Goal: Task Accomplishment & Management: Complete application form

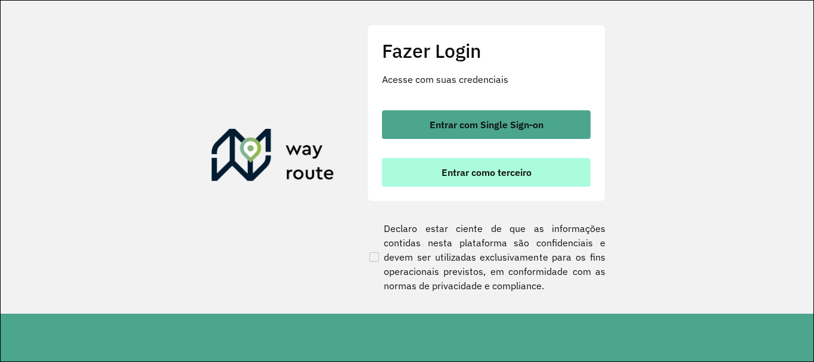
click at [525, 184] on button "Entrar como terceiro" at bounding box center [486, 172] width 209 height 29
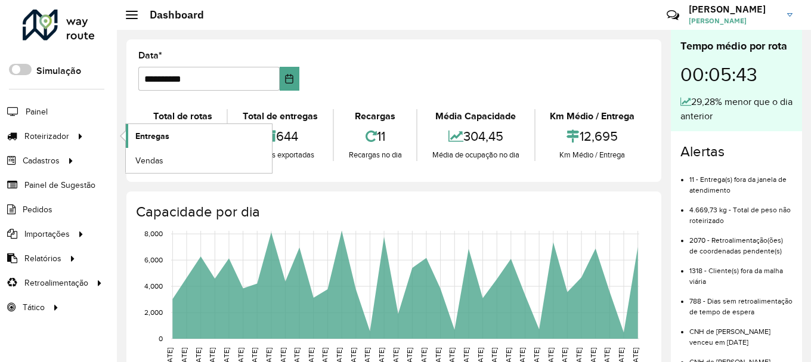
click at [181, 136] on link "Entregas" at bounding box center [199, 136] width 146 height 24
click at [155, 138] on span "Entregas" at bounding box center [152, 136] width 34 height 13
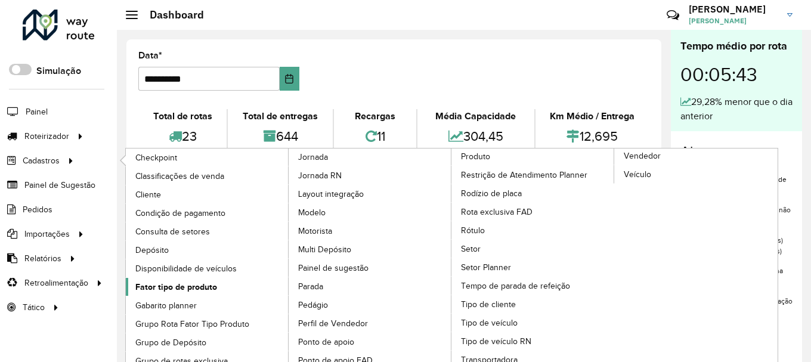
click at [170, 292] on span "Fator tipo de produto" at bounding box center [176, 287] width 82 height 13
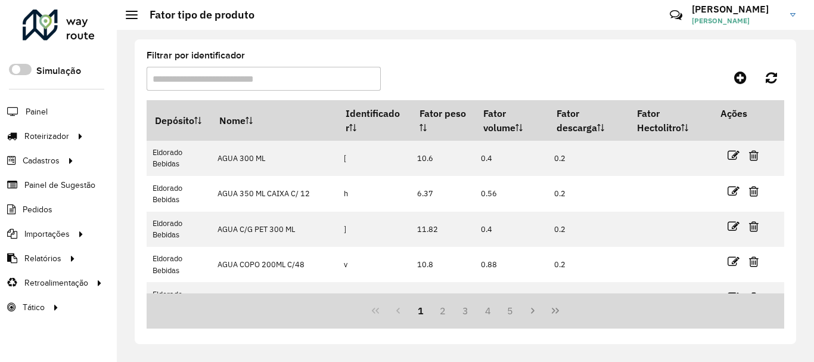
click at [219, 82] on input "Filtrar por identificador" at bounding box center [264, 79] width 234 height 24
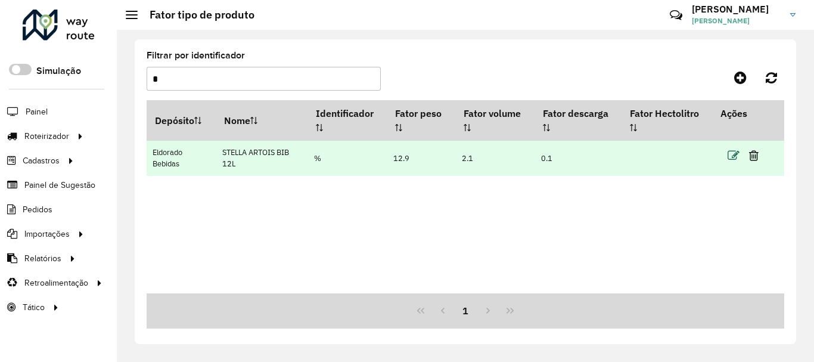
type input "*"
click at [736, 159] on icon at bounding box center [734, 156] width 12 height 12
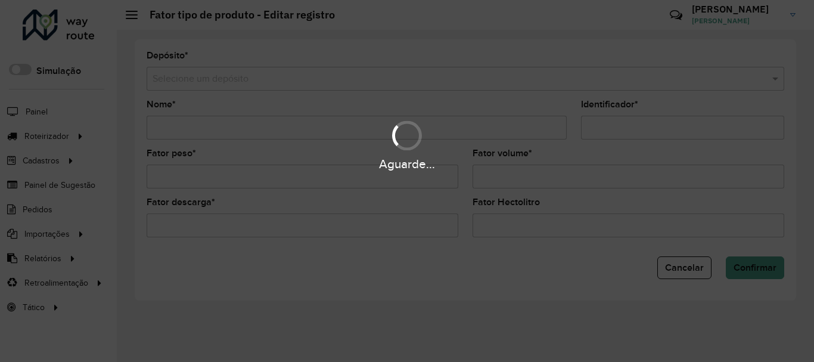
type input "**********"
type input "*"
type input "****"
type input "***"
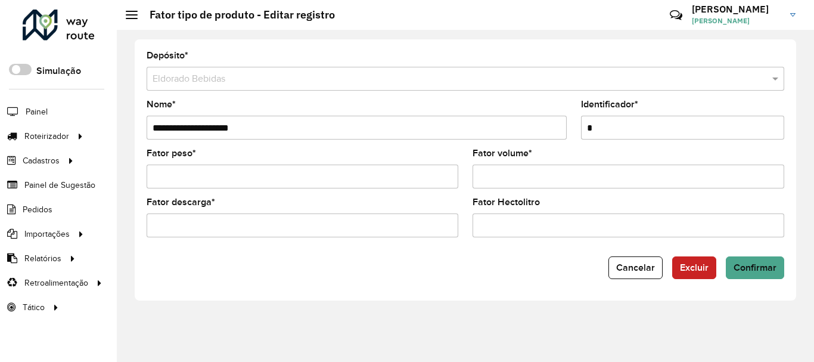
drag, startPoint x: 285, startPoint y: 131, endPoint x: 149, endPoint y: 156, distance: 138.1
click at [149, 156] on formly-group "**********" at bounding box center [466, 173] width 652 height 147
type input "**********"
drag, startPoint x: 294, startPoint y: 169, endPoint x: 141, endPoint y: 173, distance: 153.3
click at [141, 173] on formly-field "Fator peso * ****" at bounding box center [303, 173] width 326 height 49
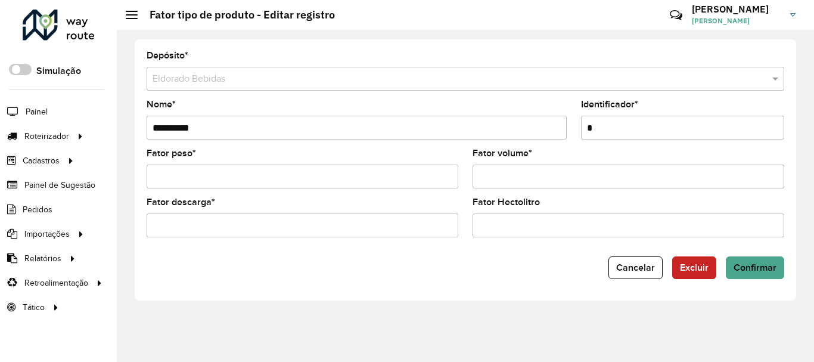
paste input "*"
type input "*****"
click at [543, 181] on input "***" at bounding box center [629, 177] width 312 height 24
click at [621, 139] on input "*" at bounding box center [682, 128] width 203 height 24
click at [585, 160] on div "Fator volume * ***" at bounding box center [629, 168] width 312 height 39
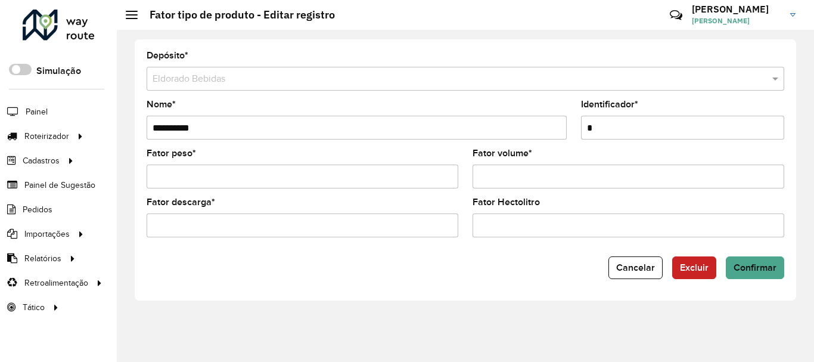
click at [576, 169] on input "***" at bounding box center [629, 177] width 312 height 24
drag, startPoint x: 530, startPoint y: 177, endPoint x: 476, endPoint y: 184, distance: 54.1
click at [476, 184] on input "***" at bounding box center [629, 177] width 312 height 24
type input "****"
click at [427, 256] on form "**********" at bounding box center [466, 165] width 638 height 228
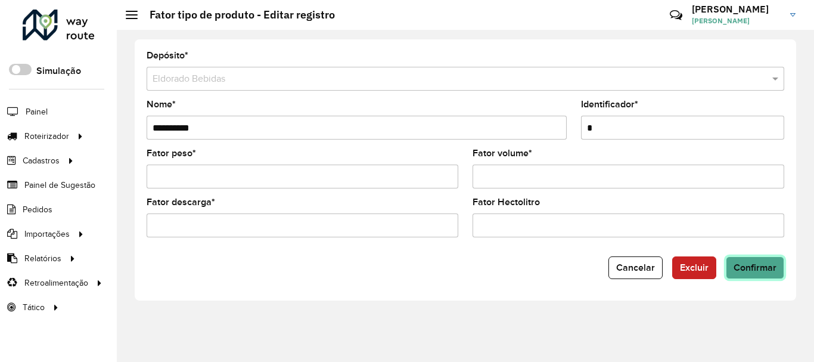
click at [782, 274] on button "Confirmar" at bounding box center [755, 267] width 58 height 23
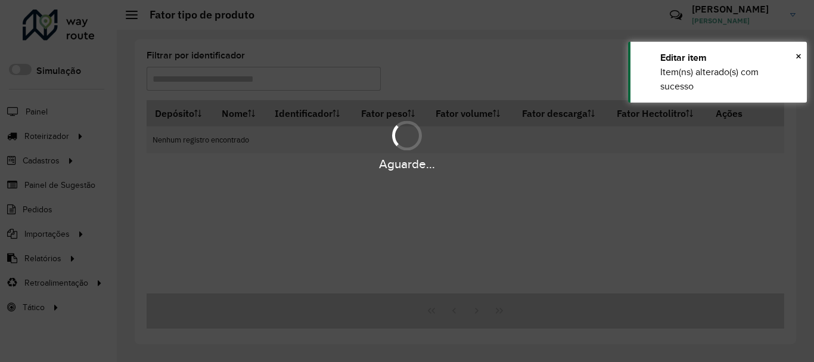
type input "*"
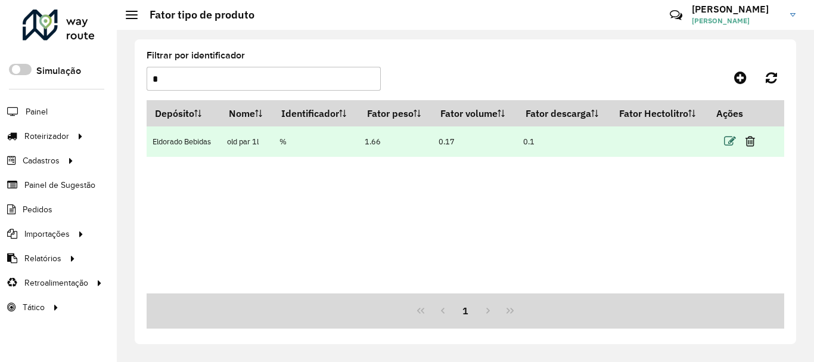
click at [731, 138] on icon at bounding box center [730, 141] width 12 height 12
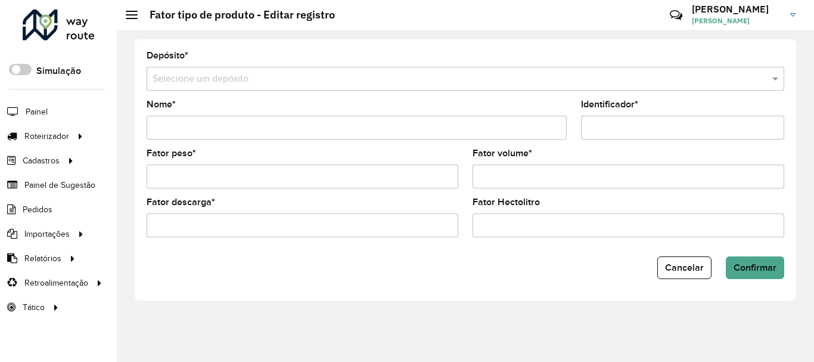
type input "**********"
type input "*"
type input "****"
type input "***"
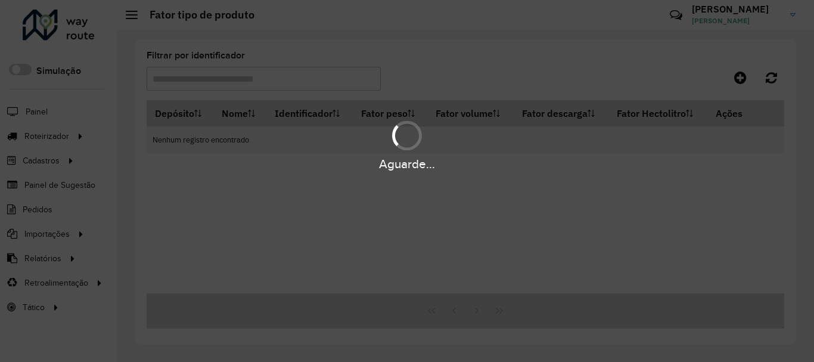
type input "*"
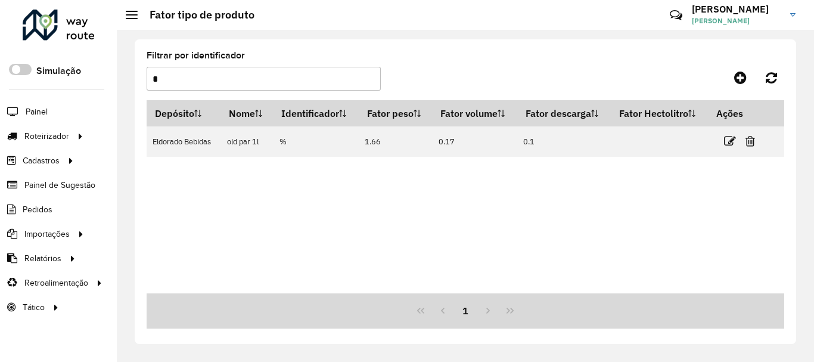
click at [229, 77] on input "*" at bounding box center [264, 79] width 234 height 24
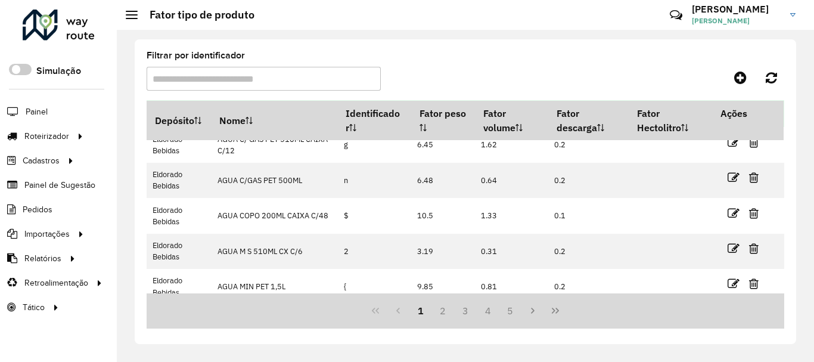
scroll to position [272, 0]
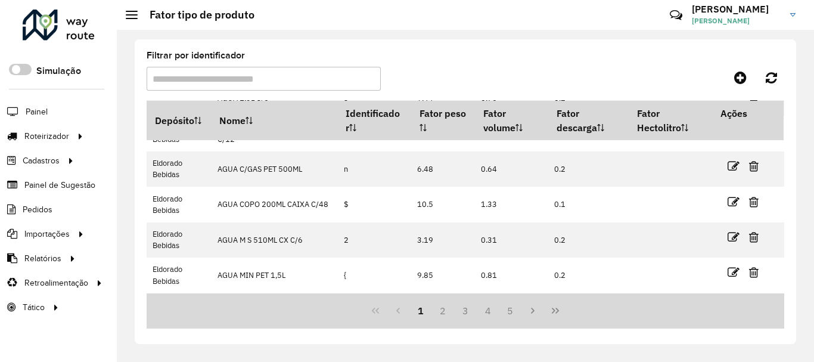
click at [256, 78] on input "Filtrar por identificador" at bounding box center [264, 79] width 234 height 24
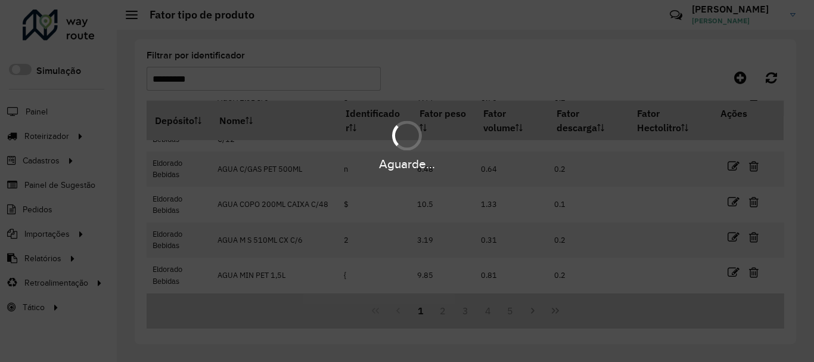
scroll to position [0, 0]
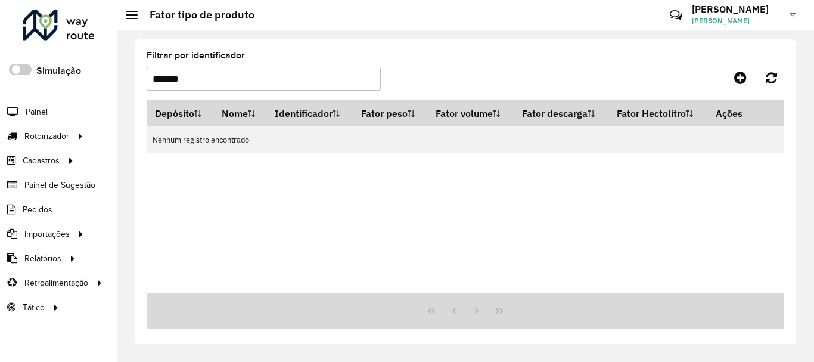
type input "******"
click at [256, 78] on input "******" at bounding box center [264, 79] width 234 height 24
click at [444, 57] on formly-group "Filtrar por identificador" at bounding box center [381, 75] width 469 height 49
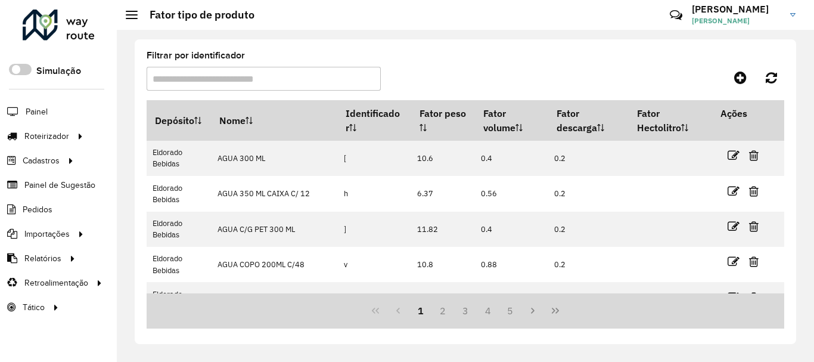
click at [207, 75] on input "Filtrar por identificador" at bounding box center [264, 79] width 234 height 24
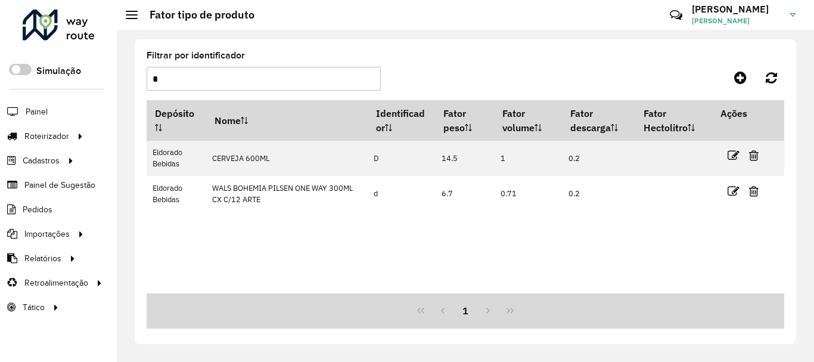
click at [251, 75] on input "*" at bounding box center [264, 79] width 234 height 24
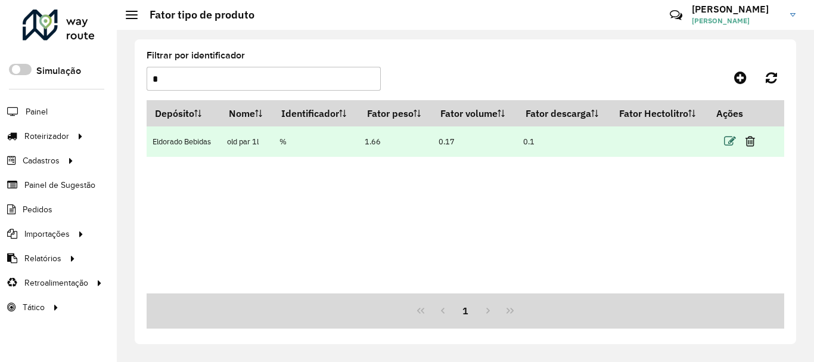
type input "*"
click at [730, 145] on icon at bounding box center [730, 141] width 12 height 12
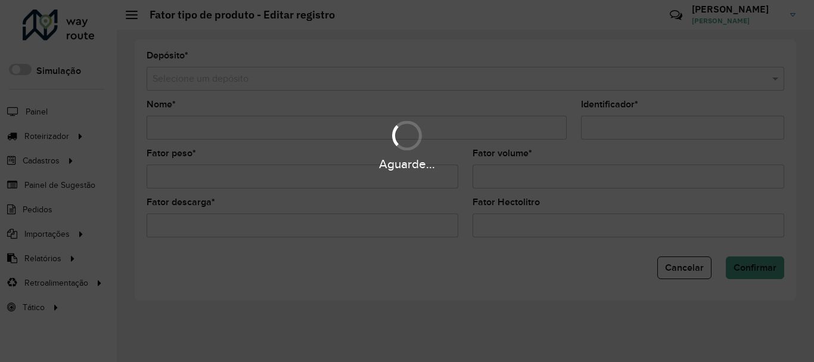
type input "**********"
type input "*"
type input "****"
type input "***"
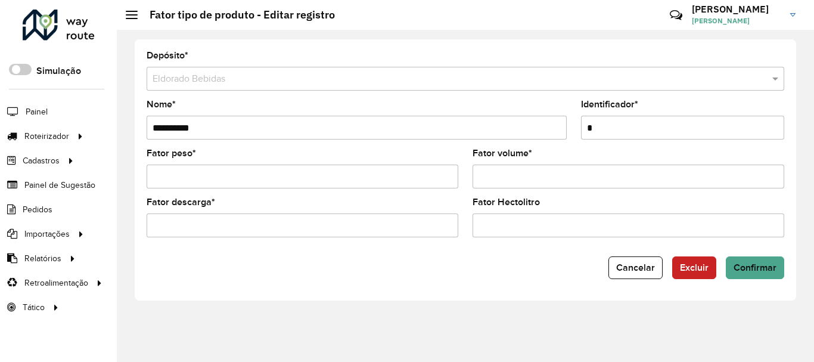
click at [518, 178] on input "****" at bounding box center [629, 177] width 312 height 24
type input "***"
click at [776, 266] on span "Confirmar" at bounding box center [755, 267] width 43 height 10
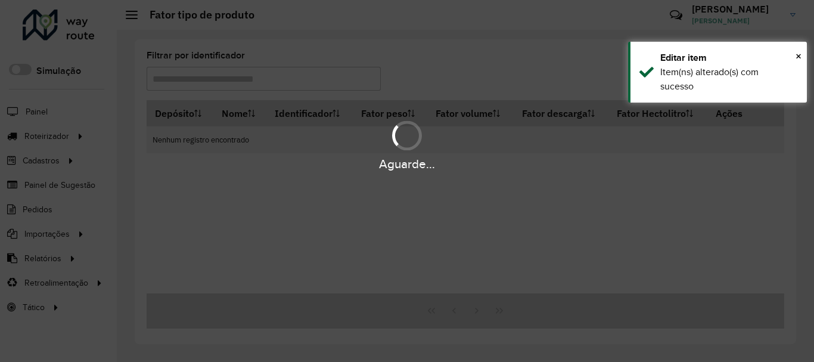
type input "*"
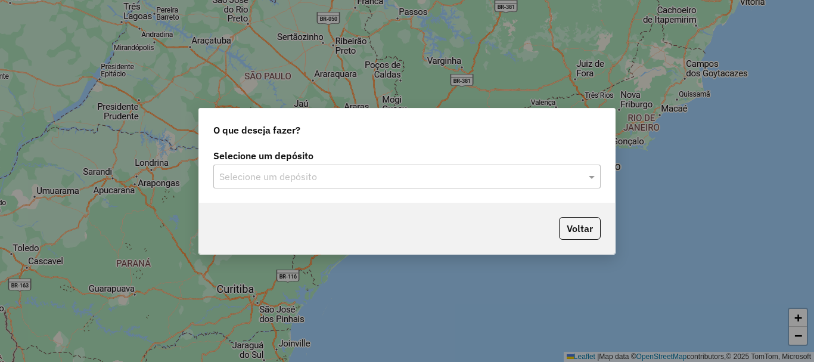
click at [355, 188] on div "Selecione um depósito" at bounding box center [407, 177] width 388 height 24
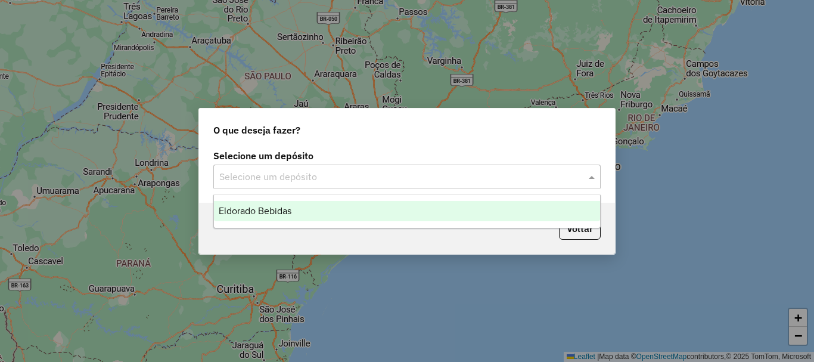
click at [302, 217] on div "Eldorado Bebidas" at bounding box center [407, 211] width 386 height 20
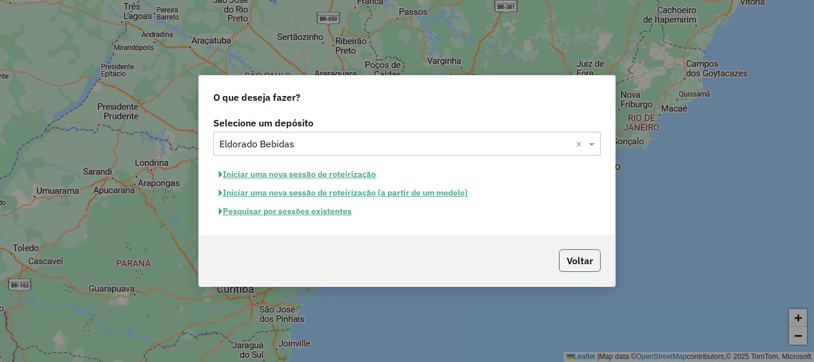
drag, startPoint x: 579, startPoint y: 261, endPoint x: 343, endPoint y: 11, distance: 343.7
click at [576, 260] on button "Voltar" at bounding box center [580, 260] width 42 height 23
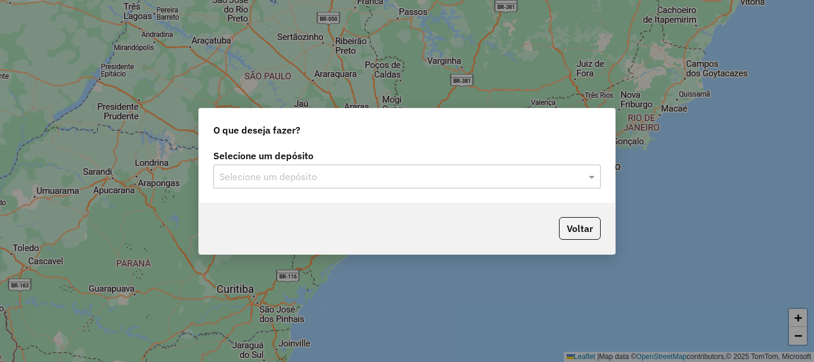
click at [306, 168] on div "Selecione um depósito" at bounding box center [407, 177] width 388 height 24
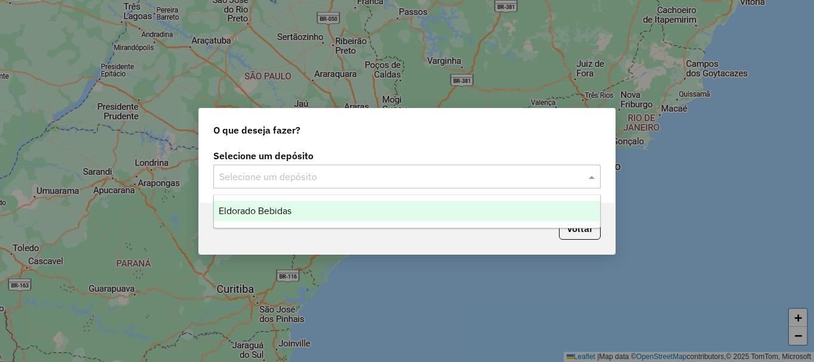
click at [294, 219] on div "Eldorado Bebidas" at bounding box center [407, 211] width 386 height 20
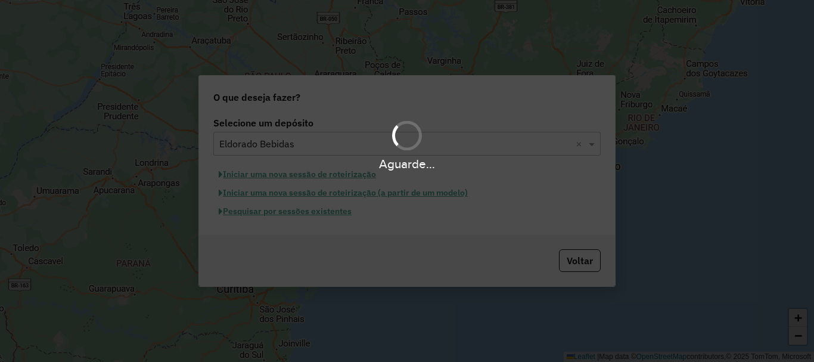
click at [280, 215] on div "Aguarde..." at bounding box center [407, 181] width 814 height 362
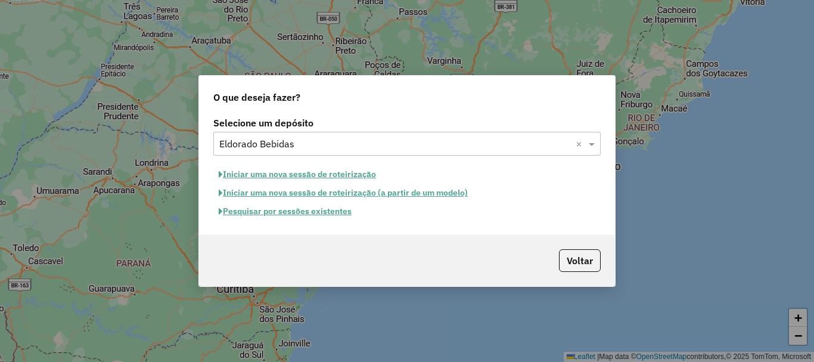
click at [271, 214] on button "Pesquisar por sessões existentes" at bounding box center [285, 211] width 144 height 18
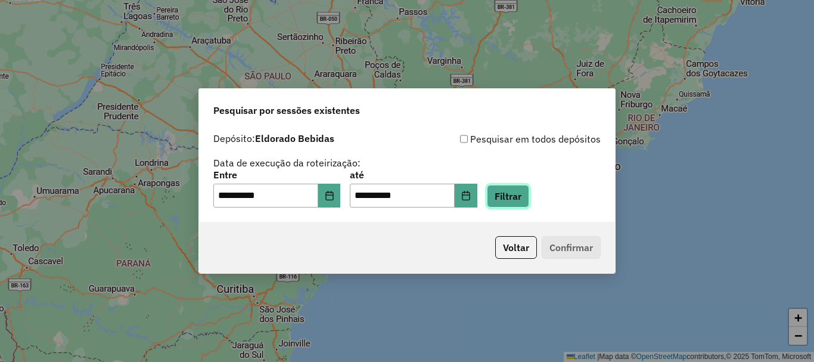
click at [529, 185] on button "Filtrar" at bounding box center [508, 196] width 42 height 23
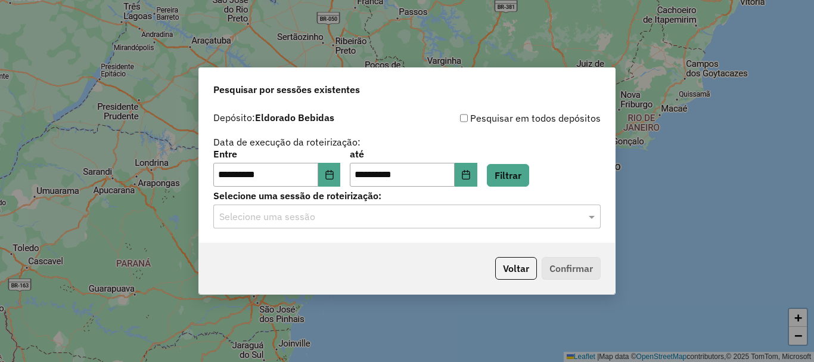
click at [538, 219] on input "text" at bounding box center [395, 217] width 352 height 14
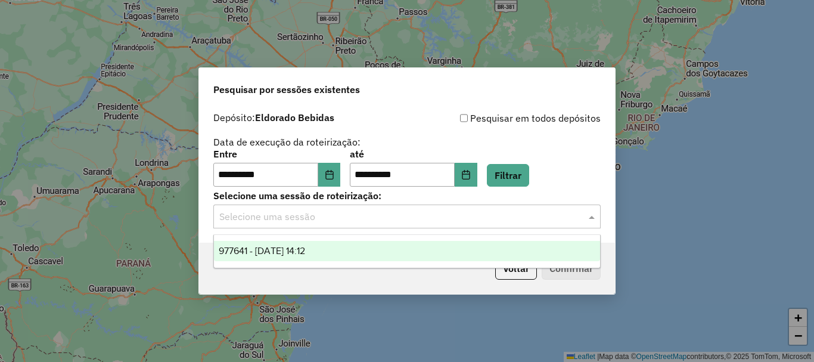
click at [246, 254] on span "977641 - 11/08/2025 14:12" at bounding box center [262, 251] width 86 height 10
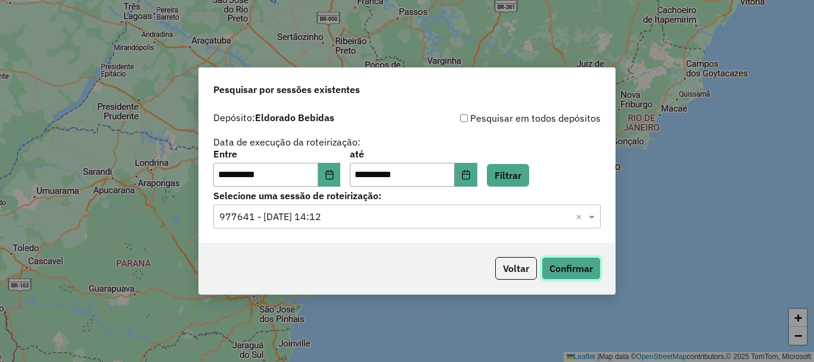
click at [565, 259] on button "Confirmar" at bounding box center [571, 268] width 59 height 23
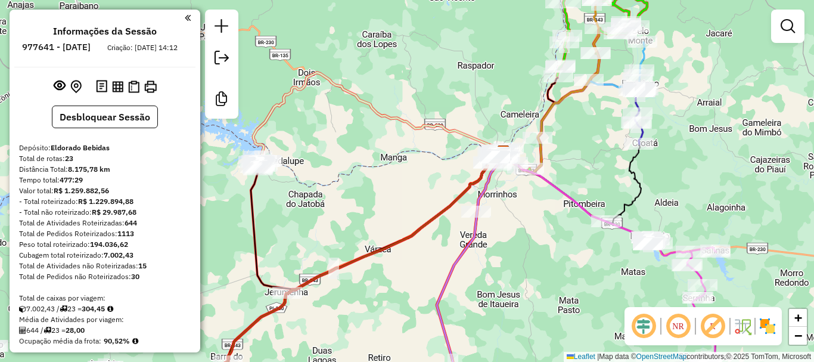
drag, startPoint x: 336, startPoint y: 215, endPoint x: 554, endPoint y: 98, distance: 247.8
click at [554, 98] on div "Janela de atendimento Grade de atendimento Capacidade Transportadoras Veículos …" at bounding box center [407, 181] width 814 height 362
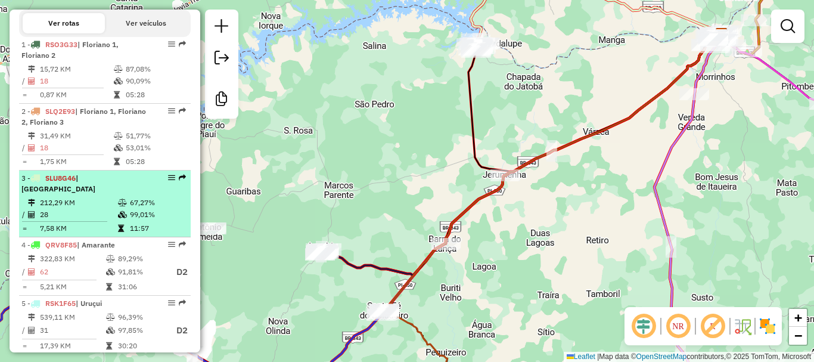
scroll to position [537, 0]
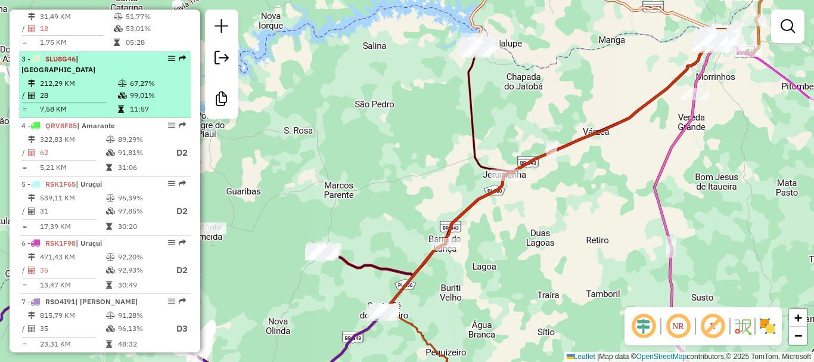
click at [151, 107] on td "11:57" at bounding box center [157, 109] width 57 height 12
select select "**********"
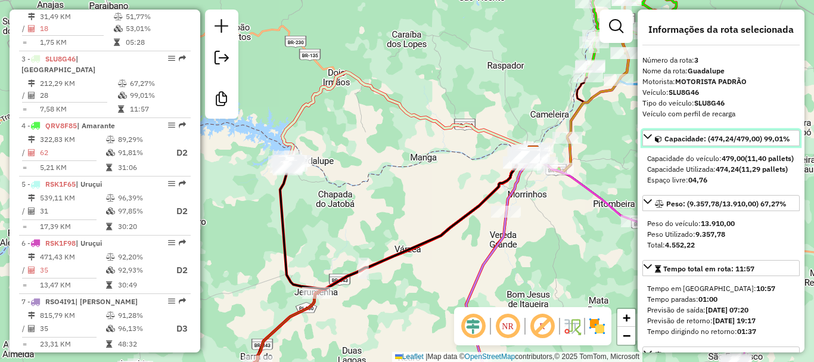
drag, startPoint x: 712, startPoint y: 135, endPoint x: 785, endPoint y: 138, distance: 72.8
click at [785, 138] on span "Capacidade: (474,24/479,00) 99,01%" at bounding box center [728, 138] width 126 height 9
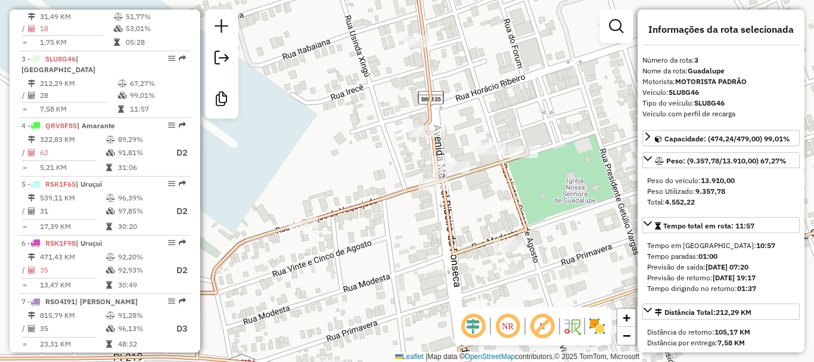
click at [426, 125] on icon at bounding box center [406, 181] width 977 height 434
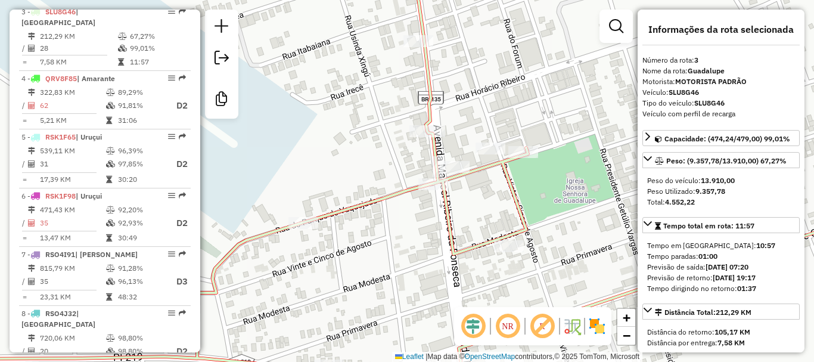
scroll to position [589, 0]
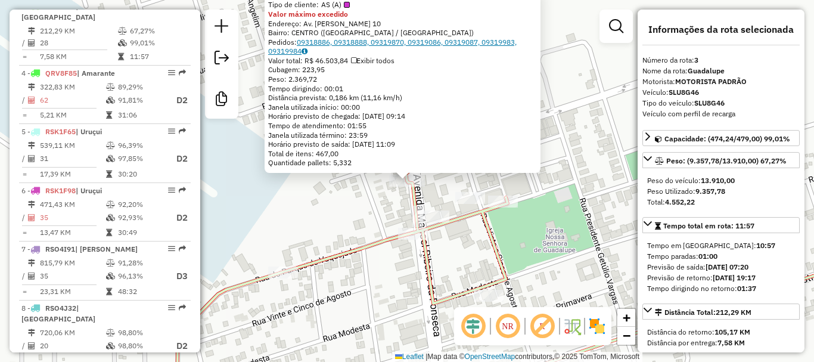
click at [312, 47] on link "09318886, 09318888, 09319870, 09319086, 09319087, 09319983, 09319984" at bounding box center [392, 47] width 249 height 18
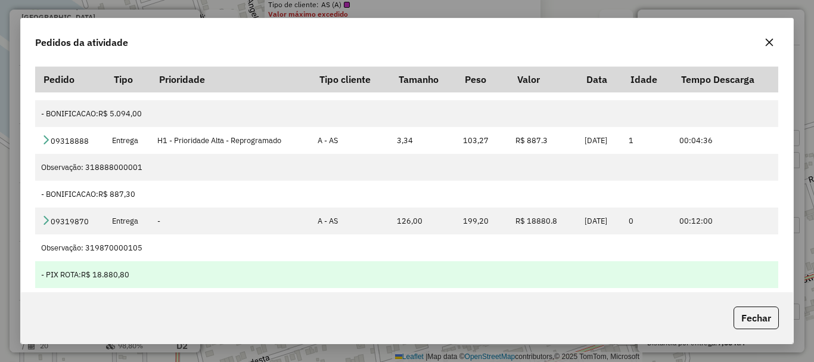
scroll to position [60, 0]
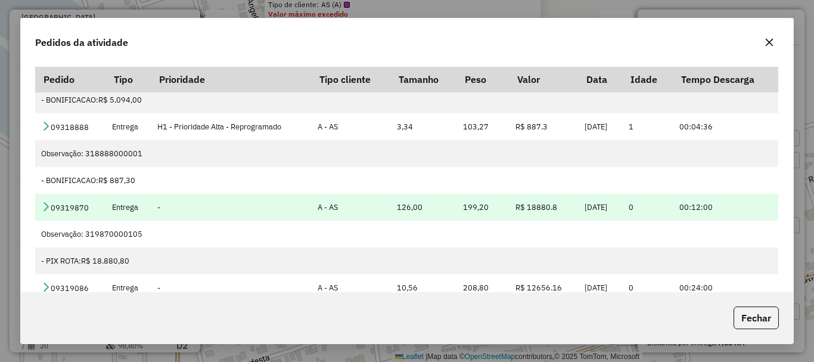
click at [43, 206] on icon at bounding box center [46, 207] width 10 height 10
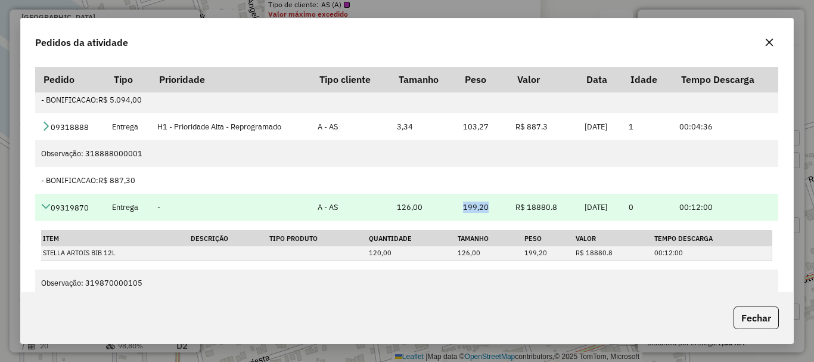
drag, startPoint x: 447, startPoint y: 208, endPoint x: 474, endPoint y: 204, distance: 27.7
click at [474, 204] on td "199,20" at bounding box center [483, 207] width 52 height 27
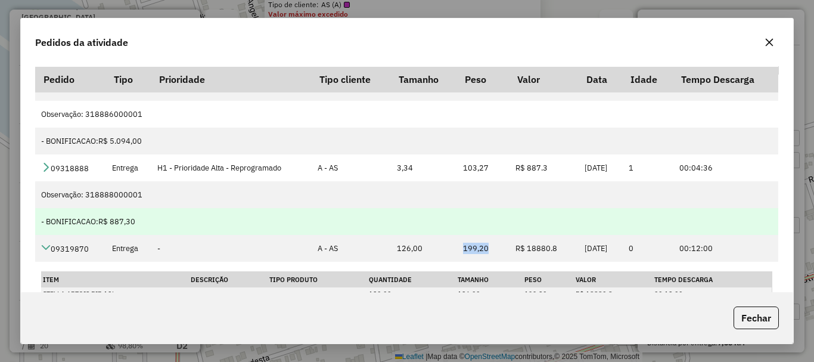
scroll to position [0, 0]
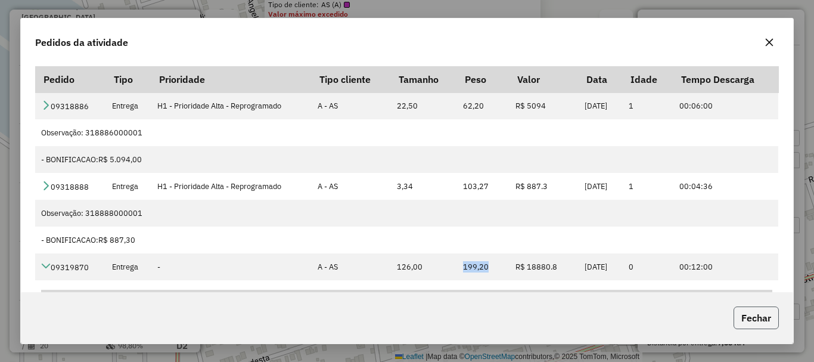
click at [746, 315] on button "Fechar" at bounding box center [756, 317] width 45 height 23
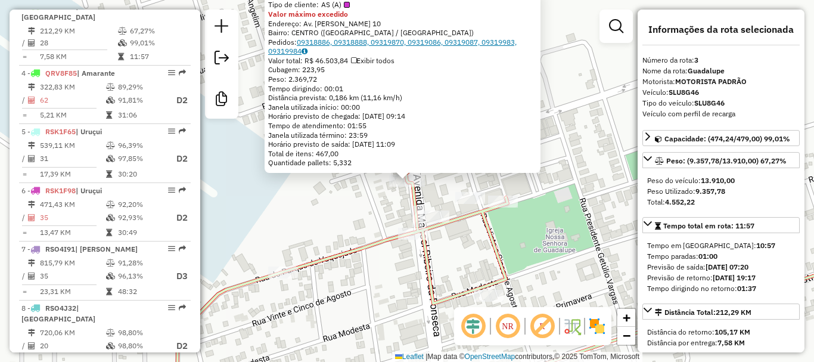
click at [354, 45] on link "09318886, 09318888, 09319870, 09319086, 09319087, 09319983, 09319984" at bounding box center [392, 47] width 249 height 18
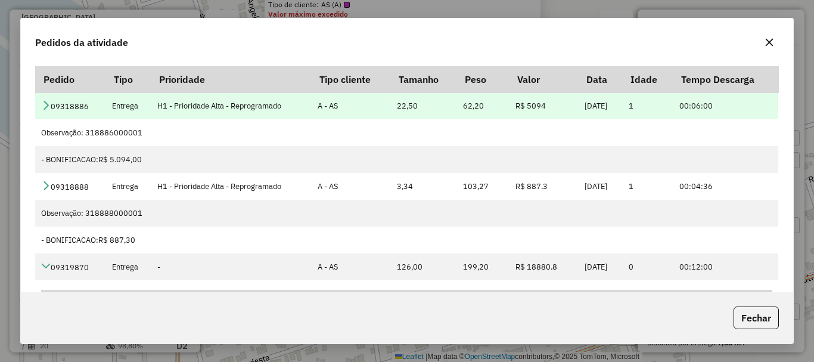
click at [45, 100] on icon at bounding box center [46, 105] width 10 height 10
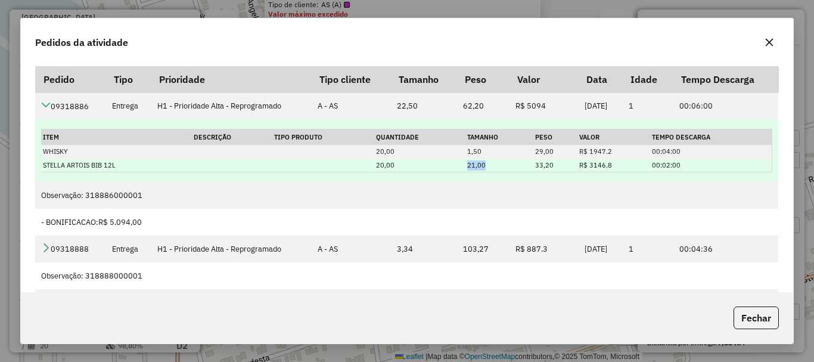
drag, startPoint x: 463, startPoint y: 166, endPoint x: 483, endPoint y: 164, distance: 21.0
click at [483, 164] on td "21,00" at bounding box center [500, 166] width 68 height 14
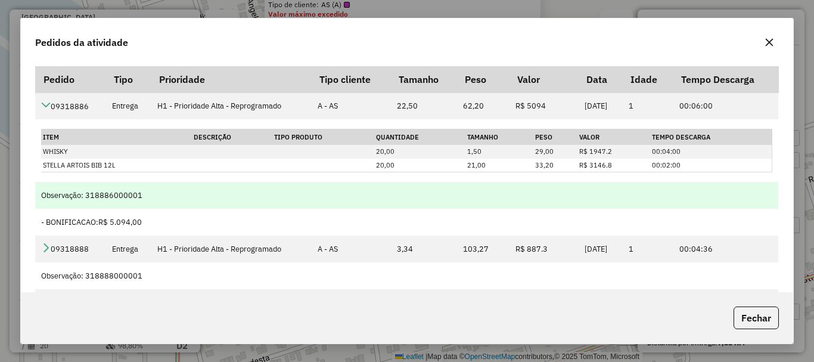
click at [525, 190] on div "Observação: 318886000001" at bounding box center [406, 195] width 731 height 11
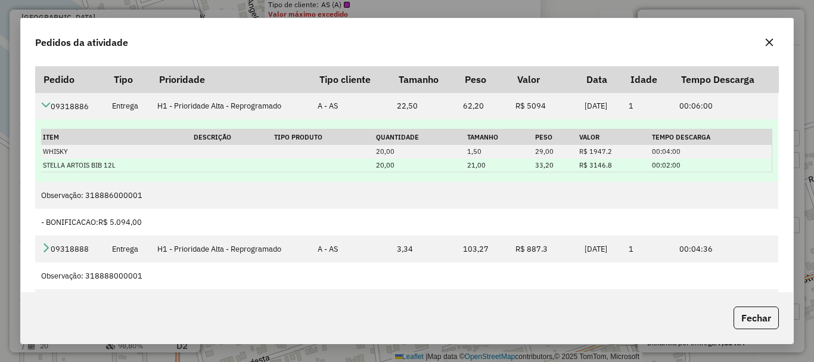
click at [469, 159] on td "21,00" at bounding box center [500, 166] width 68 height 14
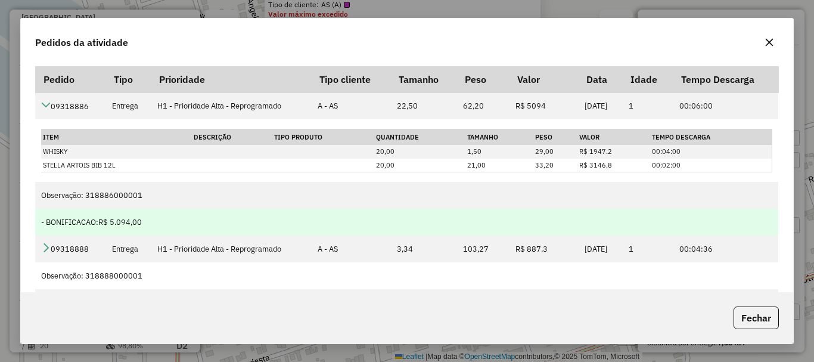
click at [485, 227] on div "- BONIFICACAO: R$ 5.094,00" at bounding box center [406, 221] width 731 height 11
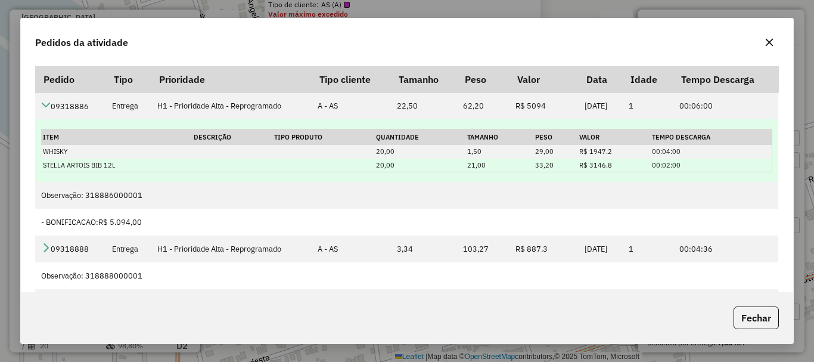
click at [498, 167] on td "21,00" at bounding box center [500, 166] width 68 height 14
drag, startPoint x: 452, startPoint y: 162, endPoint x: 487, endPoint y: 166, distance: 34.8
click at [487, 166] on tr "STELLA ARTOIS BIB 12L 20,00 21,00 33,20 R$ 3146.8 00:02:00" at bounding box center [406, 166] width 731 height 14
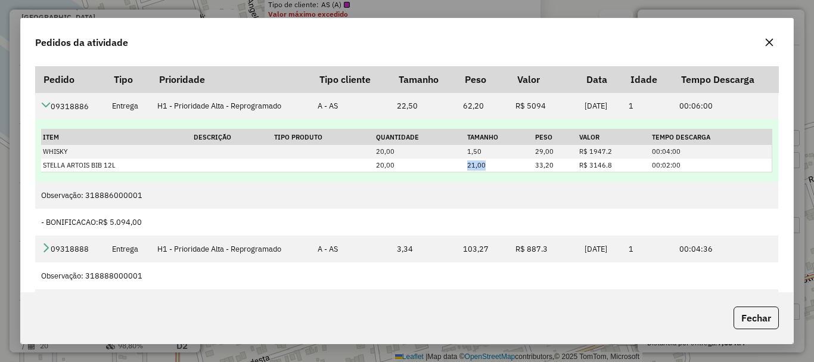
click at [480, 172] on table "Item Descrição Tipo Produto Quantidade Tamanho Peso Valor Tempo Descarga WHISKY…" at bounding box center [406, 151] width 731 height 44
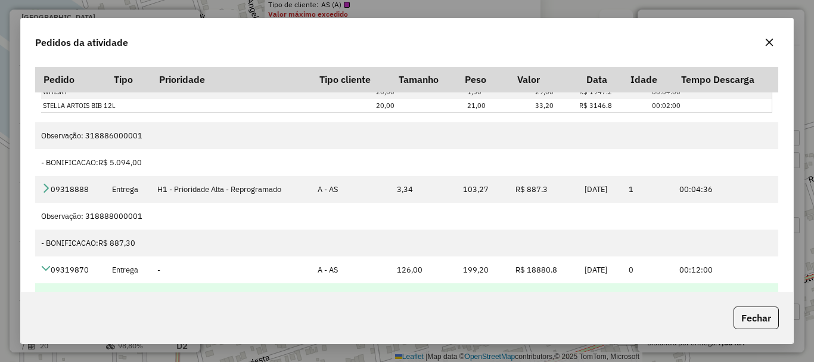
scroll to position [119, 0]
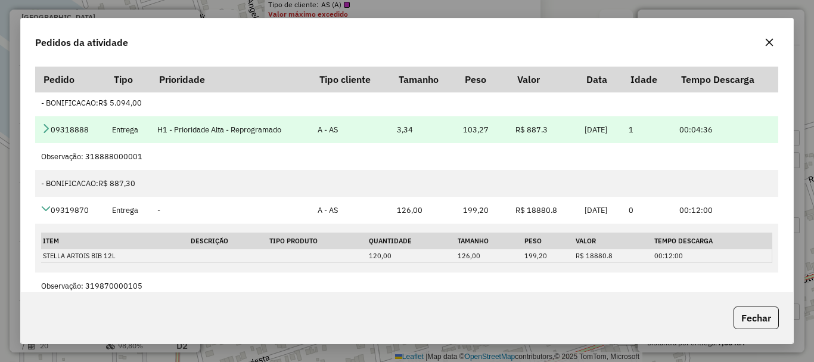
click at [49, 134] on link at bounding box center [46, 130] width 10 height 10
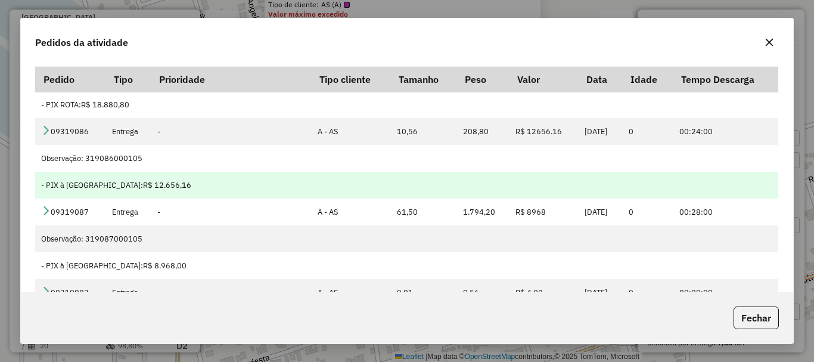
scroll to position [358, 0]
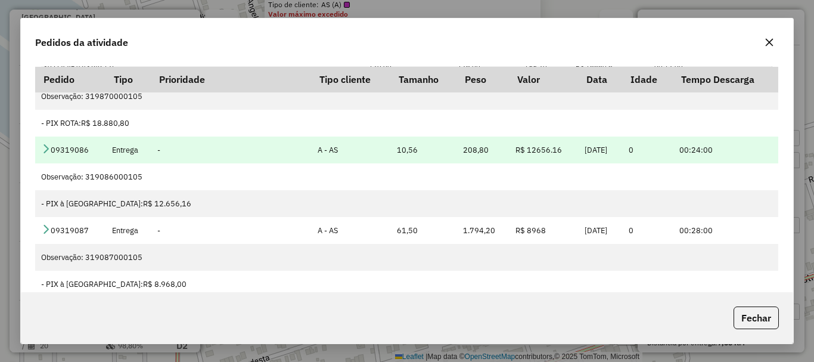
click at [47, 147] on icon at bounding box center [46, 149] width 10 height 10
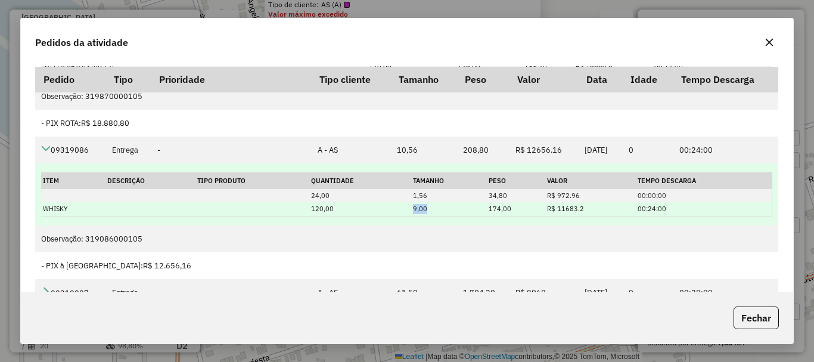
drag, startPoint x: 427, startPoint y: 212, endPoint x: 401, endPoint y: 210, distance: 26.3
click at [401, 210] on tr "WHISKY 120,00 9,00 174,00 R$ 11683.2 00:24:00" at bounding box center [406, 209] width 731 height 14
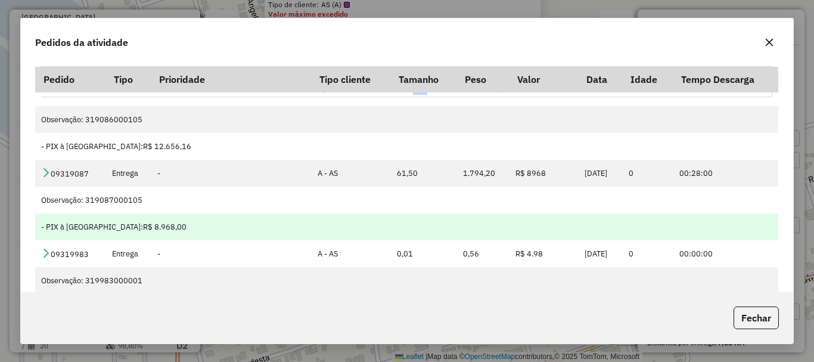
scroll to position [526, 0]
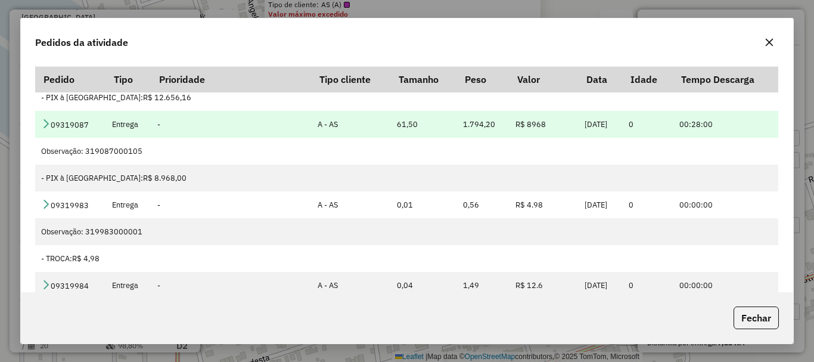
drag, startPoint x: 36, startPoint y: 126, endPoint x: 42, endPoint y: 122, distance: 7.0
click at [41, 123] on td "09319087" at bounding box center [70, 124] width 70 height 27
click at [42, 122] on icon at bounding box center [46, 124] width 10 height 10
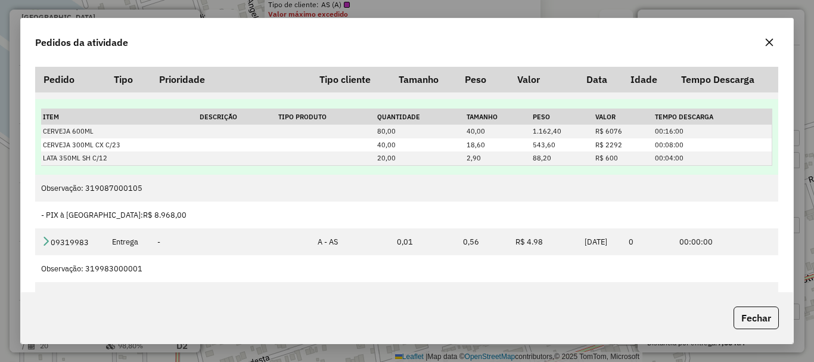
scroll to position [602, 0]
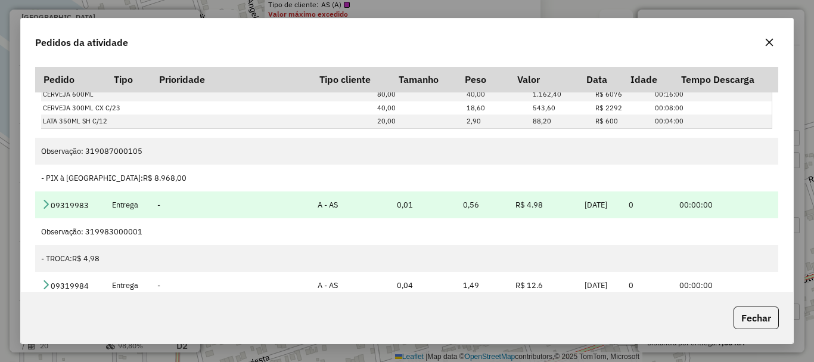
click at [47, 203] on icon at bounding box center [46, 204] width 10 height 10
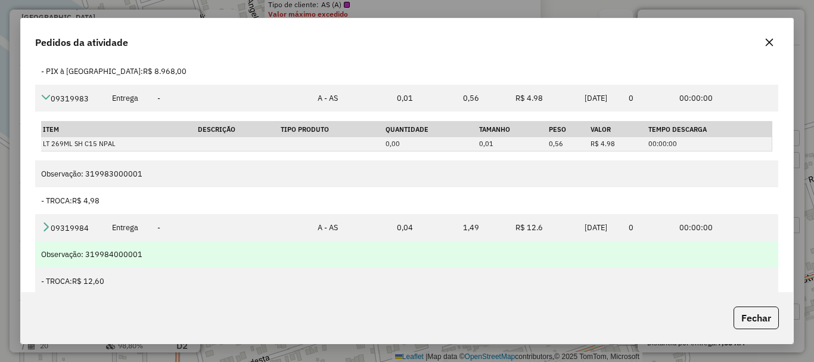
scroll to position [75, 0]
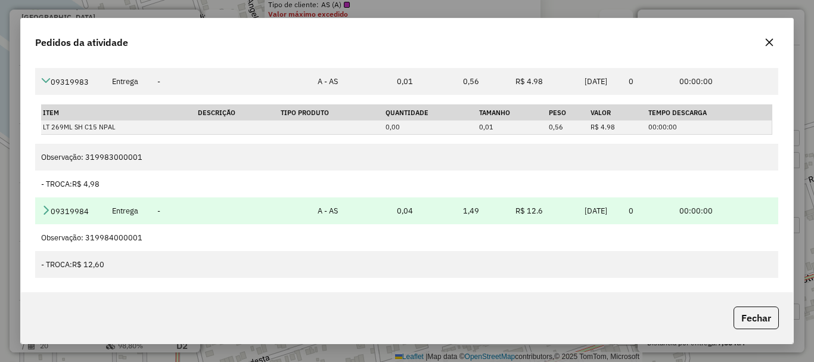
click at [47, 212] on icon at bounding box center [46, 210] width 10 height 10
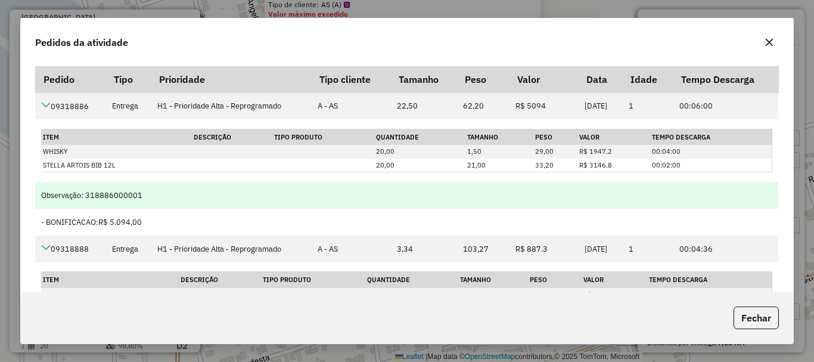
scroll to position [119, 0]
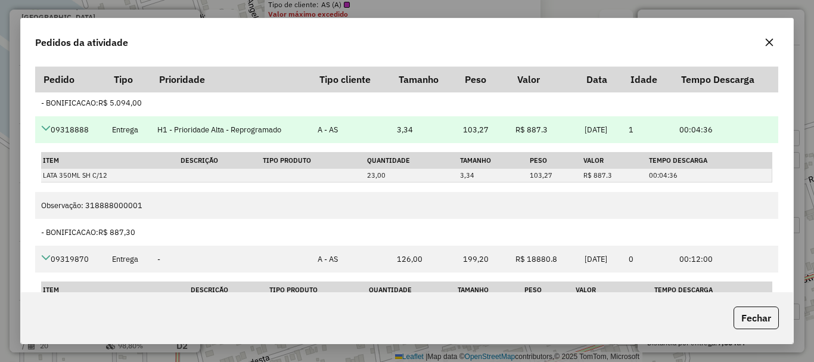
click at [47, 130] on icon at bounding box center [46, 128] width 10 height 10
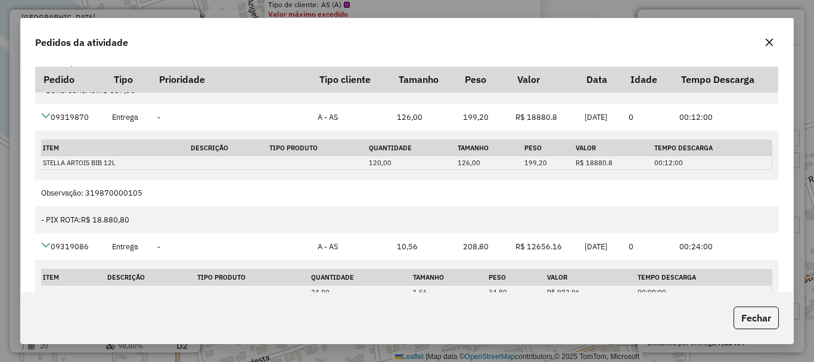
scroll to position [238, 0]
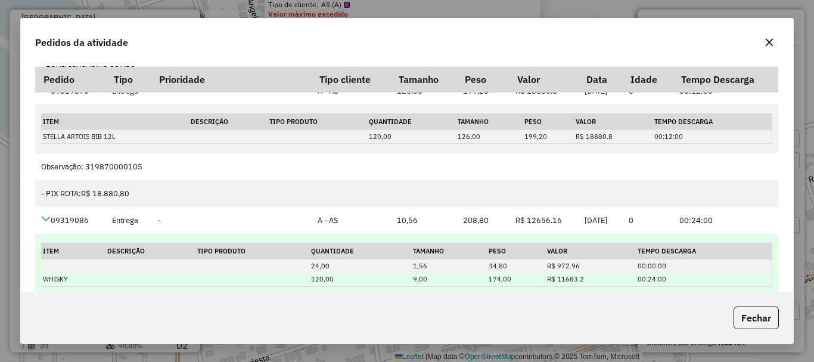
drag, startPoint x: 767, startPoint y: 317, endPoint x: 554, endPoint y: 283, distance: 215.6
click at [574, 286] on div "Pedidos da atividade Pedido Tipo Prioridade Tipo cliente Tamanho Peso Valor Dat…" at bounding box center [407, 181] width 774 height 326
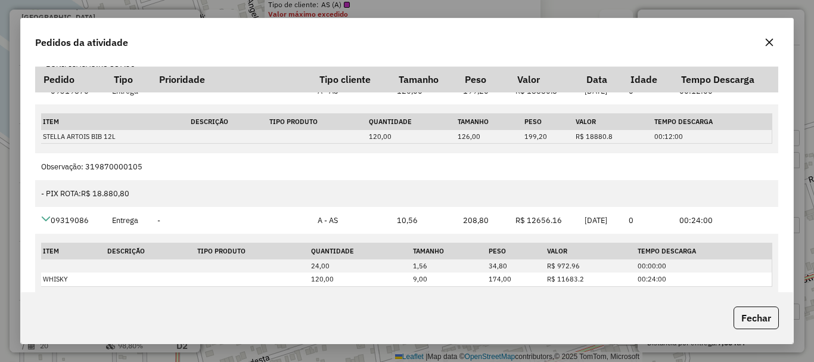
click at [774, 39] on icon "button" at bounding box center [770, 43] width 10 height 10
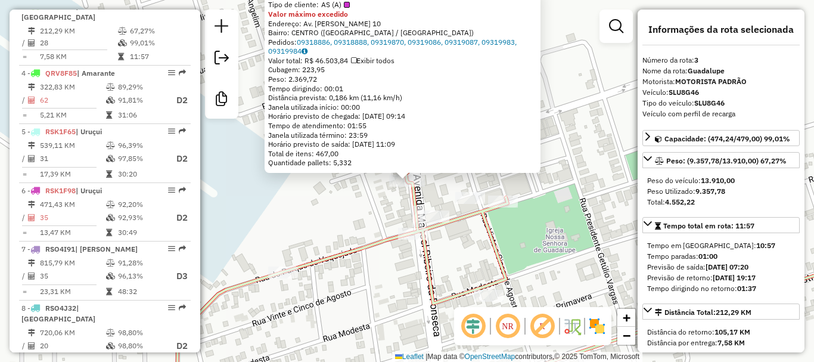
click at [362, 221] on div "Rota 3 - Placa SLU8G46 9317 - Boteco Garapeira 9640 - Dep Enzzo Gabriel Tipo de…" at bounding box center [407, 181] width 814 height 362
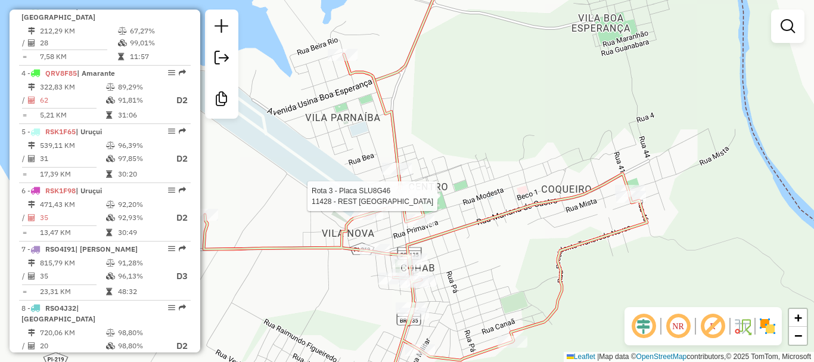
select select "**********"
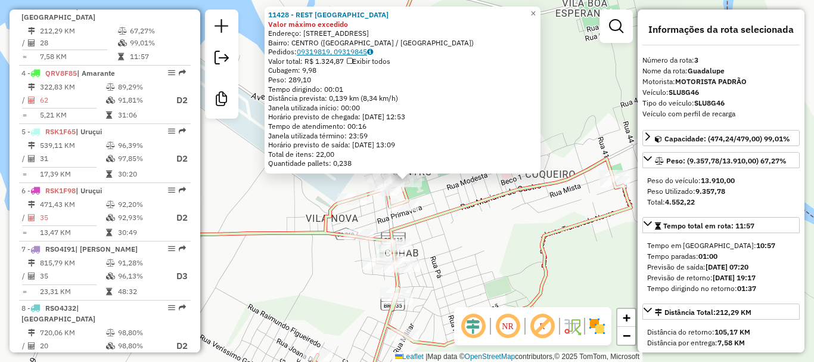
click at [358, 53] on link "09319819, 09319845" at bounding box center [335, 51] width 76 height 9
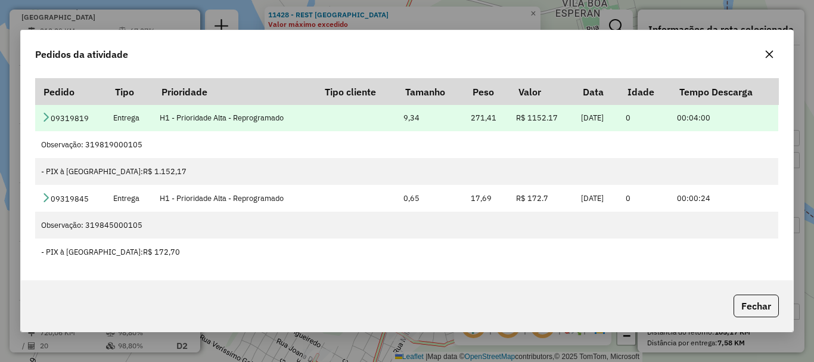
click at [45, 116] on icon at bounding box center [46, 117] width 10 height 10
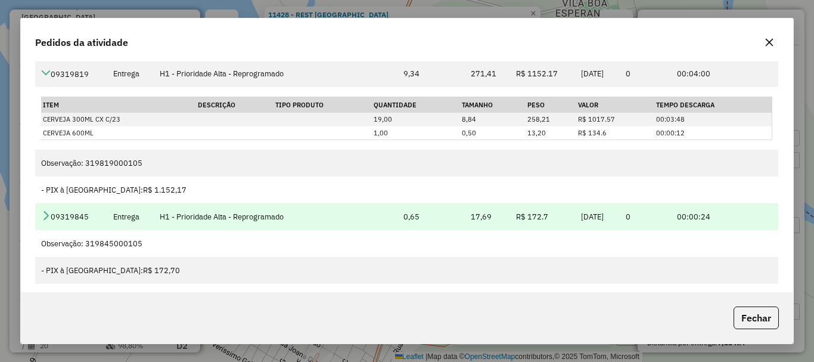
scroll to position [38, 0]
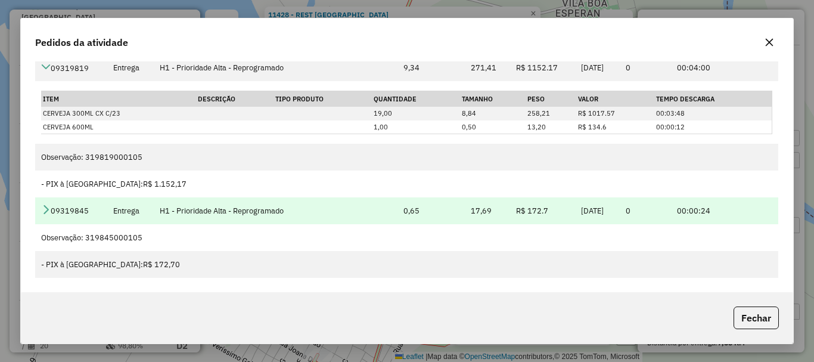
drag, startPoint x: 44, startPoint y: 219, endPoint x: 48, endPoint y: 209, distance: 10.4
click at [45, 219] on td "09319845" at bounding box center [71, 210] width 72 height 27
click at [48, 209] on icon at bounding box center [46, 209] width 10 height 10
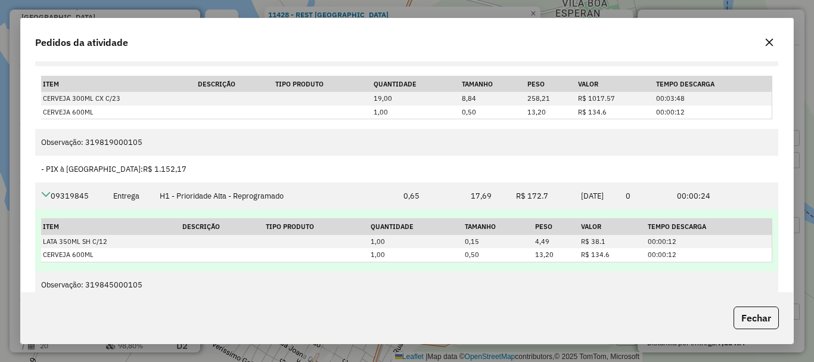
scroll to position [26, 0]
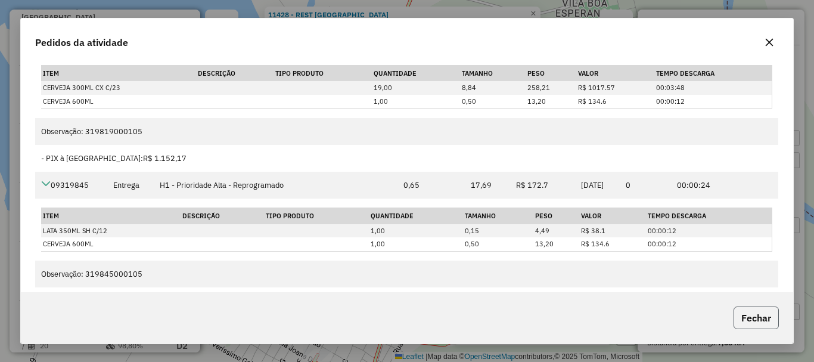
click at [750, 317] on button "Fechar" at bounding box center [756, 317] width 45 height 23
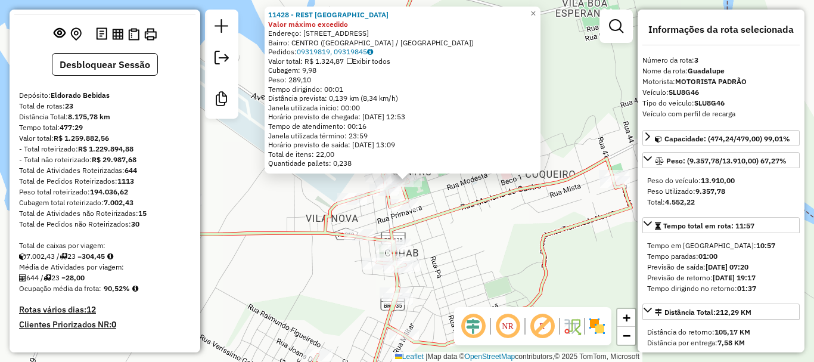
scroll to position [0, 0]
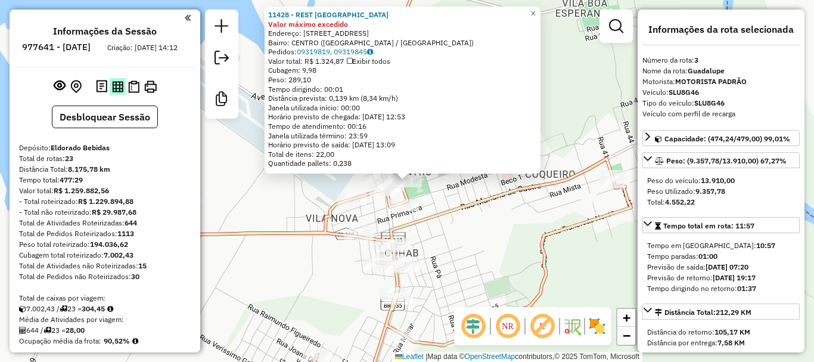
click at [114, 92] on img at bounding box center [117, 86] width 11 height 11
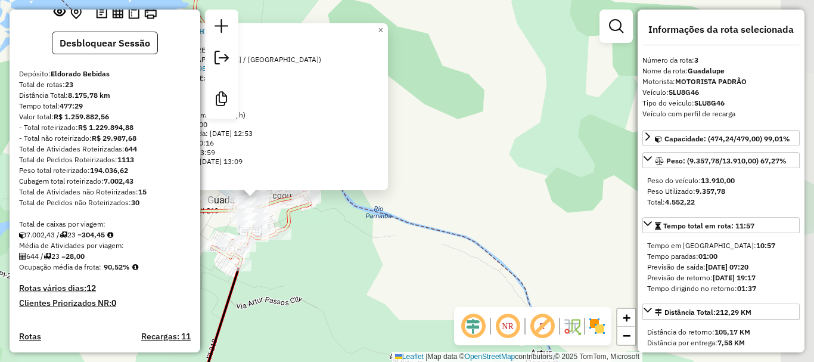
scroll to position [119, 0]
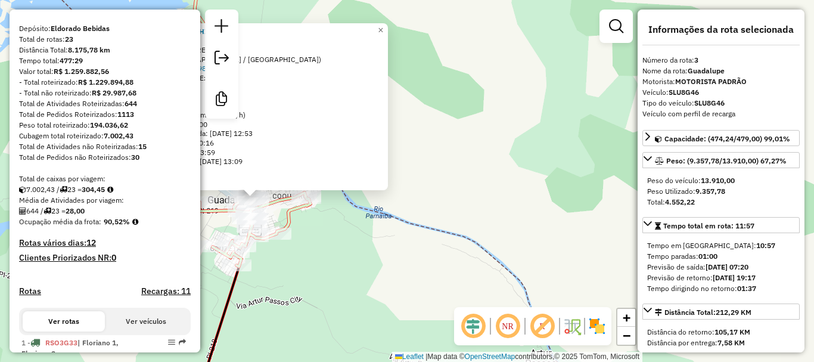
drag, startPoint x: 402, startPoint y: 278, endPoint x: 509, endPoint y: 231, distance: 116.3
click at [504, 232] on div "Rota 3 - Placa SLU8G46 13591 - PRETTYN BEBIDAS Rota 3 - Placa SLU8G46 8767 - Es…" at bounding box center [407, 181] width 814 height 362
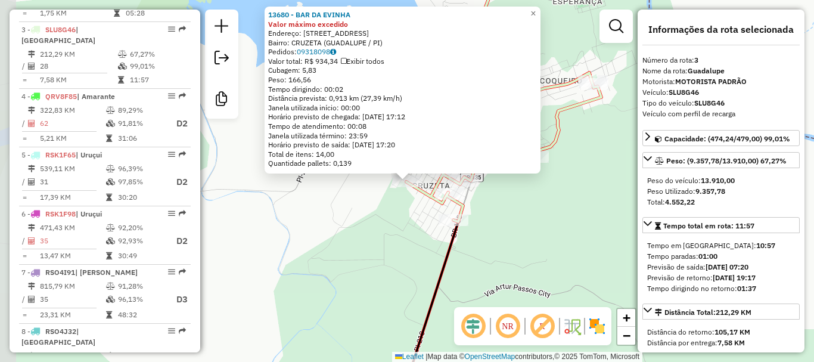
scroll to position [589, 0]
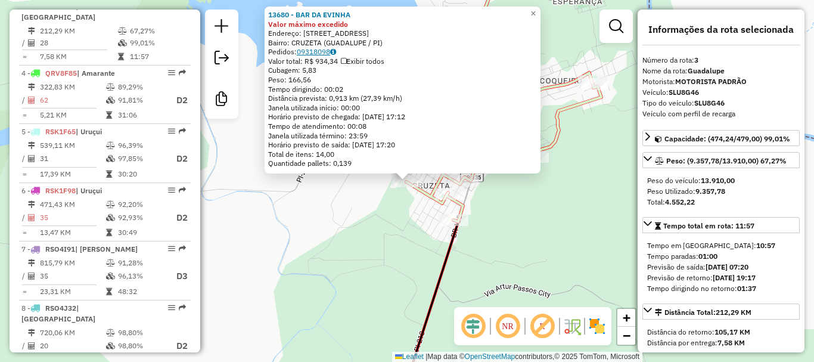
click at [336, 49] on link "09318098" at bounding box center [316, 51] width 39 height 9
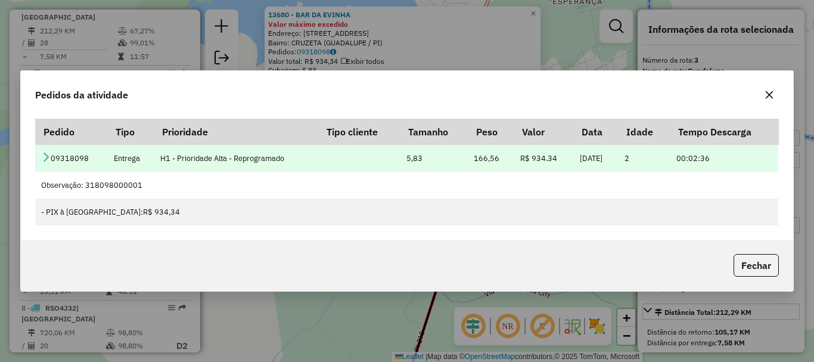
click at [43, 159] on icon at bounding box center [46, 157] width 10 height 10
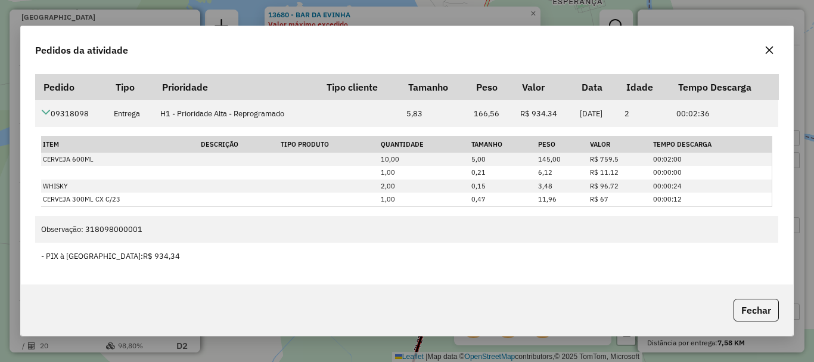
drag, startPoint x: 750, startPoint y: 309, endPoint x: 671, endPoint y: 287, distance: 82.3
click at [671, 287] on div "Fechar" at bounding box center [407, 309] width 773 height 51
click at [739, 300] on button "Fechar" at bounding box center [756, 310] width 45 height 23
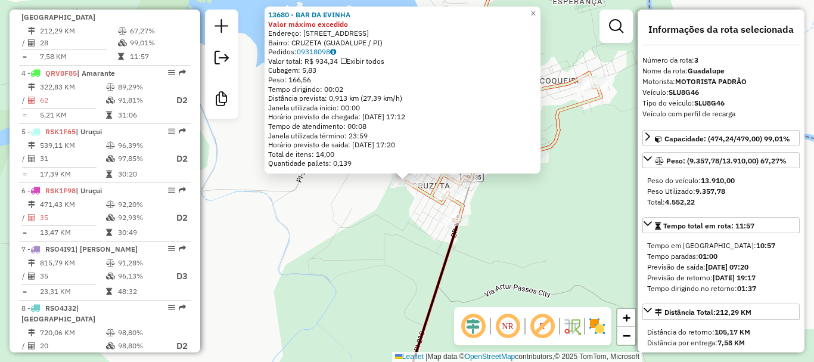
click at [514, 202] on div "13680 - BAR DA EVINHA Valor máximo excedido Endereço: Rua Nove 58 Bairro: CRUZE…" at bounding box center [407, 181] width 814 height 362
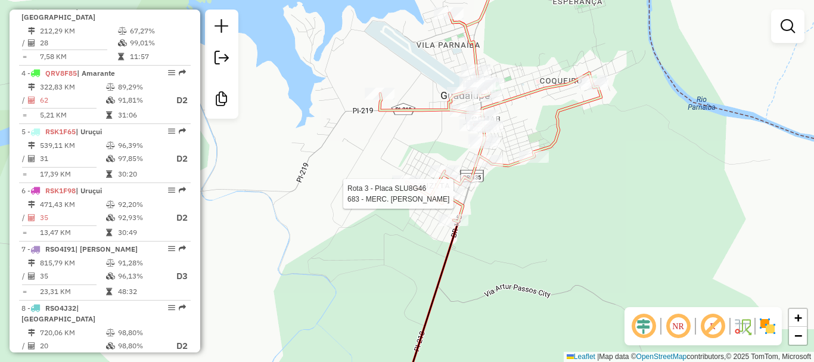
select select "**********"
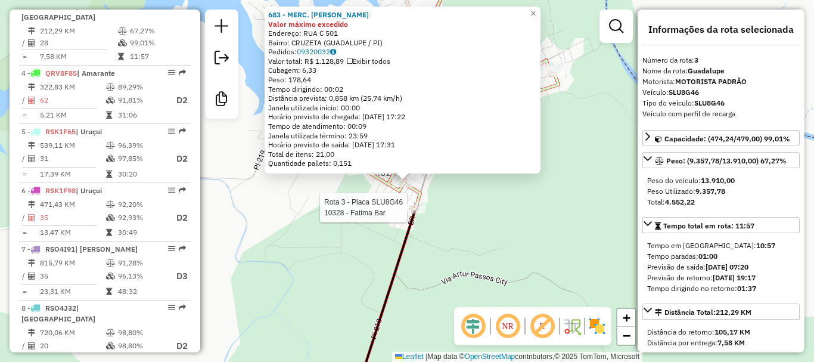
click at [419, 213] on div at bounding box center [411, 208] width 30 height 12
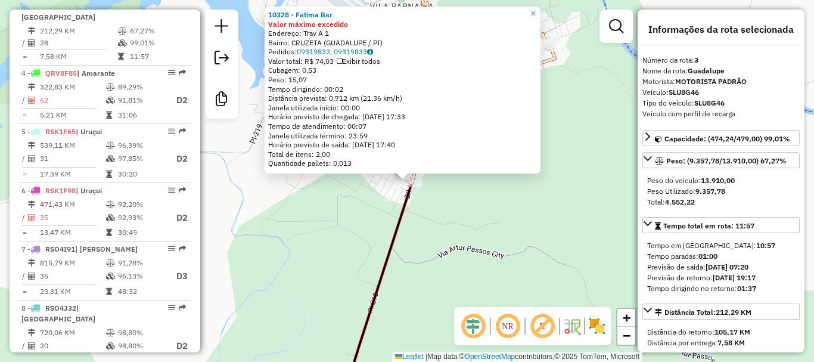
click at [432, 216] on div "10328 - Fatima Bar Valor máximo excedido Endereço: Trav A 1 Bairro: CRUZETA (GU…" at bounding box center [407, 181] width 814 height 362
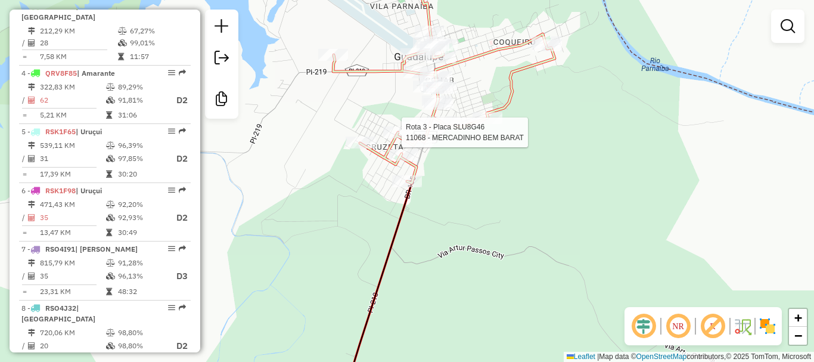
select select "**********"
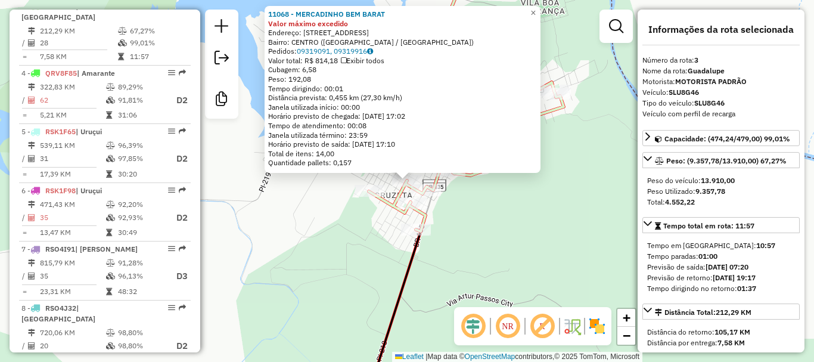
click at [513, 219] on div "Rota 3 - Placa SLU8G46 8767 - Espeto Da Tia Preta 11068 - MERCADINHO BEM BARAT …" at bounding box center [407, 181] width 814 height 362
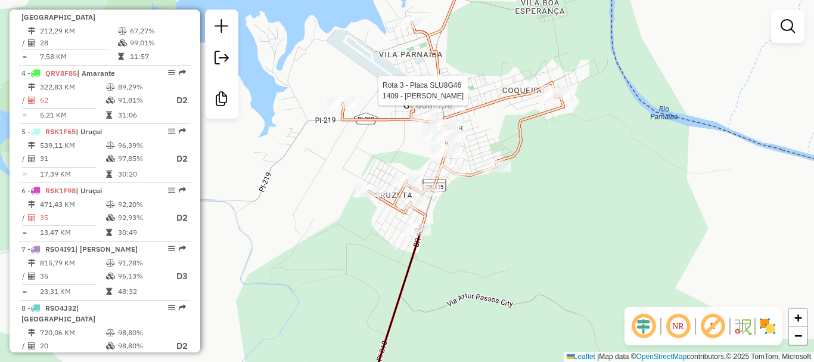
select select "**********"
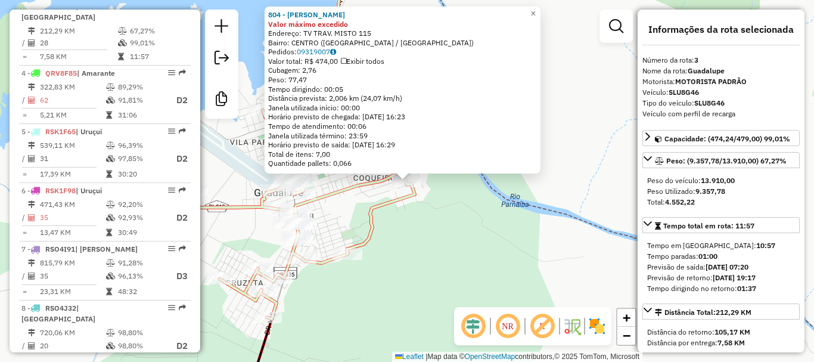
click at [410, 215] on div "Rota 3 - Placa SLU8G46 804 - ALTAIR VIEIRA DO NASCIMENTO 804 - ALTAIR VIEIRA DO…" at bounding box center [407, 181] width 814 height 362
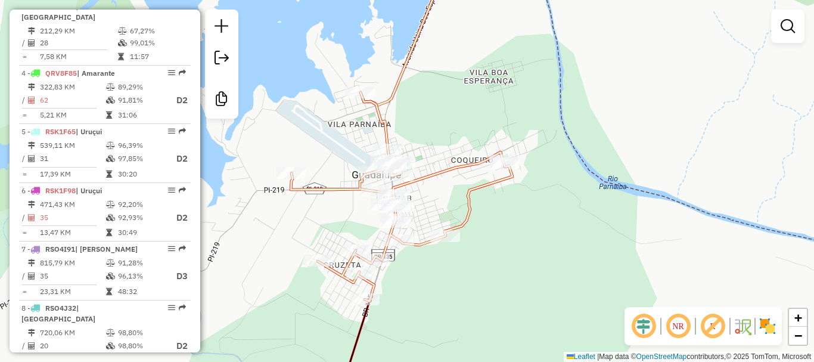
drag, startPoint x: 473, startPoint y: 208, endPoint x: 502, endPoint y: 198, distance: 30.4
click at [490, 203] on icon at bounding box center [402, 196] width 222 height 209
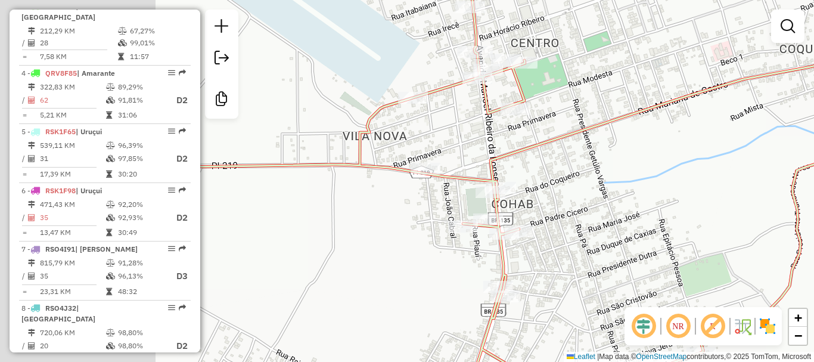
drag, startPoint x: 595, startPoint y: 113, endPoint x: 587, endPoint y: 127, distance: 15.8
click at [596, 126] on icon at bounding box center [556, 182] width 830 height 434
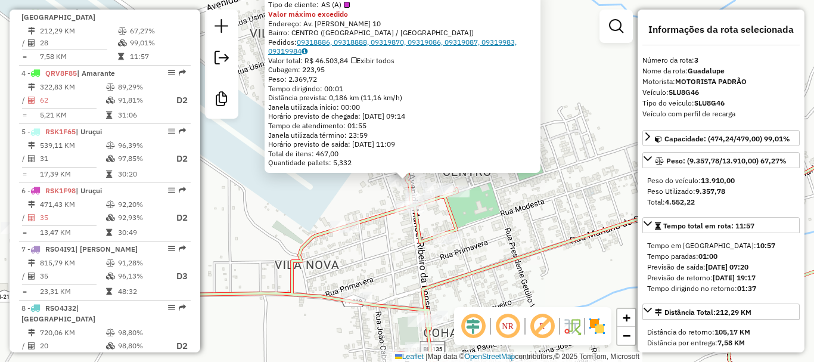
click at [336, 43] on link "09318886, 09318888, 09319870, 09319086, 09319087, 09319983, 09319984" at bounding box center [392, 47] width 249 height 18
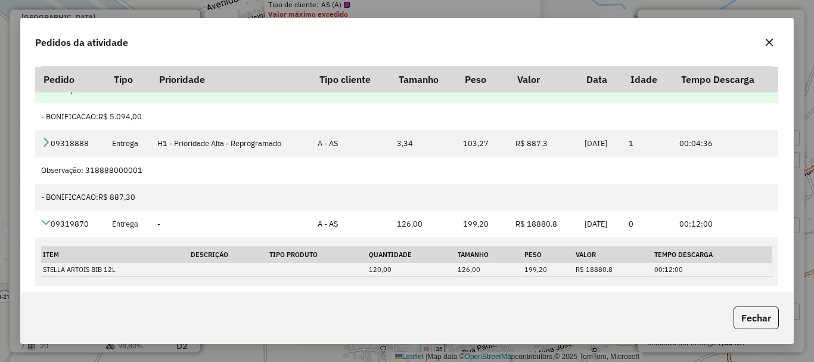
scroll to position [119, 0]
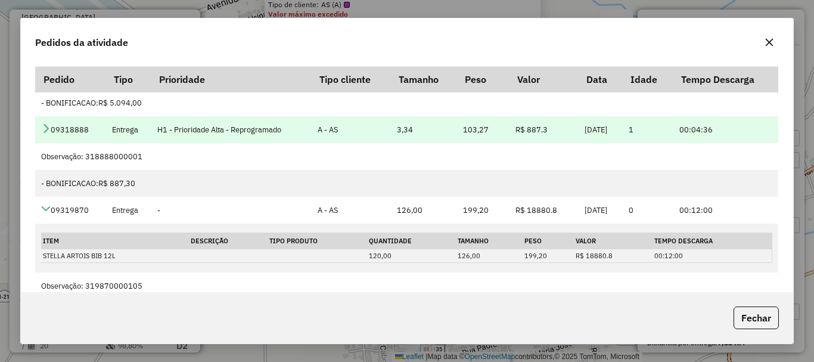
click at [44, 124] on icon at bounding box center [46, 128] width 10 height 10
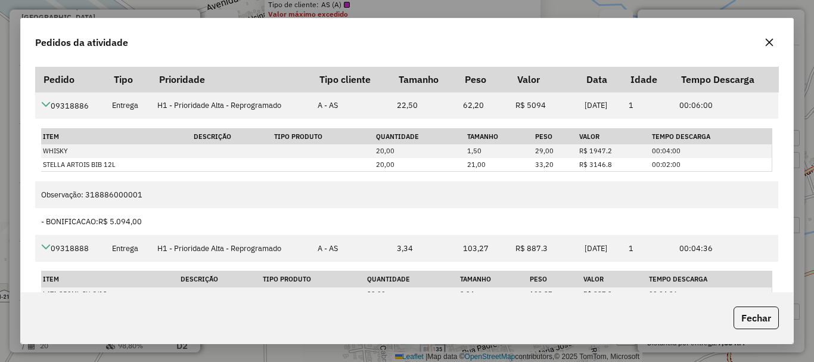
scroll to position [0, 0]
click at [758, 312] on button "Fechar" at bounding box center [756, 317] width 45 height 23
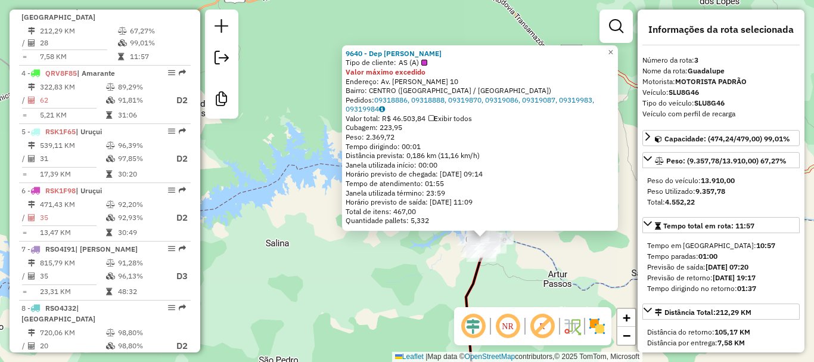
drag, startPoint x: 514, startPoint y: 262, endPoint x: 530, endPoint y: 145, distance: 117.9
click at [529, 165] on div "Rota 3 - Placa SLU8G46 13591 - PRETTYN BEBIDAS Rota 3 - Placa SLU8G46 11068 - M…" at bounding box center [407, 181] width 814 height 362
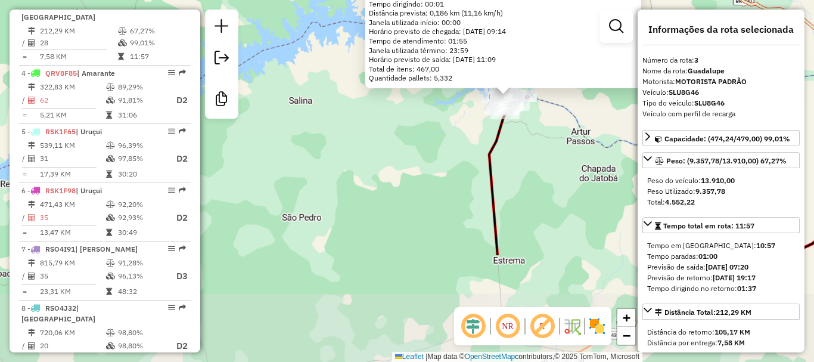
drag, startPoint x: 549, startPoint y: 218, endPoint x: 448, endPoint y: 76, distance: 174.4
click at [491, 86] on div "9640 - Dep Enzzo Gabriel Tipo de cliente: AS (A) Valor máximo excedido Endereço…" at bounding box center [407, 181] width 814 height 362
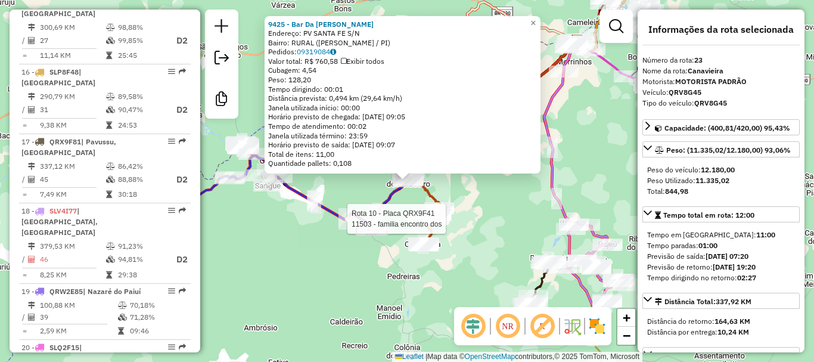
scroll to position [1759, 0]
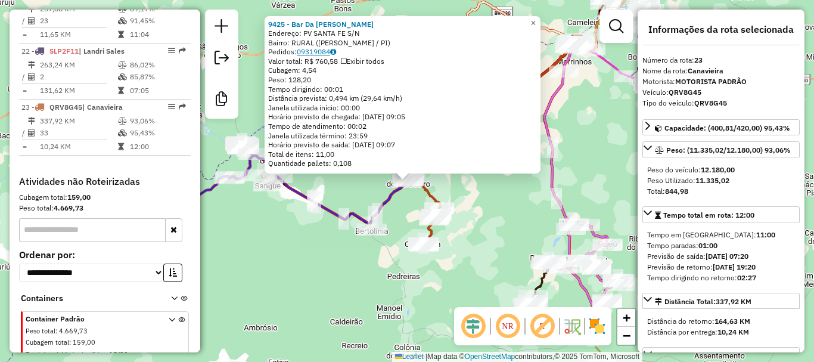
click at [315, 49] on link "09319084" at bounding box center [316, 51] width 39 height 9
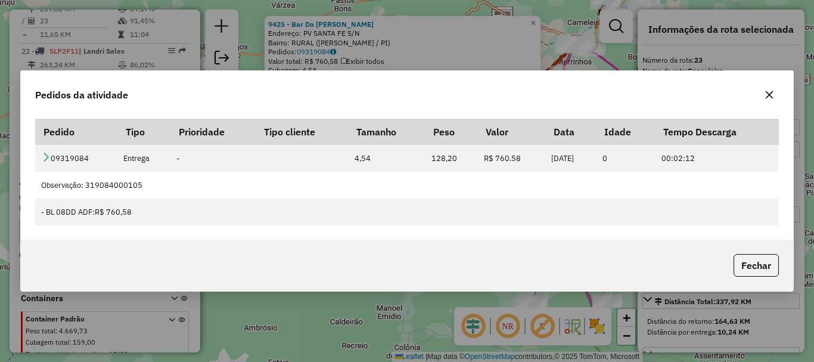
click at [774, 100] on button "button" at bounding box center [769, 94] width 19 height 19
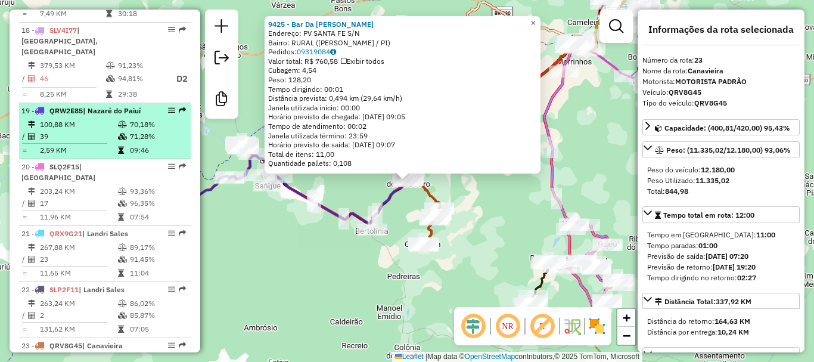
scroll to position [1461, 0]
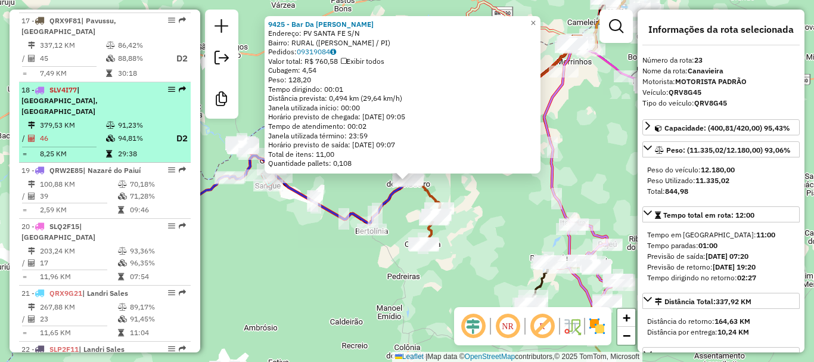
click at [138, 131] on td "94,81%" at bounding box center [141, 138] width 48 height 15
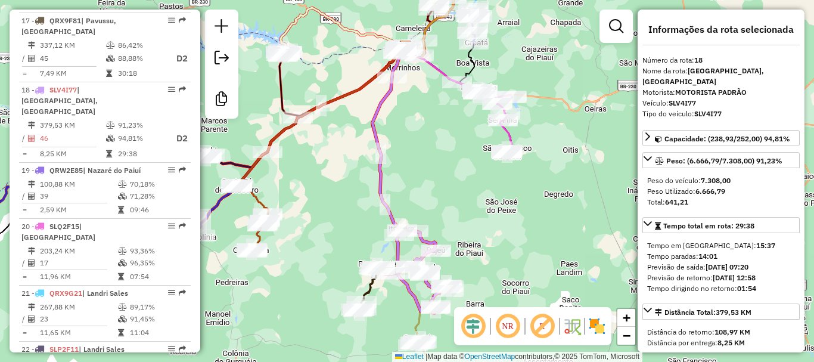
click at [373, 122] on icon at bounding box center [390, 160] width 34 height 225
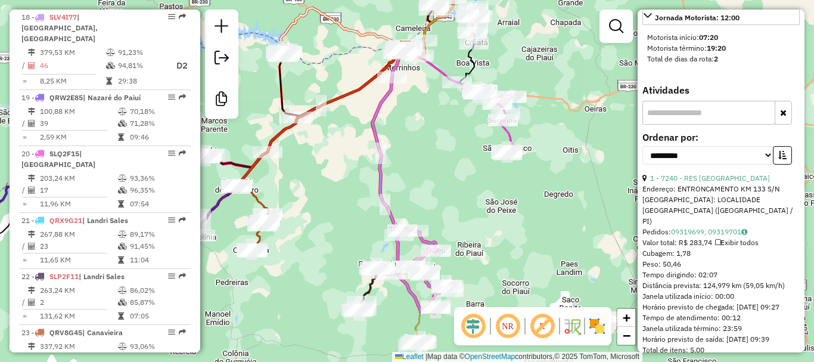
scroll to position [656, 0]
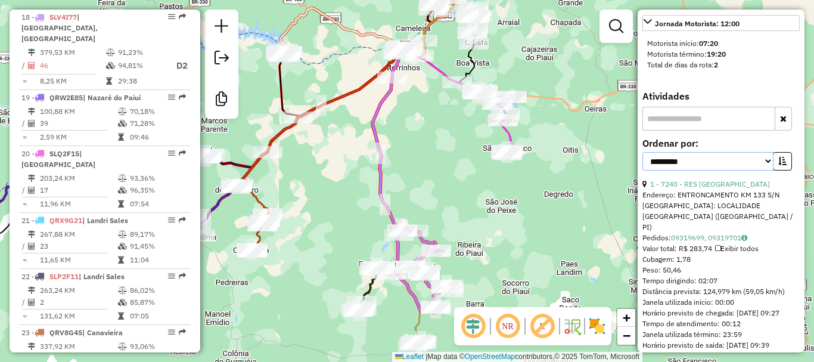
click at [705, 152] on select "**********" at bounding box center [708, 161] width 131 height 18
select select "**********"
click at [643, 152] on select "**********" at bounding box center [708, 161] width 131 height 18
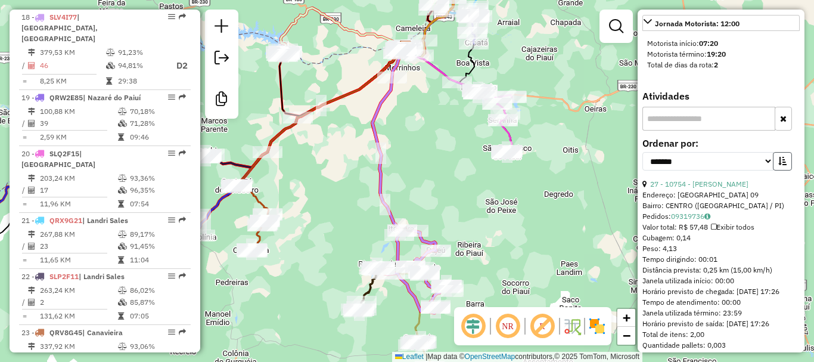
click at [782, 155] on button "button" at bounding box center [782, 161] width 19 height 18
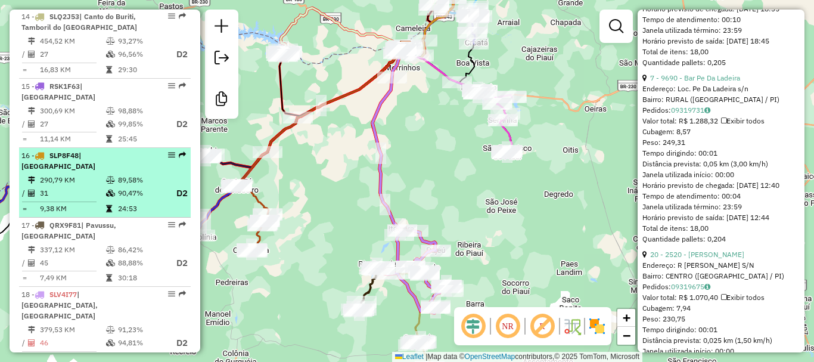
scroll to position [1236, 0]
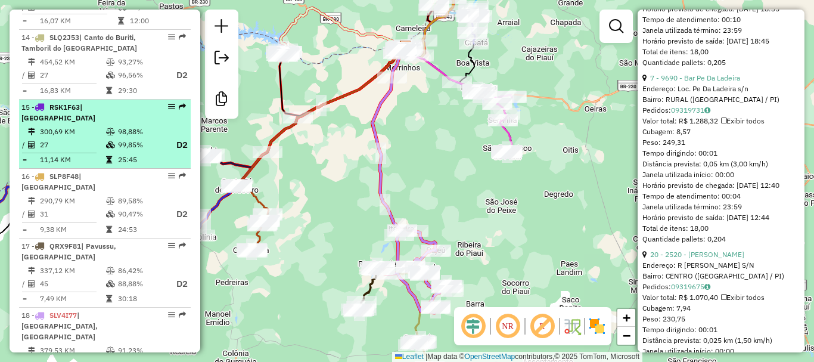
click at [120, 102] on div "15 - RSK1F63 | São Gonçalo do Paiuí" at bounding box center [84, 112] width 126 height 21
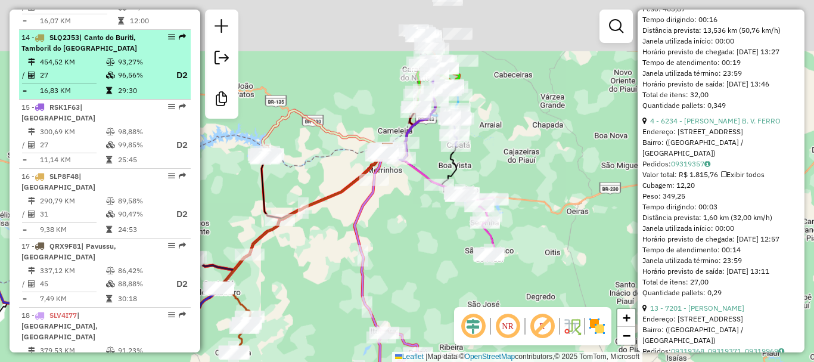
click at [123, 75] on td "96,56%" at bounding box center [141, 75] width 48 height 15
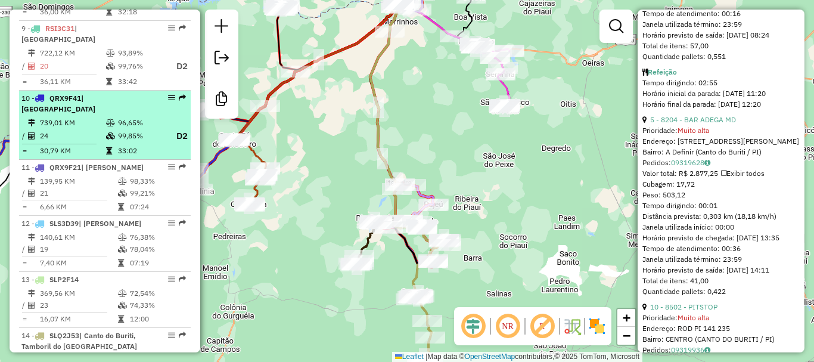
scroll to position [819, 0]
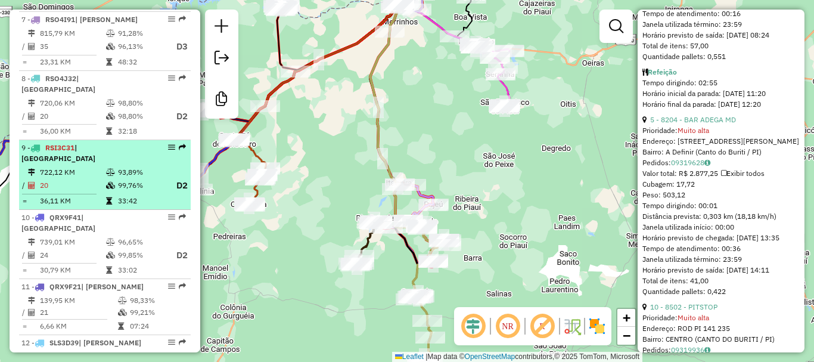
click at [111, 179] on td at bounding box center [112, 185] width 12 height 15
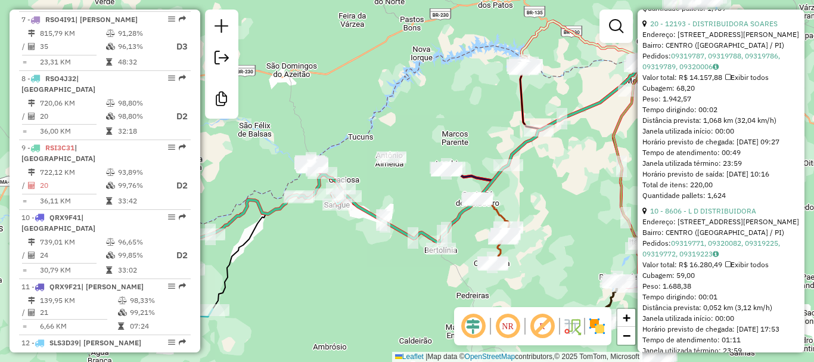
scroll to position [949, 0]
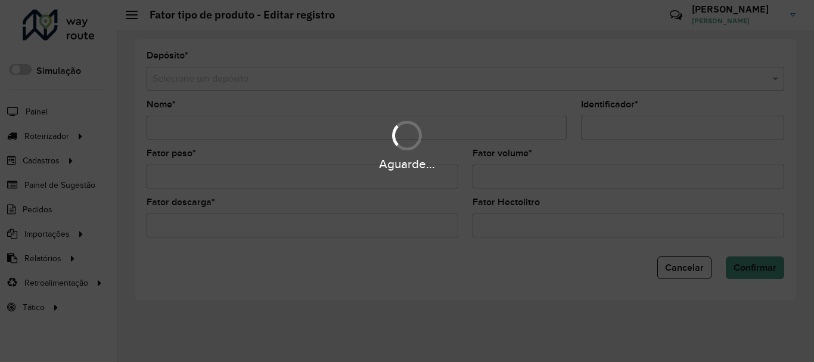
type input "**********"
type input "*"
type input "****"
type input "***"
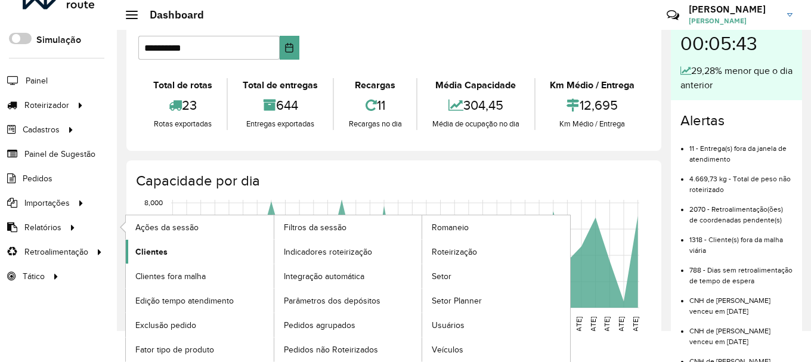
scroll to position [60, 0]
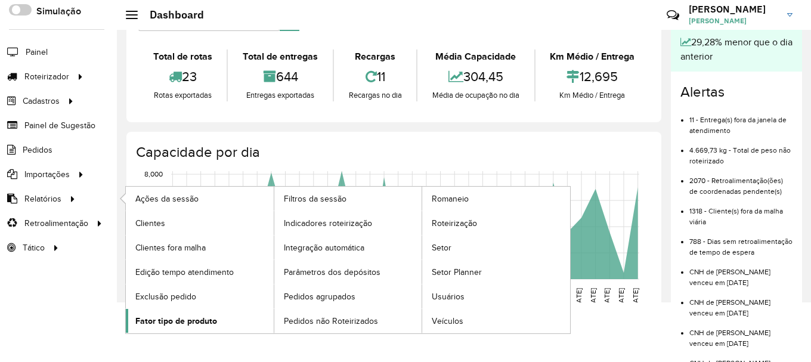
click at [197, 316] on span "Fator tipo de produto" at bounding box center [176, 321] width 82 height 13
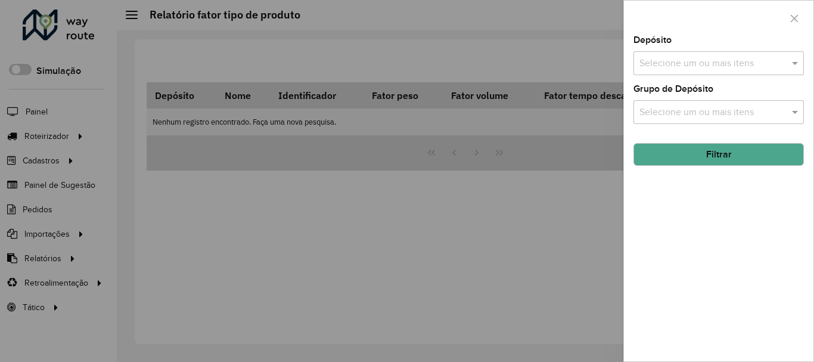
click at [716, 59] on input "text" at bounding box center [713, 64] width 153 height 14
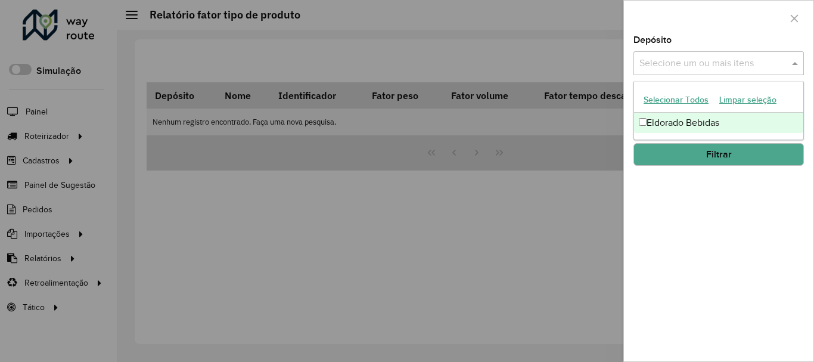
click at [690, 123] on div "Eldorado Bebidas" at bounding box center [718, 123] width 169 height 20
click at [652, 207] on div "Depósito Selecione um ou mais itens Eldorado Bebidas × × Grupo de Depósito Sele…" at bounding box center [719, 199] width 190 height 326
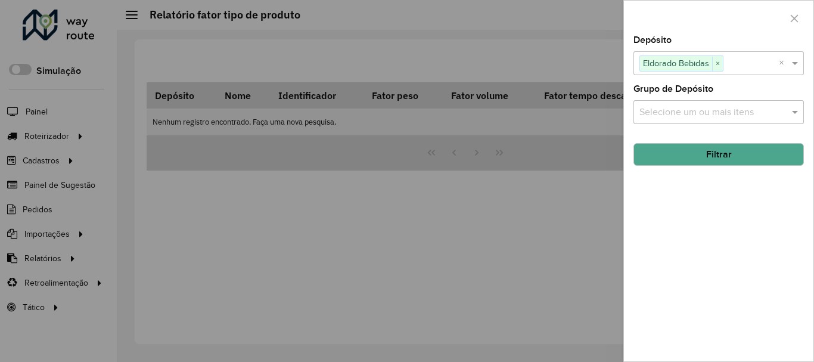
click at [674, 104] on div "Selecione um ou mais itens" at bounding box center [719, 112] width 171 height 24
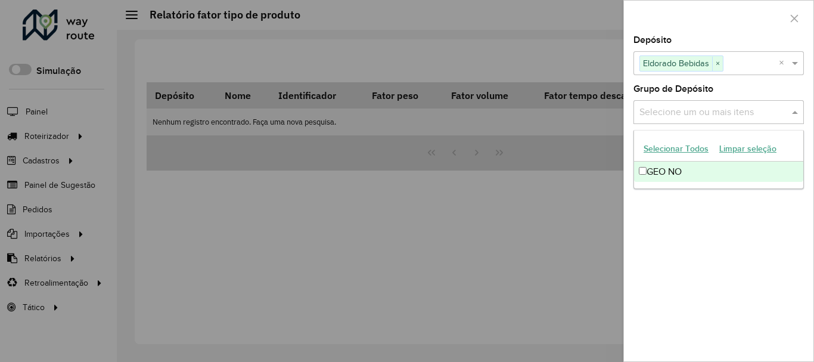
click at [695, 205] on div "Depósito Selecione um ou mais itens Eldorado Bebidas × × Grupo de Depósito Sele…" at bounding box center [719, 199] width 190 height 326
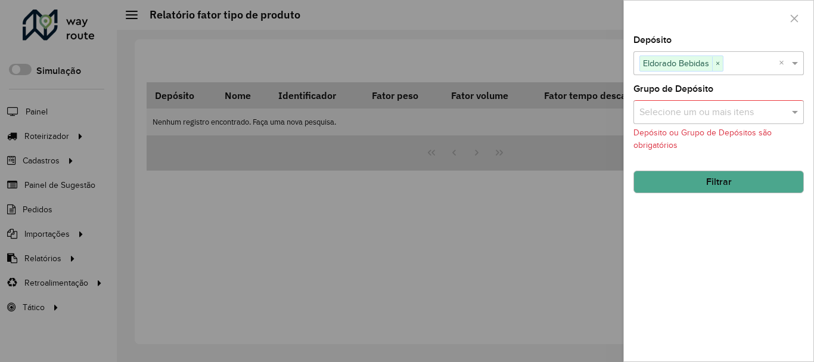
click at [706, 177] on button "Filtrar" at bounding box center [719, 182] width 171 height 23
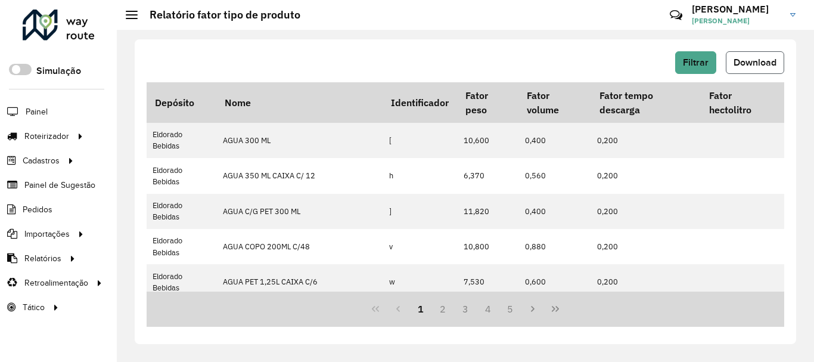
click at [742, 58] on span "Download" at bounding box center [755, 62] width 43 height 10
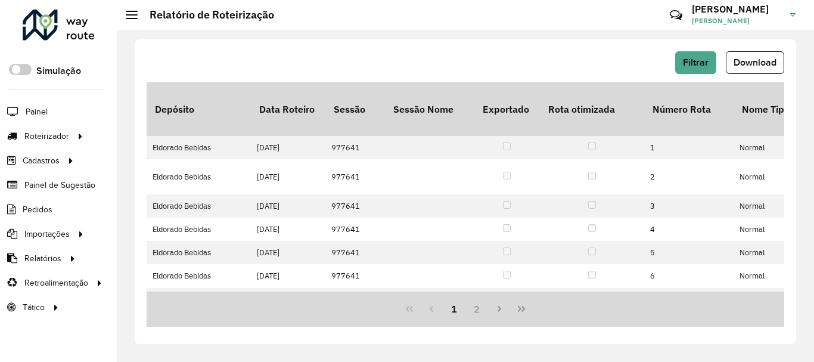
click at [758, 60] on span "Download" at bounding box center [755, 62] width 43 height 10
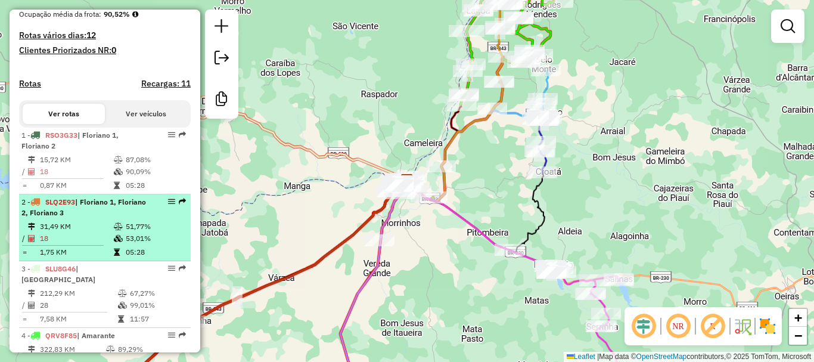
scroll to position [477, 0]
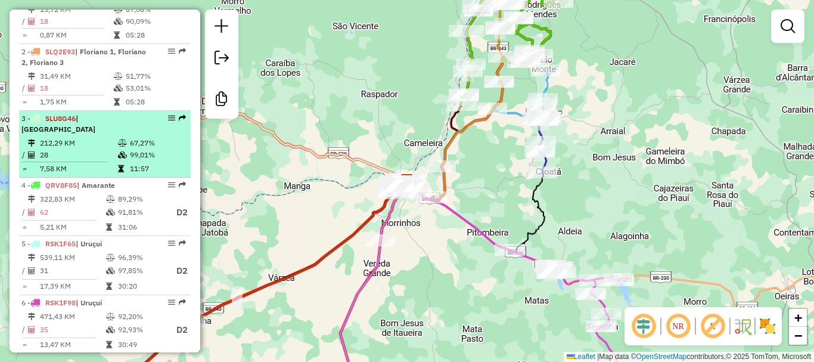
click at [145, 172] on td "11:57" at bounding box center [157, 169] width 57 height 12
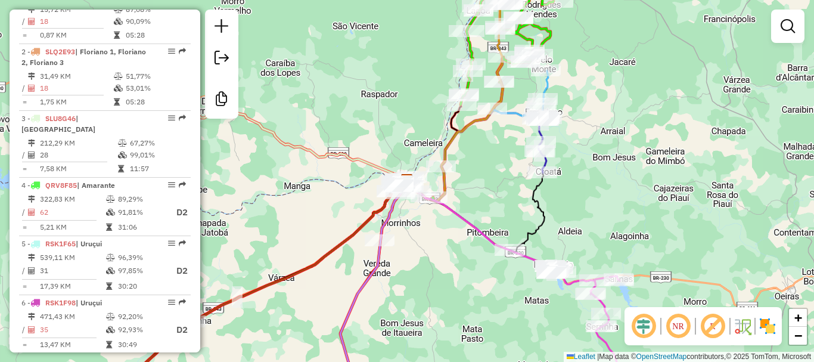
select select "**********"
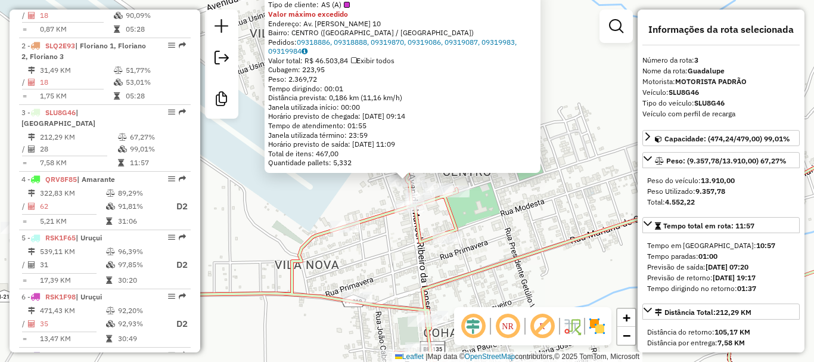
scroll to position [589, 0]
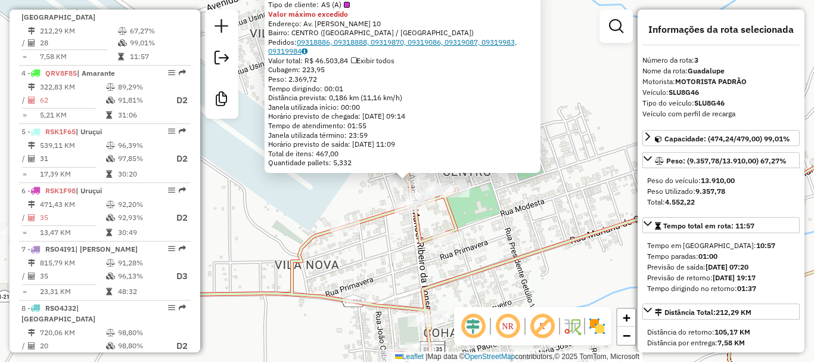
click at [339, 41] on link "09318886, 09318888, 09319870, 09319086, 09319087, 09319983, 09319984" at bounding box center [392, 47] width 249 height 18
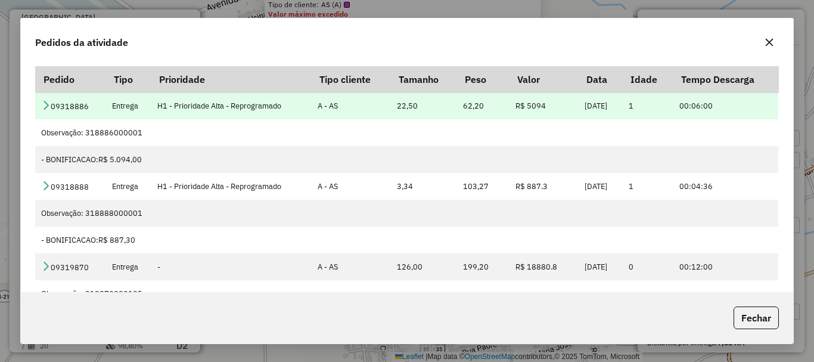
click at [53, 110] on td "09318886" at bounding box center [70, 105] width 70 height 27
click at [50, 109] on icon at bounding box center [46, 105] width 10 height 10
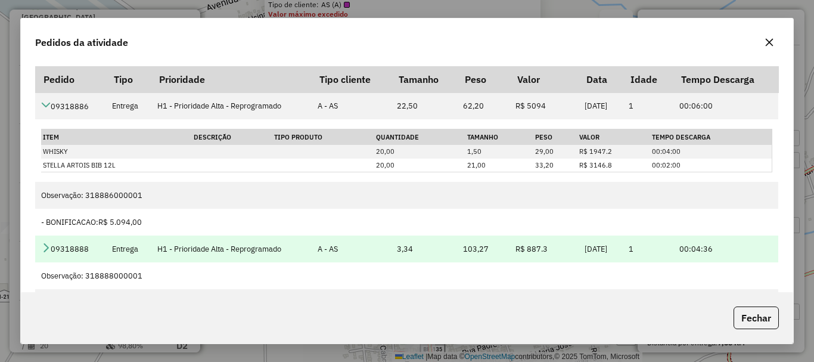
click at [46, 240] on td "09318888" at bounding box center [70, 248] width 70 height 27
click at [44, 254] on link at bounding box center [46, 249] width 10 height 10
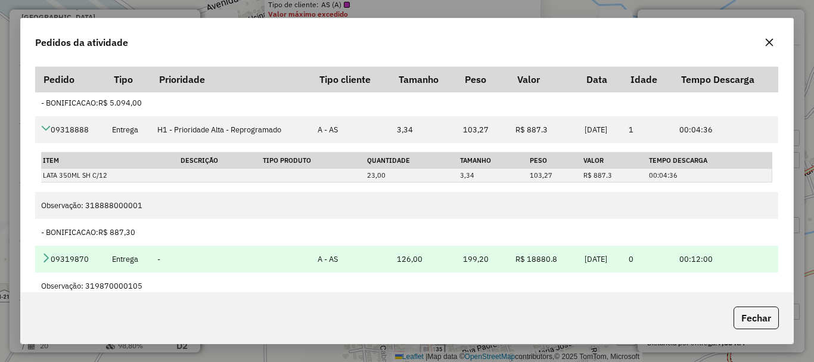
click at [43, 255] on icon at bounding box center [46, 258] width 10 height 10
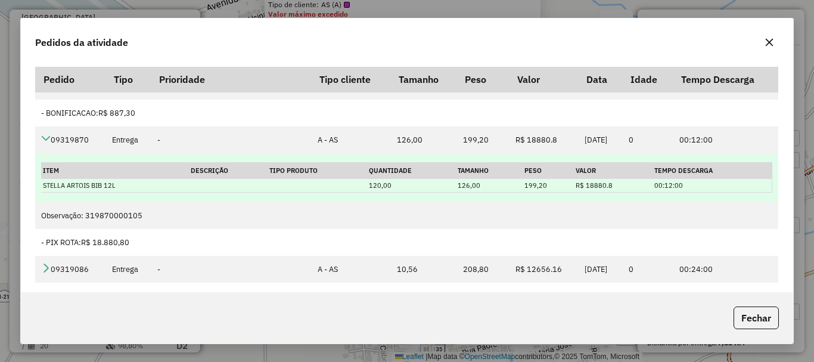
scroll to position [358, 0]
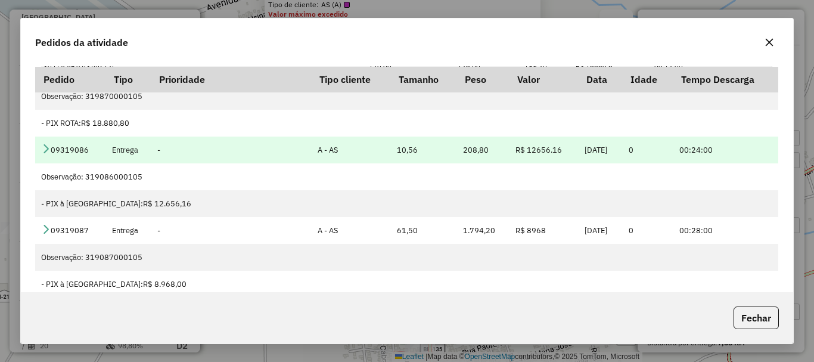
click at [48, 142] on td "09319086" at bounding box center [70, 150] width 70 height 27
click at [43, 147] on icon at bounding box center [46, 149] width 10 height 10
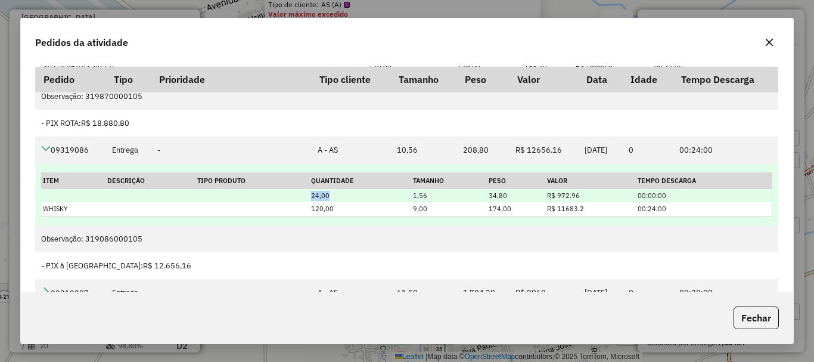
drag, startPoint x: 308, startPoint y: 194, endPoint x: 349, endPoint y: 193, distance: 41.2
click at [349, 193] on td "24,00" at bounding box center [360, 196] width 102 height 14
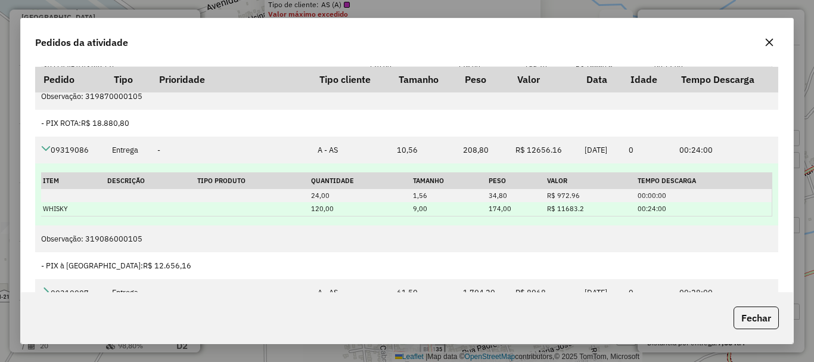
click at [101, 210] on td "WHISKY" at bounding box center [73, 209] width 64 height 14
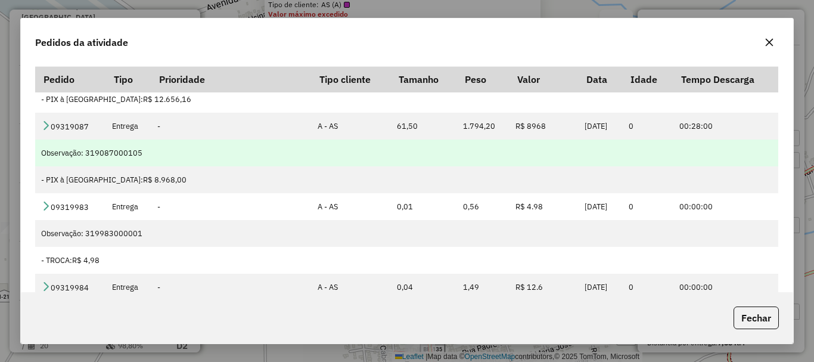
scroll to position [526, 0]
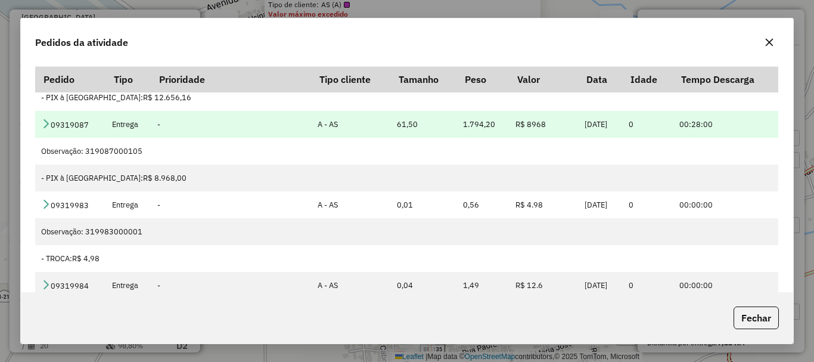
click at [48, 125] on icon at bounding box center [46, 124] width 10 height 10
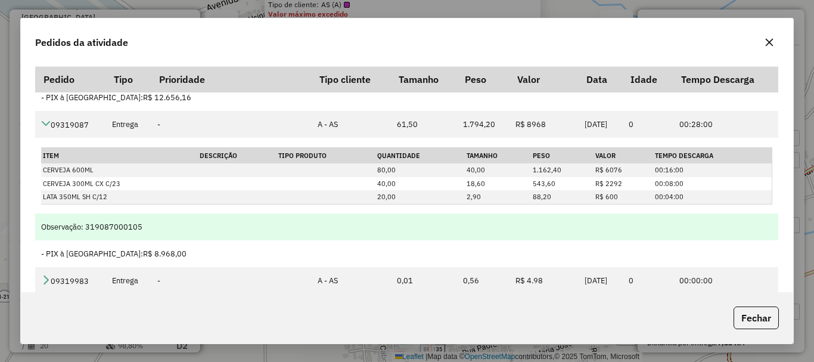
scroll to position [602, 0]
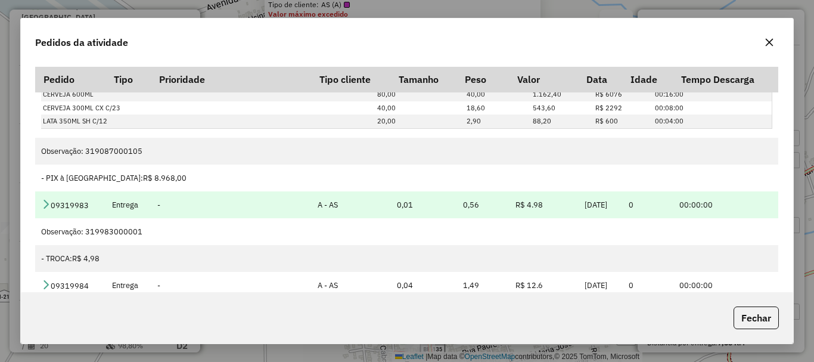
click at [44, 203] on icon at bounding box center [46, 204] width 10 height 10
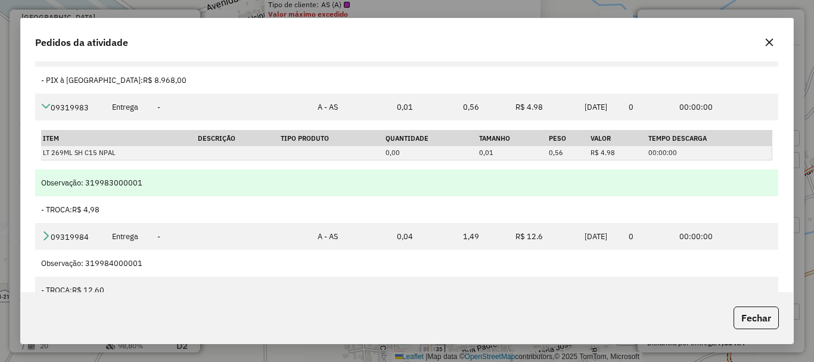
scroll to position [75, 0]
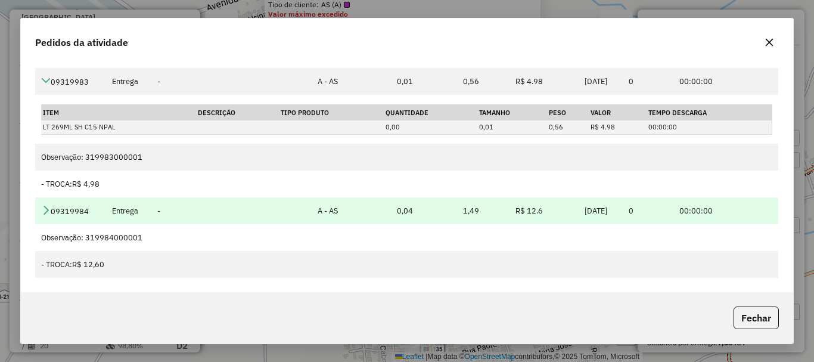
click at [38, 215] on td "09319984" at bounding box center [70, 210] width 70 height 27
click at [45, 212] on icon at bounding box center [46, 210] width 10 height 10
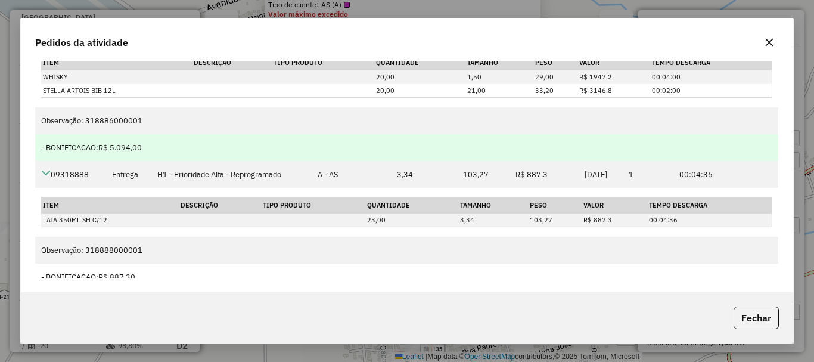
scroll to position [0, 0]
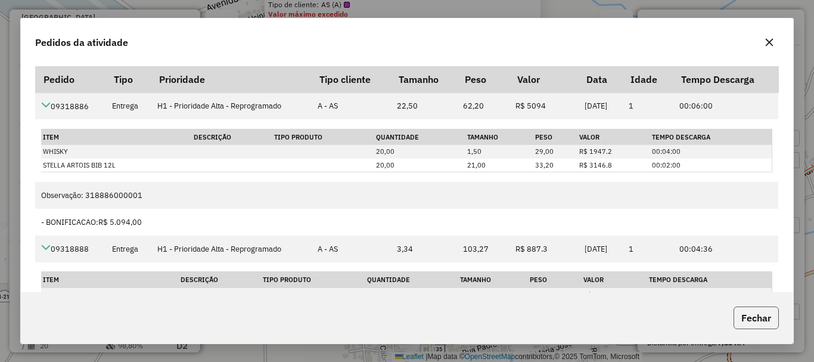
click at [748, 310] on button "Fechar" at bounding box center [756, 317] width 45 height 23
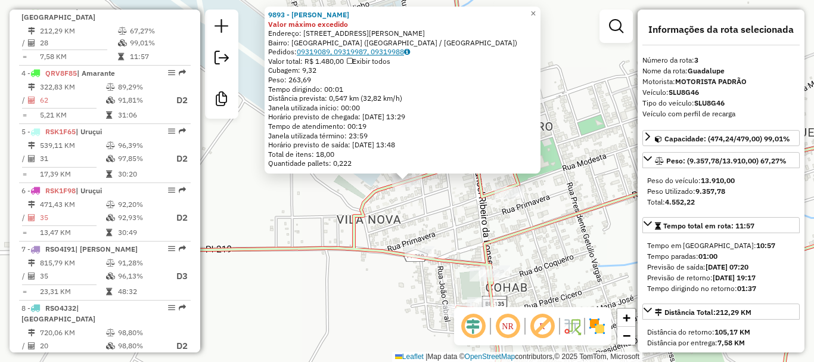
click at [352, 52] on link "09319089, 09319987, 09319988" at bounding box center [353, 51] width 113 height 9
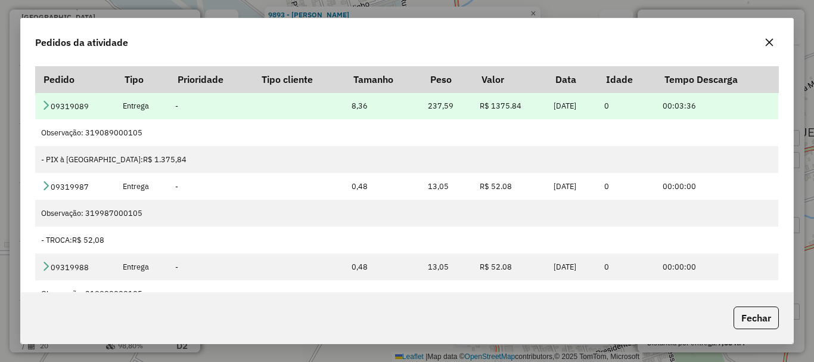
click at [44, 103] on icon at bounding box center [46, 105] width 10 height 10
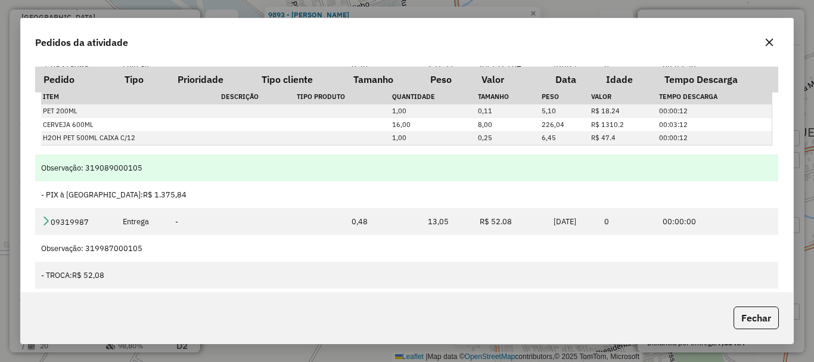
scroll to position [57, 0]
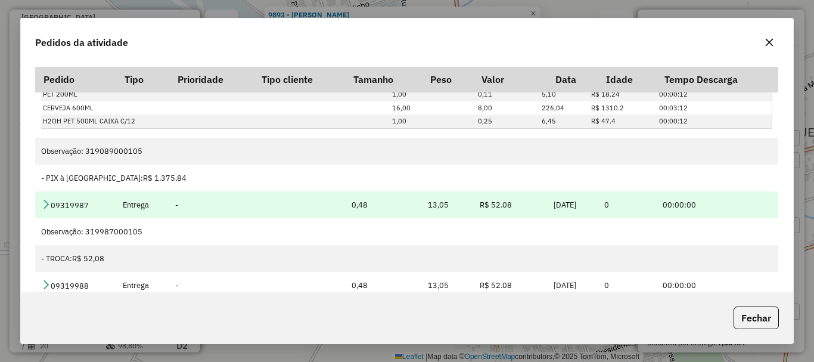
click at [37, 196] on td "09319987" at bounding box center [75, 204] width 81 height 27
click at [41, 203] on icon at bounding box center [46, 204] width 10 height 10
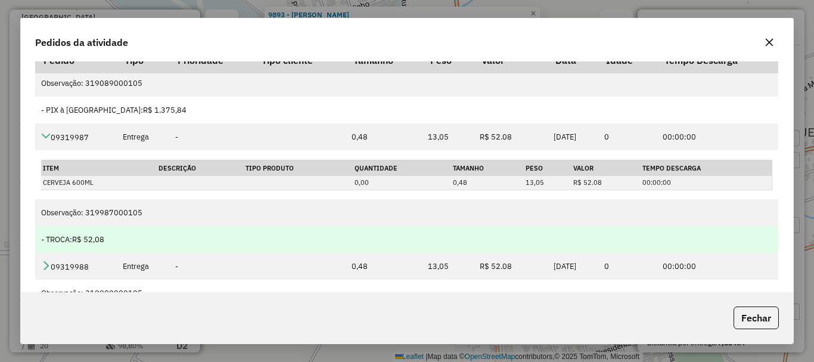
scroll to position [75, 0]
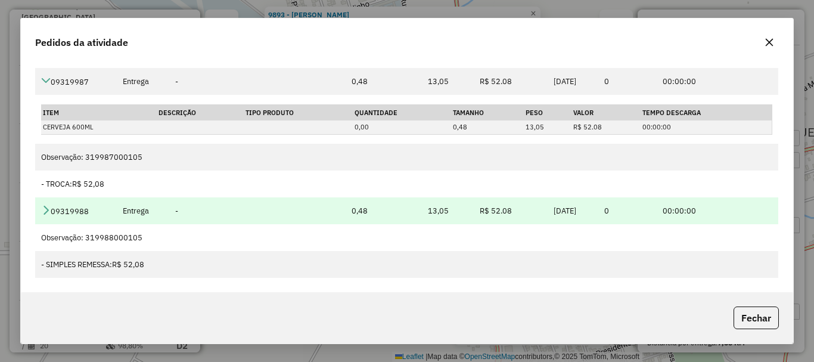
click at [45, 209] on icon at bounding box center [46, 210] width 10 height 10
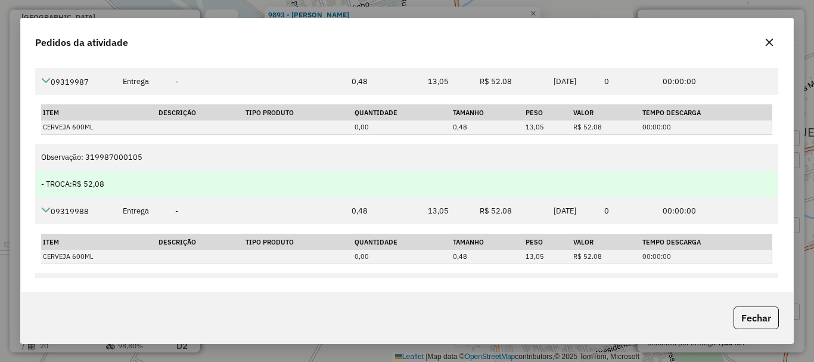
scroll to position [155, 0]
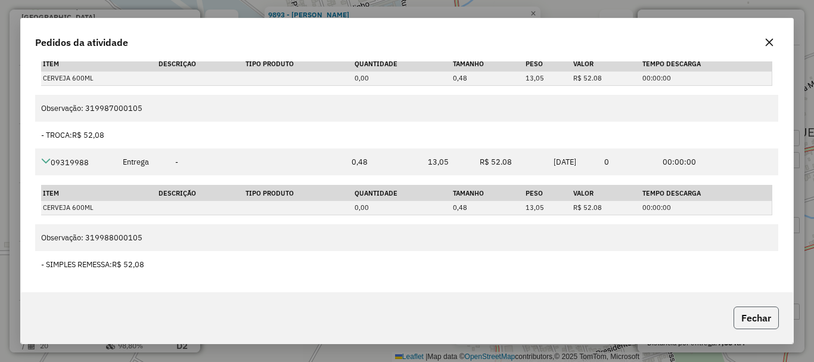
click at [768, 323] on button "Fechar" at bounding box center [756, 317] width 45 height 23
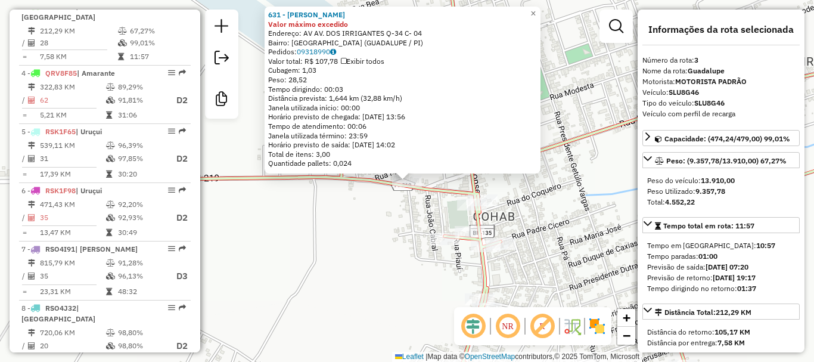
click at [325, 47] on div "Bairro: SAO FELIX (GUADALUPE / PI)" at bounding box center [402, 43] width 269 height 10
click at [327, 52] on link "09318990" at bounding box center [316, 51] width 39 height 9
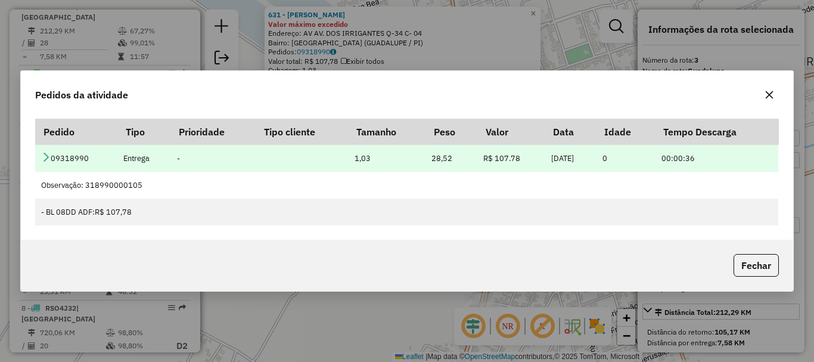
click at [49, 154] on icon at bounding box center [46, 157] width 10 height 10
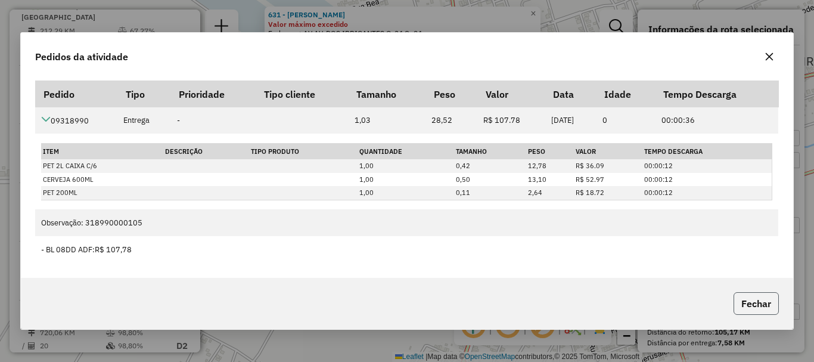
click at [753, 299] on button "Fechar" at bounding box center [756, 303] width 45 height 23
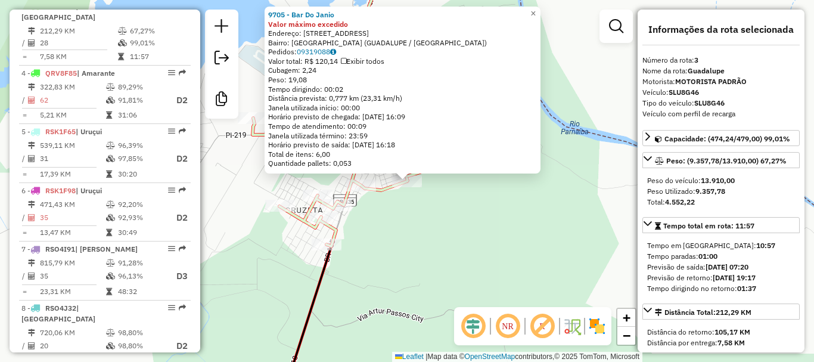
click at [314, 57] on div "Valor total: R$ 120,14 Exibir todos" at bounding box center [402, 62] width 269 height 10
click at [312, 53] on link "09319088" at bounding box center [316, 51] width 39 height 9
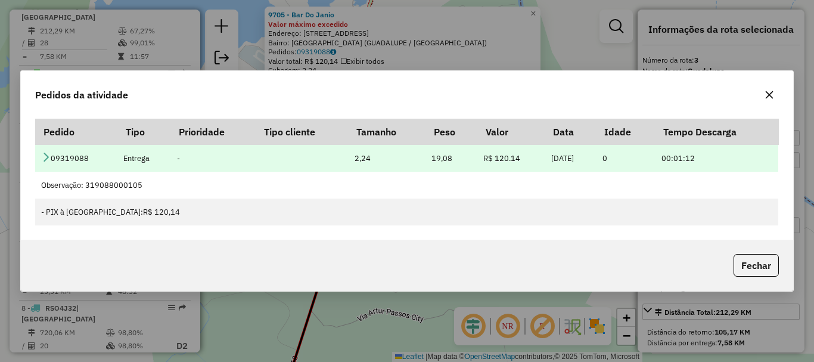
click at [45, 154] on icon at bounding box center [46, 157] width 10 height 10
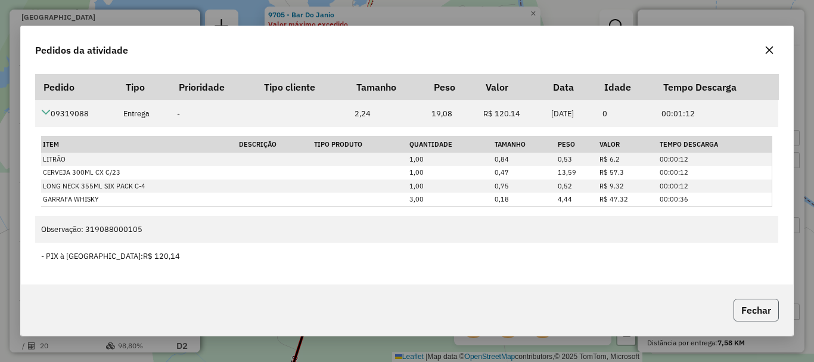
click at [762, 316] on button "Fechar" at bounding box center [756, 310] width 45 height 23
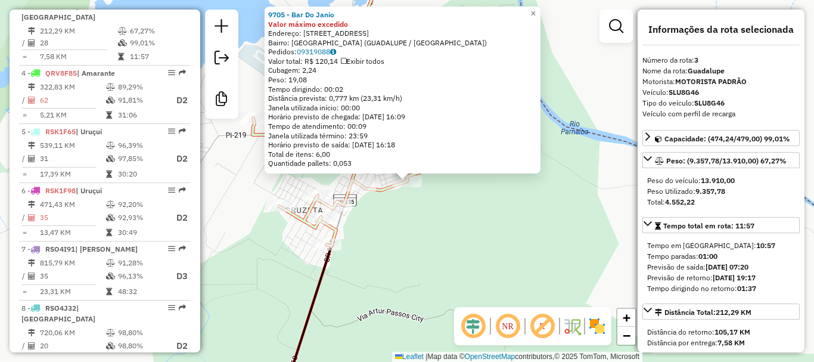
click at [486, 237] on div "9705 - Bar Do Janio Valor máximo excedido Endereço: Rua Nossa Senhora Da Penha …" at bounding box center [407, 181] width 814 height 362
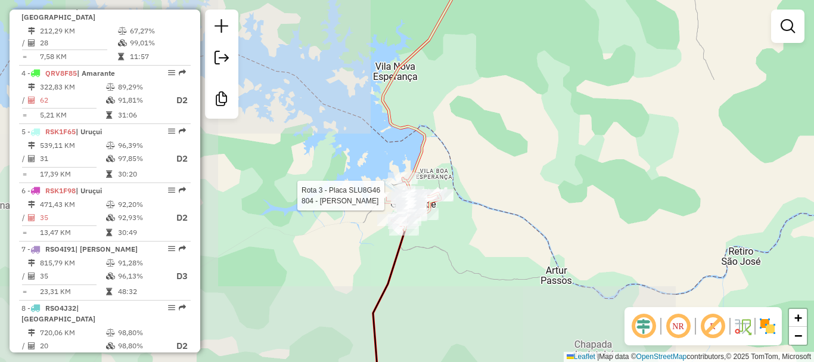
select select "**********"
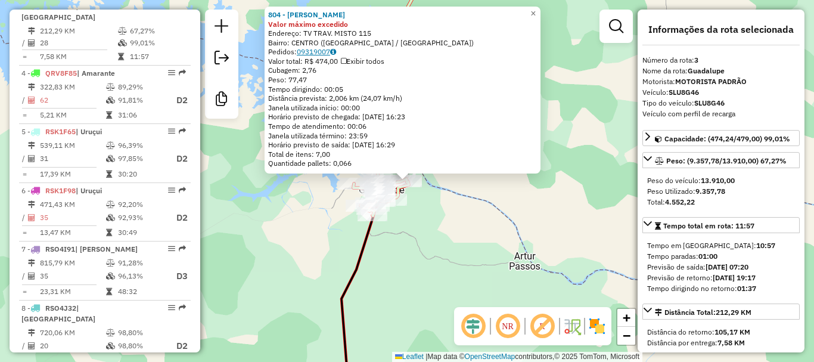
click at [335, 51] on link "09319007" at bounding box center [316, 51] width 39 height 9
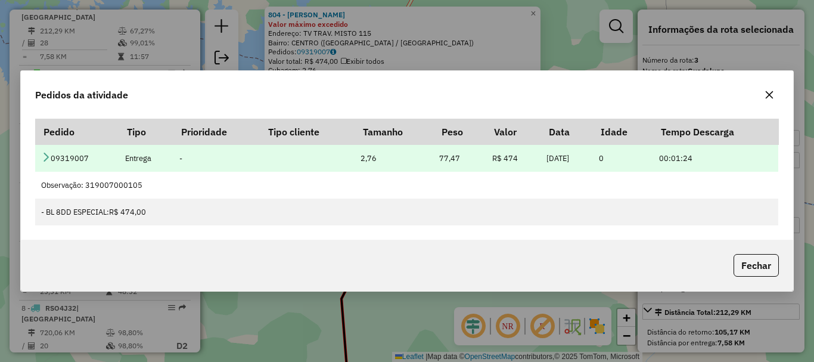
click at [44, 151] on td "09319007" at bounding box center [76, 158] width 83 height 27
click at [43, 159] on icon at bounding box center [46, 157] width 10 height 10
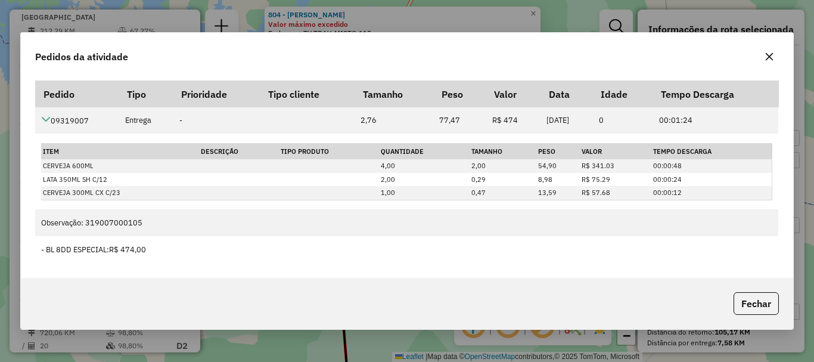
click at [764, 315] on div "Fechar" at bounding box center [407, 303] width 773 height 51
click at [761, 302] on button "Fechar" at bounding box center [756, 303] width 45 height 23
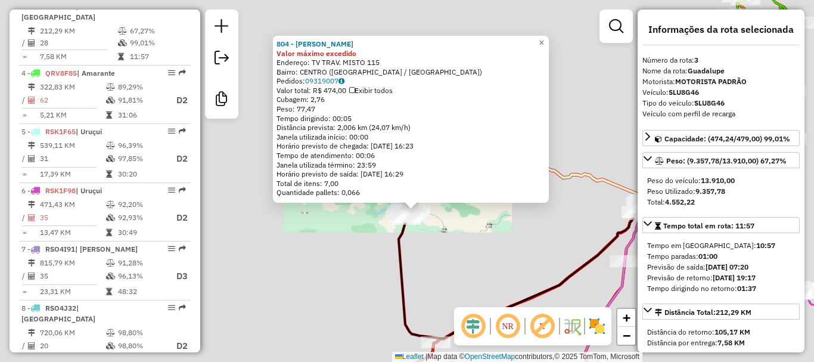
drag, startPoint x: 500, startPoint y: 246, endPoint x: 564, endPoint y: 250, distance: 64.6
click at [500, 246] on div "804 - ALTAIR VIEIRA DO NASCIMENTO Valor máximo excedido Endereço: TV TRAV. MIST…" at bounding box center [407, 181] width 814 height 362
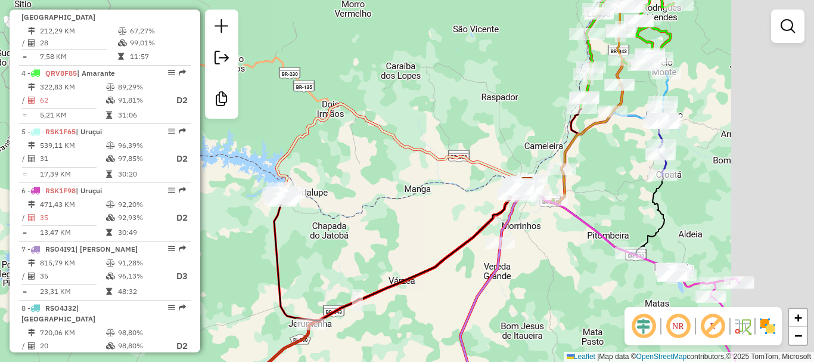
drag, startPoint x: 504, startPoint y: 241, endPoint x: 312, endPoint y: 200, distance: 196.4
click at [312, 200] on div "Janela de atendimento Grade de atendimento Capacidade Transportadoras Veículos …" at bounding box center [407, 181] width 814 height 362
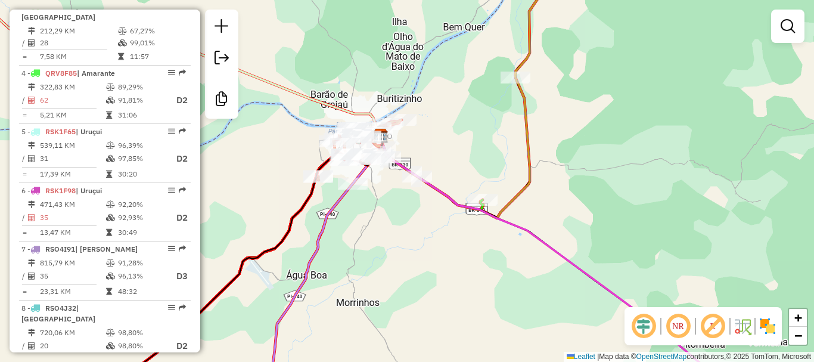
click at [485, 210] on icon at bounding box center [568, 267] width 376 height 261
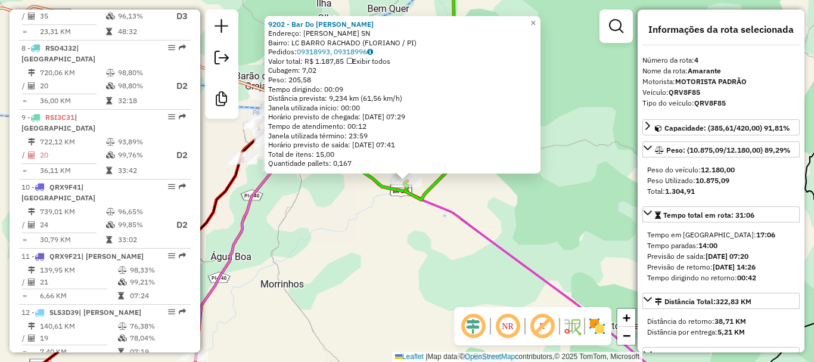
scroll to position [645, 0]
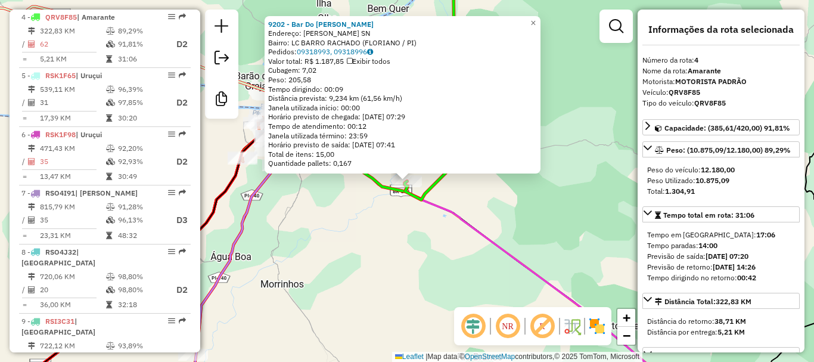
click at [352, 58] on div "Valor total: R$ 1.187,85 Exibir todos" at bounding box center [402, 62] width 269 height 10
click at [352, 58] on icon at bounding box center [349, 61] width 5 height 7
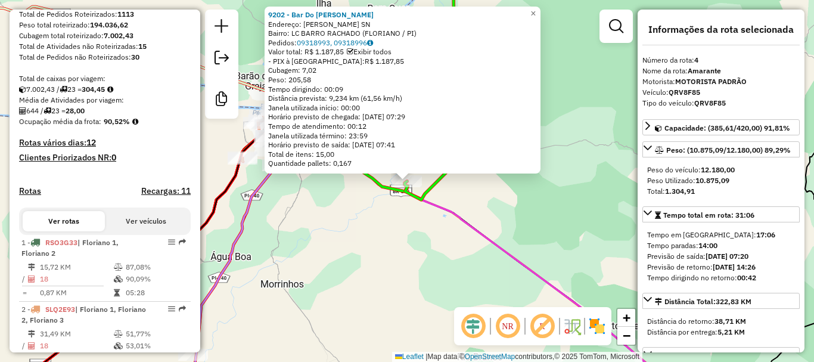
scroll to position [358, 0]
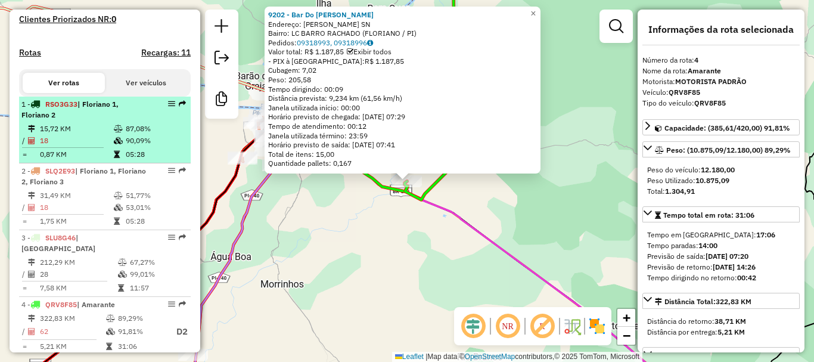
click at [86, 120] on div "1 - RSO3G33 | Floriano 1, Floriano 2" at bounding box center [84, 109] width 126 height 21
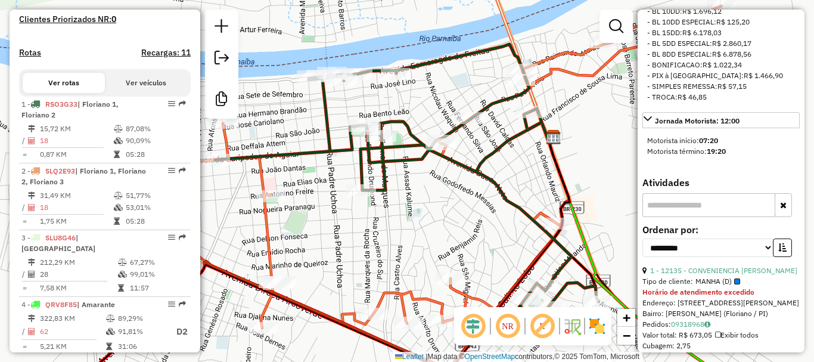
scroll to position [656, 0]
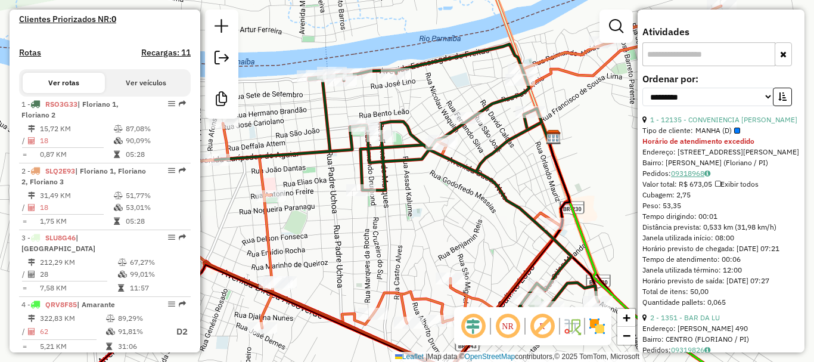
click at [707, 173] on link "09318968" at bounding box center [690, 173] width 39 height 9
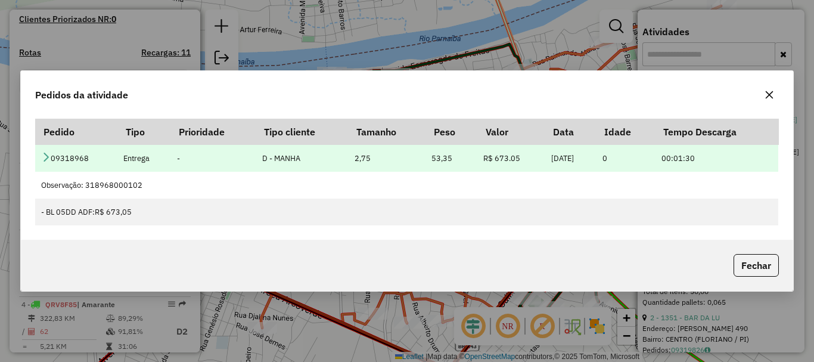
click at [45, 156] on icon at bounding box center [46, 157] width 10 height 10
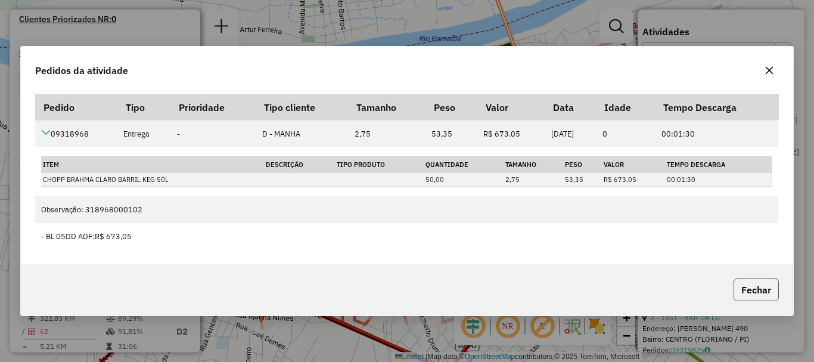
click at [766, 293] on button "Fechar" at bounding box center [756, 289] width 45 height 23
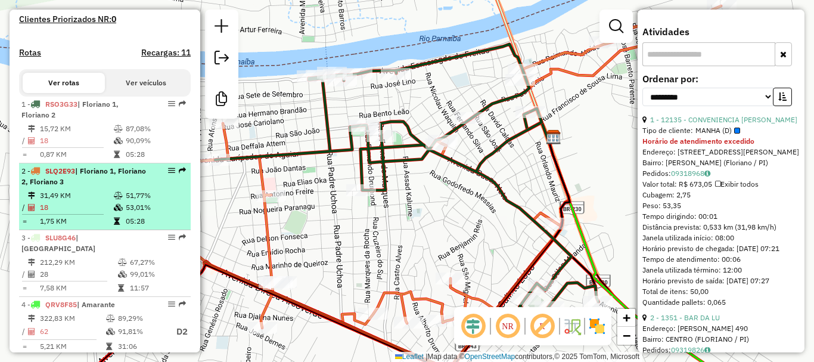
click at [105, 212] on td "18" at bounding box center [76, 208] width 74 height 12
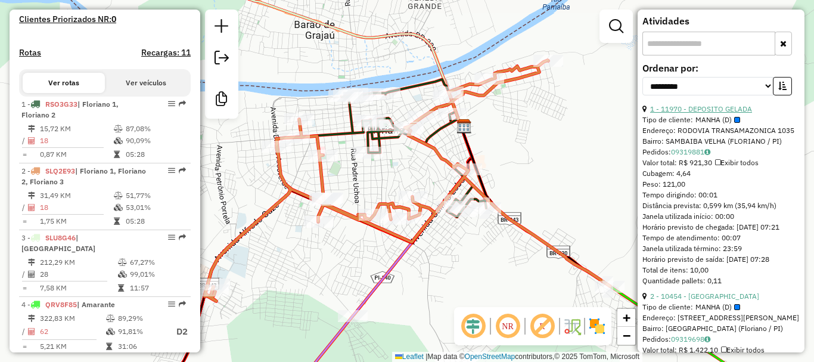
click at [706, 113] on link "1 - 11970 - DEPOSITO GELADA" at bounding box center [701, 108] width 102 height 9
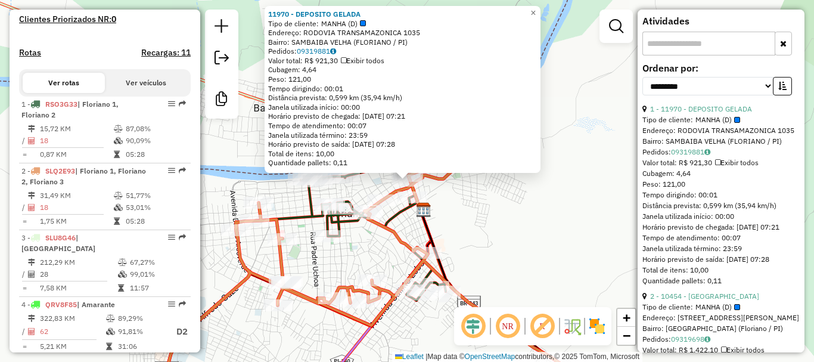
click at [690, 75] on label "Ordenar por:" at bounding box center [721, 68] width 157 height 14
click at [688, 89] on select "**********" at bounding box center [708, 86] width 131 height 18
select select "*********"
click at [643, 88] on select "**********" at bounding box center [708, 86] width 131 height 18
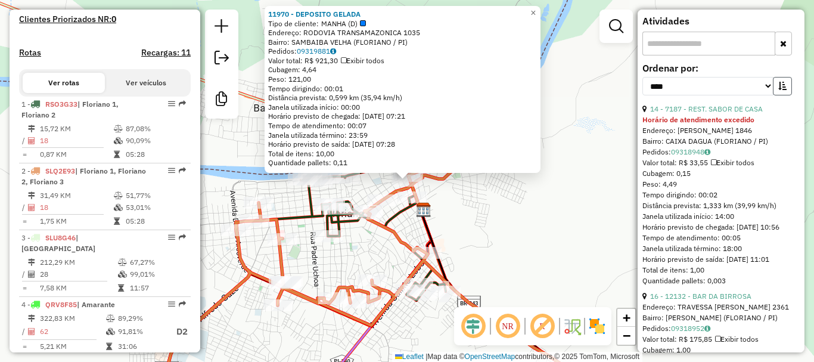
click at [774, 95] on button "button" at bounding box center [782, 86] width 19 height 18
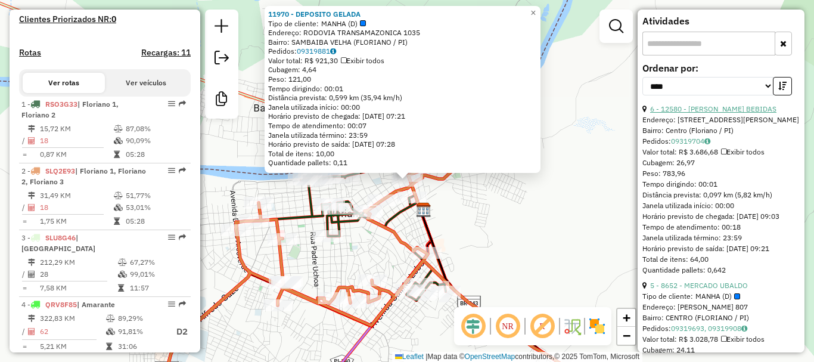
click at [705, 113] on link "6 - 12580 - CARLOS H BEBIDAS" at bounding box center [713, 108] width 126 height 9
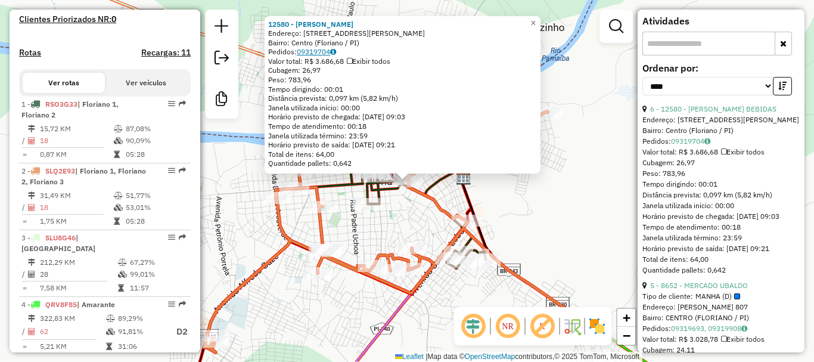
click at [336, 49] on icon at bounding box center [333, 51] width 6 height 7
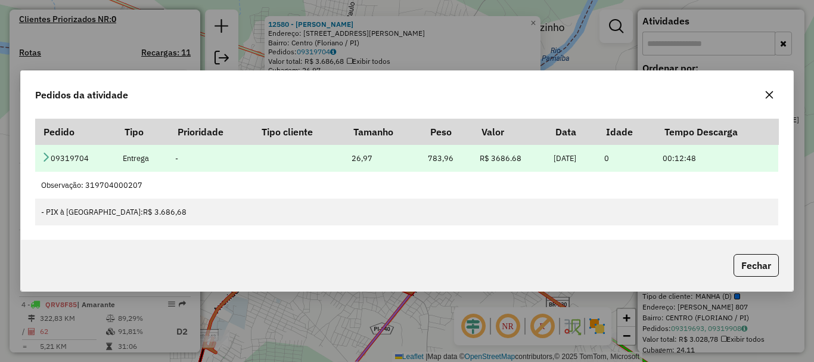
click at [41, 160] on icon at bounding box center [46, 157] width 10 height 10
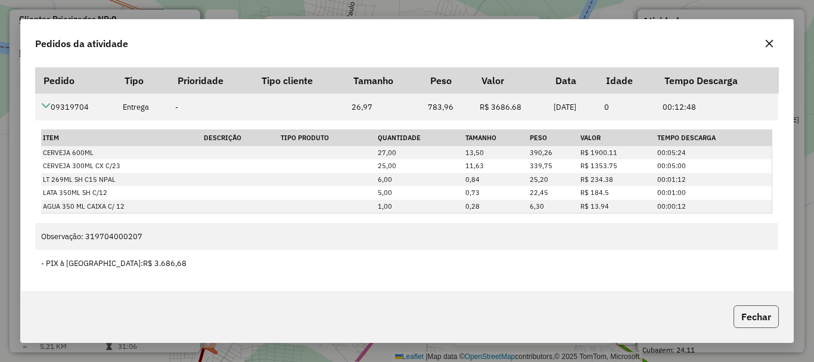
click at [746, 312] on button "Fechar" at bounding box center [756, 316] width 45 height 23
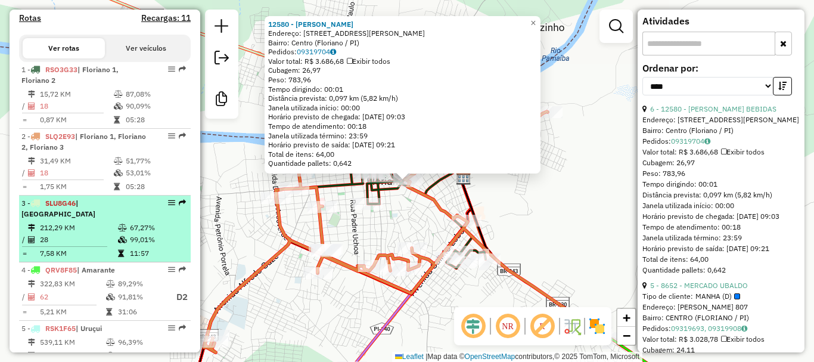
scroll to position [417, 0]
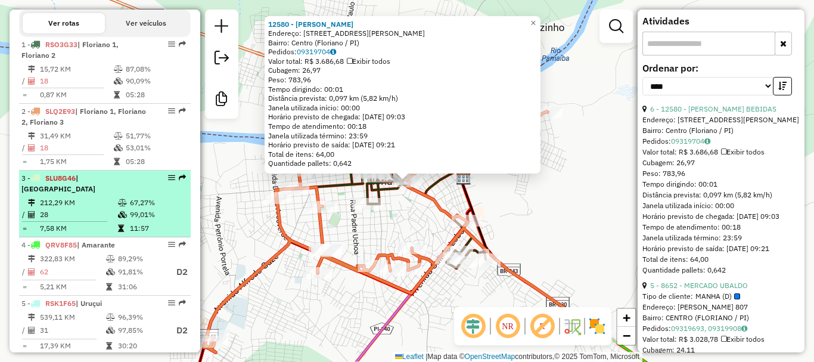
click at [110, 211] on td "28" at bounding box center [78, 215] width 78 height 12
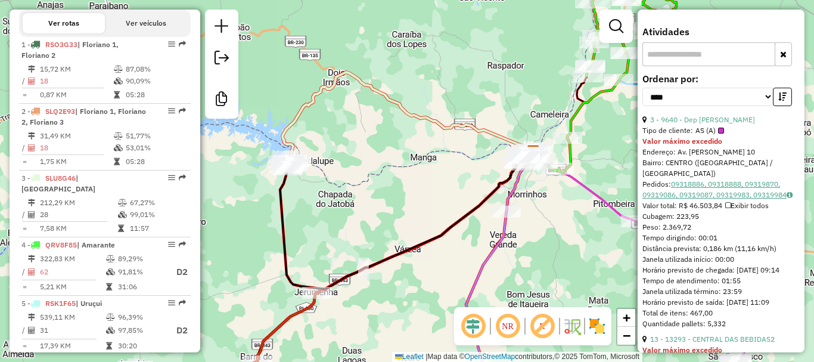
click at [735, 182] on link "09318886, 09318888, 09319870, 09319086, 09319087, 09319983, 09319984" at bounding box center [718, 189] width 150 height 20
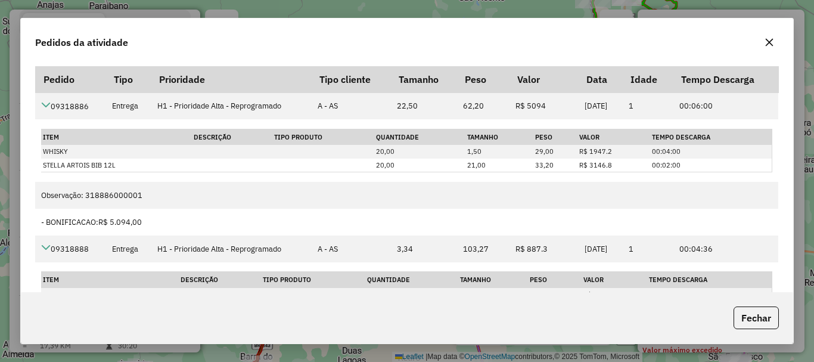
click at [767, 42] on icon "button" at bounding box center [770, 43] width 10 height 10
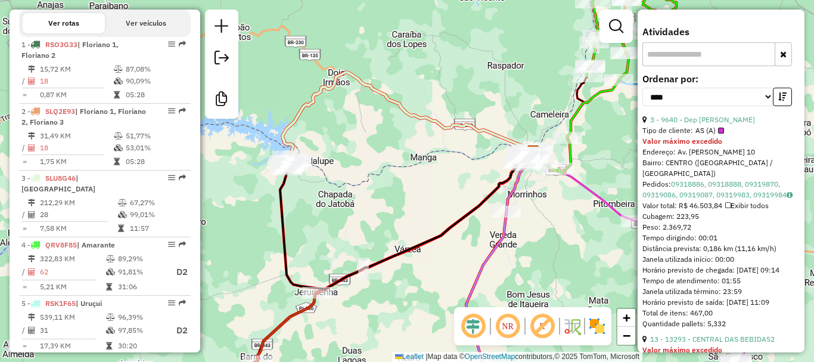
scroll to position [856, 0]
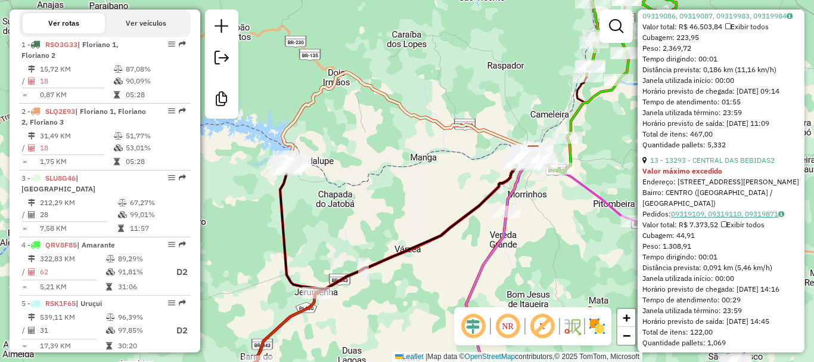
click at [714, 214] on link "09319109, 09319110, 09319871" at bounding box center [727, 213] width 113 height 9
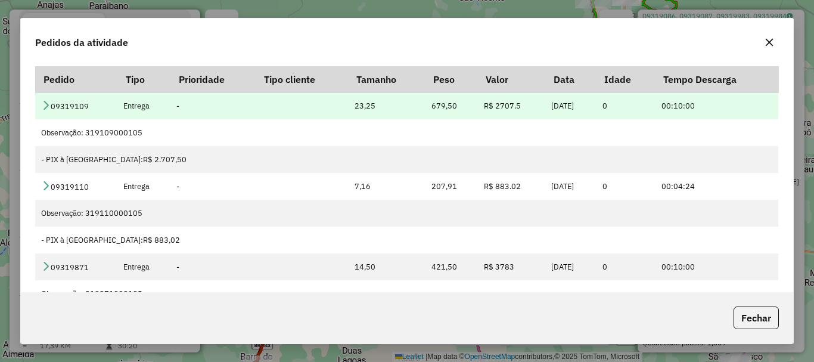
click at [46, 106] on icon at bounding box center [46, 105] width 10 height 10
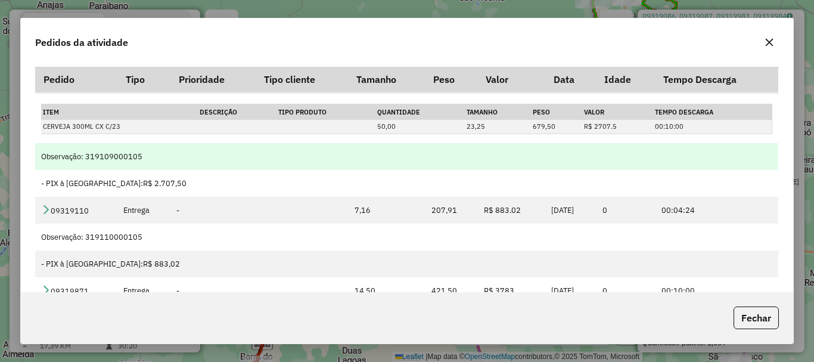
scroll to position [30, 0]
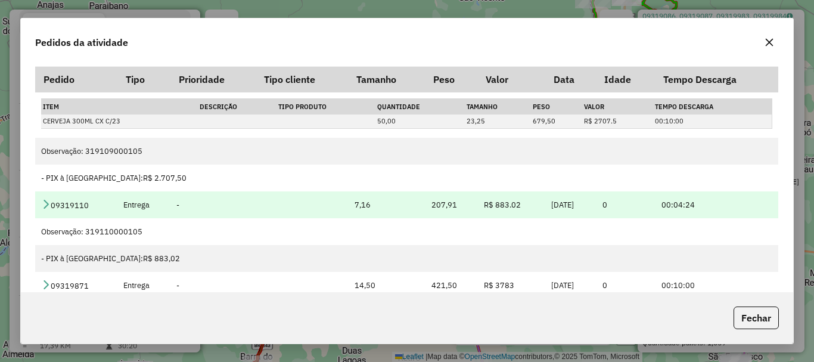
click at [47, 208] on icon at bounding box center [46, 204] width 10 height 10
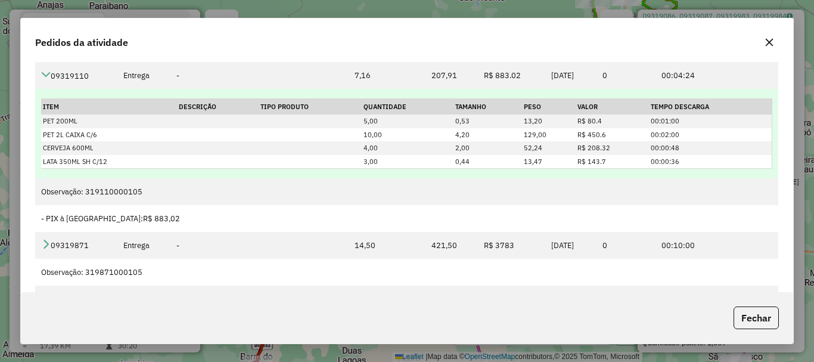
scroll to position [75, 0]
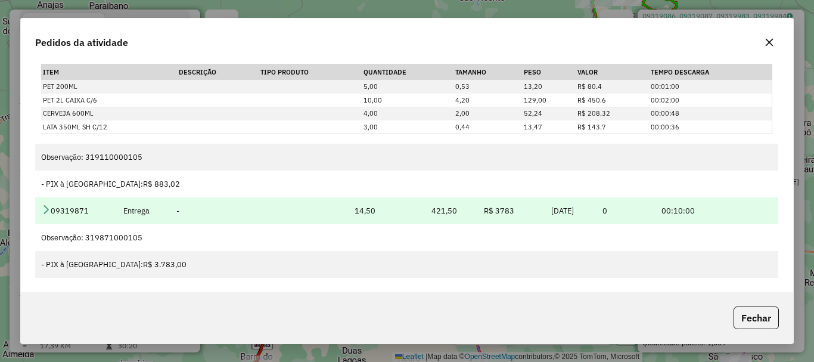
click at [49, 207] on icon at bounding box center [46, 209] width 10 height 10
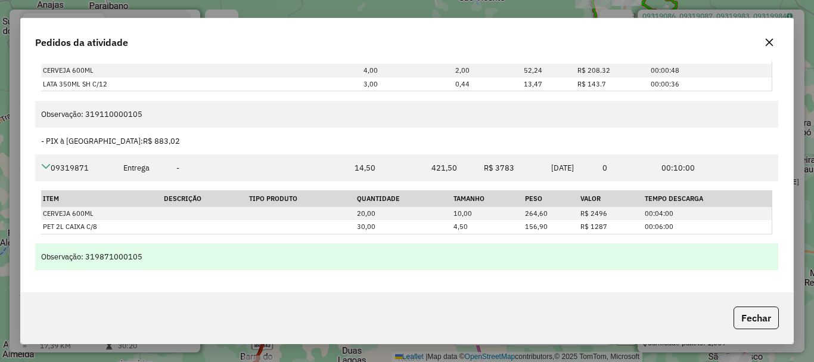
scroll to position [182, 0]
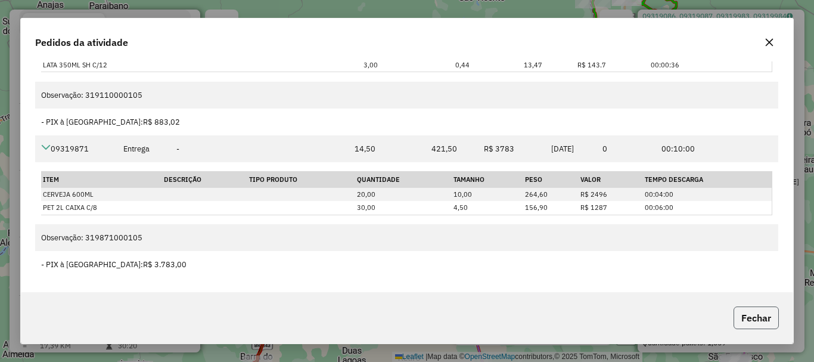
click at [751, 312] on button "Fechar" at bounding box center [756, 317] width 45 height 23
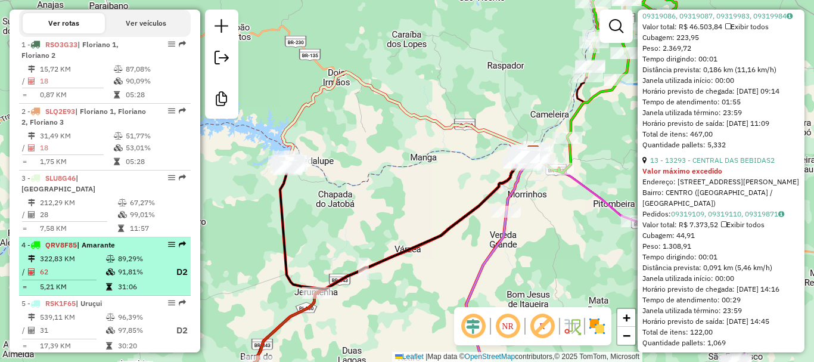
scroll to position [477, 0]
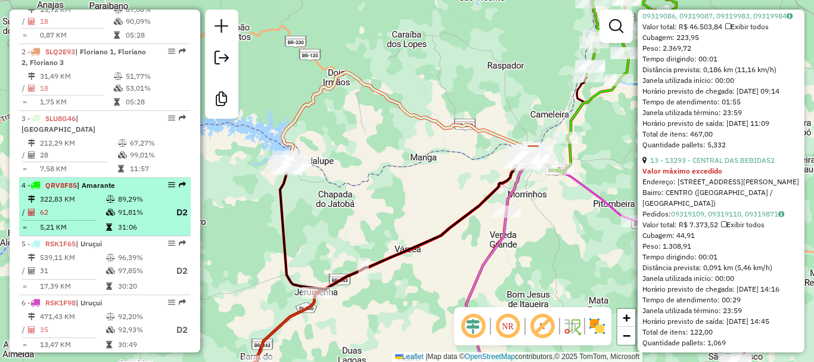
click at [111, 210] on icon at bounding box center [110, 212] width 9 height 7
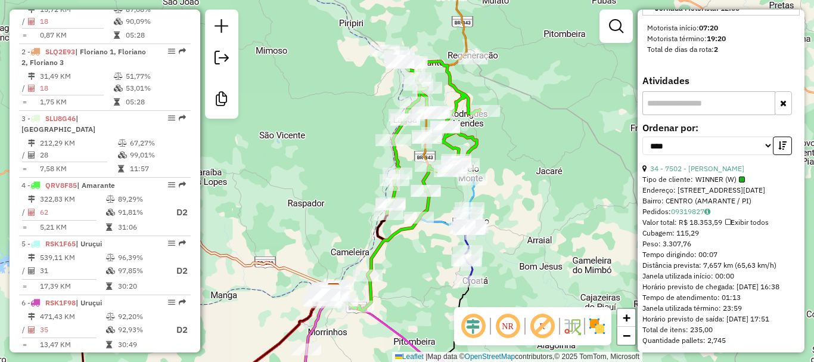
scroll to position [699, 0]
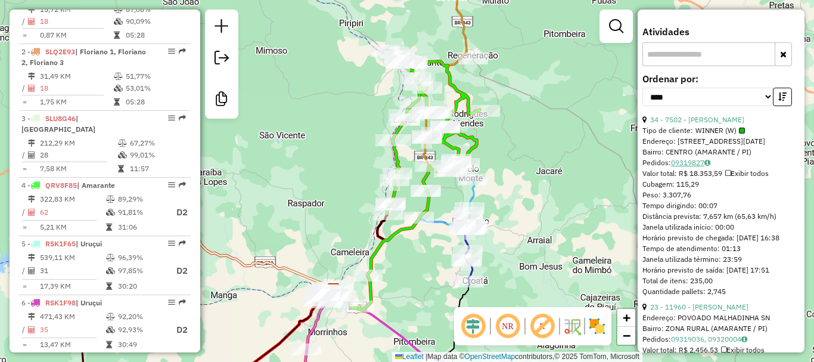
click at [699, 167] on link "09319827" at bounding box center [690, 162] width 39 height 9
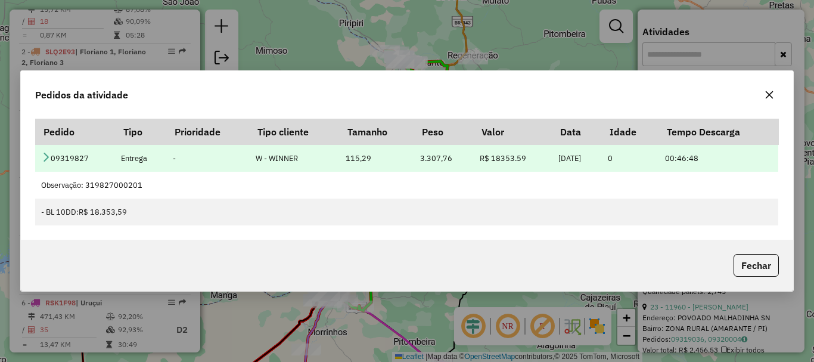
click at [51, 157] on td "09319827" at bounding box center [75, 158] width 80 height 27
click at [45, 162] on icon at bounding box center [46, 157] width 10 height 10
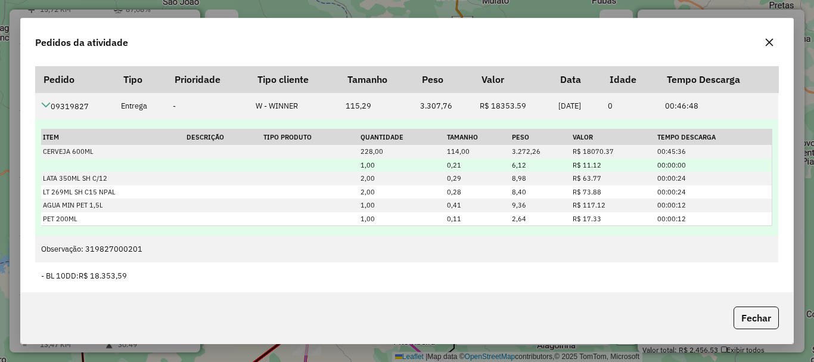
click at [402, 170] on td "1,00" at bounding box center [402, 166] width 87 height 14
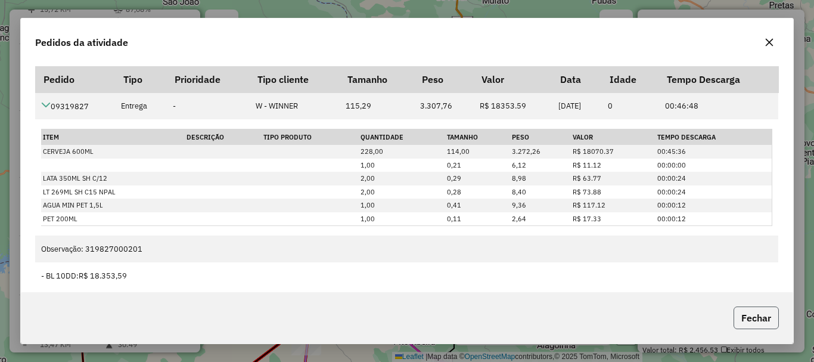
click at [742, 312] on button "Fechar" at bounding box center [756, 317] width 45 height 23
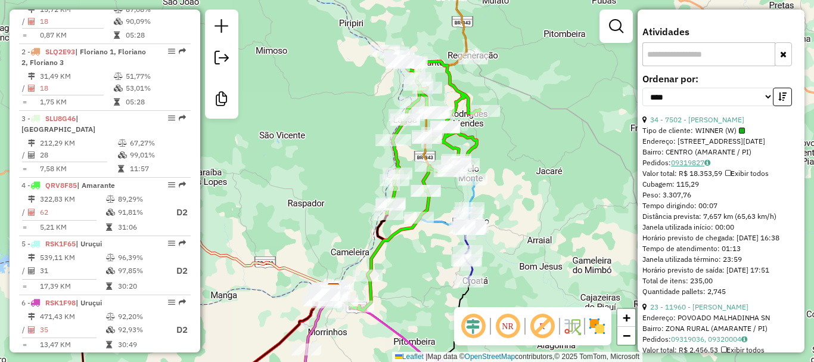
click at [705, 167] on link "09319827" at bounding box center [690, 162] width 39 height 9
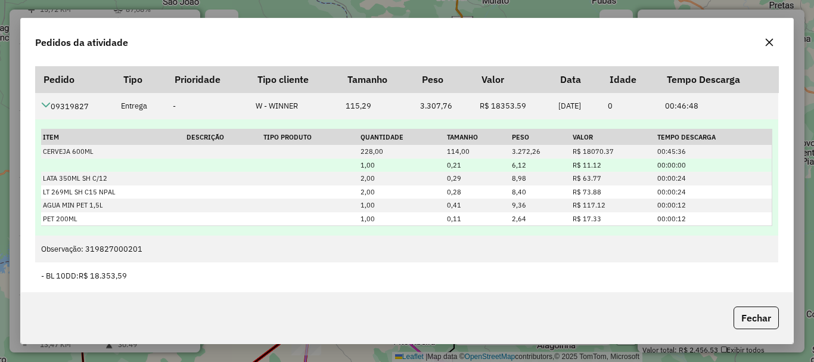
click at [178, 163] on td at bounding box center [113, 166] width 144 height 14
click at [405, 168] on td "1,00" at bounding box center [402, 166] width 87 height 14
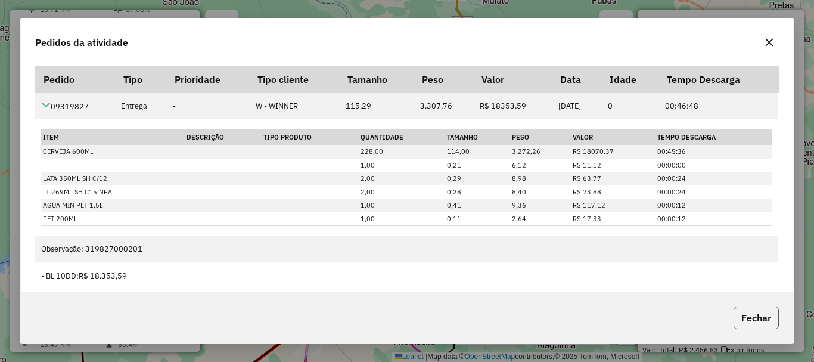
click at [744, 319] on button "Fechar" at bounding box center [756, 317] width 45 height 23
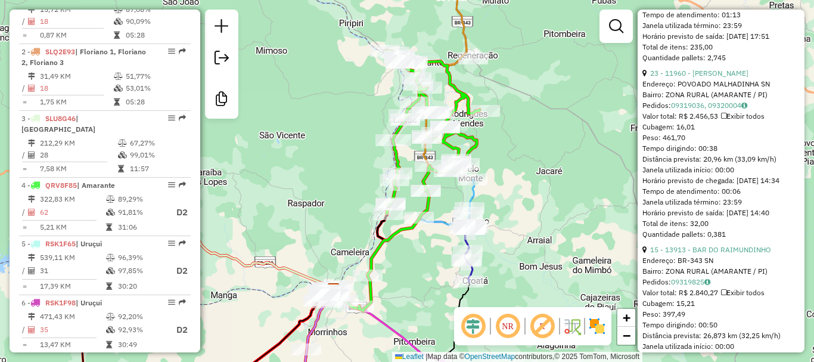
scroll to position [937, 0]
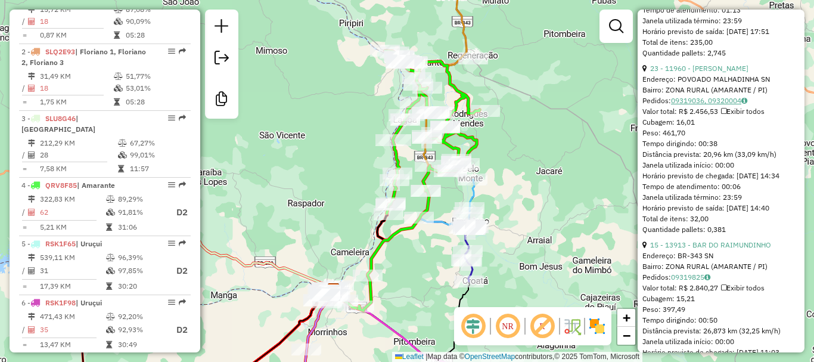
click at [695, 105] on link "09319036, 09320004" at bounding box center [709, 100] width 76 height 9
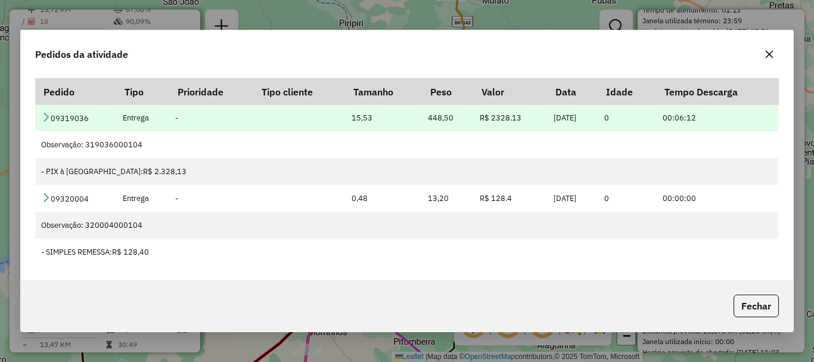
click at [48, 115] on icon at bounding box center [46, 117] width 10 height 10
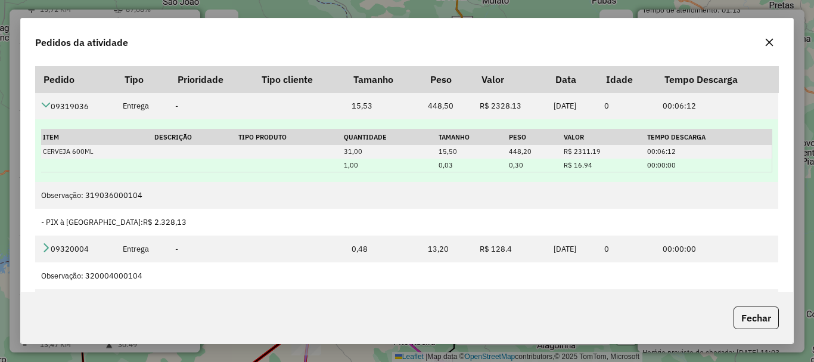
click at [126, 165] on td at bounding box center [96, 166] width 111 height 14
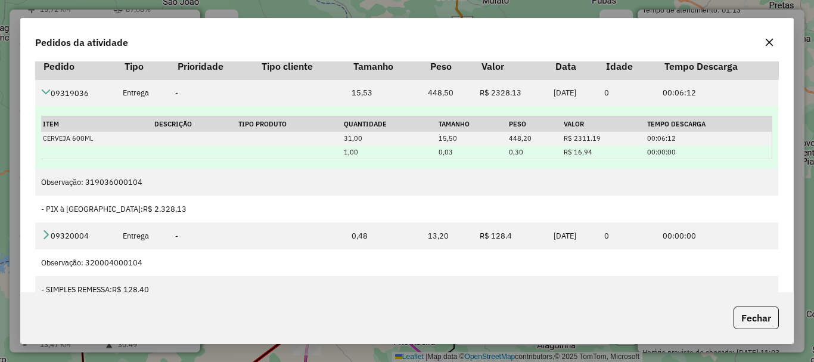
scroll to position [0, 0]
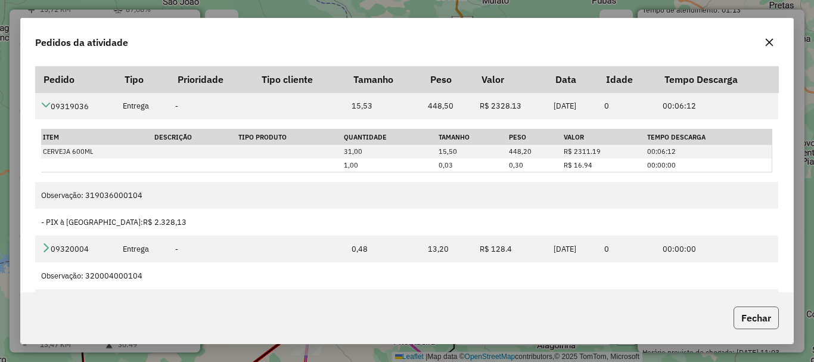
click at [751, 321] on button "Fechar" at bounding box center [756, 317] width 45 height 23
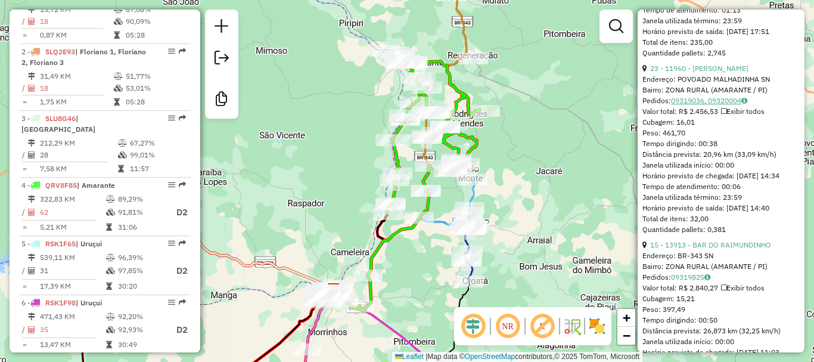
click at [705, 105] on link "09319036, 09320004" at bounding box center [709, 100] width 76 height 9
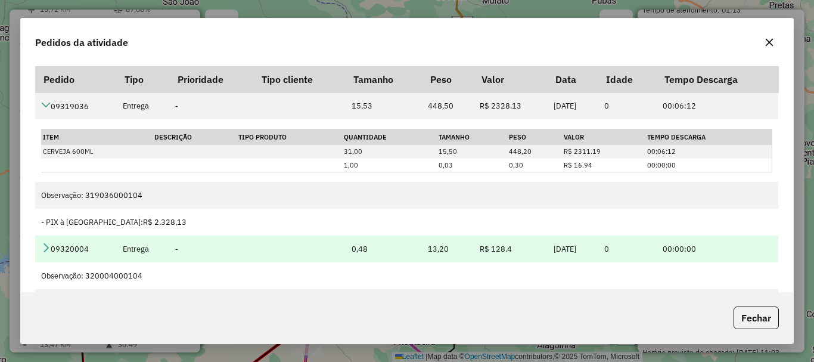
click at [47, 249] on icon at bounding box center [46, 248] width 10 height 10
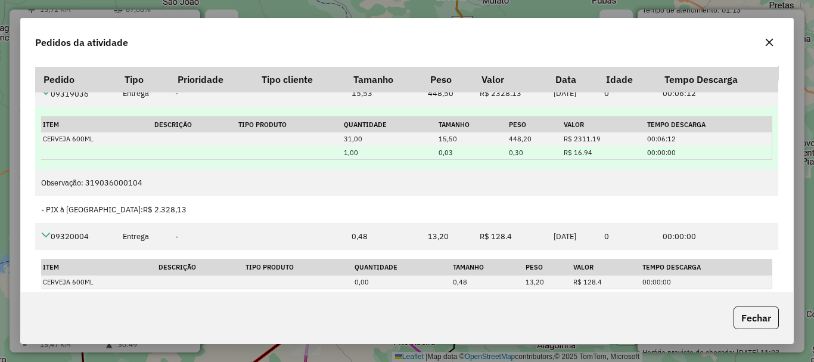
click at [157, 155] on td at bounding box center [194, 153] width 83 height 14
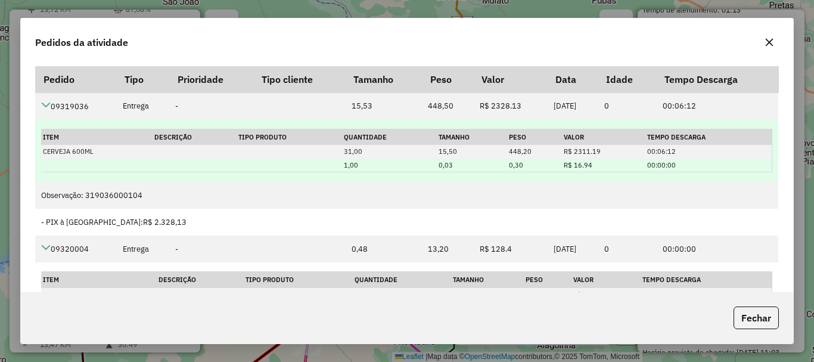
click at [326, 169] on td at bounding box center [290, 166] width 106 height 14
click at [568, 171] on td "R$ 16.94" at bounding box center [603, 166] width 83 height 14
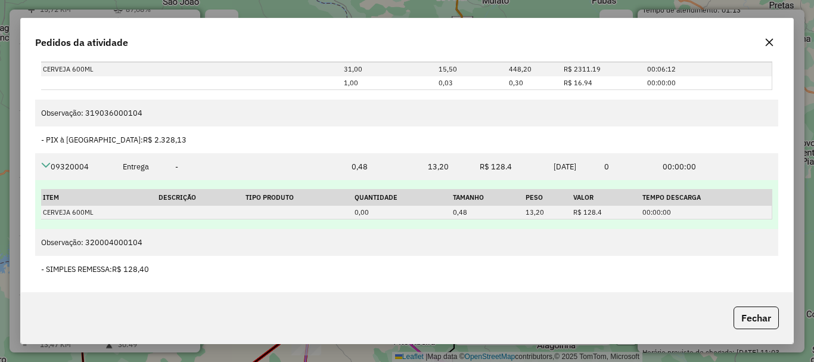
scroll to position [75, 0]
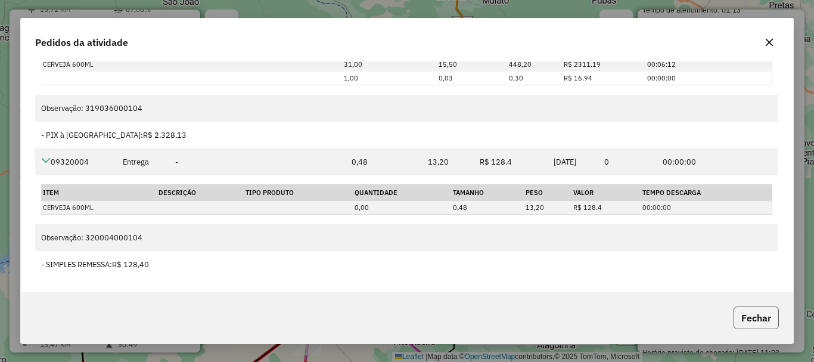
click at [761, 321] on button "Fechar" at bounding box center [756, 317] width 45 height 23
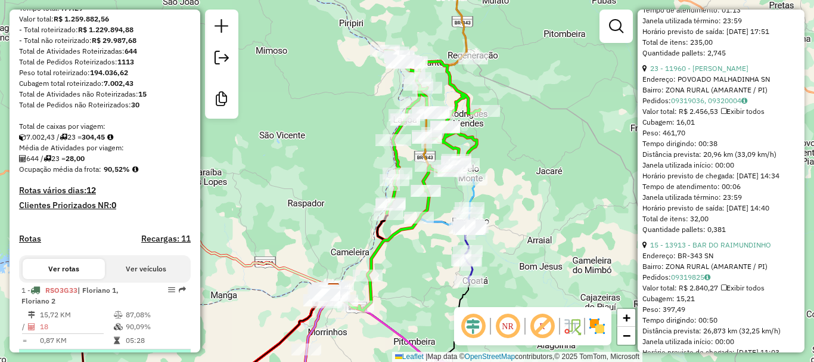
scroll to position [0, 0]
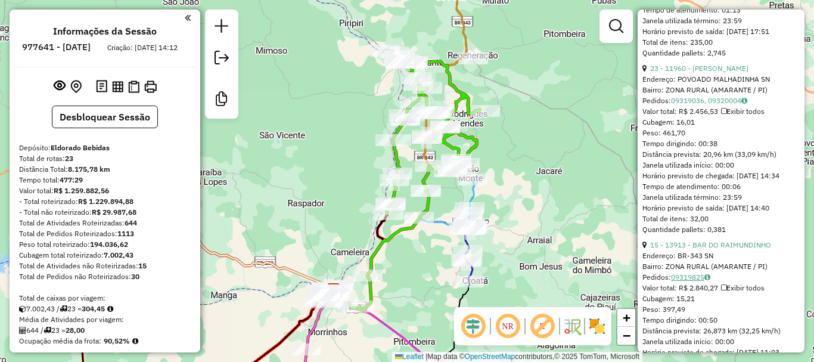
click at [709, 281] on icon at bounding box center [708, 277] width 6 height 7
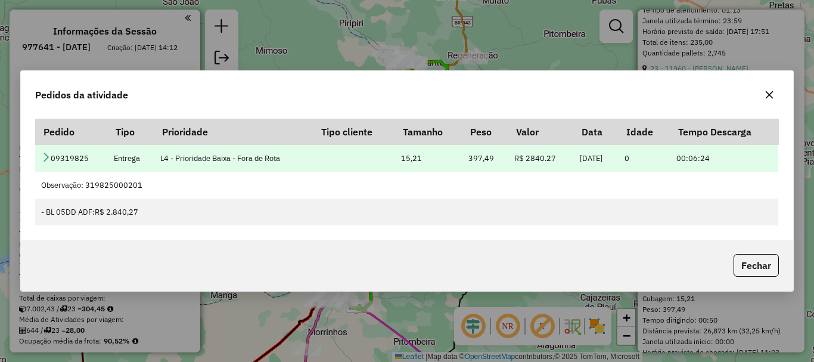
click at [52, 157] on td "09319825" at bounding box center [71, 158] width 72 height 27
click at [47, 159] on icon at bounding box center [46, 157] width 10 height 10
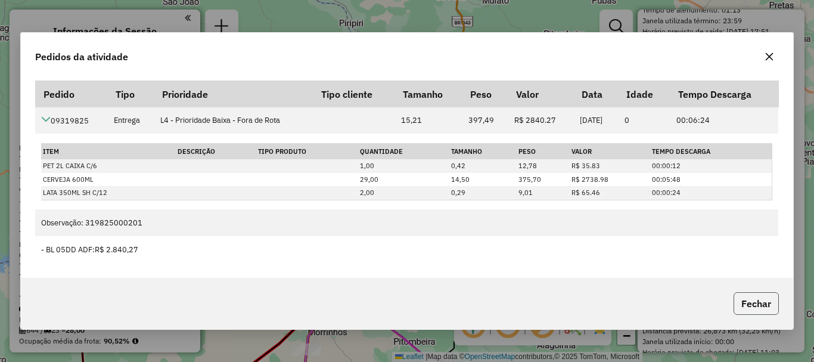
click at [765, 299] on button "Fechar" at bounding box center [756, 303] width 45 height 23
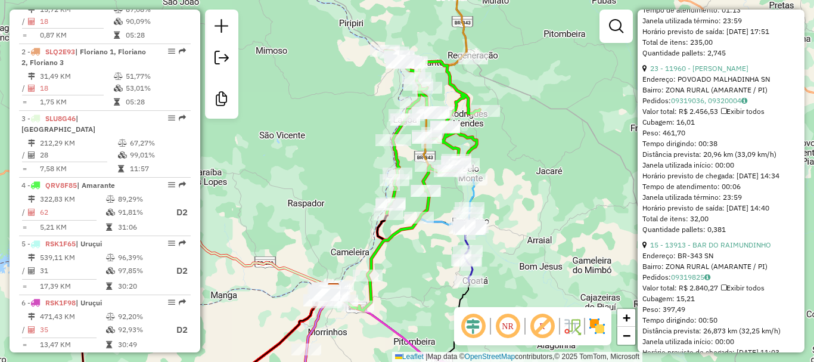
scroll to position [537, 0]
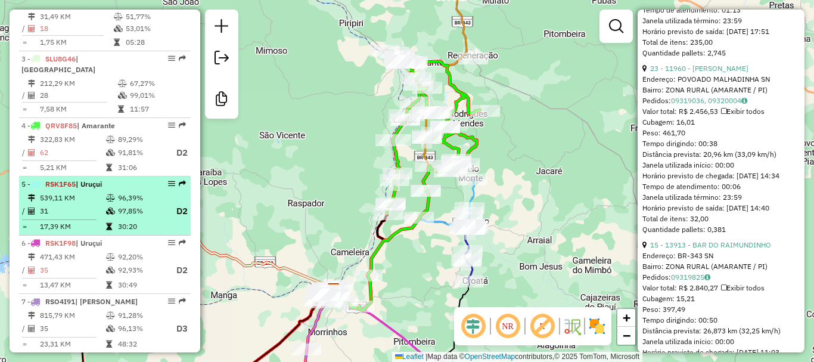
click at [97, 207] on td "31" at bounding box center [72, 211] width 66 height 15
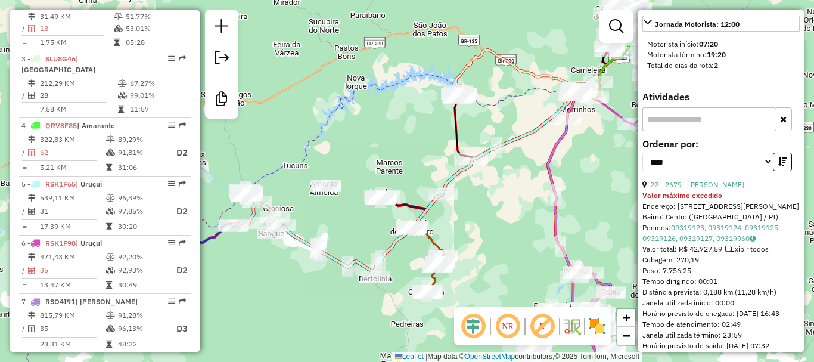
scroll to position [721, 0]
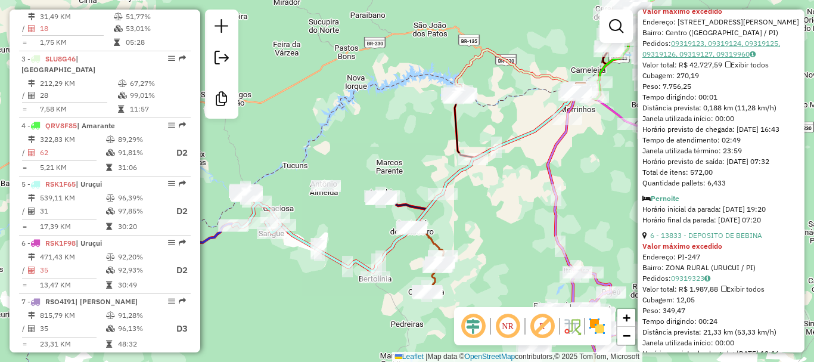
click at [700, 46] on link "09319123, 09319124, 09319125, 09319126, 09319127, 09319960" at bounding box center [712, 49] width 138 height 20
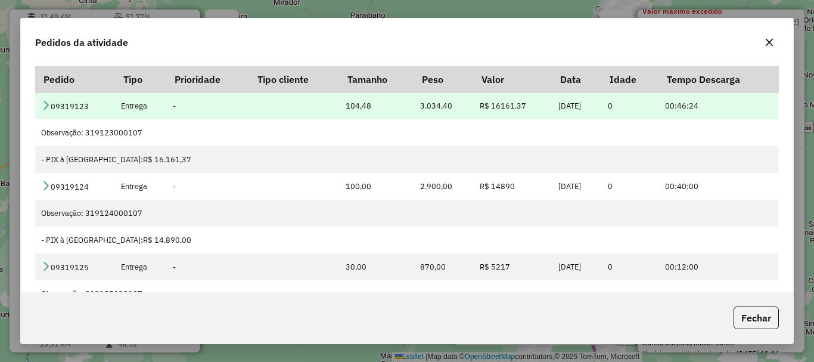
click at [45, 106] on icon at bounding box center [46, 105] width 10 height 10
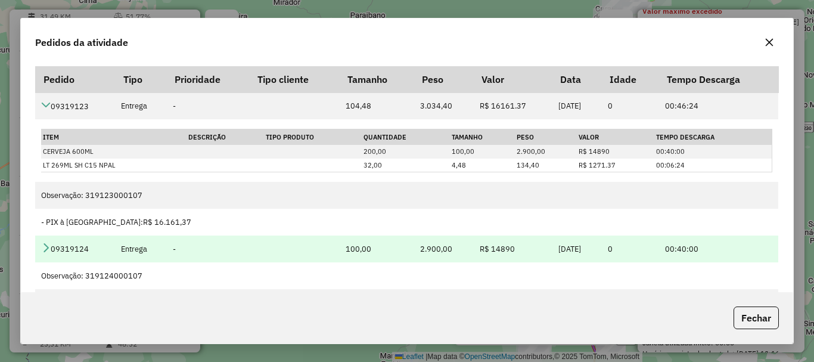
click at [42, 252] on icon at bounding box center [46, 248] width 10 height 10
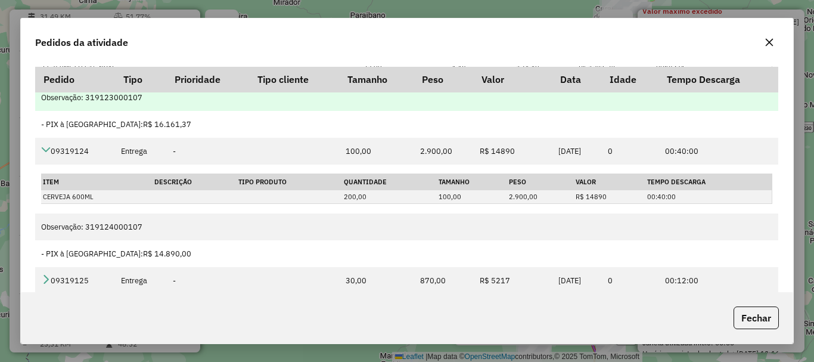
scroll to position [179, 0]
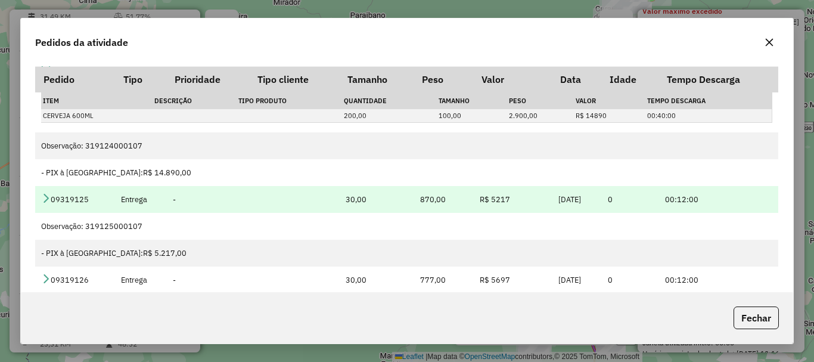
click at [43, 200] on icon at bounding box center [46, 198] width 10 height 10
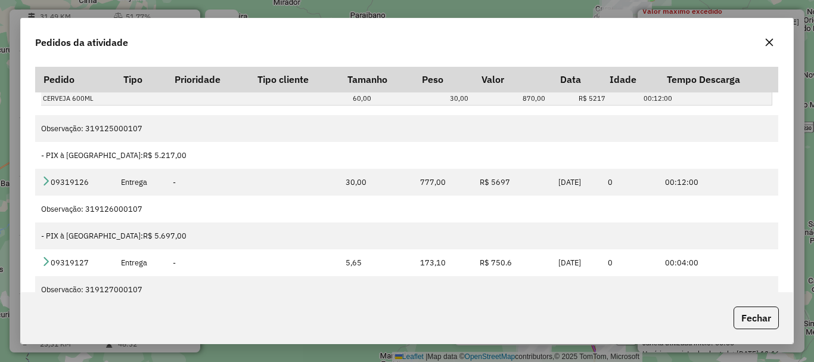
scroll to position [383, 0]
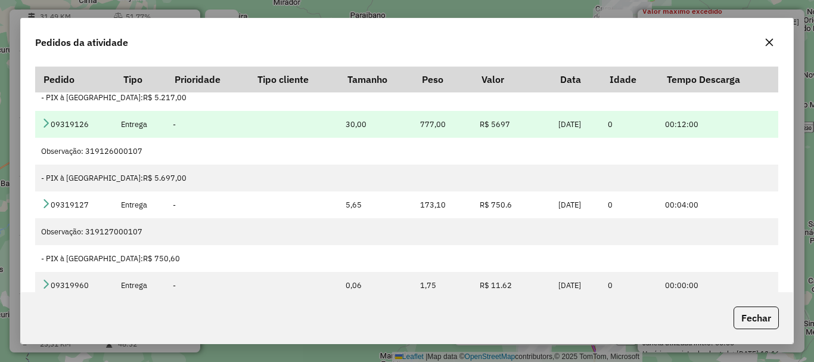
click at [43, 124] on icon at bounding box center [46, 123] width 10 height 10
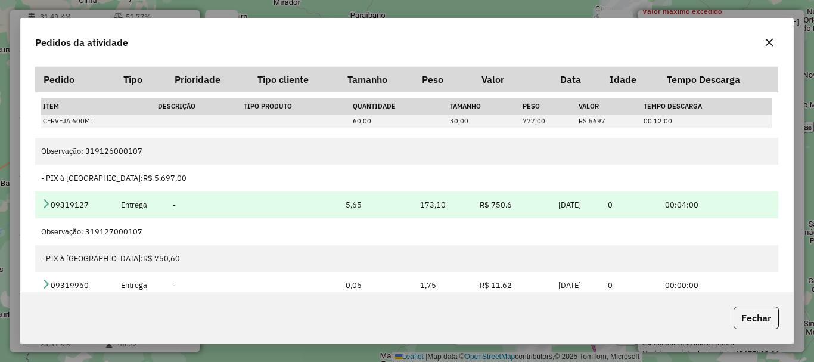
click at [43, 201] on icon at bounding box center [46, 204] width 10 height 10
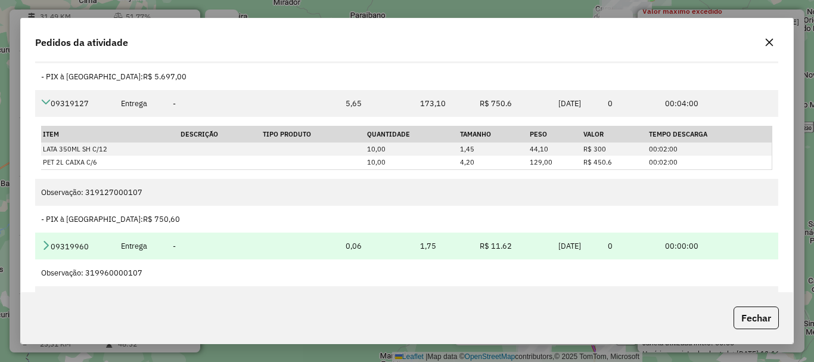
scroll to position [60, 0]
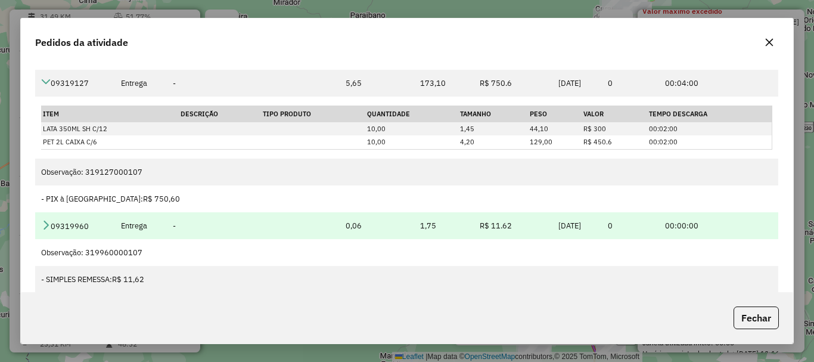
click at [45, 228] on icon at bounding box center [46, 225] width 10 height 10
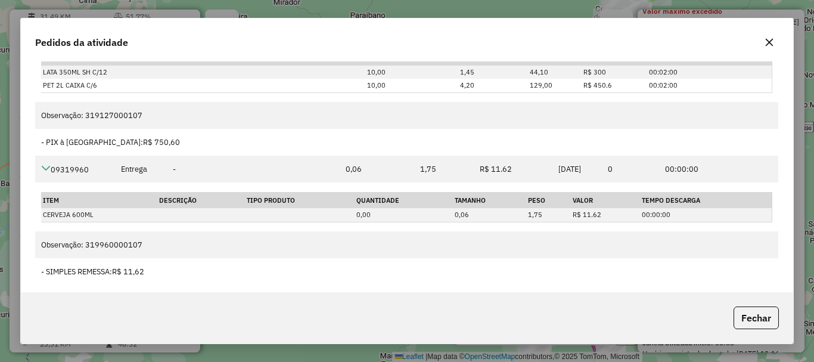
scroll to position [75, 0]
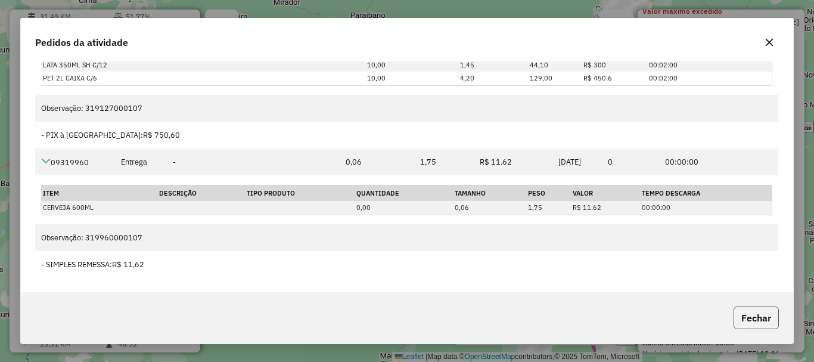
click at [765, 320] on button "Fechar" at bounding box center [756, 317] width 45 height 23
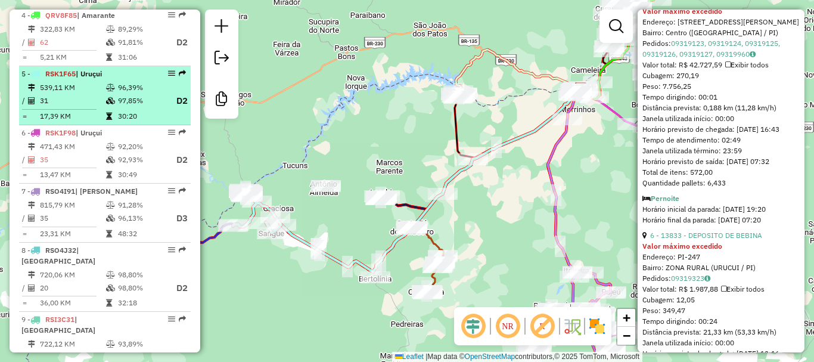
scroll to position [656, 0]
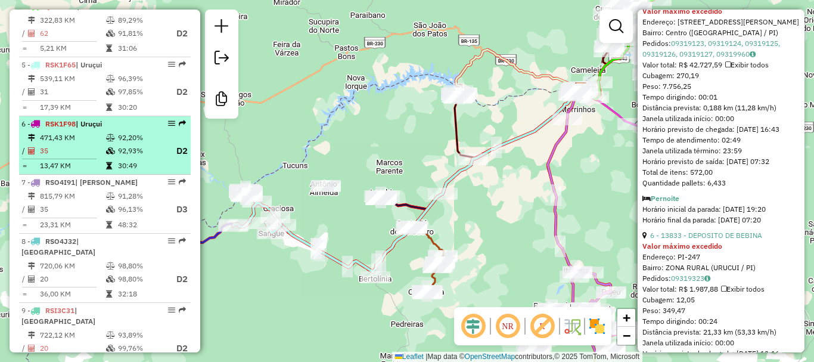
click at [109, 164] on icon at bounding box center [109, 165] width 6 height 7
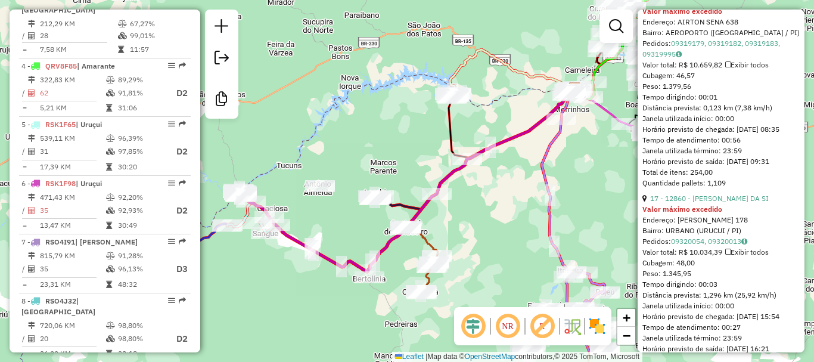
scroll to position [575, 0]
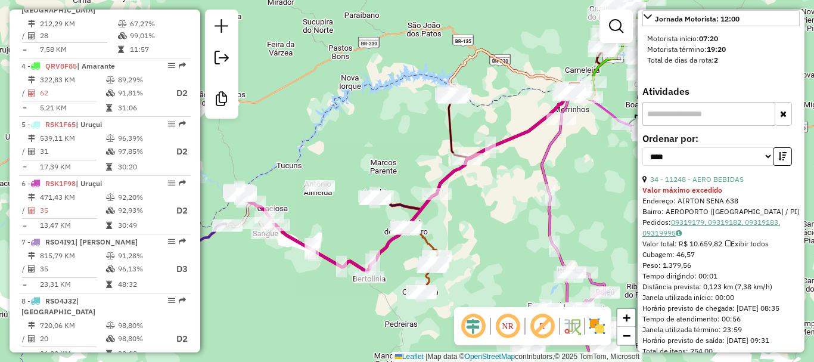
click at [702, 224] on link "09319179, 09319182, 09319183, 09319995" at bounding box center [712, 228] width 138 height 20
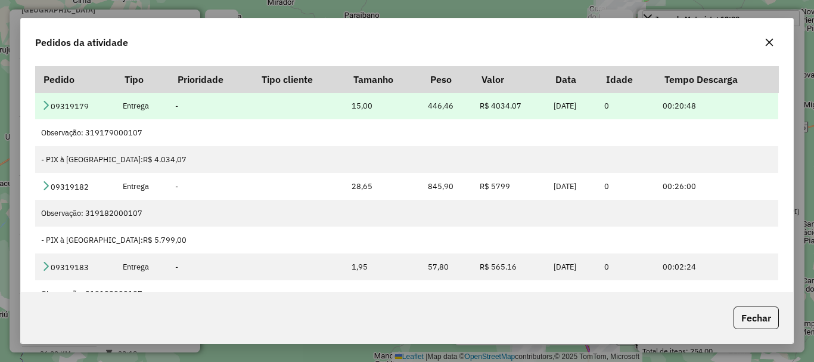
click at [43, 105] on icon at bounding box center [46, 105] width 10 height 10
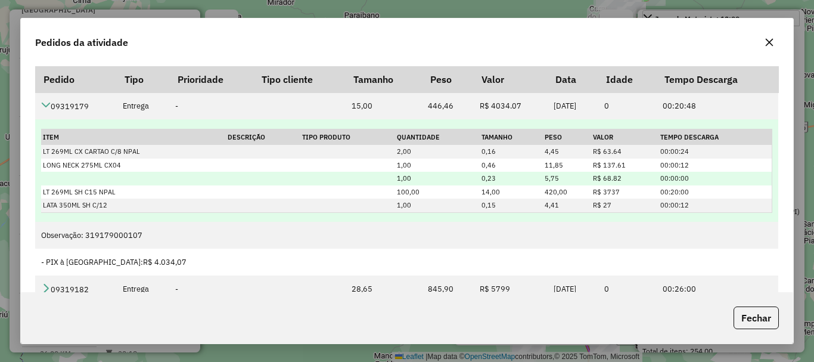
click at [381, 182] on td at bounding box center [347, 179] width 94 height 14
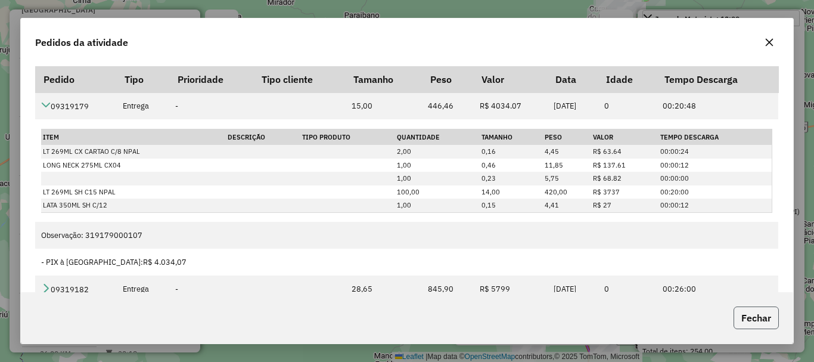
click at [736, 313] on button "Fechar" at bounding box center [756, 317] width 45 height 23
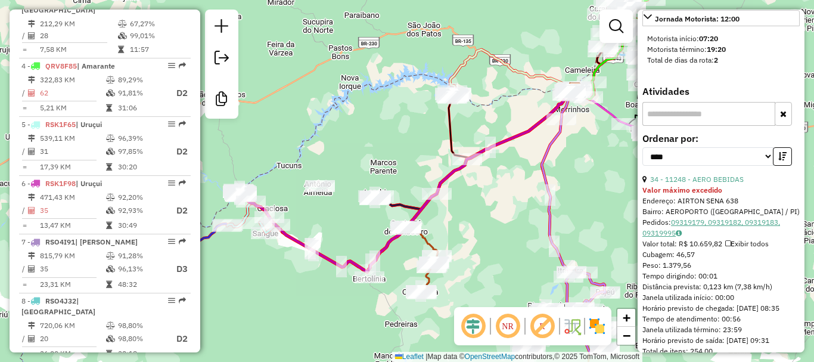
click at [695, 225] on link "09319179, 09319182, 09319183, 09319995" at bounding box center [712, 228] width 138 height 20
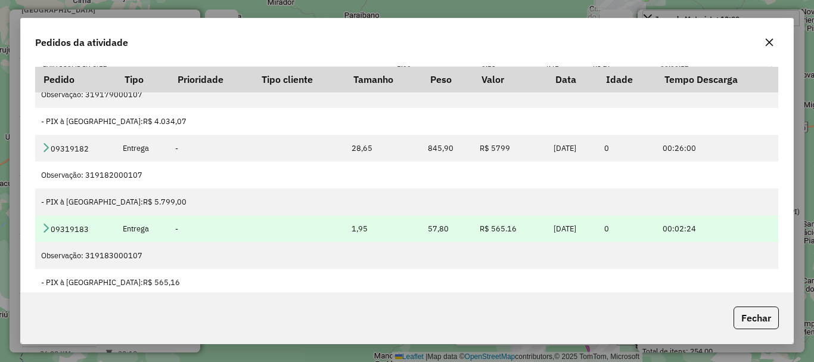
scroll to position [165, 0]
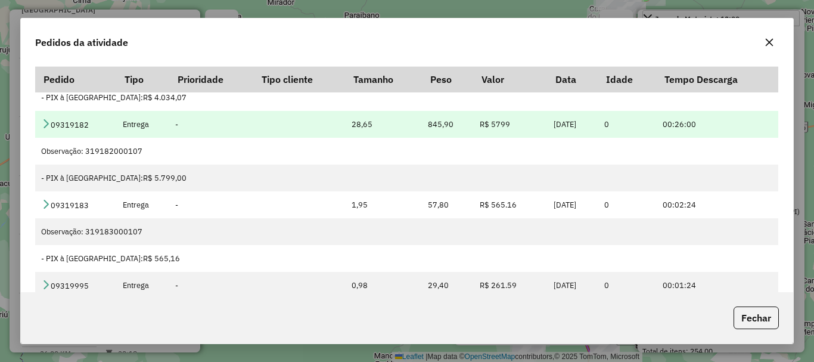
click at [44, 123] on icon at bounding box center [46, 124] width 10 height 10
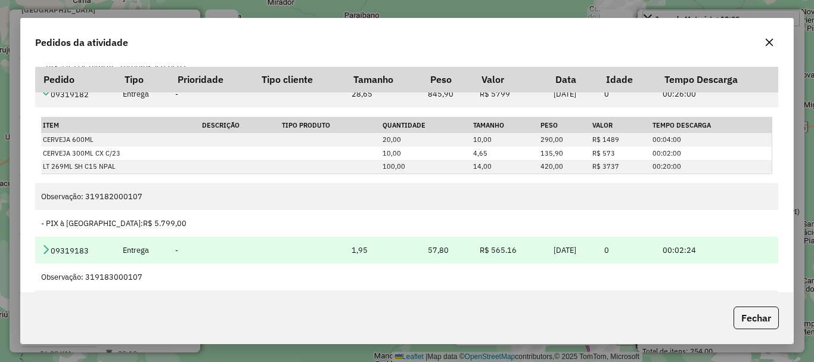
scroll to position [240, 0]
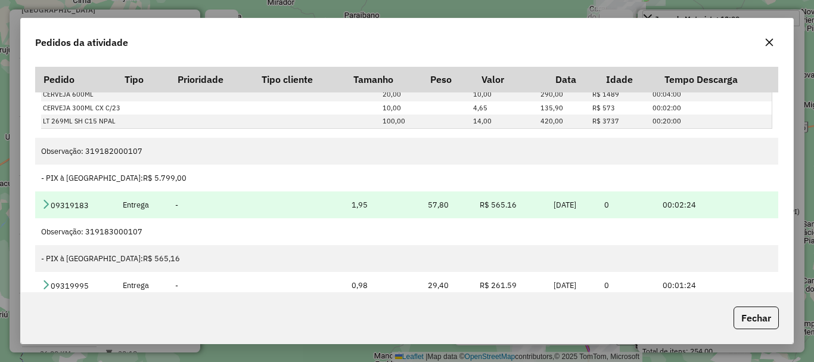
click at [47, 206] on icon at bounding box center [46, 204] width 10 height 10
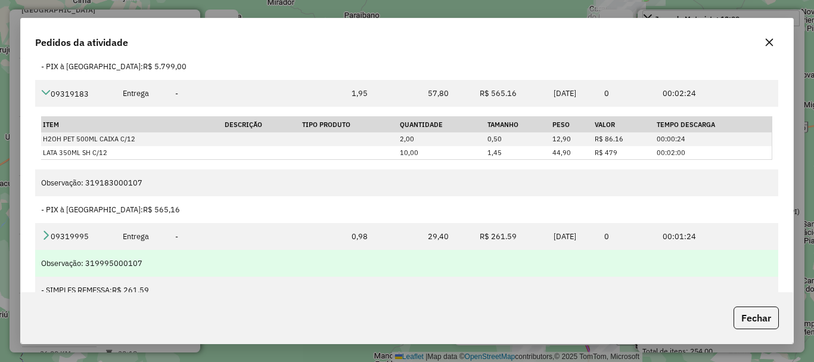
scroll to position [75, 0]
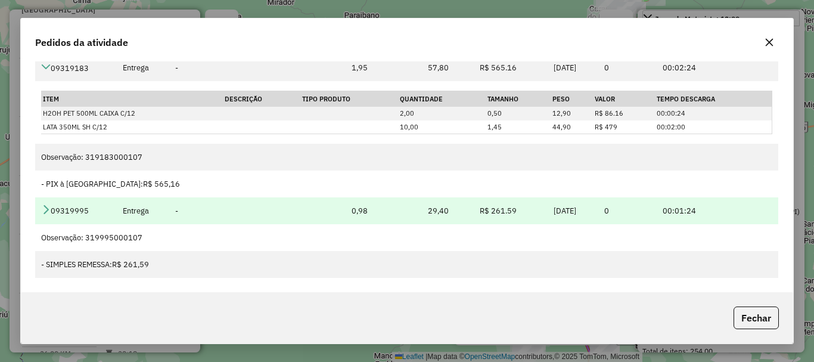
click at [42, 210] on icon at bounding box center [46, 209] width 10 height 10
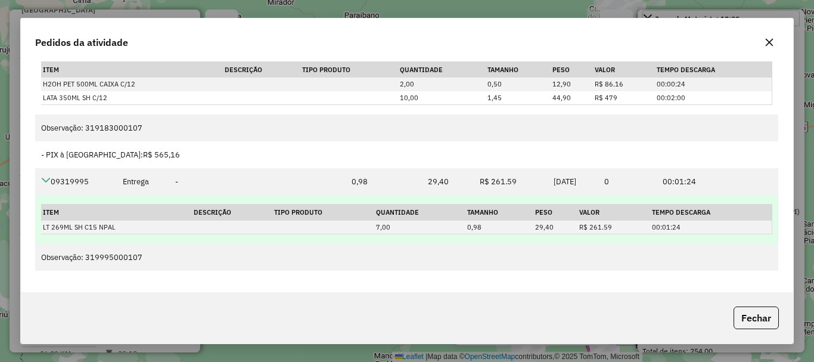
scroll to position [352, 0]
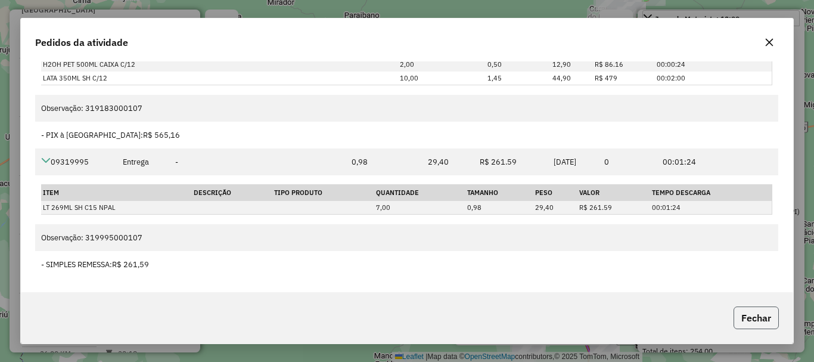
click at [752, 310] on button "Fechar" at bounding box center [756, 317] width 45 height 23
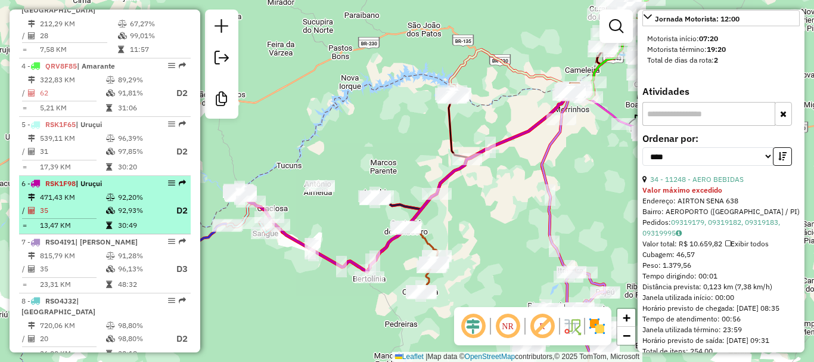
click at [84, 202] on td "471,43 KM" at bounding box center [72, 197] width 66 height 12
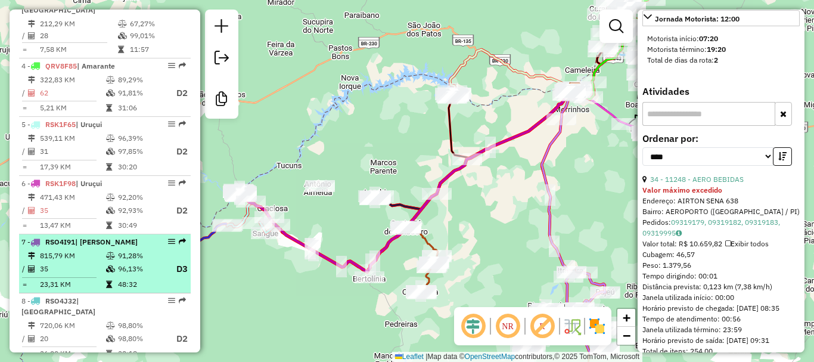
click at [95, 248] on li "7 - RSO4I91 | Ribeiro Gonçalves 815,79 KM 91,28% / 35 96,13% D3 = 23,31 KM 48:32" at bounding box center [105, 263] width 172 height 59
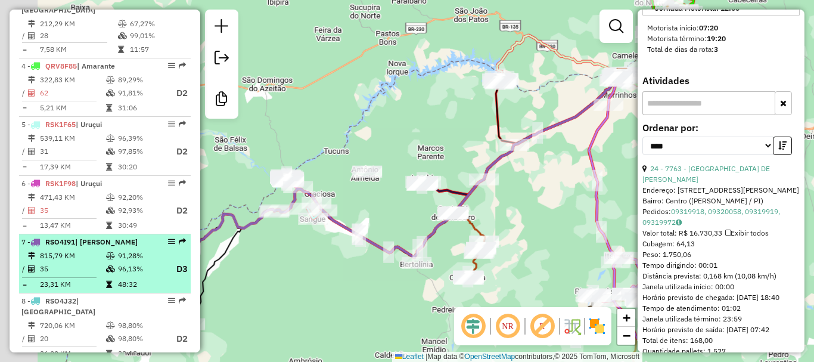
scroll to position [564, 0]
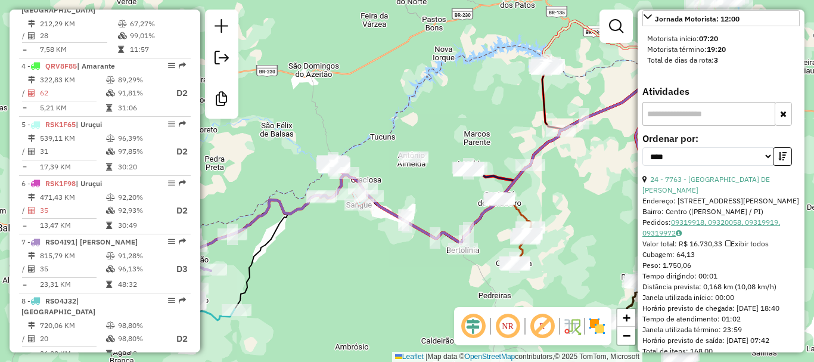
click at [698, 218] on link "09319918, 09320058, 09319919, 09319972" at bounding box center [712, 228] width 138 height 20
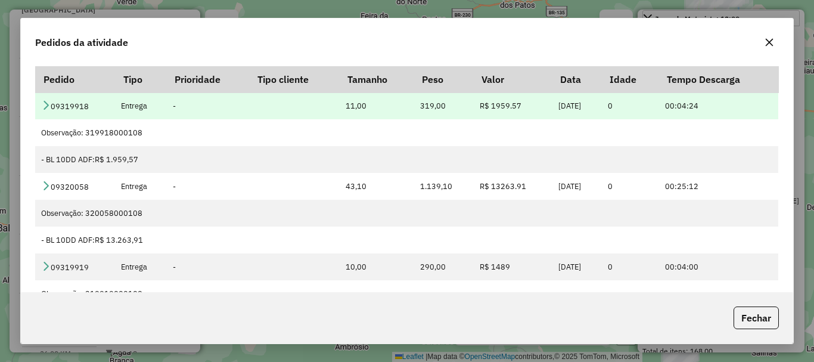
click at [40, 99] on td "09319918" at bounding box center [75, 105] width 80 height 27
click at [45, 104] on icon at bounding box center [46, 105] width 10 height 10
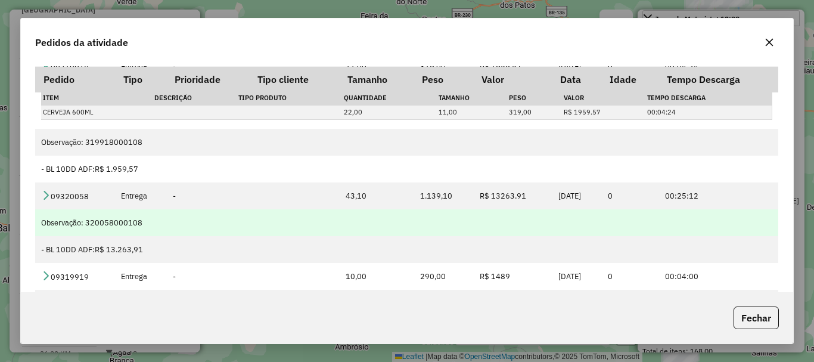
scroll to position [60, 0]
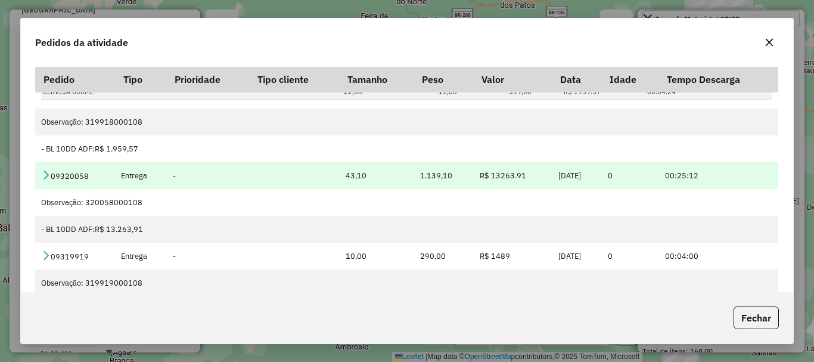
click at [47, 176] on icon at bounding box center [46, 175] width 10 height 10
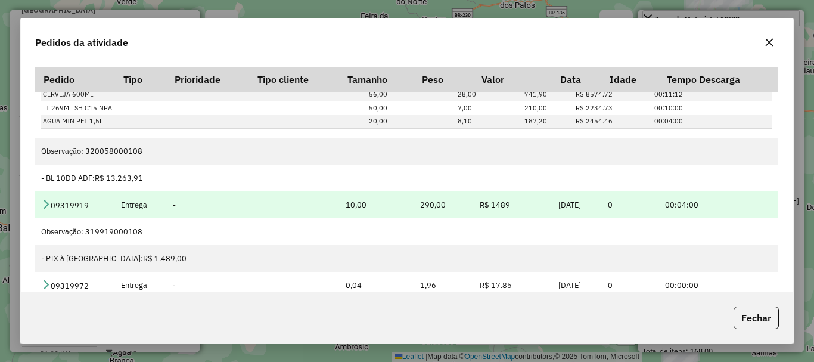
click at [42, 203] on icon at bounding box center [46, 204] width 10 height 10
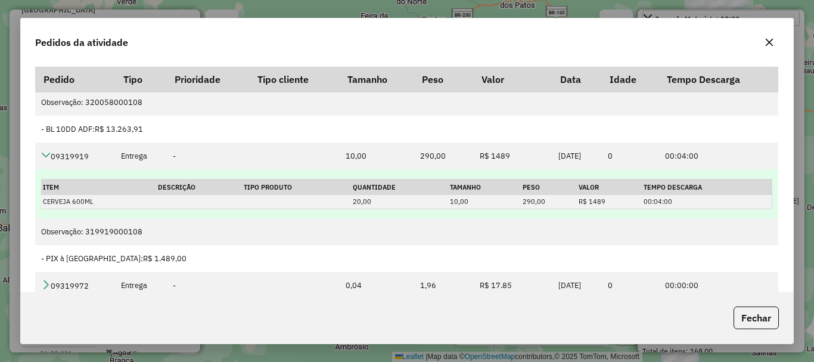
scroll to position [75, 0]
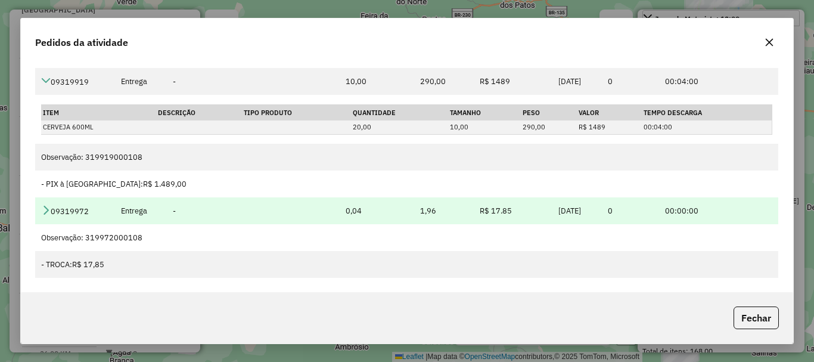
click at [47, 204] on td "09319972" at bounding box center [75, 210] width 80 height 27
click at [45, 209] on icon at bounding box center [46, 210] width 10 height 10
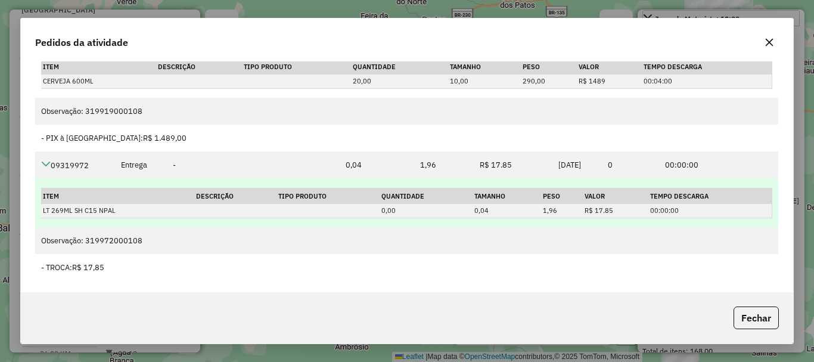
scroll to position [284, 0]
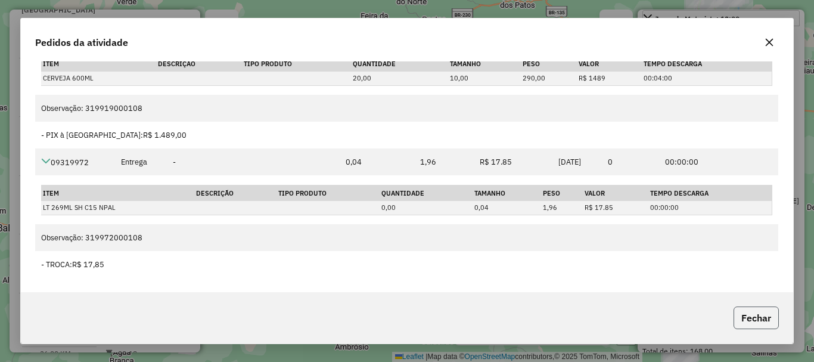
click at [740, 308] on button "Fechar" at bounding box center [756, 317] width 45 height 23
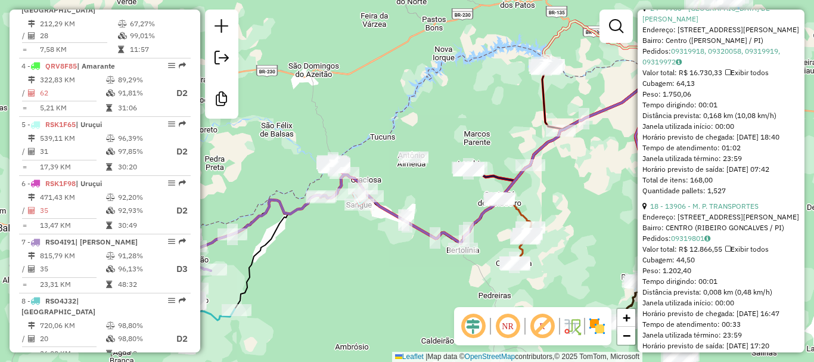
scroll to position [743, 0]
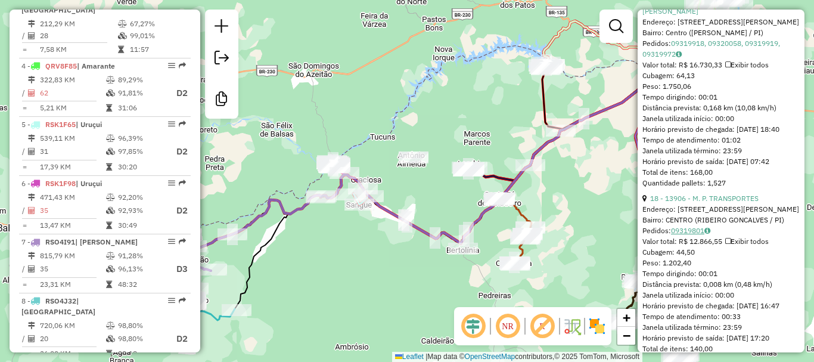
click at [690, 227] on link "09319801" at bounding box center [690, 230] width 39 height 9
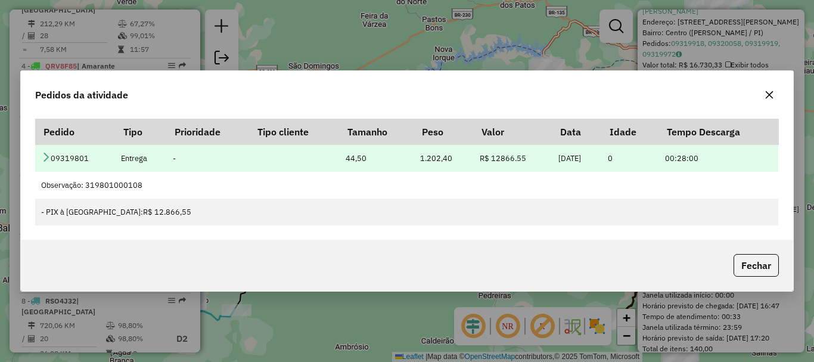
drag, startPoint x: 60, startPoint y: 156, endPoint x: 50, endPoint y: 157, distance: 9.6
click at [54, 156] on td "09319801" at bounding box center [75, 158] width 80 height 27
click at [38, 160] on td "09319801" at bounding box center [75, 158] width 80 height 27
click at [41, 157] on icon at bounding box center [46, 157] width 10 height 10
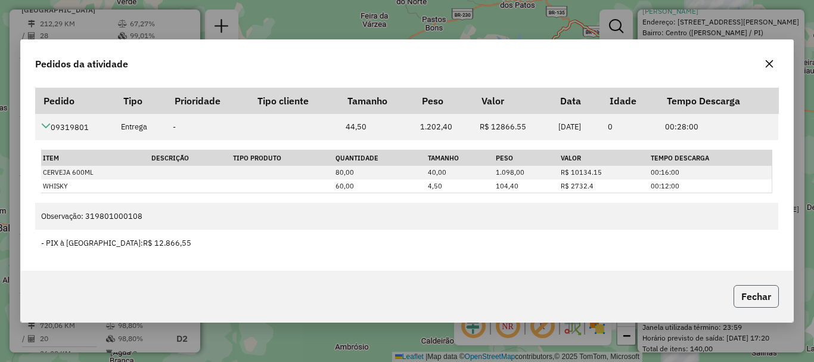
click at [736, 287] on button "Fechar" at bounding box center [756, 296] width 45 height 23
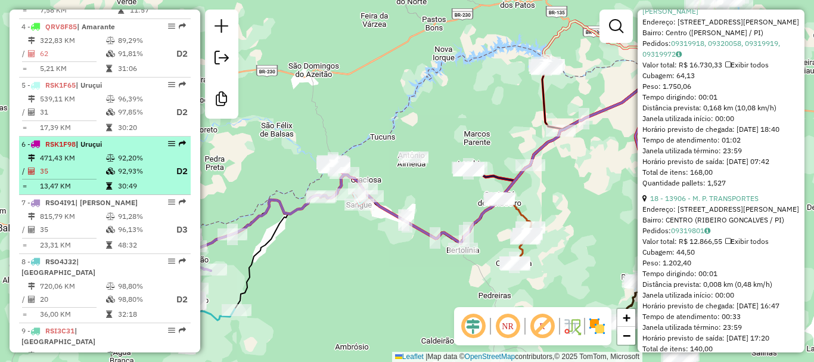
scroll to position [656, 0]
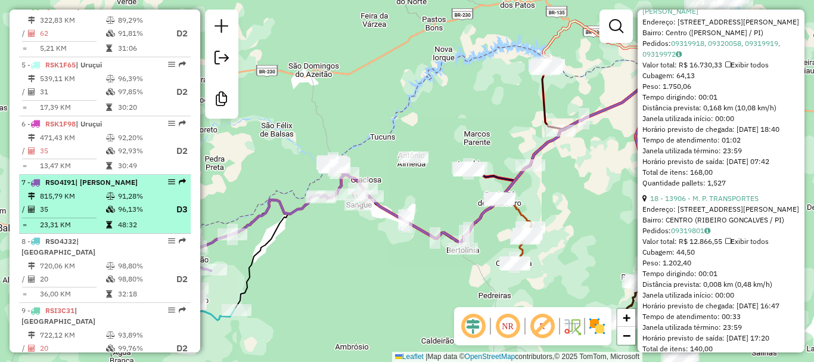
click at [97, 178] on span "| Ribeiro Gonçalves" at bounding box center [106, 182] width 63 height 9
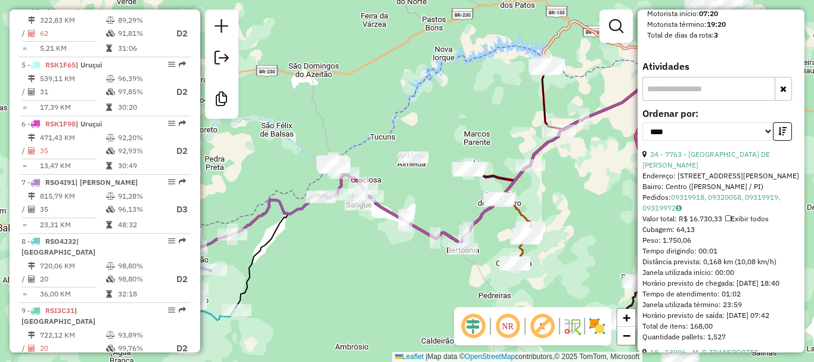
scroll to position [624, 0]
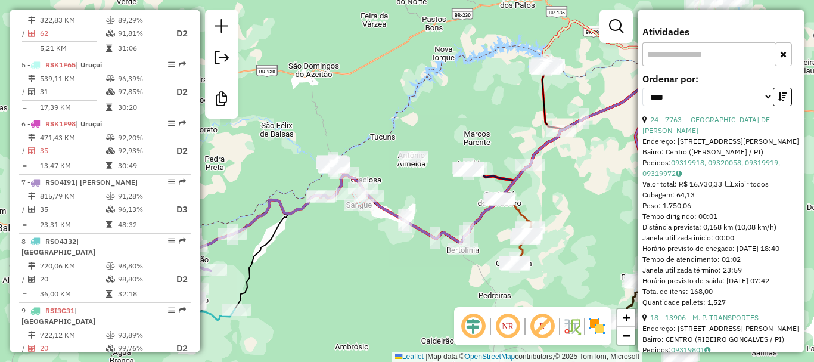
click at [690, 157] on div "Pedidos: 09319918, 09320058, 09319919, 09319972" at bounding box center [721, 167] width 157 height 21
click at [692, 158] on link "09319918, 09320058, 09319919, 09319972" at bounding box center [712, 168] width 138 height 20
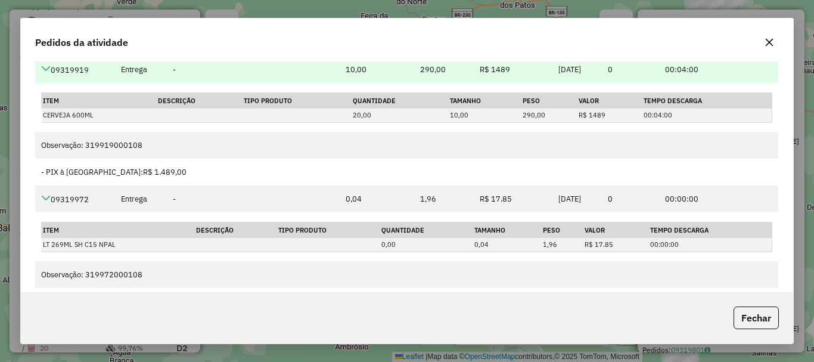
scroll to position [75, 0]
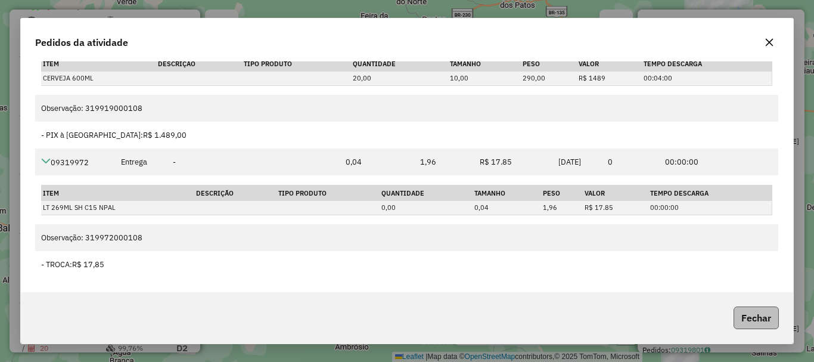
click at [739, 316] on button "Fechar" at bounding box center [756, 317] width 45 height 23
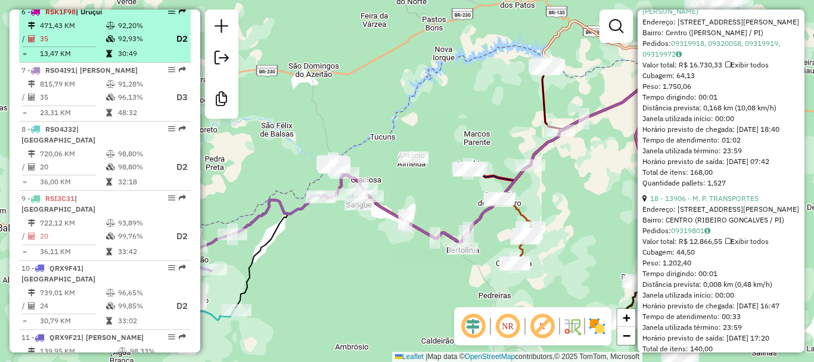
scroll to position [775, 0]
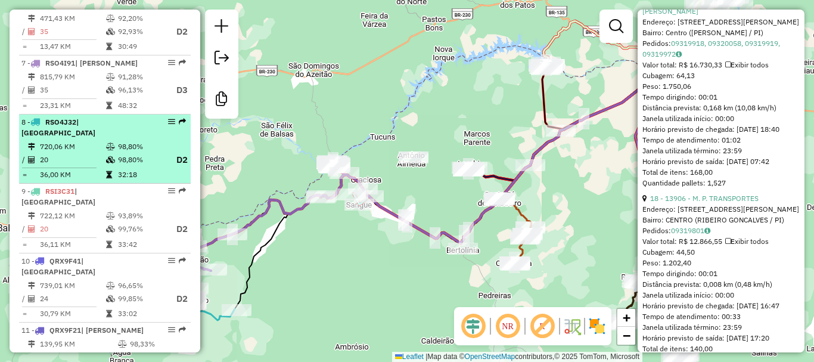
click at [76, 126] on div "8 - RSO4J32 | Baixa Grande do Ribeiro" at bounding box center [84, 127] width 126 height 21
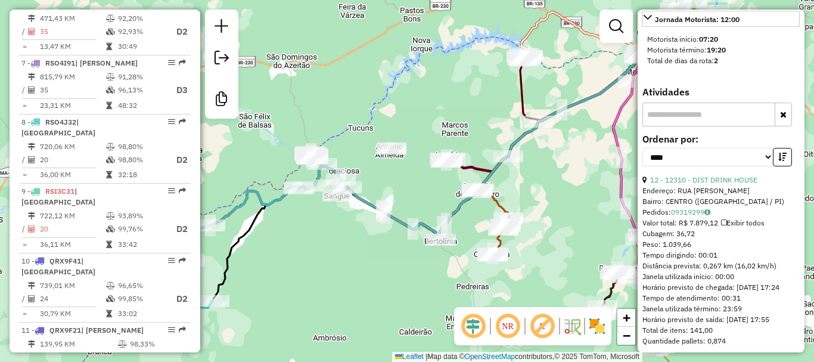
scroll to position [543, 0]
click at [695, 206] on div "Bairro: CENTRO (BAIXA GRANDE DO RIBEIRO / PI)" at bounding box center [721, 201] width 157 height 11
click at [696, 216] on link "09319299" at bounding box center [690, 211] width 39 height 9
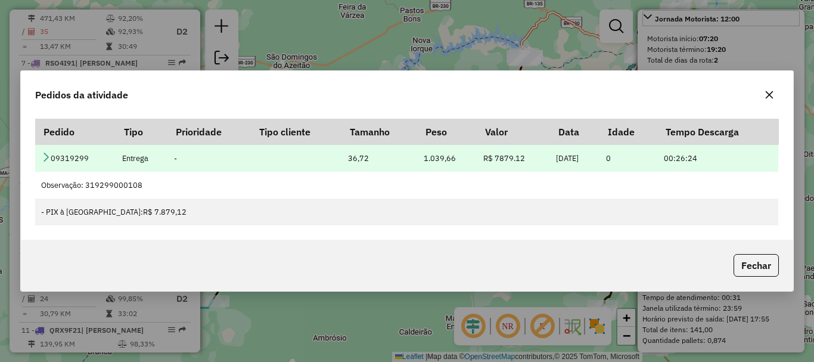
click at [50, 157] on icon at bounding box center [46, 157] width 10 height 10
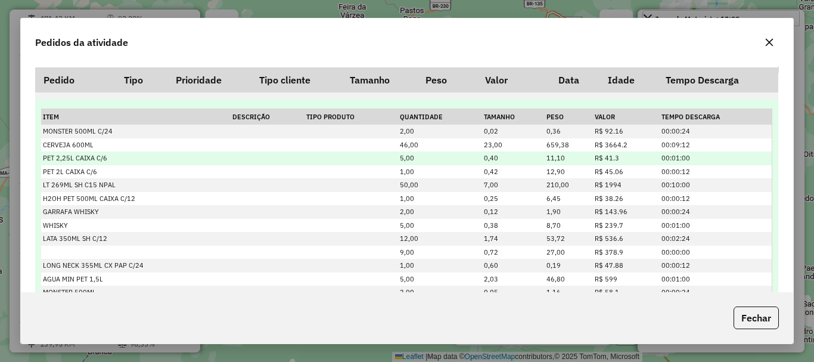
scroll to position [30, 0]
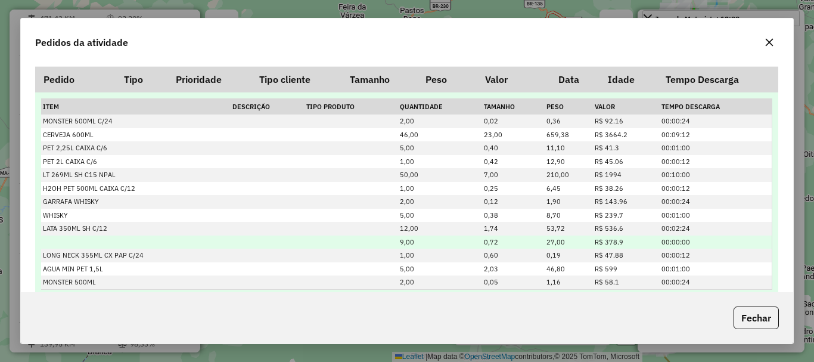
click at [340, 242] on td at bounding box center [352, 242] width 94 height 14
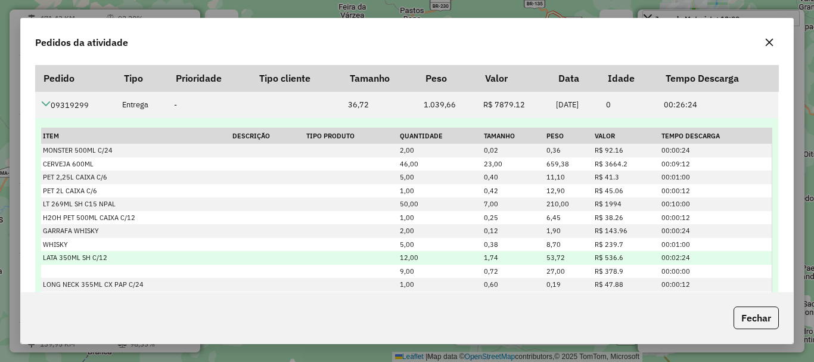
scroll to position [0, 0]
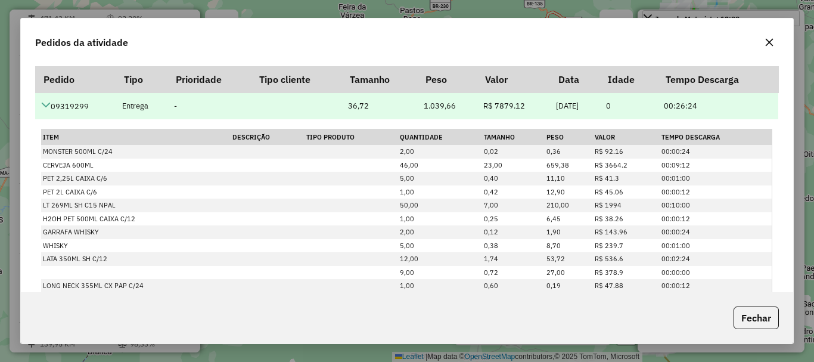
click at [80, 109] on td "09319299" at bounding box center [75, 105] width 80 height 27
copy td "09319299"
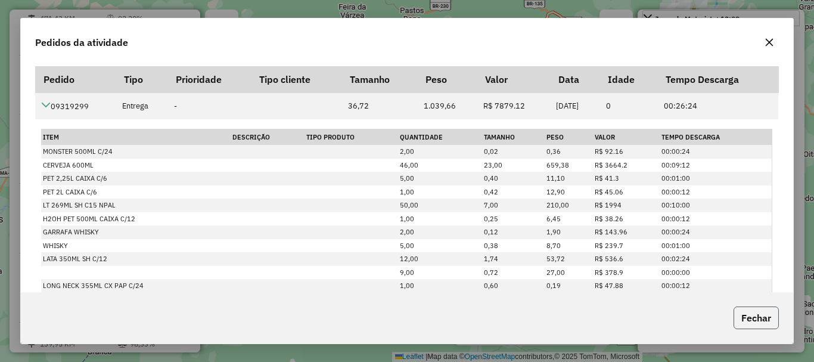
click at [759, 320] on button "Fechar" at bounding box center [756, 317] width 45 height 23
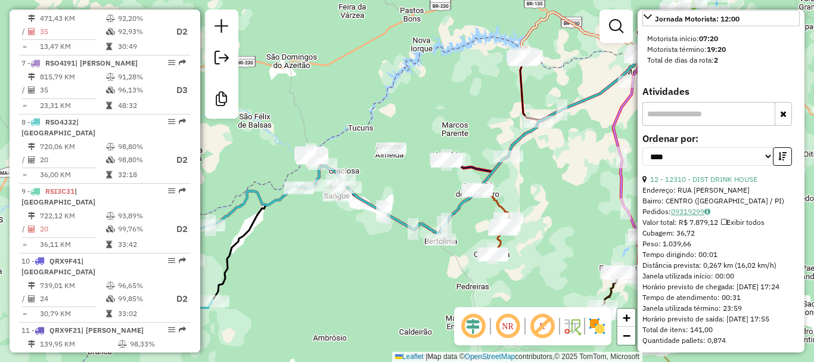
click at [704, 216] on link "09319299" at bounding box center [690, 211] width 39 height 9
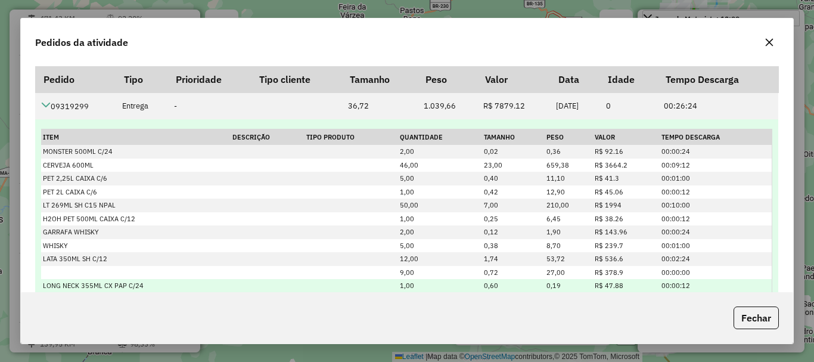
scroll to position [30, 0]
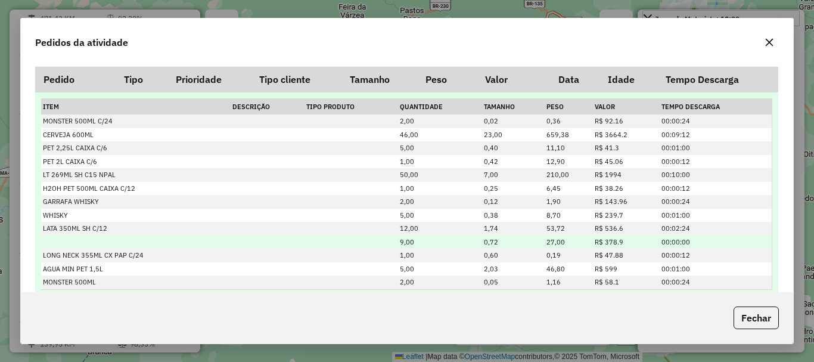
click at [156, 243] on td at bounding box center [136, 242] width 190 height 14
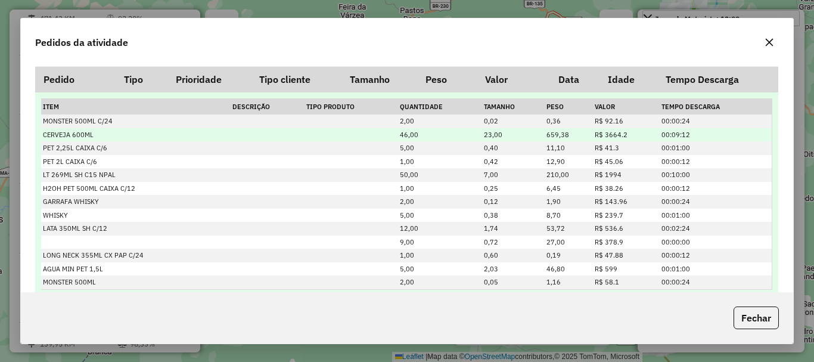
click at [681, 132] on td "00:09:12" at bounding box center [716, 135] width 112 height 14
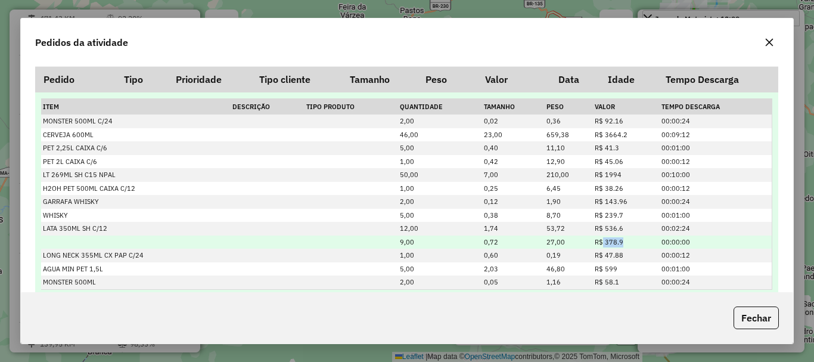
drag, startPoint x: 596, startPoint y: 241, endPoint x: 623, endPoint y: 242, distance: 26.9
click at [623, 242] on td "R$ 378.9" at bounding box center [626, 242] width 67 height 14
click at [213, 245] on td at bounding box center [136, 242] width 190 height 14
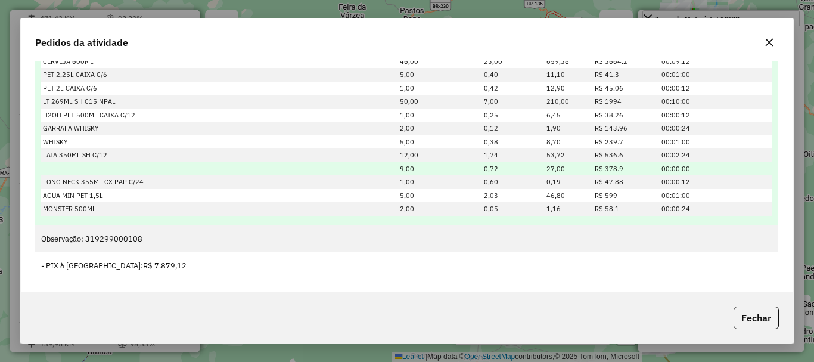
scroll to position [75, 0]
click at [79, 171] on td at bounding box center [136, 168] width 190 height 14
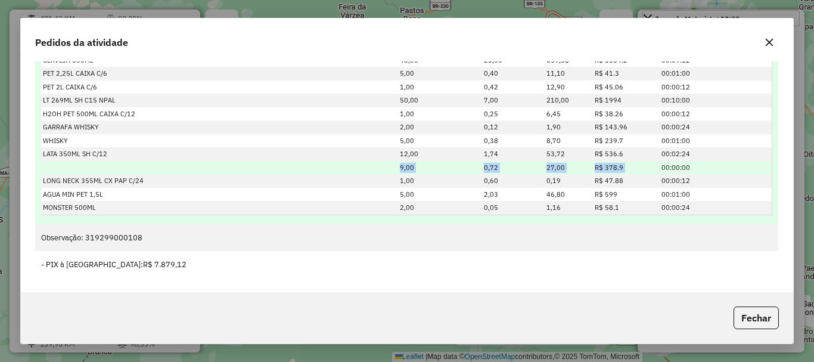
drag, startPoint x: 388, startPoint y: 168, endPoint x: 652, endPoint y: 170, distance: 264.7
click at [652, 170] on tr "9,00 0,72 27,00 R$ 378.9 00:00:00" at bounding box center [406, 168] width 731 height 14
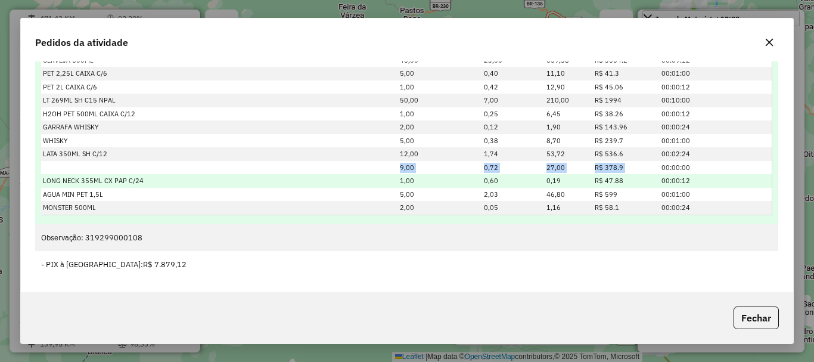
scroll to position [0, 0]
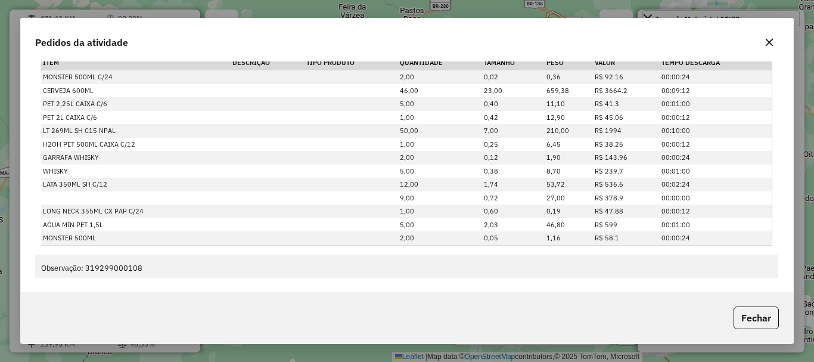
click at [585, 311] on div "Fechar" at bounding box center [407, 317] width 773 height 51
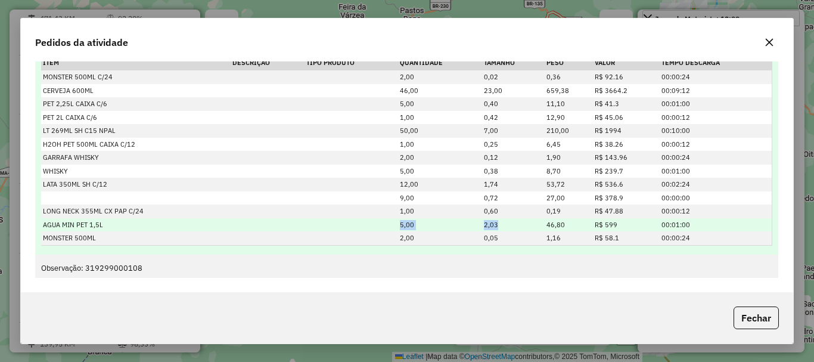
drag, startPoint x: 395, startPoint y: 225, endPoint x: 537, endPoint y: 224, distance: 141.3
click at [537, 224] on tr "AGUA MIN PET 1,5L 5,00 2,03 46,80 R$ 599 00:01:00" at bounding box center [406, 225] width 731 height 14
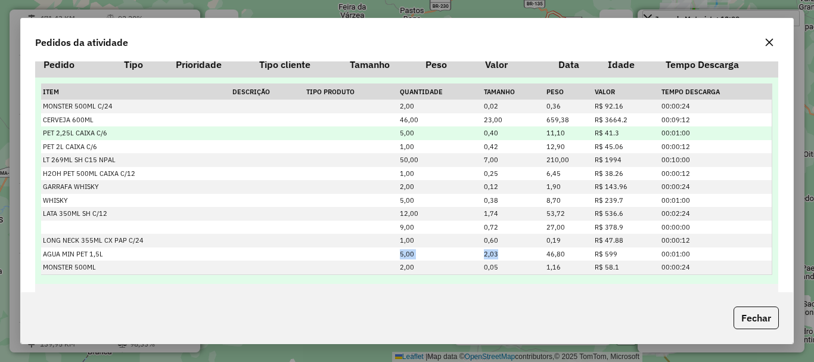
scroll to position [75, 0]
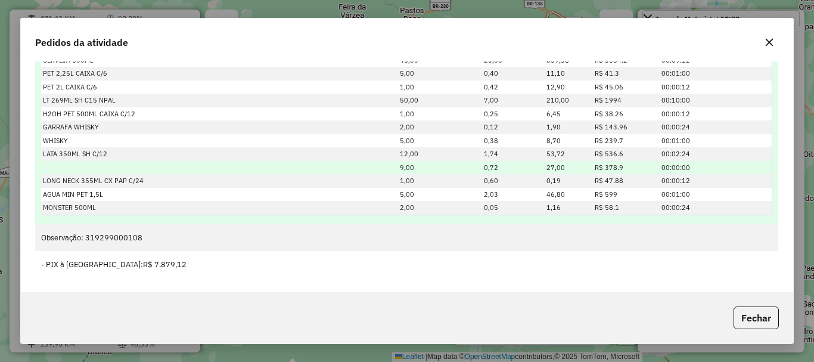
click at [81, 161] on td at bounding box center [136, 168] width 190 height 14
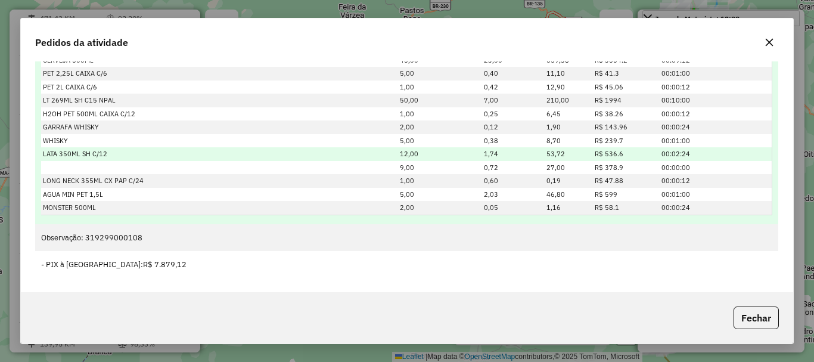
scroll to position [0, 0]
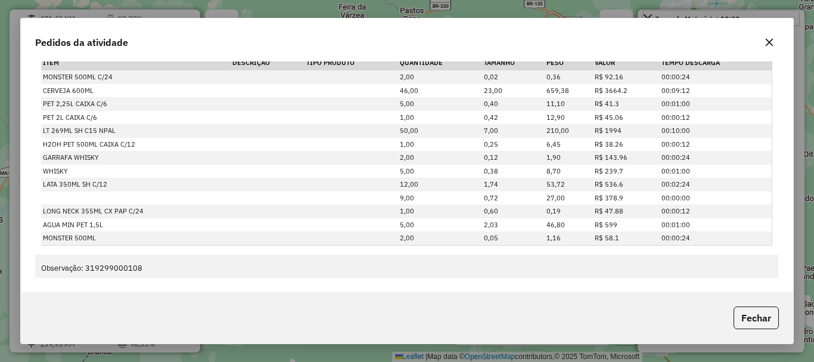
click at [261, 330] on div "Fechar" at bounding box center [407, 317] width 773 height 51
click at [460, 318] on div "Fechar" at bounding box center [407, 317] width 773 height 51
click at [775, 35] on button "button" at bounding box center [769, 42] width 19 height 19
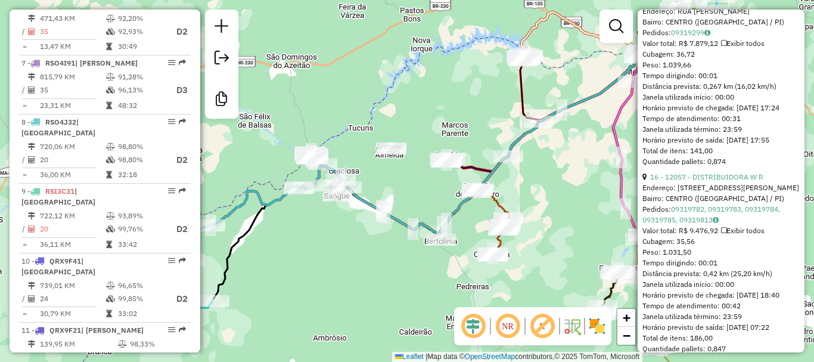
scroll to position [841, 0]
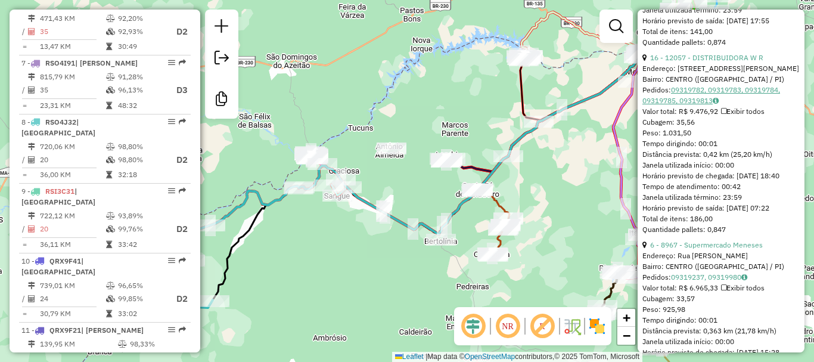
click at [704, 105] on link "09319782, 09319783, 09319784, 09319785, 09319813" at bounding box center [712, 95] width 138 height 20
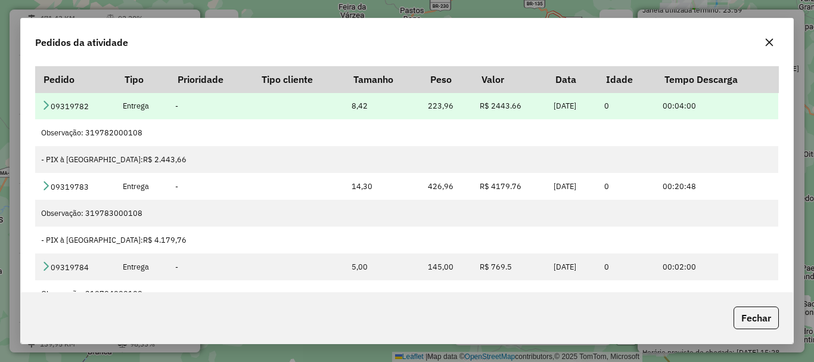
click at [42, 106] on icon at bounding box center [46, 105] width 10 height 10
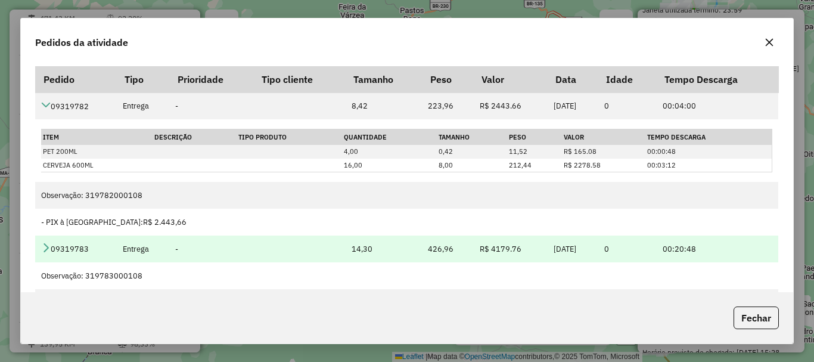
click at [42, 247] on icon at bounding box center [46, 248] width 10 height 10
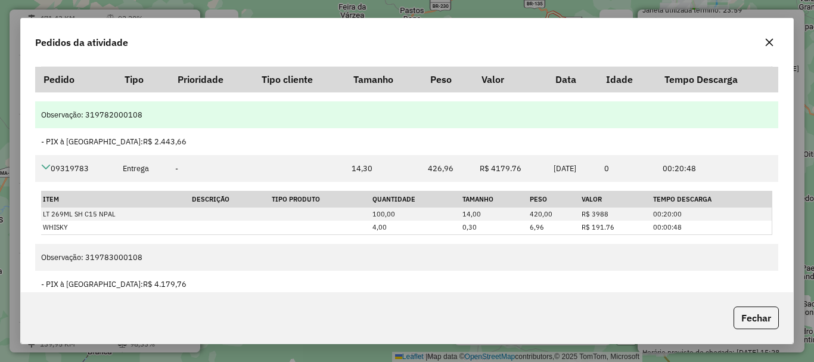
scroll to position [179, 0]
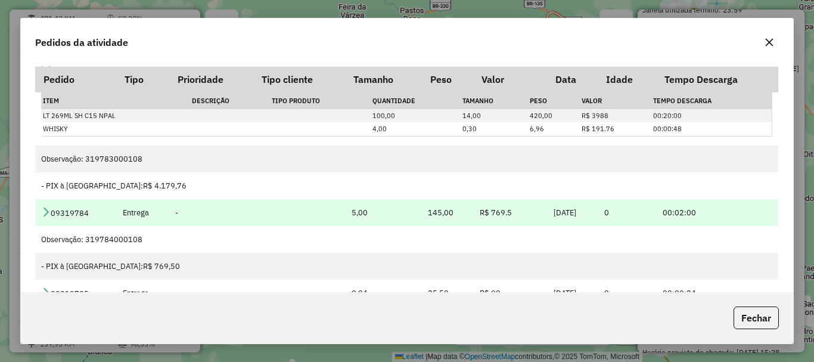
click at [39, 210] on td "09319784" at bounding box center [75, 212] width 81 height 27
click at [43, 210] on icon at bounding box center [46, 212] width 10 height 10
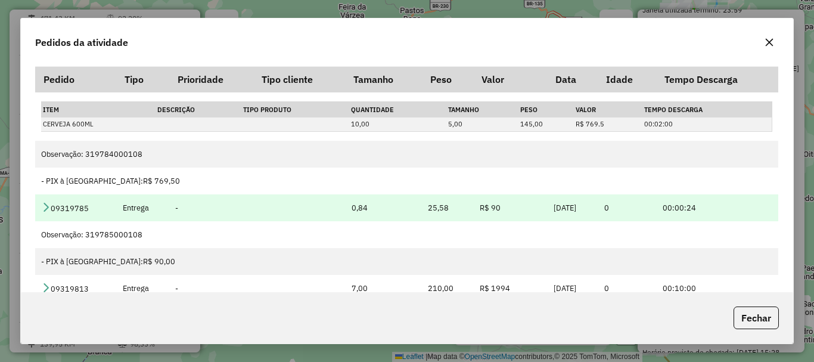
scroll to position [316, 0]
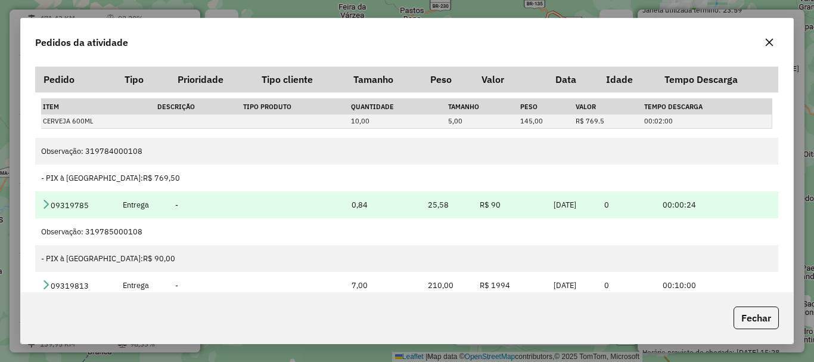
click at [39, 200] on td "09319785" at bounding box center [75, 204] width 81 height 27
click at [41, 203] on td "09319785" at bounding box center [75, 204] width 81 height 27
click at [57, 208] on td "09319785" at bounding box center [75, 204] width 81 height 27
click at [48, 207] on icon at bounding box center [46, 204] width 10 height 10
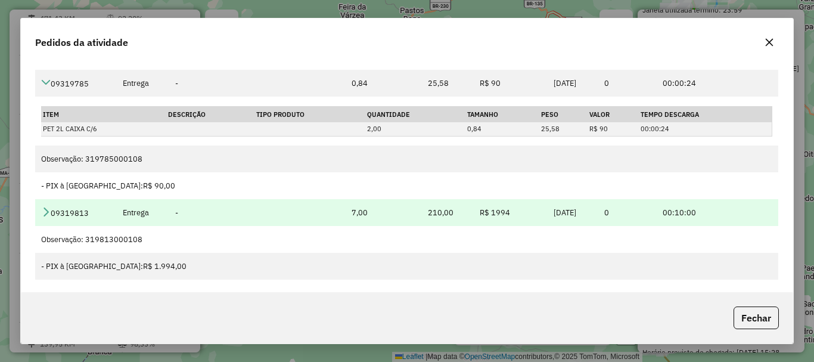
scroll to position [75, 0]
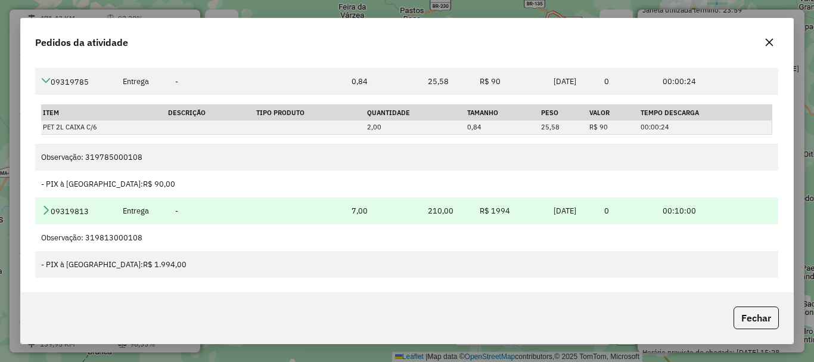
click at [36, 210] on td "09319813" at bounding box center [75, 210] width 81 height 27
click at [42, 203] on td "09319813" at bounding box center [75, 210] width 81 height 27
click at [45, 206] on icon at bounding box center [46, 210] width 10 height 10
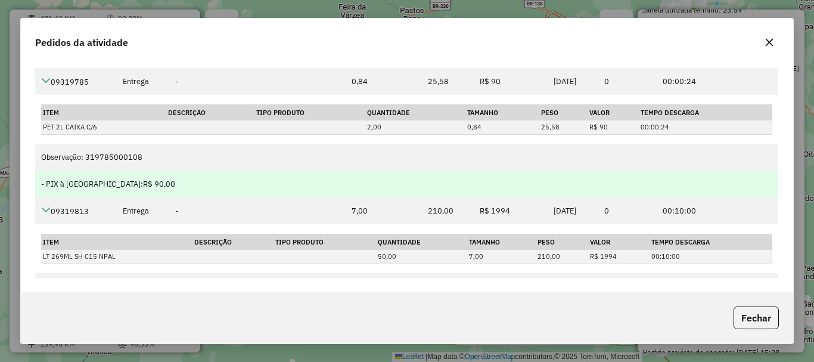
scroll to position [414, 0]
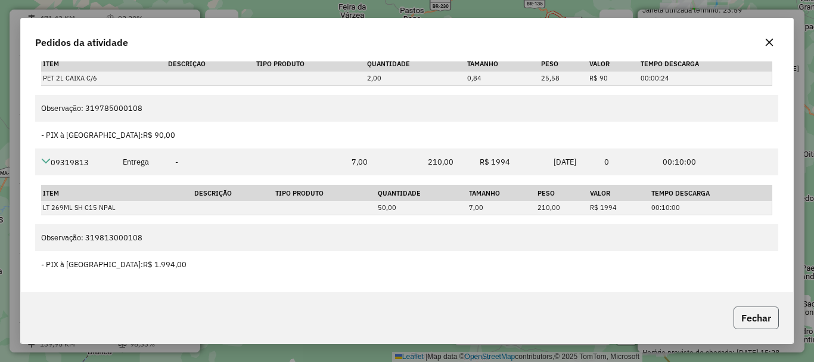
click at [754, 314] on button "Fechar" at bounding box center [756, 317] width 45 height 23
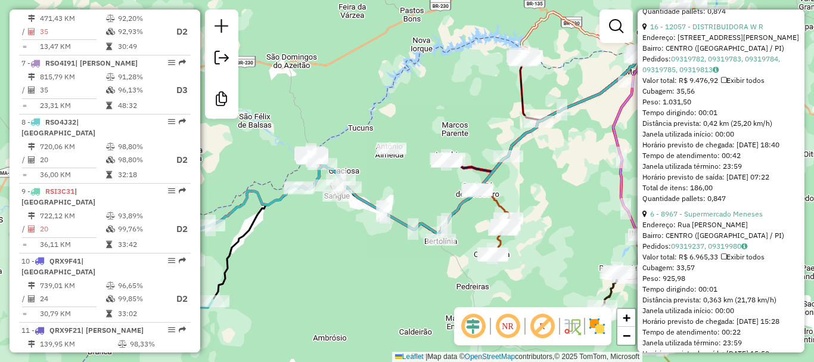
scroll to position [900, 0]
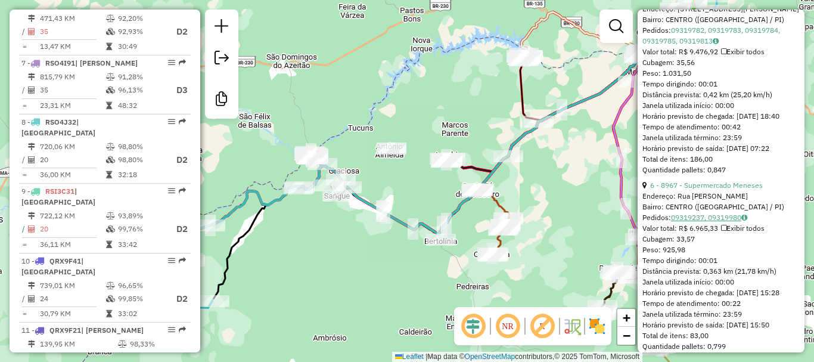
click at [706, 222] on link "09319237, 09319980" at bounding box center [709, 217] width 76 height 9
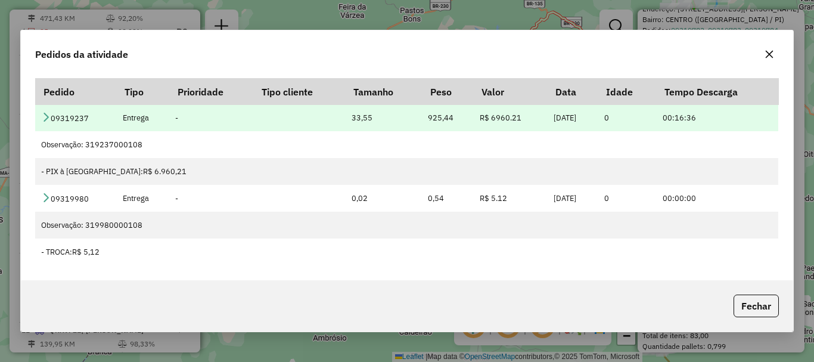
click at [47, 118] on icon at bounding box center [46, 117] width 10 height 10
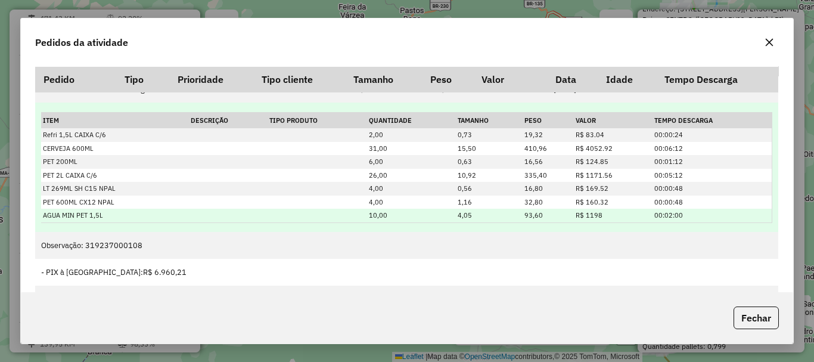
scroll to position [30, 0]
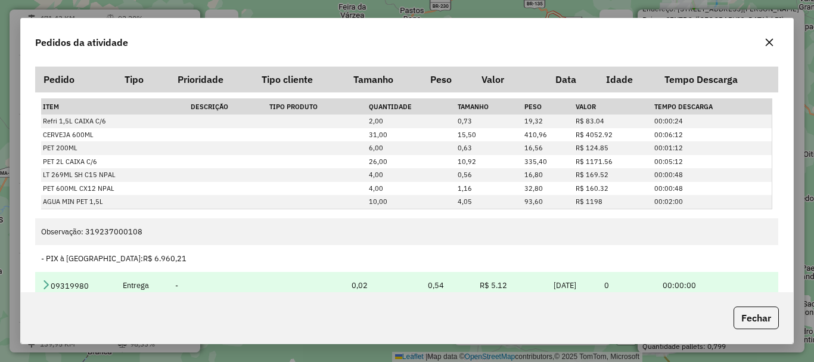
click at [48, 281] on icon at bounding box center [46, 285] width 10 height 10
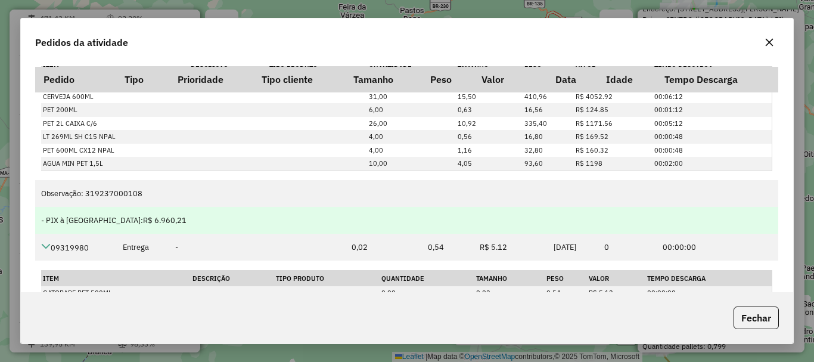
scroll to position [79, 0]
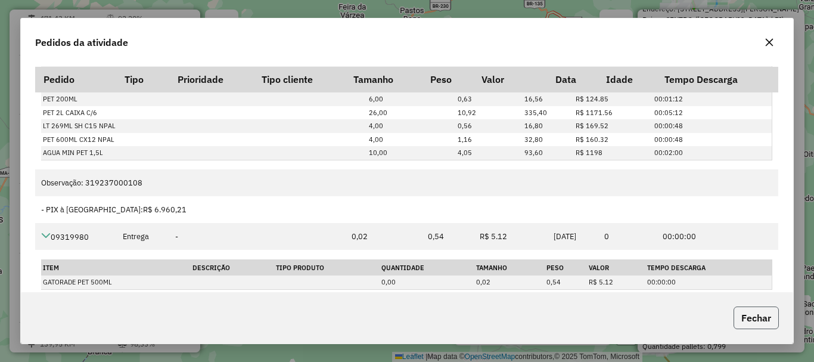
click at [744, 312] on button "Fechar" at bounding box center [756, 317] width 45 height 23
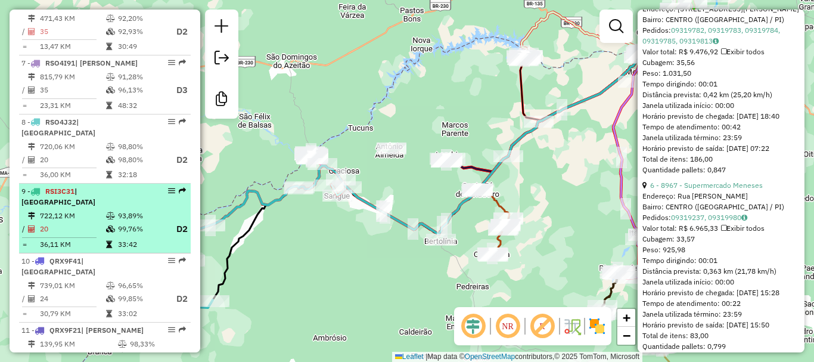
click at [78, 209] on li "9 - RSI3C31 | Baixa Grande do Ribeiro 722,12 KM 93,89% / 20 99,76% D2 = 36,11 K…" at bounding box center [105, 219] width 172 height 70
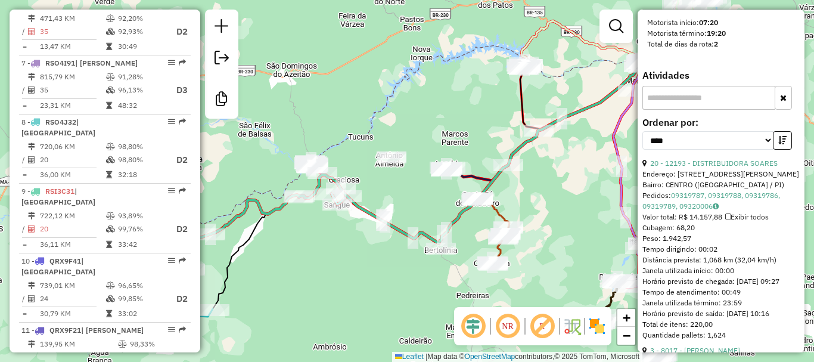
scroll to position [585, 0]
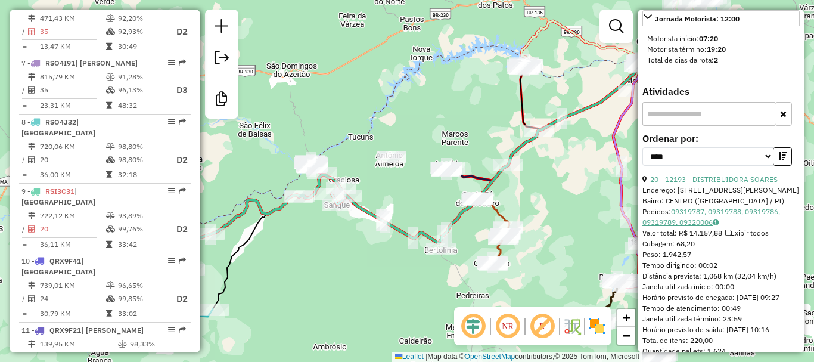
click at [683, 227] on link "09319787, 09319788, 09319786, 09319789, 09320006" at bounding box center [712, 217] width 138 height 20
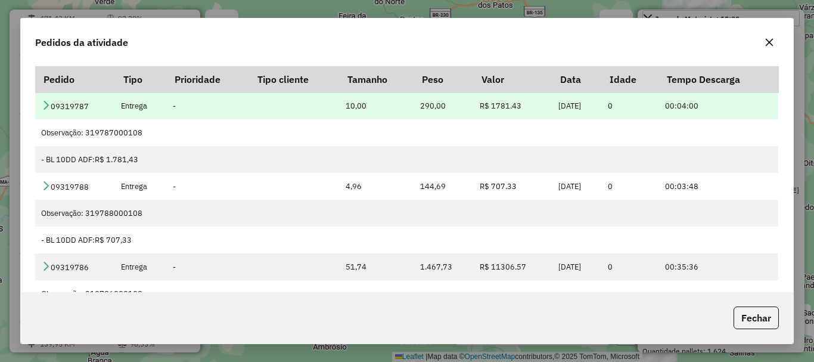
click at [40, 106] on td "09319787" at bounding box center [75, 105] width 80 height 27
click at [47, 101] on icon at bounding box center [46, 105] width 10 height 10
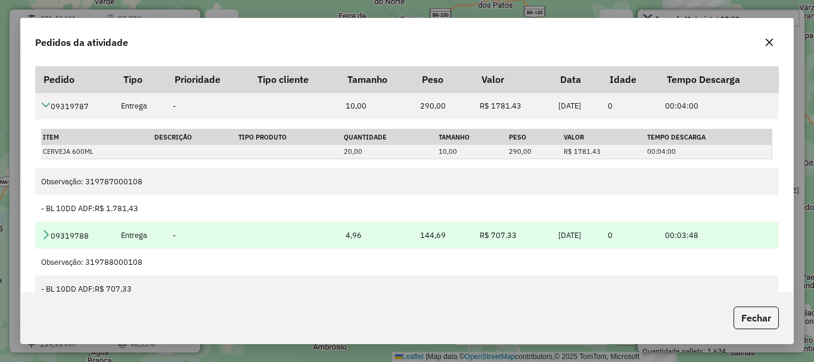
click at [46, 238] on icon at bounding box center [46, 235] width 10 height 10
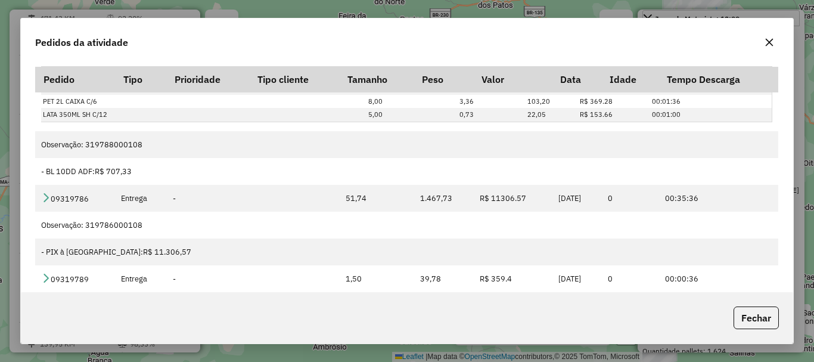
scroll to position [238, 0]
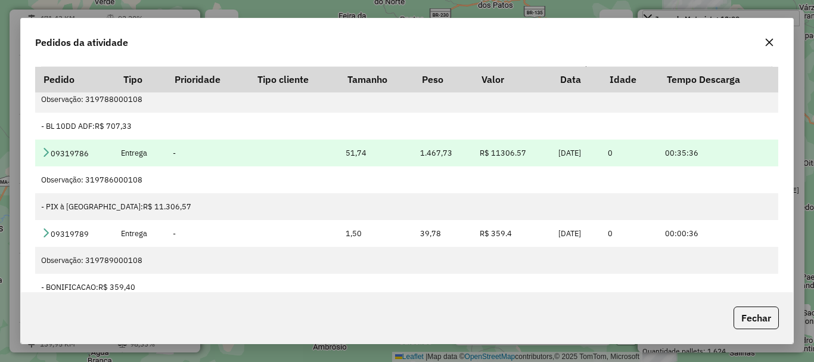
click at [36, 148] on td "09319786" at bounding box center [75, 153] width 80 height 27
click at [44, 150] on icon at bounding box center [46, 152] width 10 height 10
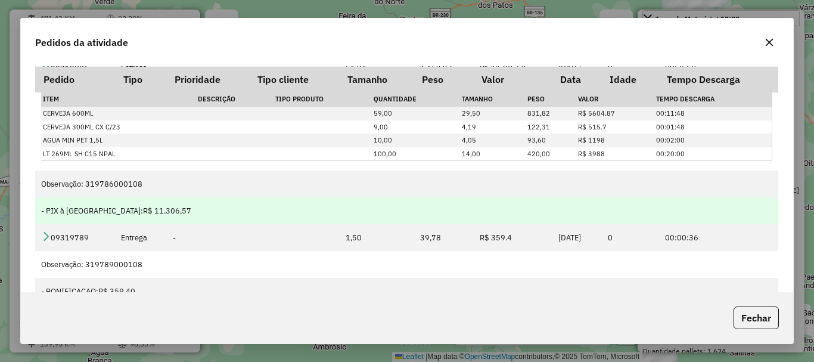
scroll to position [357, 0]
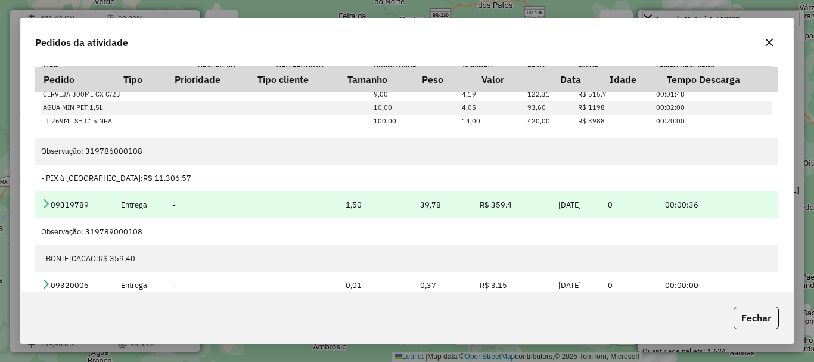
click at [41, 202] on icon at bounding box center [46, 204] width 10 height 10
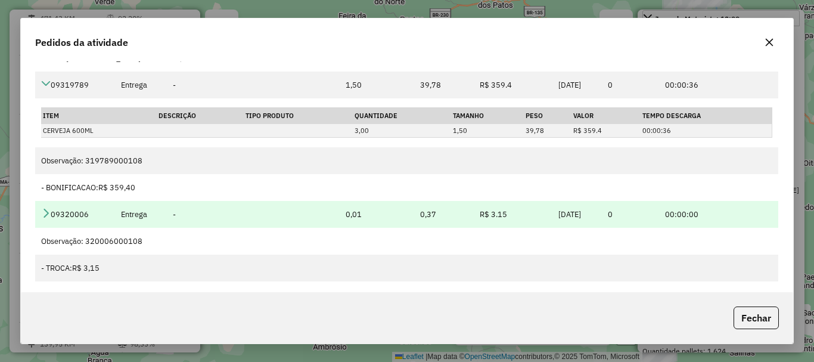
scroll to position [75, 0]
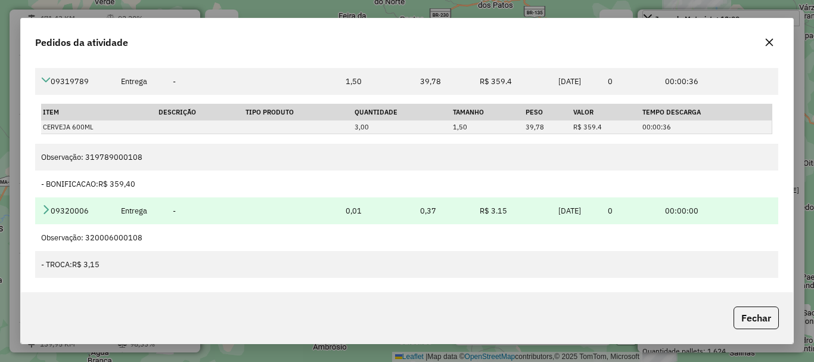
click at [46, 213] on icon at bounding box center [46, 209] width 10 height 10
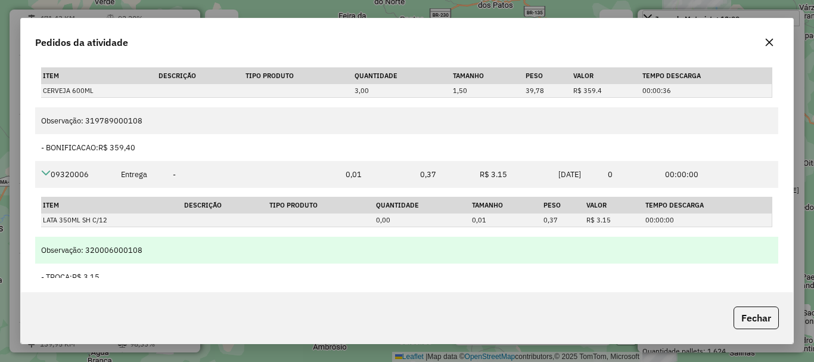
scroll to position [454, 0]
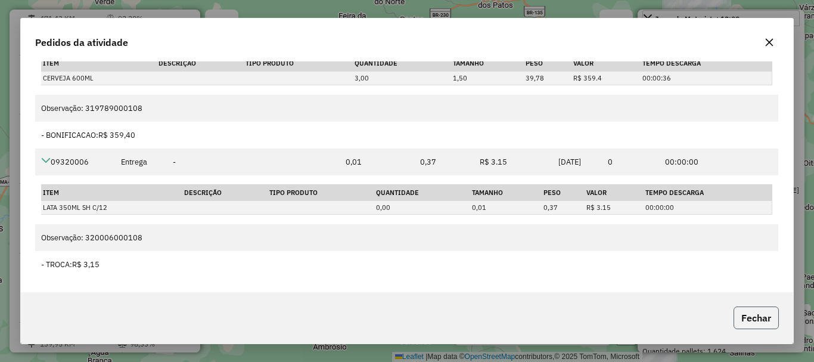
click at [762, 316] on button "Fechar" at bounding box center [756, 317] width 45 height 23
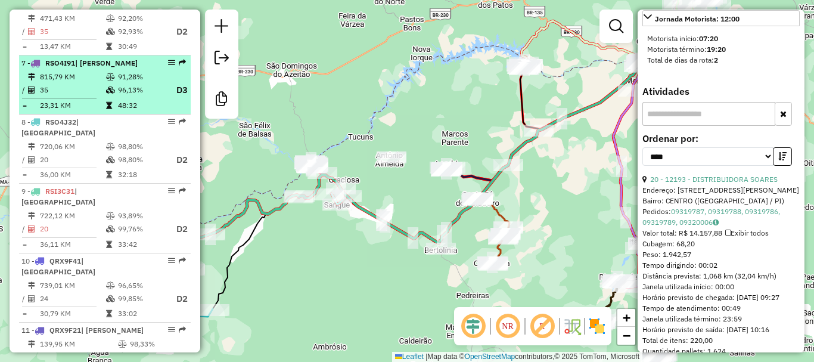
click at [106, 88] on td at bounding box center [112, 90] width 12 height 15
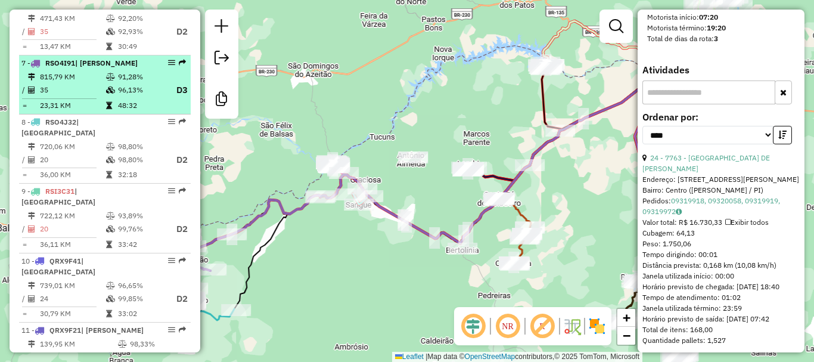
scroll to position [564, 0]
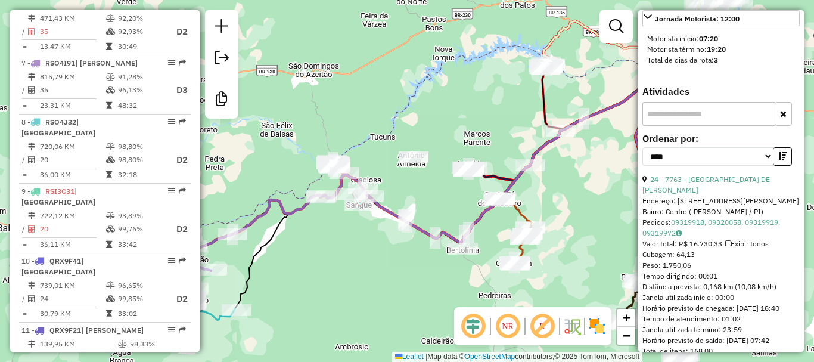
click at [712, 217] on div "Pedidos: 09319918, 09320058, 09319919, 09319972" at bounding box center [721, 227] width 157 height 21
click at [717, 218] on link "09319918, 09320058, 09319919, 09319972" at bounding box center [712, 228] width 138 height 20
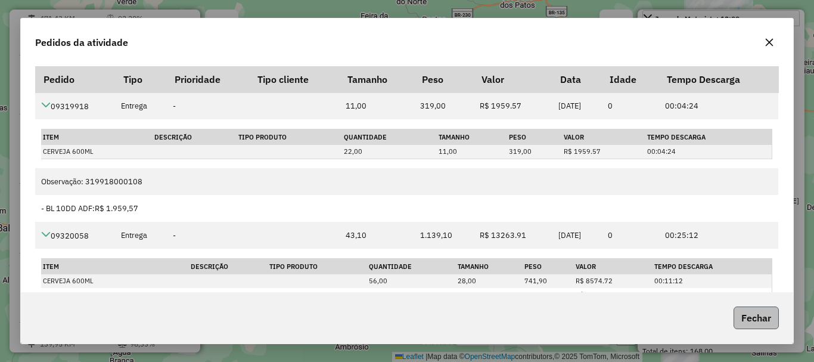
click at [737, 314] on button "Fechar" at bounding box center [756, 317] width 45 height 23
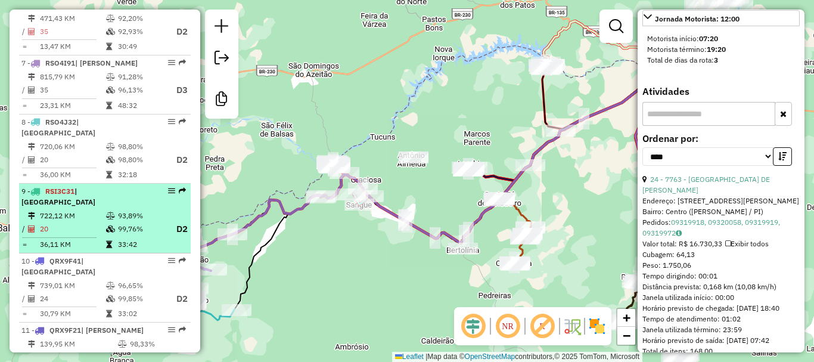
click at [99, 206] on div "9 - RSI3C31 | Baixa Grande do Ribeiro" at bounding box center [84, 196] width 126 height 21
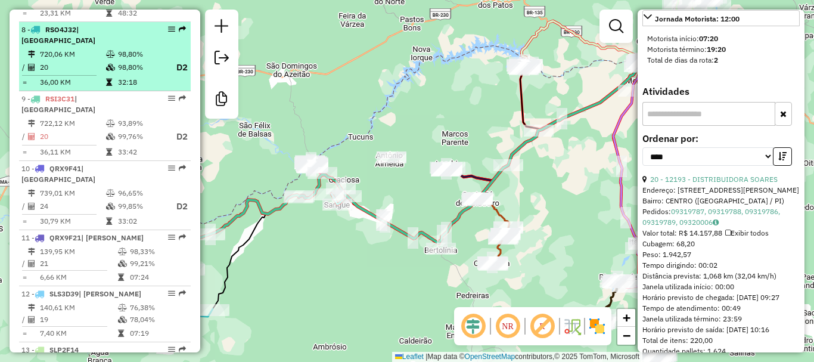
scroll to position [894, 0]
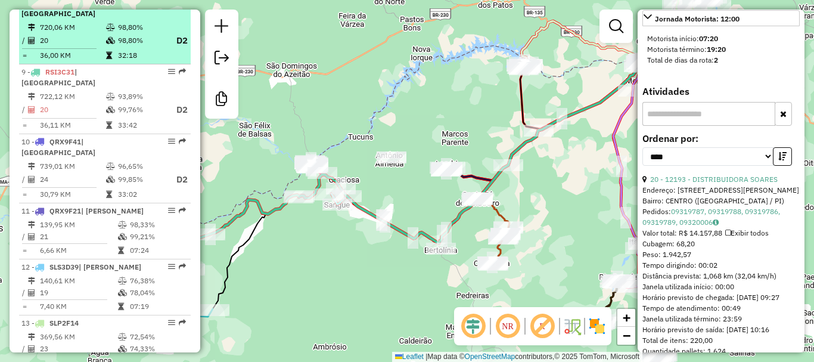
click at [53, 149] on div "10 - QRX9F41 | Baixa Grande do Ribeiro" at bounding box center [84, 147] width 126 height 21
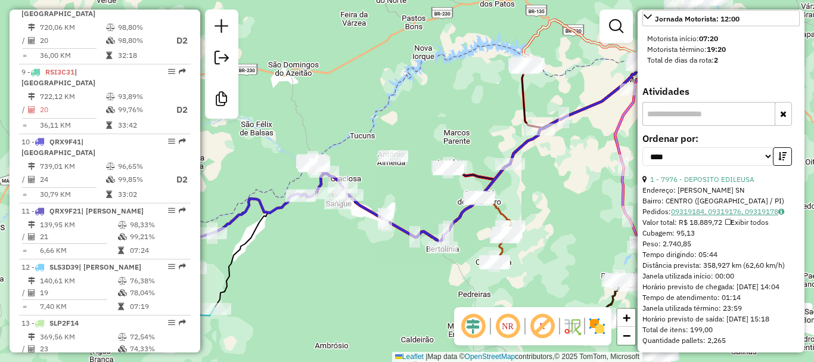
click at [721, 216] on link "09319184, 09319176, 09319178" at bounding box center [727, 211] width 113 height 9
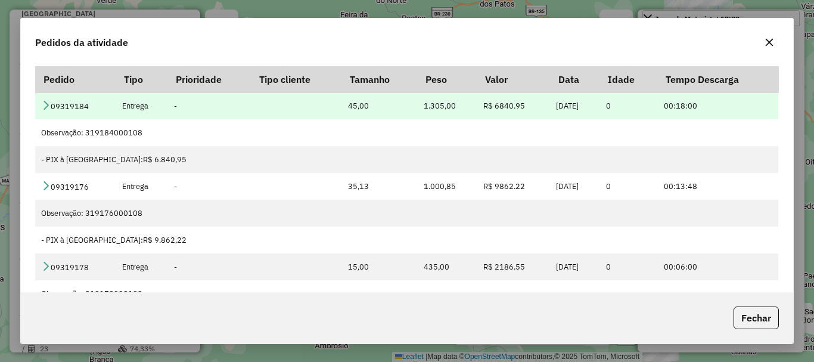
click at [47, 103] on icon at bounding box center [46, 105] width 10 height 10
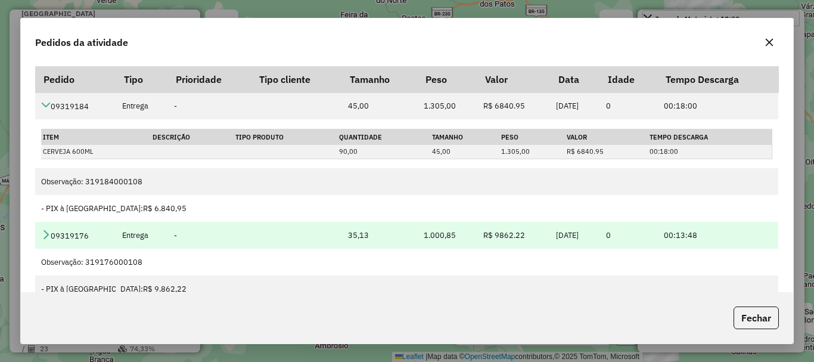
click at [49, 230] on icon at bounding box center [46, 235] width 10 height 10
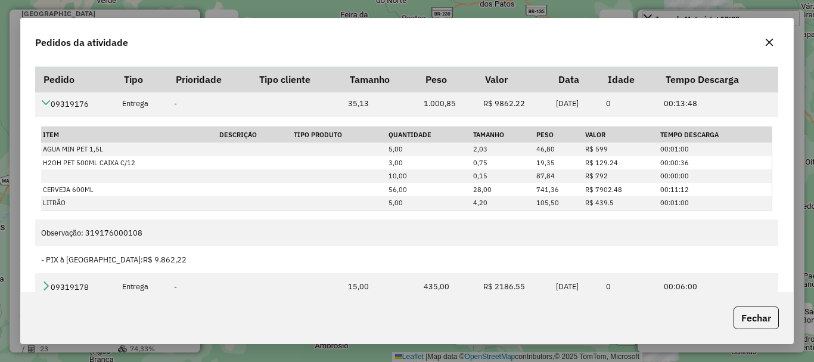
scroll to position [133, 0]
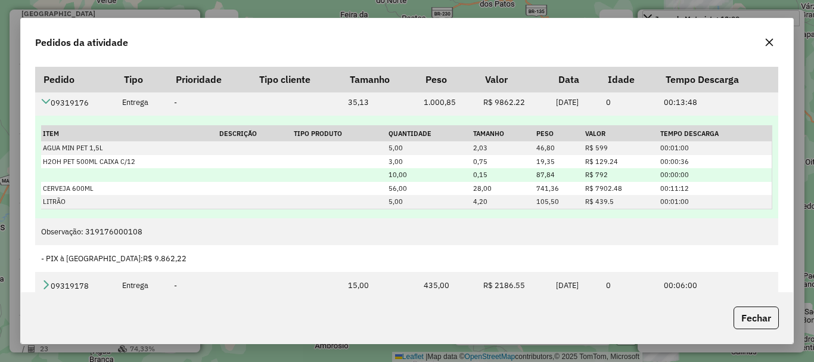
click at [142, 175] on td at bounding box center [129, 175] width 176 height 14
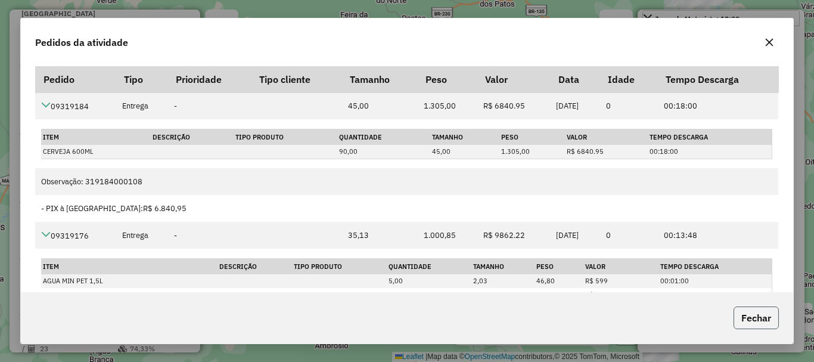
click at [760, 314] on button "Fechar" at bounding box center [756, 317] width 45 height 23
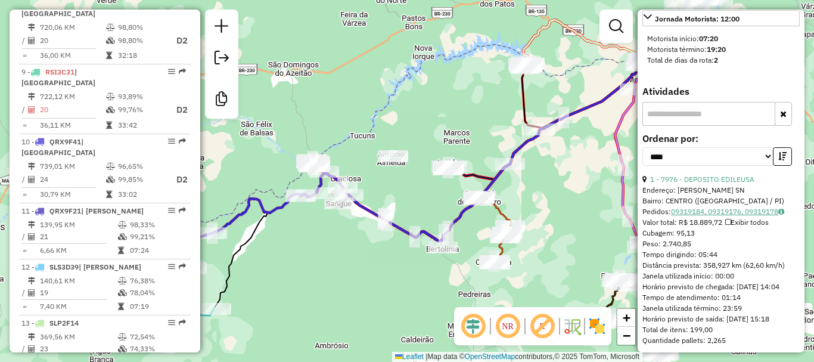
click at [704, 216] on link "09319184, 09319176, 09319178" at bounding box center [727, 211] width 113 height 9
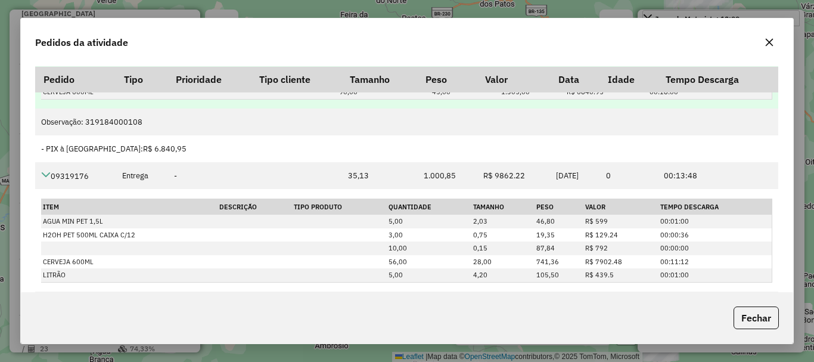
scroll to position [133, 0]
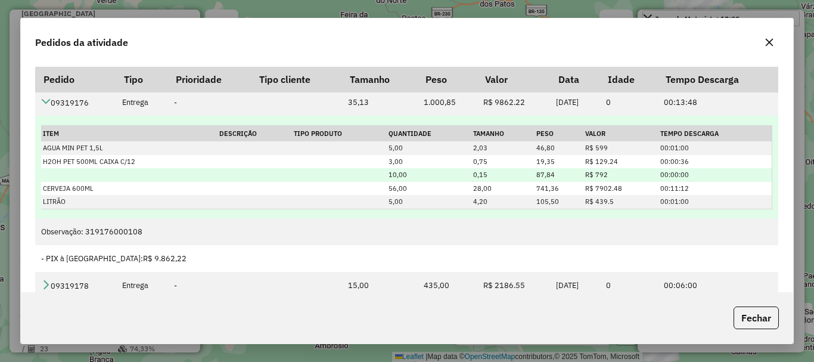
click at [211, 172] on td at bounding box center [129, 175] width 176 height 14
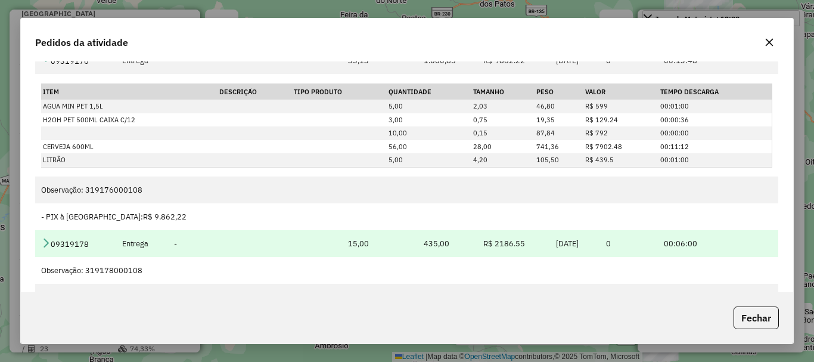
scroll to position [75, 0]
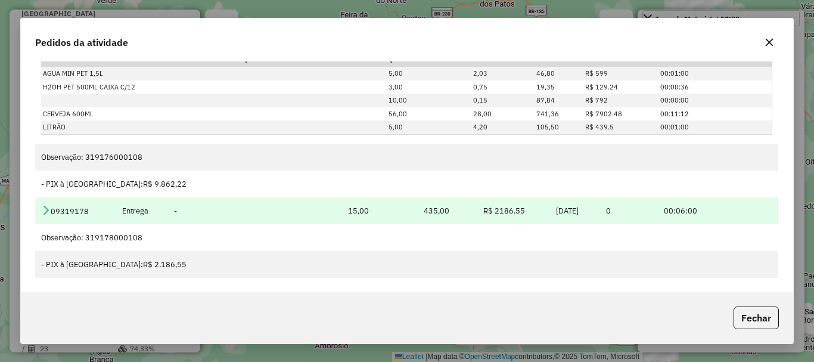
click at [50, 207] on icon at bounding box center [46, 210] width 10 height 10
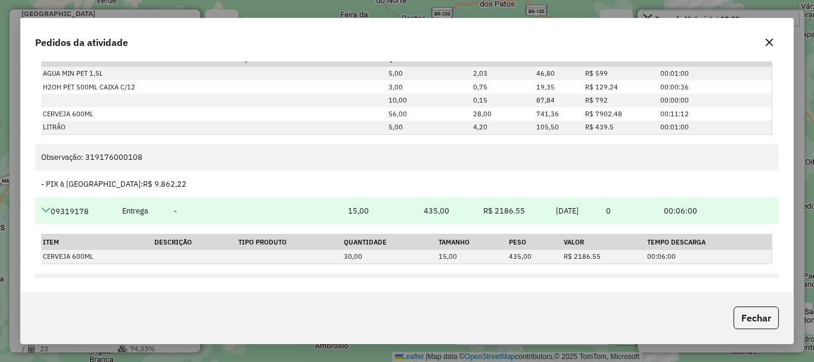
click at [50, 207] on icon at bounding box center [46, 210] width 10 height 10
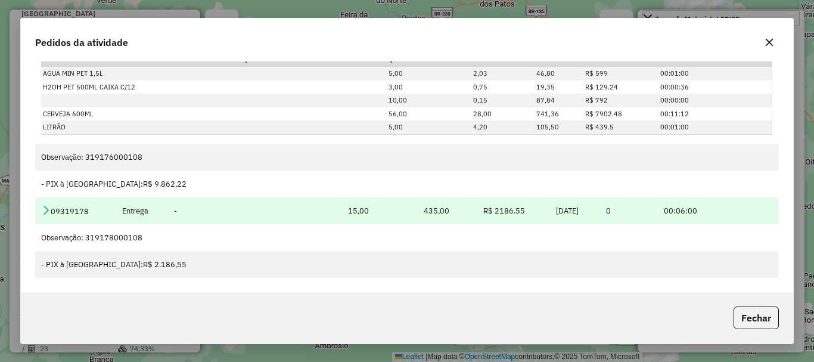
click at [50, 207] on icon at bounding box center [46, 210] width 10 height 10
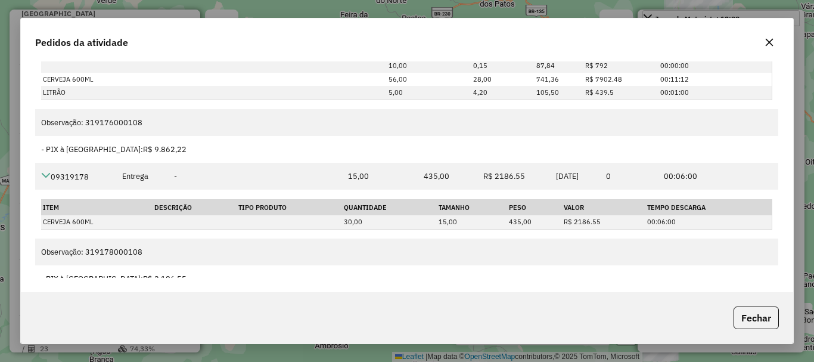
scroll to position [182, 0]
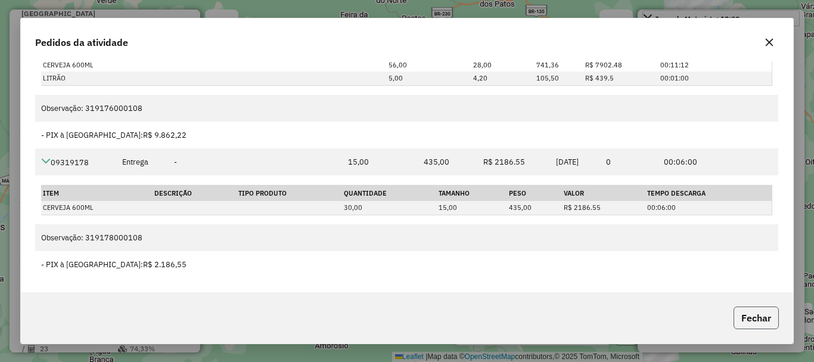
click at [760, 321] on button "Fechar" at bounding box center [756, 317] width 45 height 23
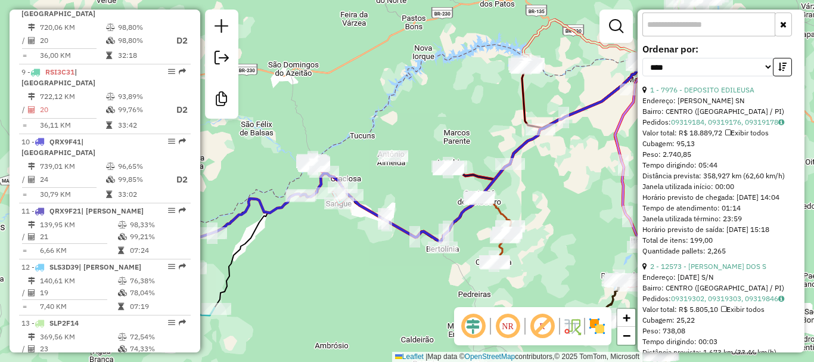
scroll to position [705, 0]
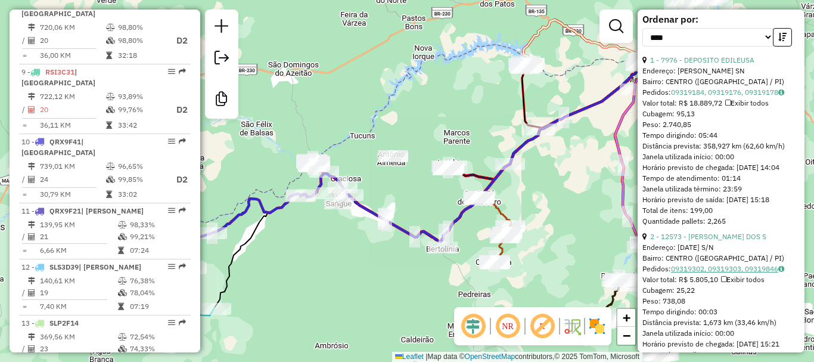
click at [708, 273] on link "09319302, 09319303, 09319846" at bounding box center [727, 268] width 113 height 9
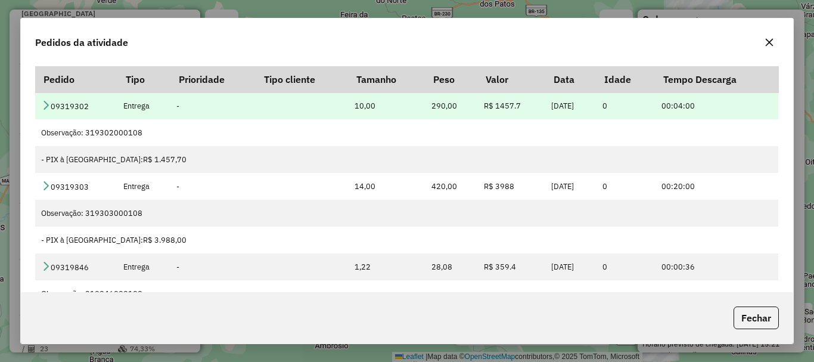
click at [49, 107] on icon at bounding box center [46, 105] width 10 height 10
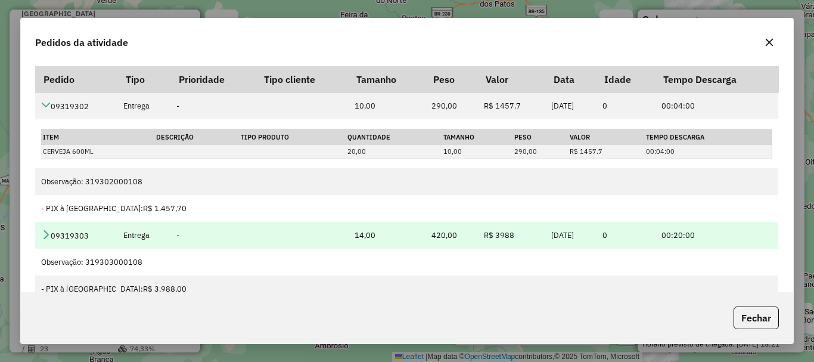
click at [44, 231] on icon at bounding box center [46, 235] width 10 height 10
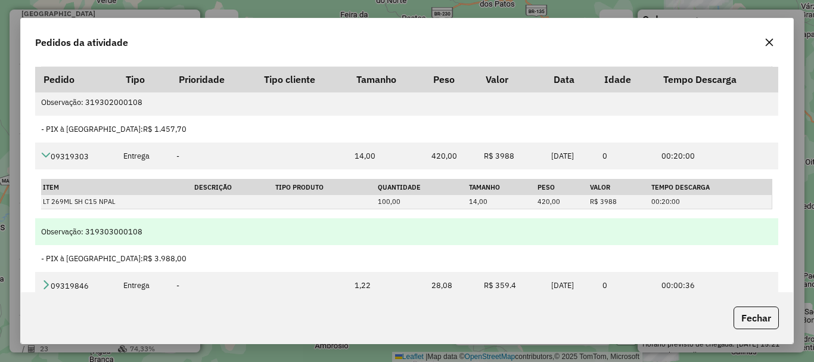
scroll to position [75, 0]
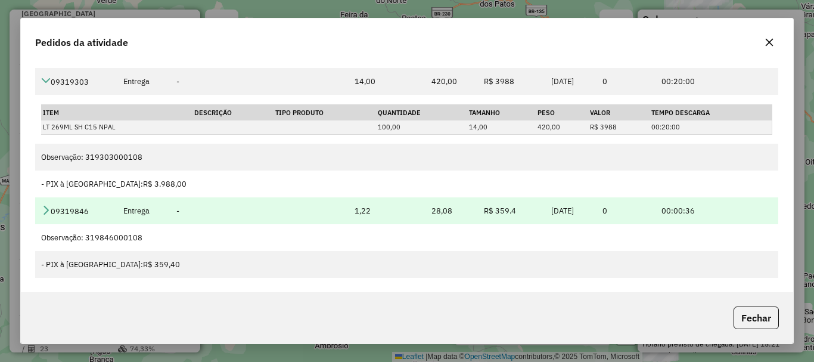
click at [44, 209] on icon at bounding box center [46, 210] width 10 height 10
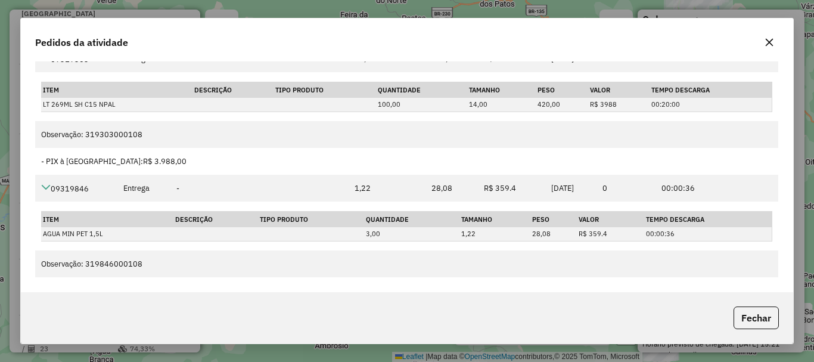
scroll to position [128, 0]
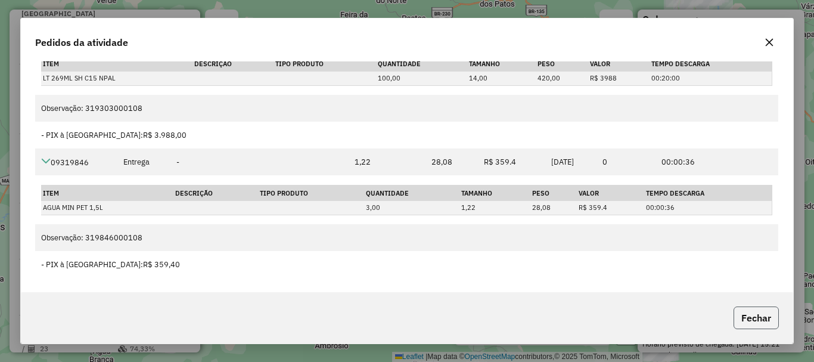
click at [768, 309] on button "Fechar" at bounding box center [756, 317] width 45 height 23
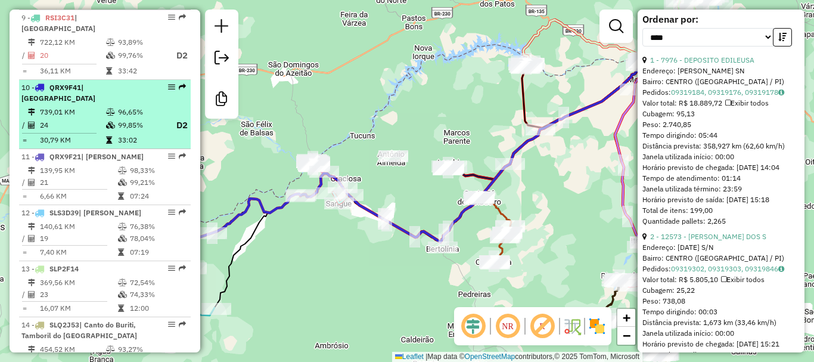
scroll to position [1013, 0]
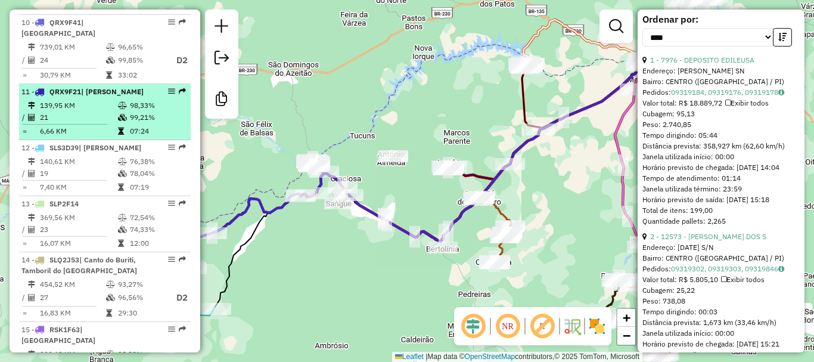
click at [76, 113] on td "21" at bounding box center [78, 117] width 78 height 12
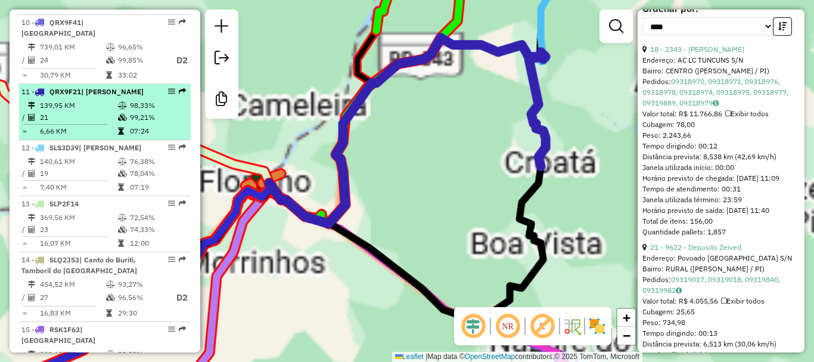
scroll to position [694, 0]
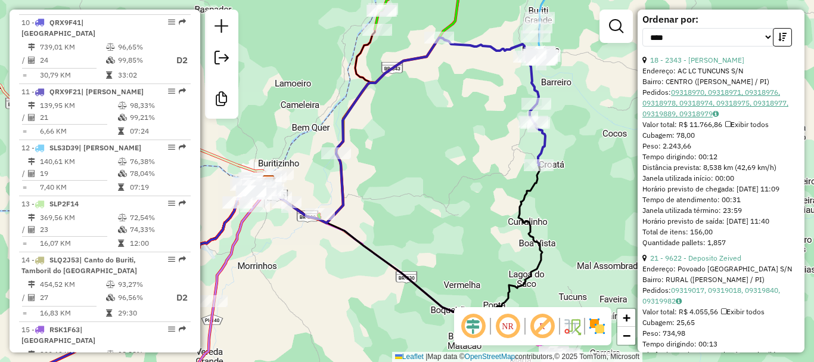
click at [693, 101] on link "09318970, 09318971, 09318976, 09318978, 09318974, 09318975, 09318977, 09319889,…" at bounding box center [716, 103] width 146 height 30
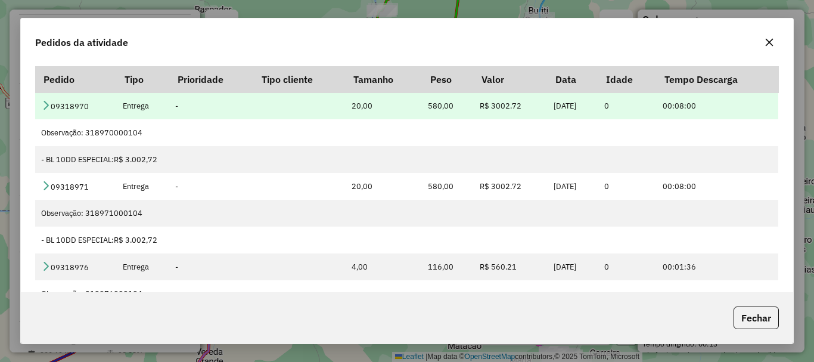
click at [48, 102] on icon at bounding box center [46, 105] width 10 height 10
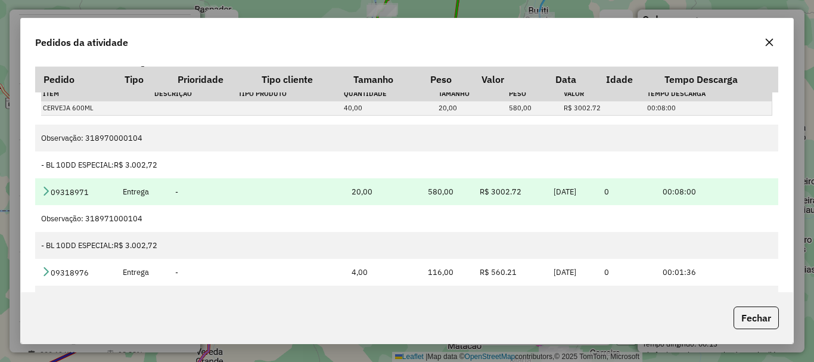
scroll to position [60, 0]
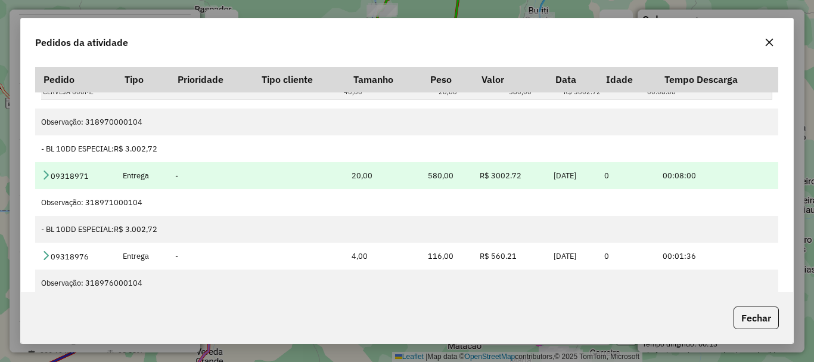
click at [47, 175] on icon at bounding box center [46, 175] width 10 height 10
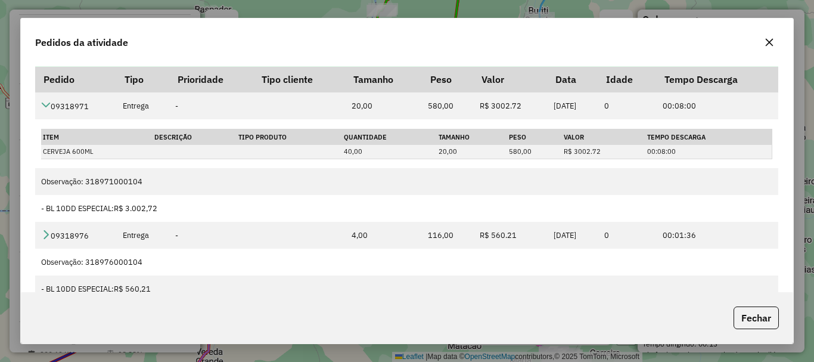
scroll to position [238, 0]
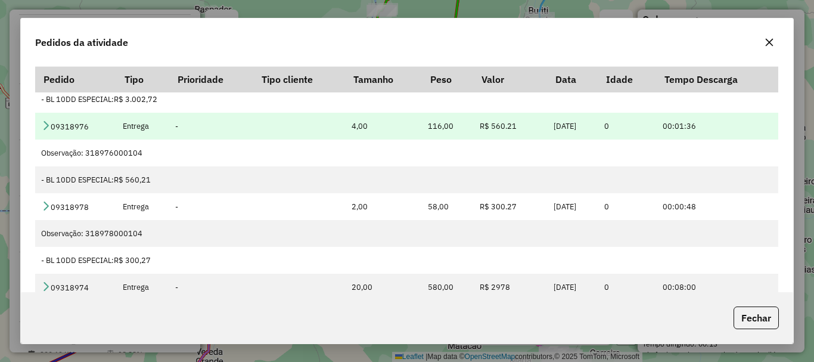
click at [42, 127] on icon at bounding box center [46, 125] width 10 height 10
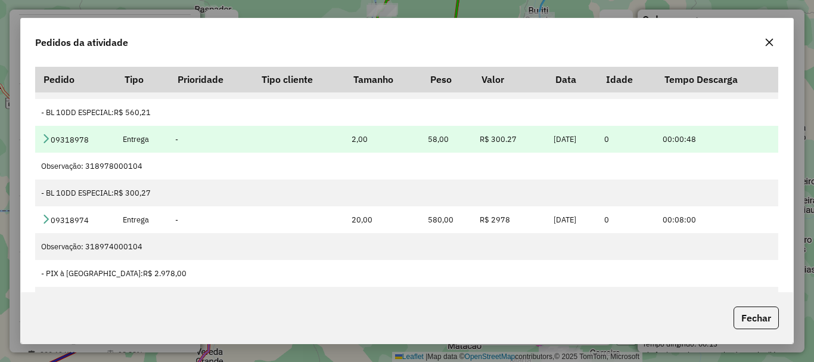
scroll to position [358, 0]
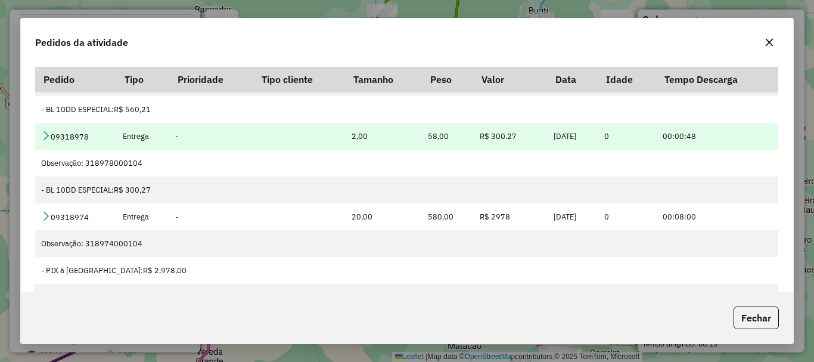
click at [47, 142] on td "09318978" at bounding box center [75, 136] width 81 height 27
click at [47, 138] on icon at bounding box center [46, 136] width 10 height 10
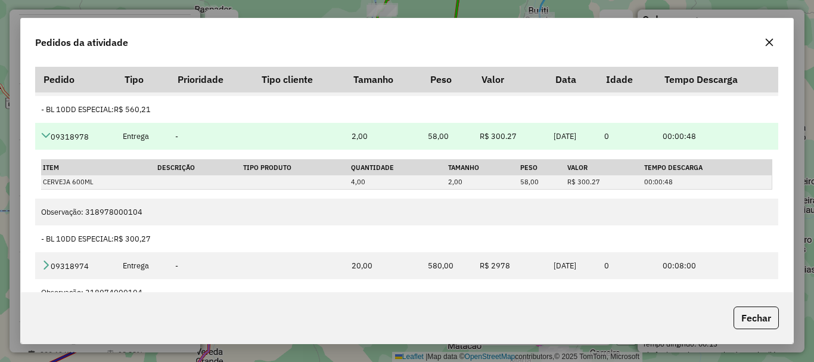
scroll to position [417, 0]
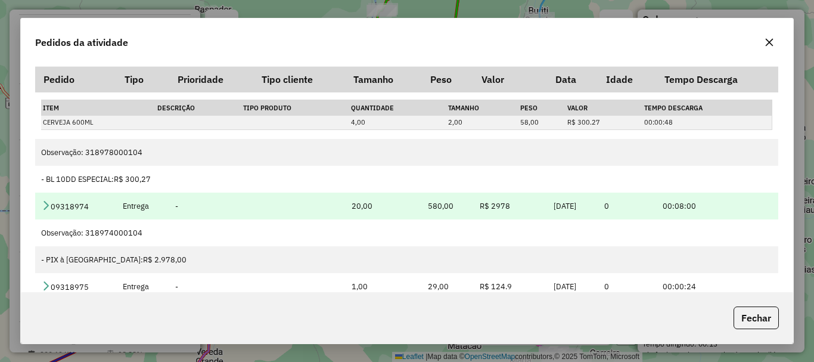
click at [44, 205] on icon at bounding box center [46, 205] width 10 height 10
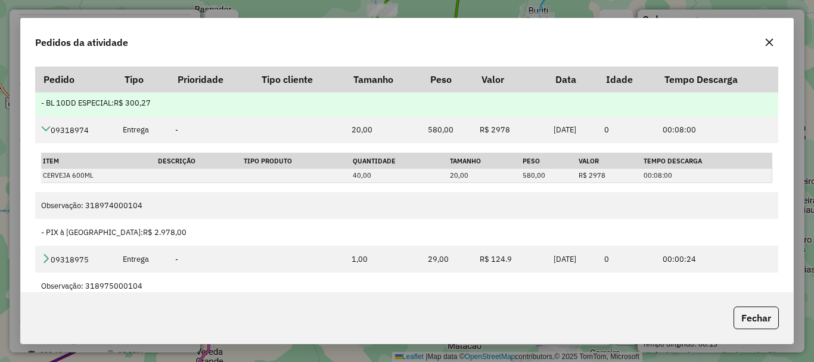
scroll to position [596, 0]
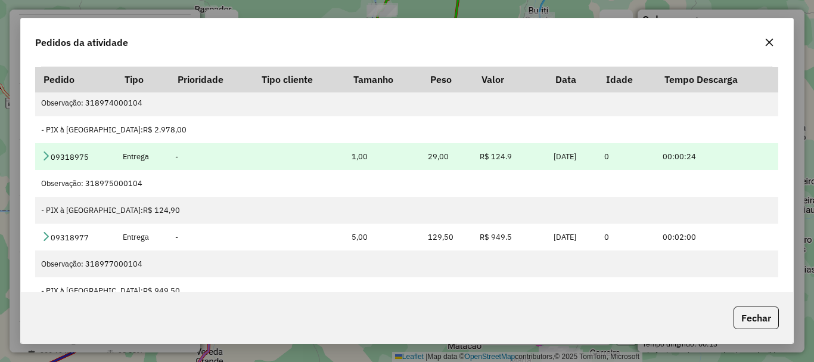
click at [47, 160] on icon at bounding box center [46, 156] width 10 height 10
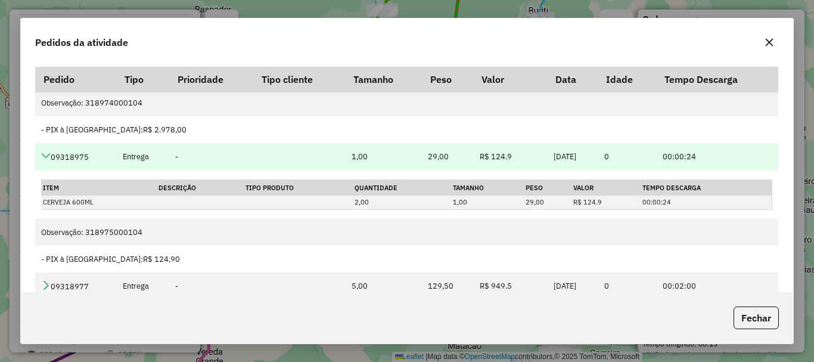
scroll to position [715, 0]
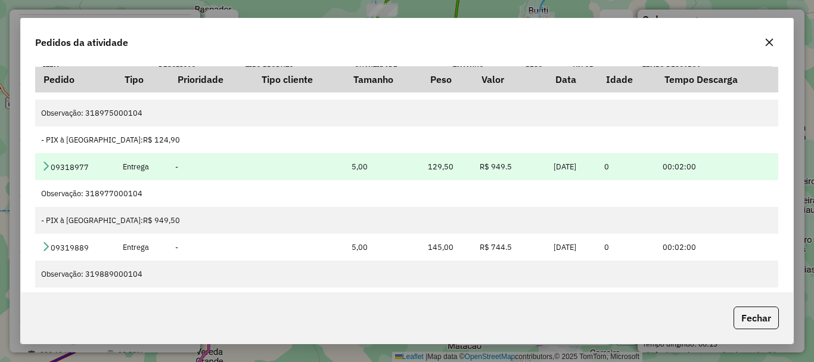
click at [49, 161] on icon at bounding box center [46, 166] width 10 height 10
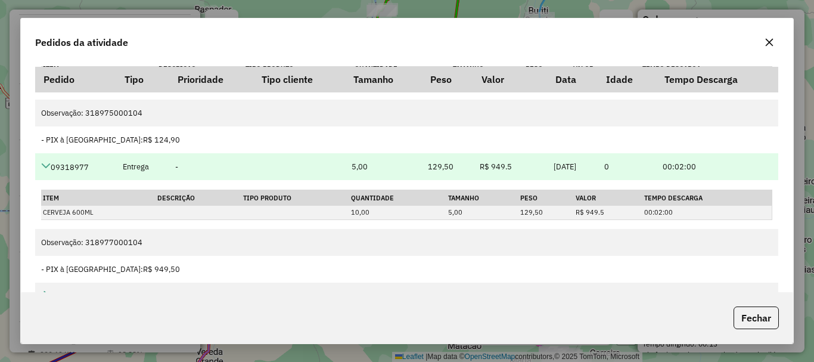
scroll to position [807, 0]
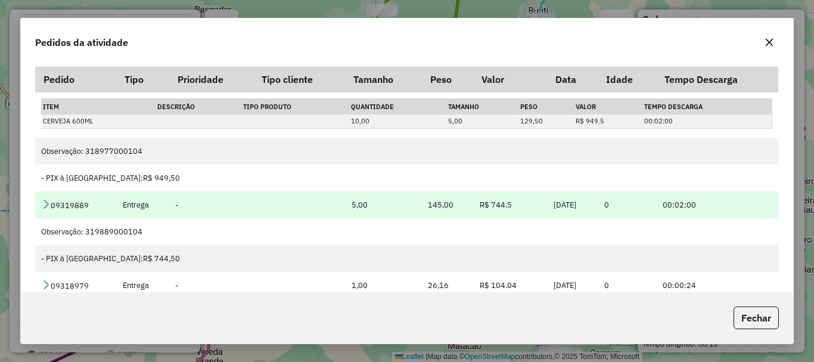
click at [44, 205] on icon at bounding box center [46, 204] width 10 height 10
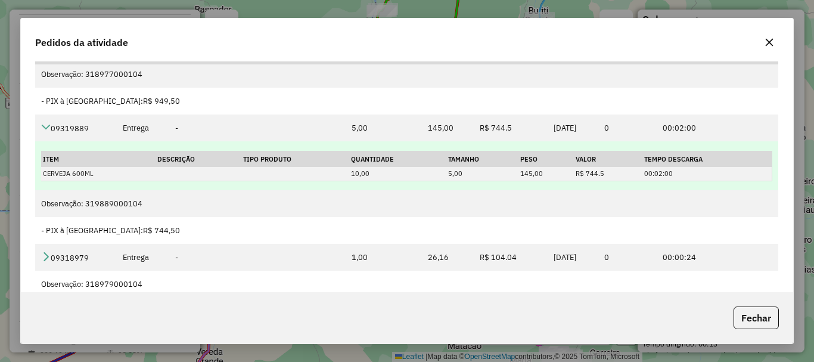
scroll to position [75, 0]
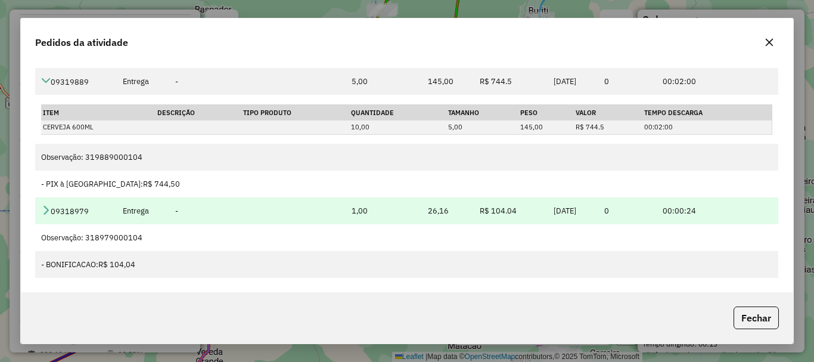
click at [44, 214] on icon at bounding box center [46, 210] width 10 height 10
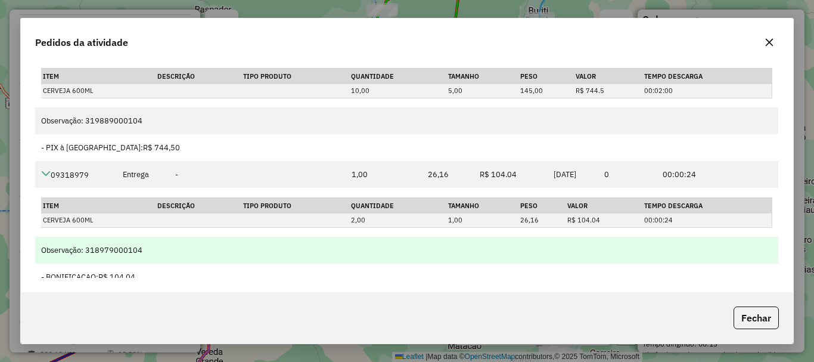
scroll to position [904, 0]
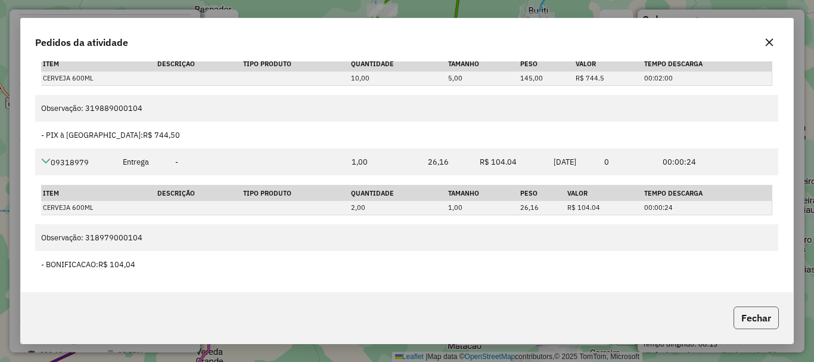
click at [769, 318] on button "Fechar" at bounding box center [756, 317] width 45 height 23
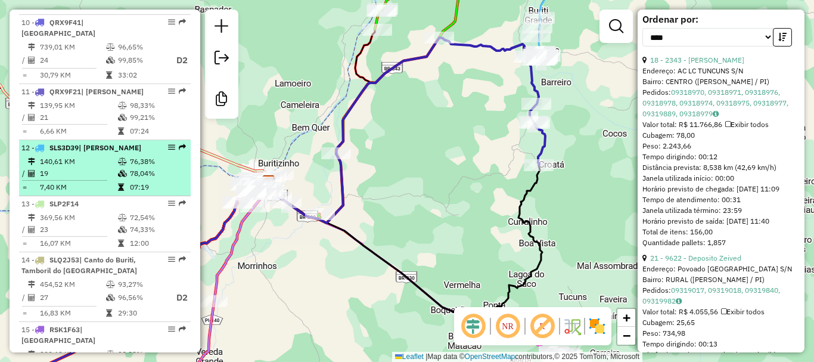
click at [119, 166] on td at bounding box center [123, 162] width 12 height 12
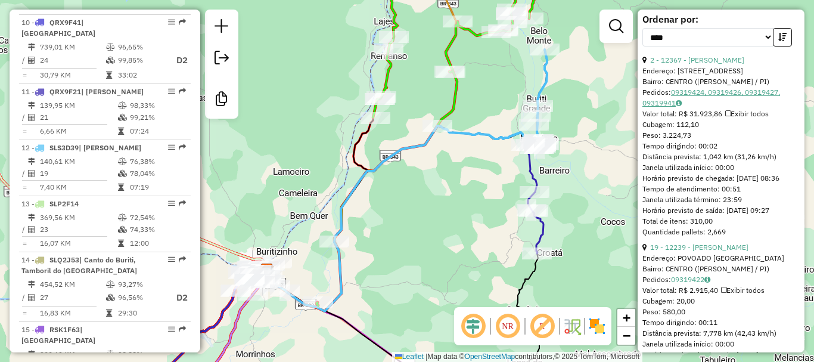
click at [733, 89] on link "09319424, 09319426, 09319427, 09319941" at bounding box center [712, 98] width 138 height 20
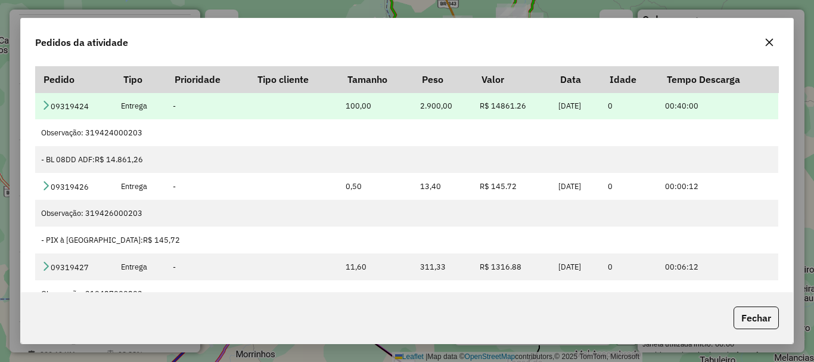
click at [54, 110] on td "09319424" at bounding box center [75, 105] width 80 height 27
click at [49, 108] on icon at bounding box center [46, 105] width 10 height 10
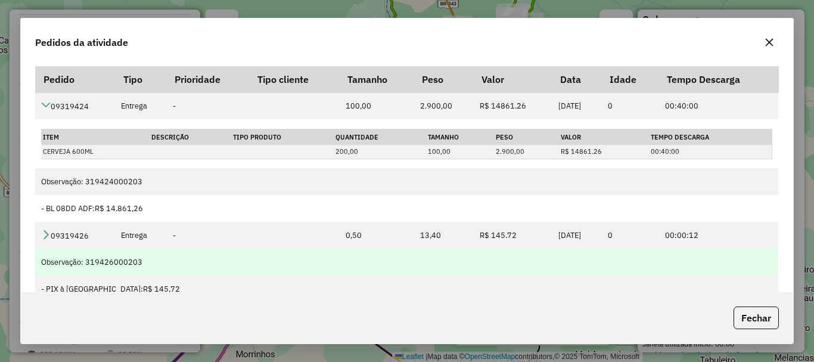
scroll to position [60, 0]
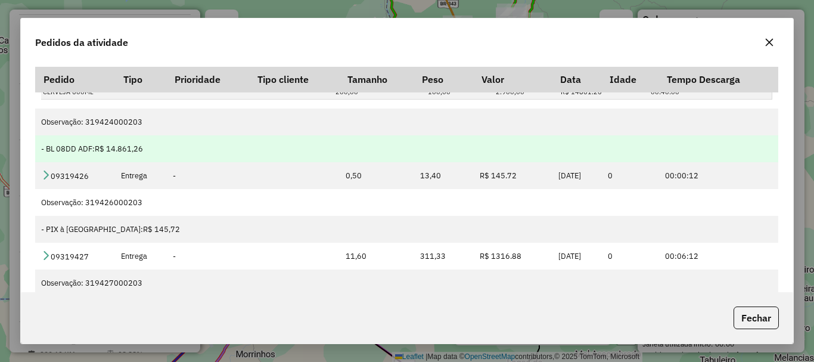
click at [38, 162] on td "- BL 08DD ADF: R$ 14.861,26" at bounding box center [406, 148] width 743 height 27
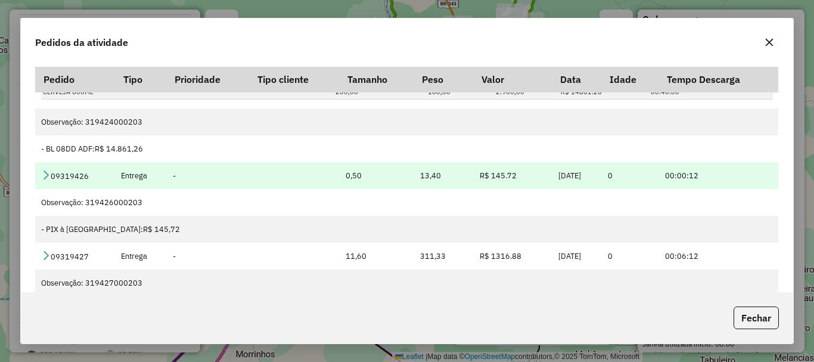
click at [42, 175] on icon at bounding box center [46, 175] width 10 height 10
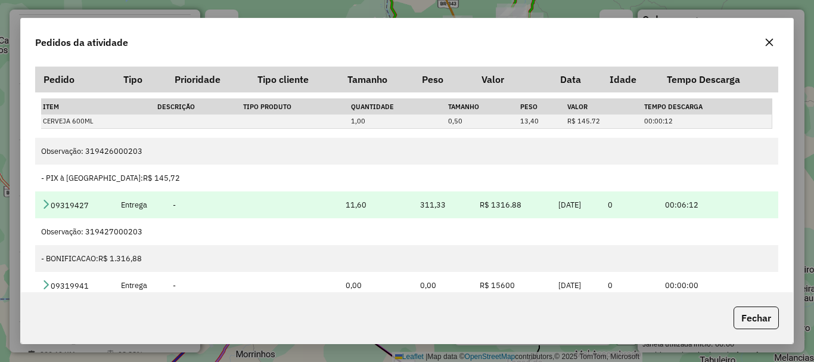
click at [48, 201] on icon at bounding box center [46, 204] width 10 height 10
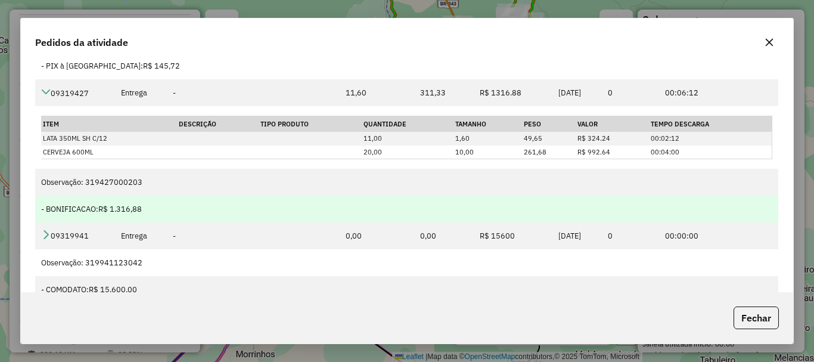
scroll to position [75, 0]
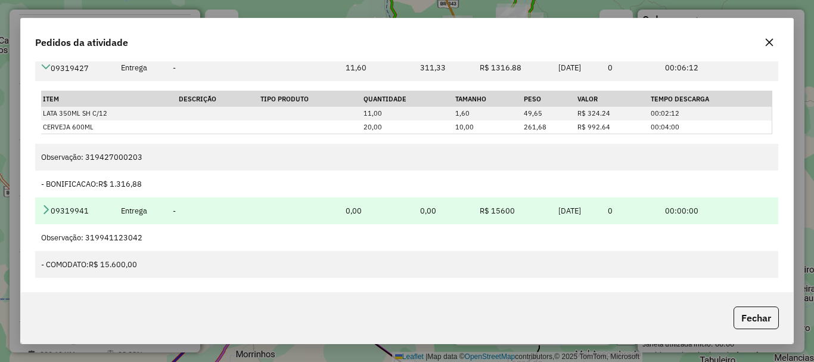
click at [44, 208] on icon at bounding box center [46, 209] width 10 height 10
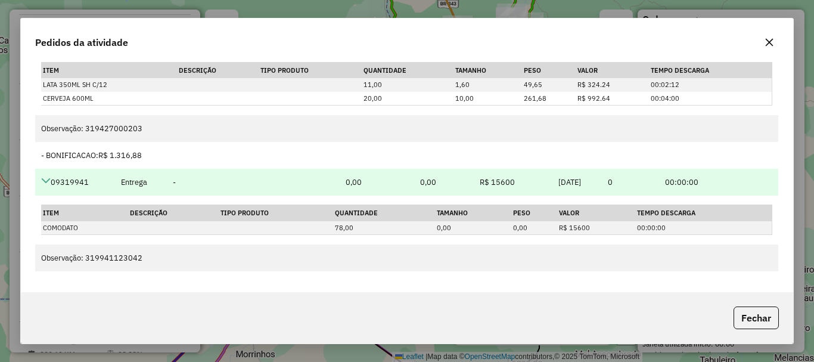
scroll to position [271, 0]
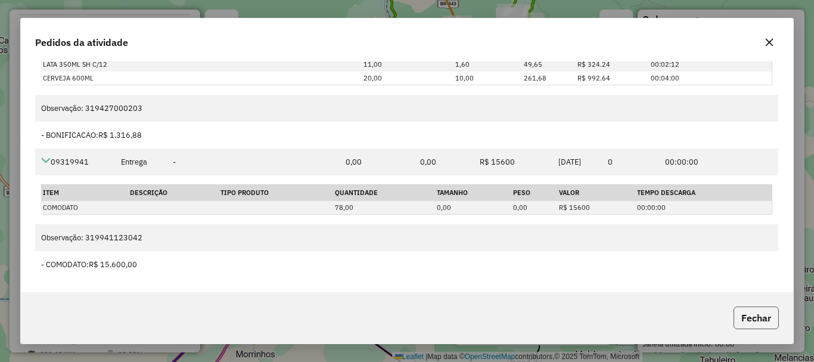
click at [749, 320] on button "Fechar" at bounding box center [756, 317] width 45 height 23
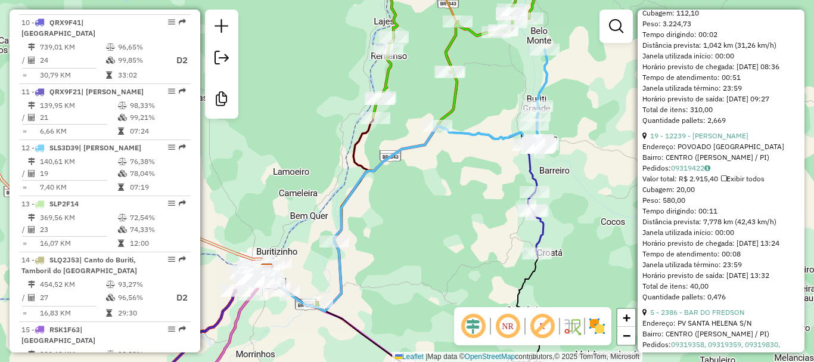
scroll to position [792, 0]
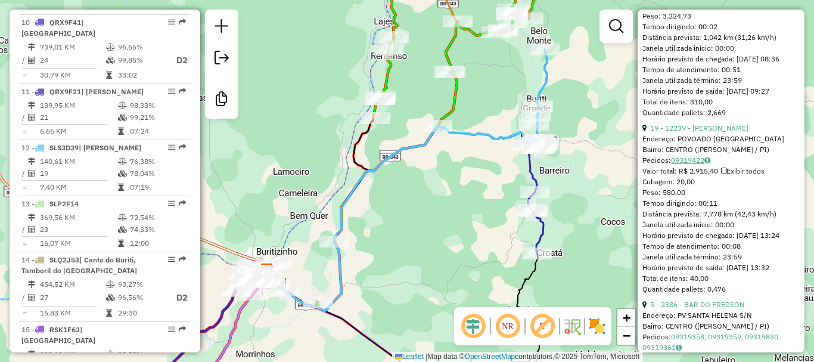
click at [691, 165] on link "09319422" at bounding box center [690, 160] width 39 height 9
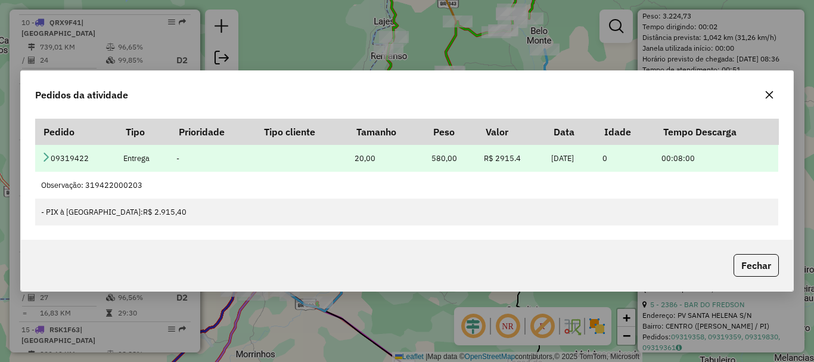
drag, startPoint x: 55, startPoint y: 153, endPoint x: 44, endPoint y: 155, distance: 11.5
click at [49, 154] on td "09319422" at bounding box center [76, 158] width 82 height 27
click at [41, 156] on icon at bounding box center [46, 157] width 10 height 10
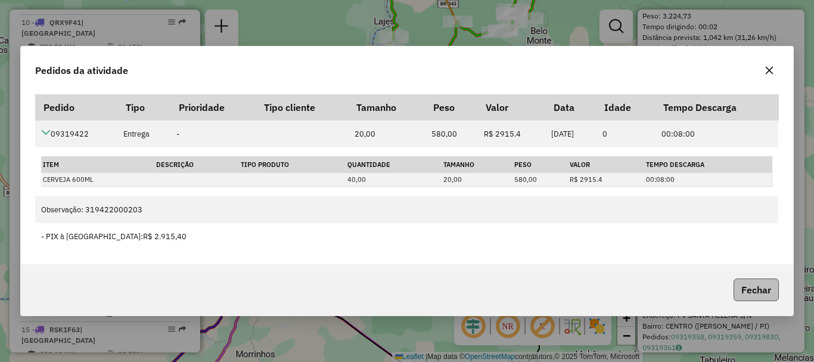
drag, startPoint x: 755, startPoint y: 271, endPoint x: 755, endPoint y: 283, distance: 11.9
click at [755, 271] on div "Fechar" at bounding box center [407, 289] width 773 height 51
click at [755, 285] on button "Fechar" at bounding box center [756, 289] width 45 height 23
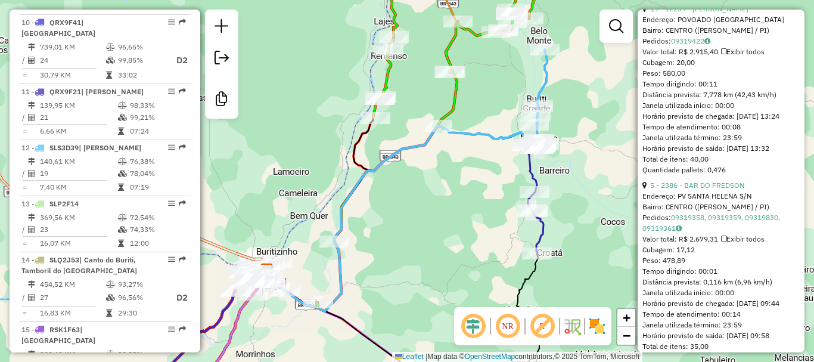
scroll to position [971, 0]
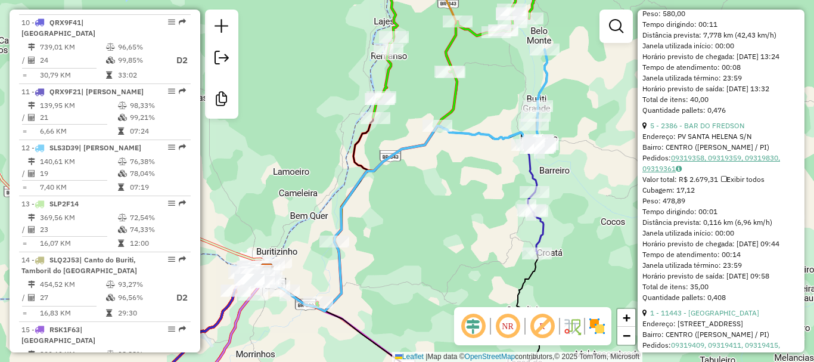
click at [696, 173] on link "09319358, 09319359, 09319830, 09319361" at bounding box center [712, 163] width 138 height 20
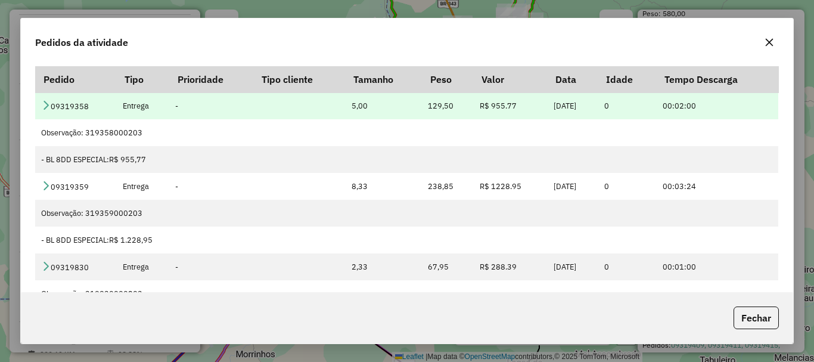
click at [46, 103] on icon at bounding box center [46, 105] width 10 height 10
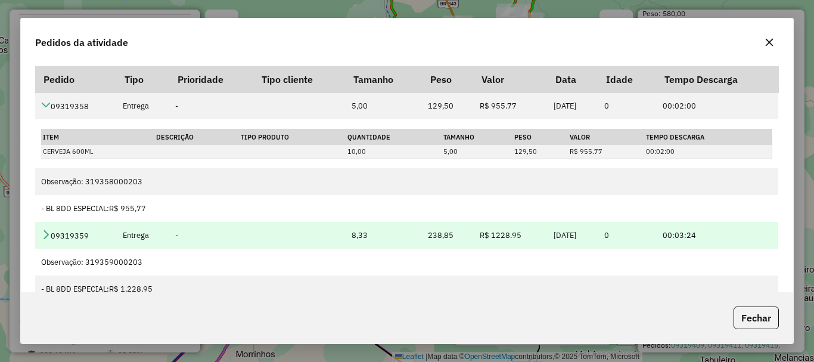
click at [50, 231] on icon at bounding box center [46, 235] width 10 height 10
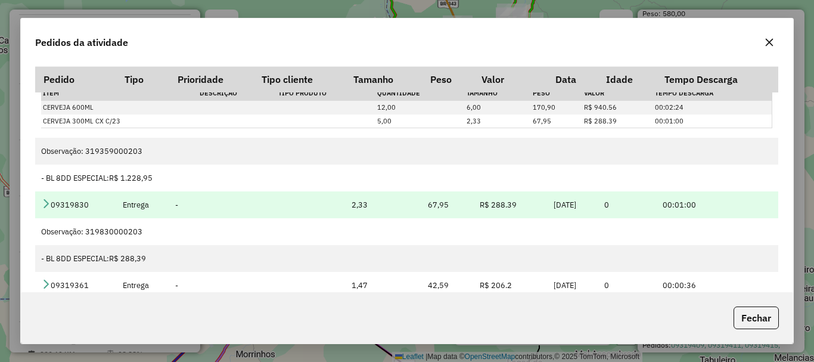
click at [46, 206] on icon at bounding box center [46, 204] width 10 height 10
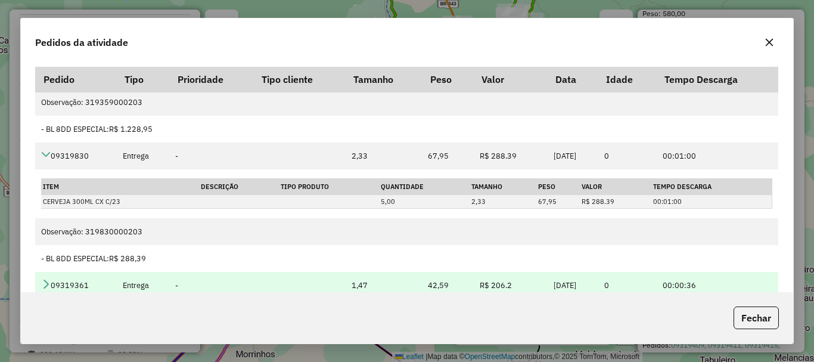
scroll to position [75, 0]
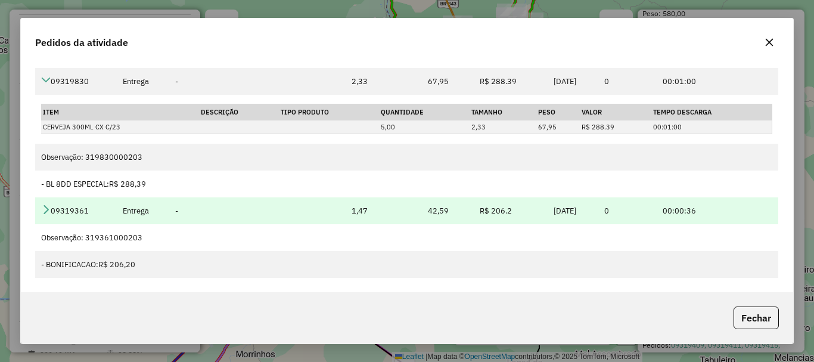
click at [51, 209] on td "09319361" at bounding box center [75, 210] width 81 height 27
click at [45, 212] on icon at bounding box center [46, 209] width 10 height 10
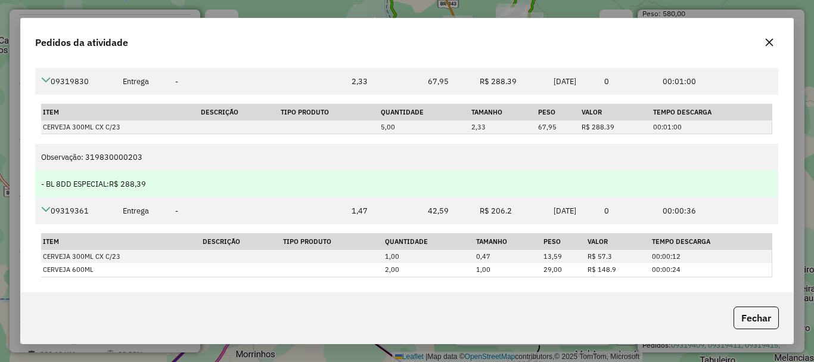
scroll to position [284, 0]
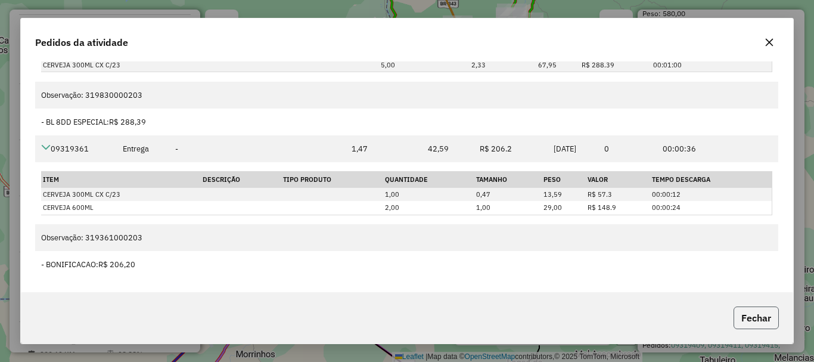
click at [764, 317] on button "Fechar" at bounding box center [756, 317] width 45 height 23
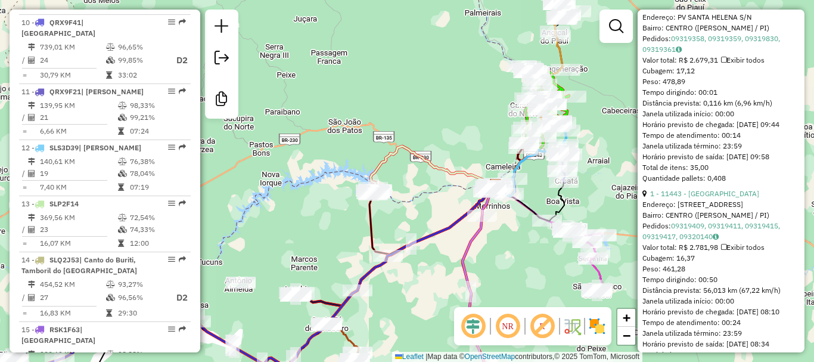
scroll to position [1149, 0]
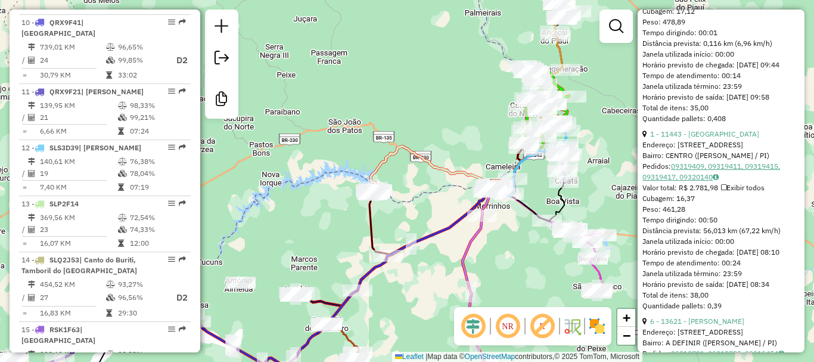
click at [719, 181] on icon at bounding box center [716, 176] width 6 height 7
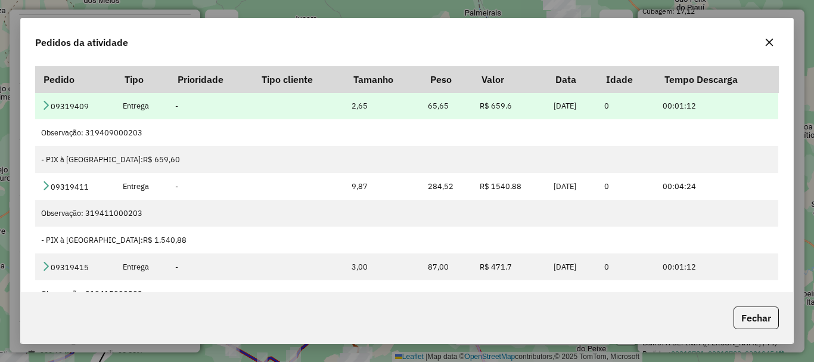
click at [36, 98] on td "09319409" at bounding box center [75, 105] width 81 height 27
click at [42, 107] on icon at bounding box center [46, 105] width 10 height 10
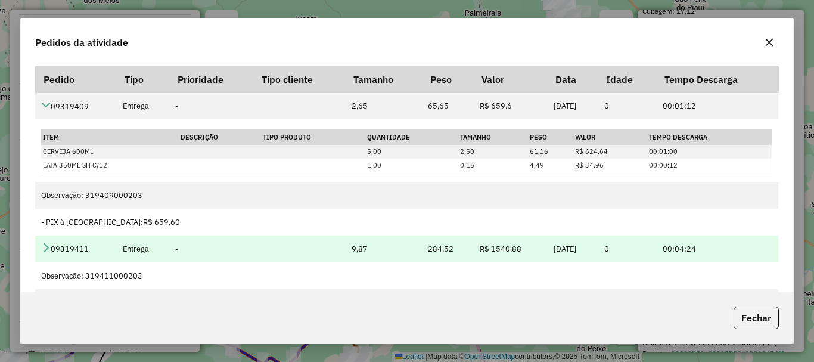
click at [47, 243] on icon at bounding box center [46, 248] width 10 height 10
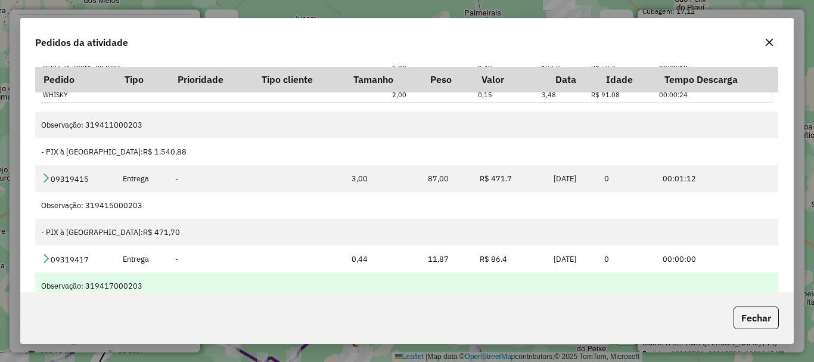
scroll to position [294, 0]
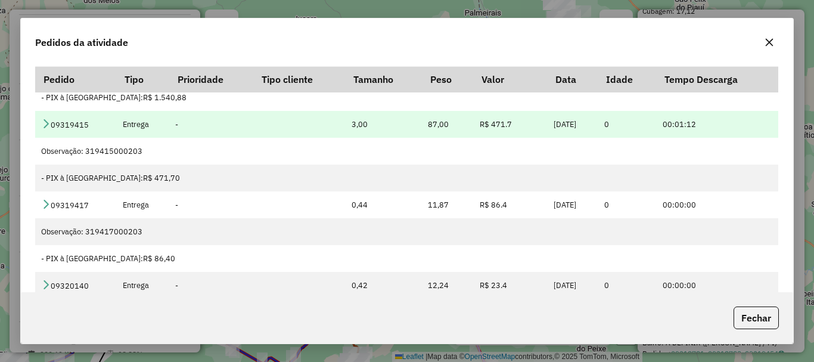
click at [45, 123] on icon at bounding box center [46, 124] width 10 height 10
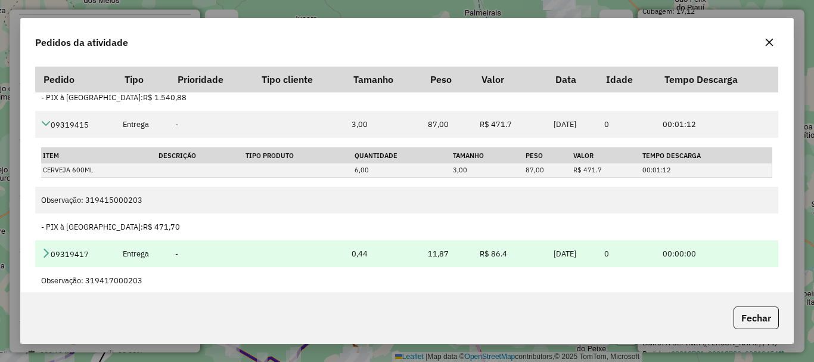
click at [46, 255] on icon at bounding box center [46, 253] width 10 height 10
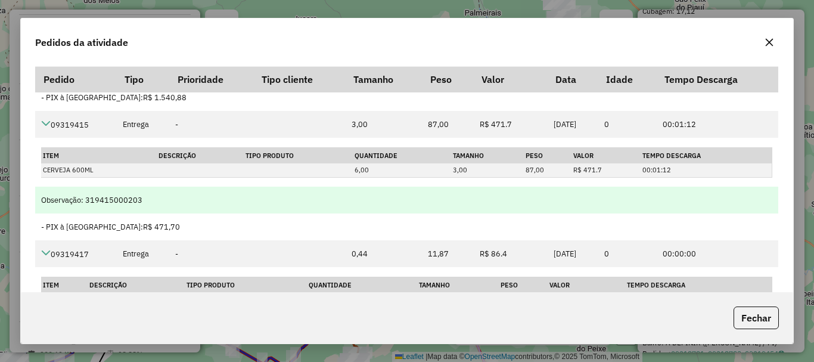
scroll to position [405, 0]
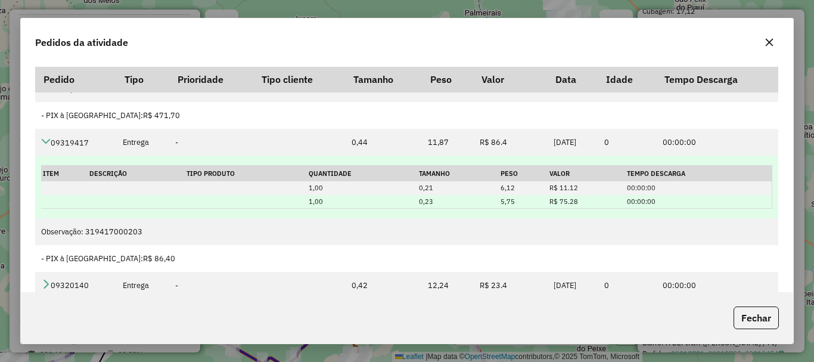
click at [327, 196] on td "1,00" at bounding box center [362, 202] width 110 height 14
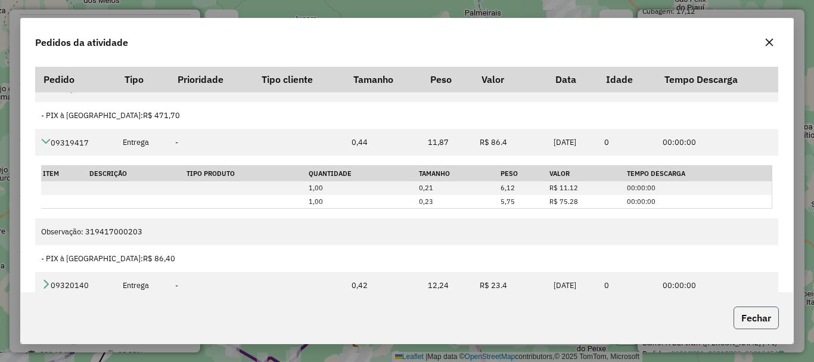
click at [765, 315] on button "Fechar" at bounding box center [756, 317] width 45 height 23
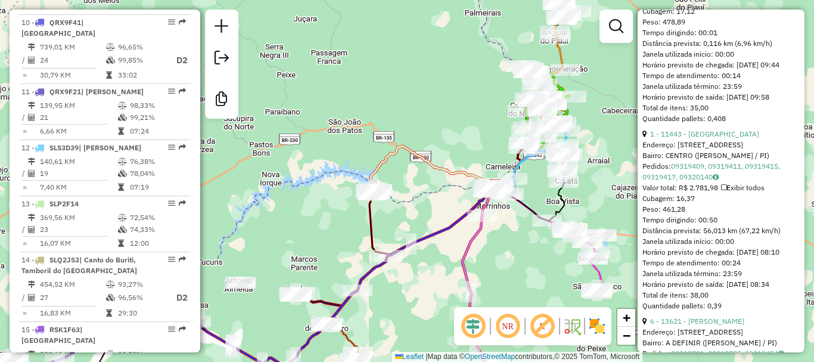
click at [698, 182] on div "Pedidos: 09319409, 09319411, 09319415, 09319417, 09320140" at bounding box center [721, 171] width 157 height 21
click at [698, 181] on link "09319409, 09319411, 09319415, 09319417, 09320140" at bounding box center [712, 172] width 138 height 20
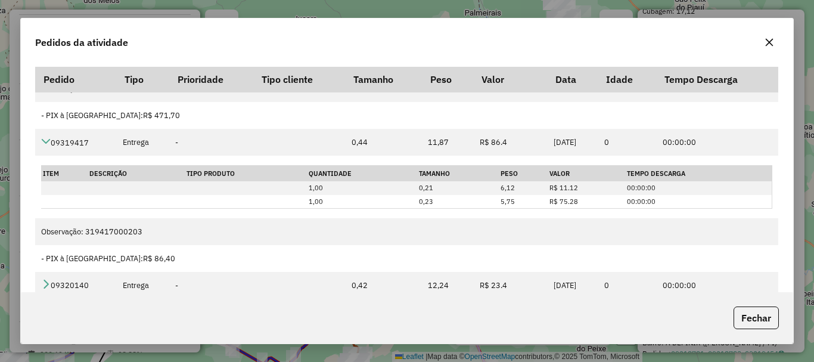
drag, startPoint x: 736, startPoint y: 306, endPoint x: 744, endPoint y: 311, distance: 9.6
click at [737, 308] on button "Fechar" at bounding box center [756, 317] width 45 height 23
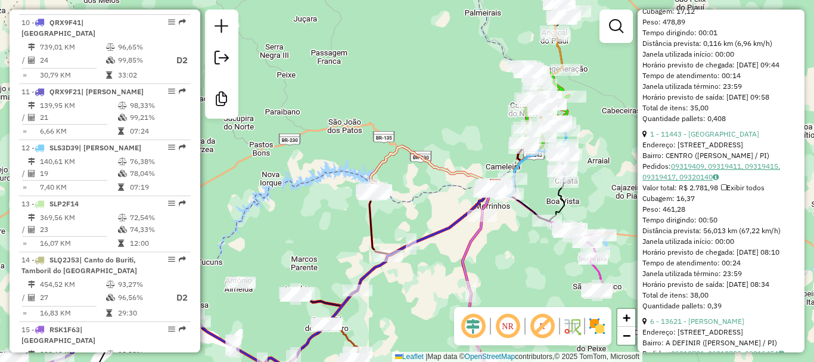
click at [692, 181] on link "09319409, 09319411, 09319415, 09319417, 09320140" at bounding box center [712, 172] width 138 height 20
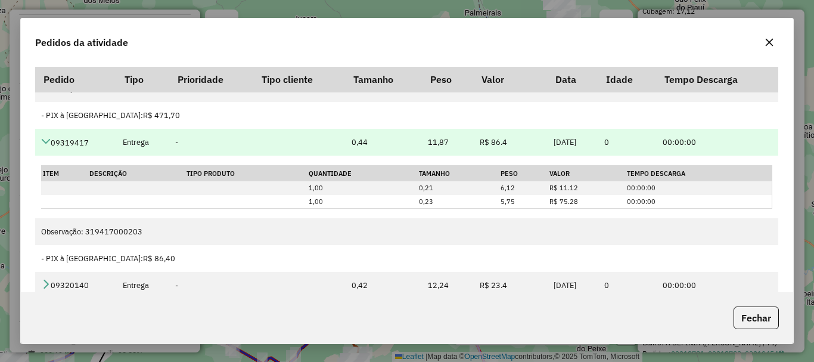
drag, startPoint x: 89, startPoint y: 141, endPoint x: 55, endPoint y: 139, distance: 34.1
click at [55, 139] on td "09319417" at bounding box center [75, 142] width 81 height 27
copy td "9319417"
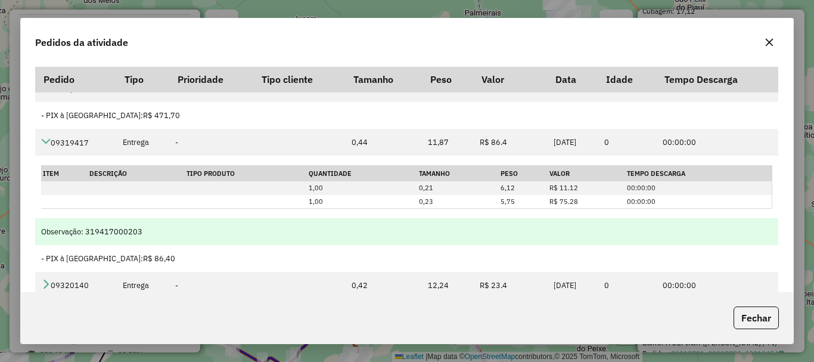
click at [698, 243] on td "Observação: 319417000203" at bounding box center [406, 231] width 743 height 27
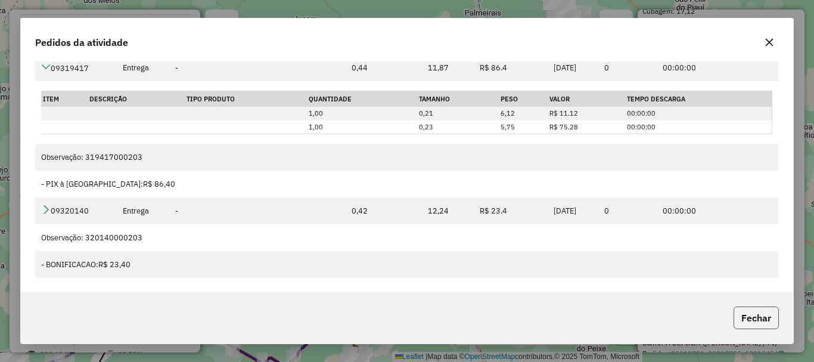
click at [757, 316] on button "Fechar" at bounding box center [756, 317] width 45 height 23
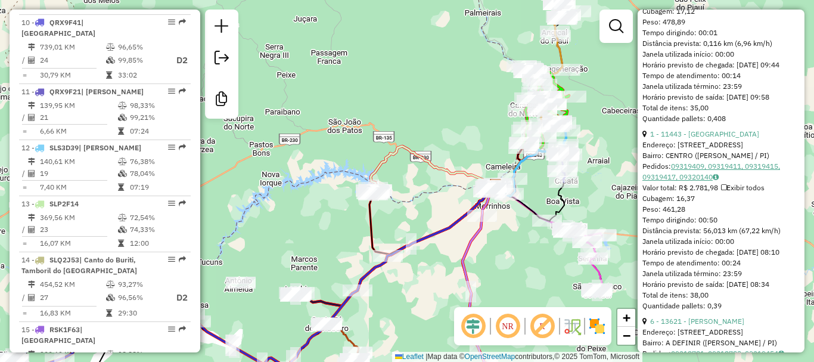
click at [735, 181] on link "09319409, 09319411, 09319415, 09319417, 09320140" at bounding box center [712, 172] width 138 height 20
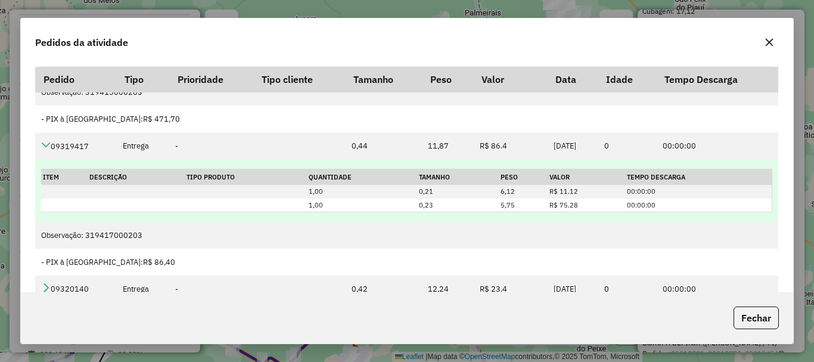
scroll to position [405, 0]
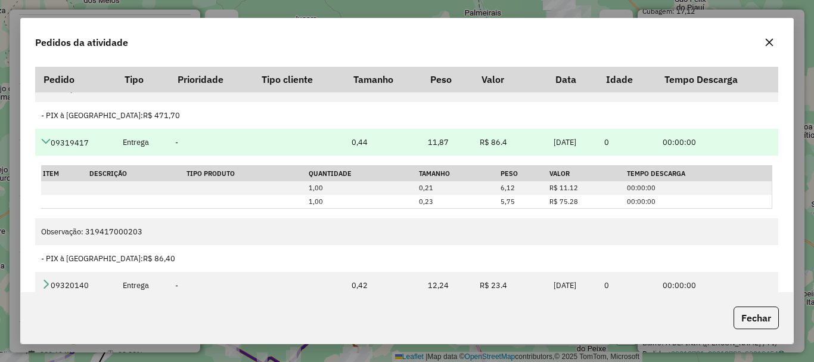
click at [48, 142] on icon at bounding box center [46, 142] width 10 height 10
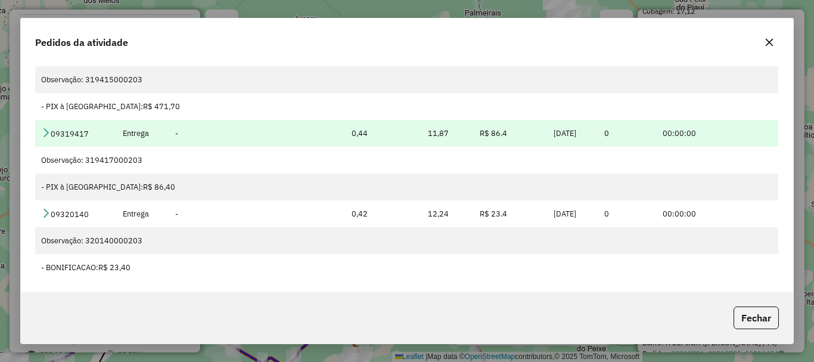
scroll to position [75, 0]
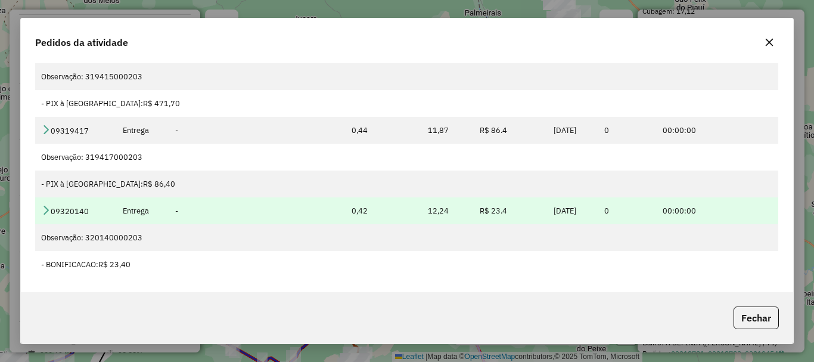
click at [51, 212] on td "09320140" at bounding box center [75, 210] width 81 height 27
click at [45, 212] on icon at bounding box center [46, 210] width 10 height 10
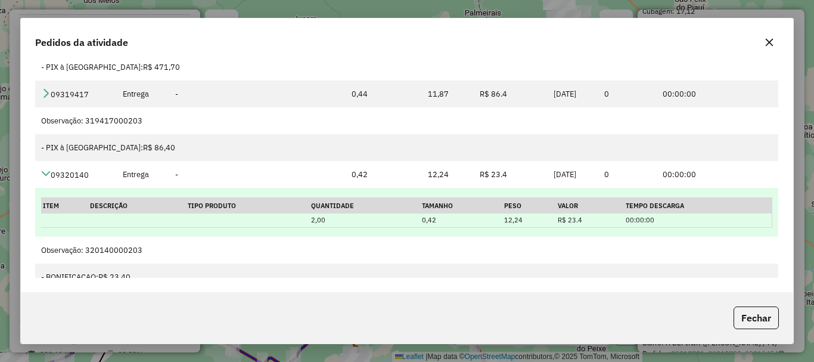
scroll to position [392, 0]
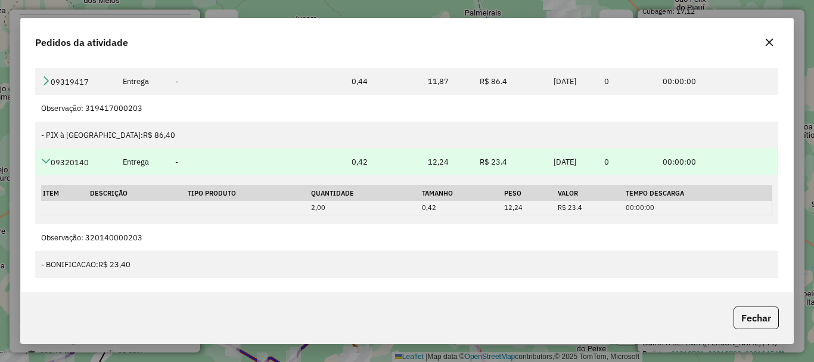
click at [42, 149] on td "09320140" at bounding box center [75, 161] width 81 height 27
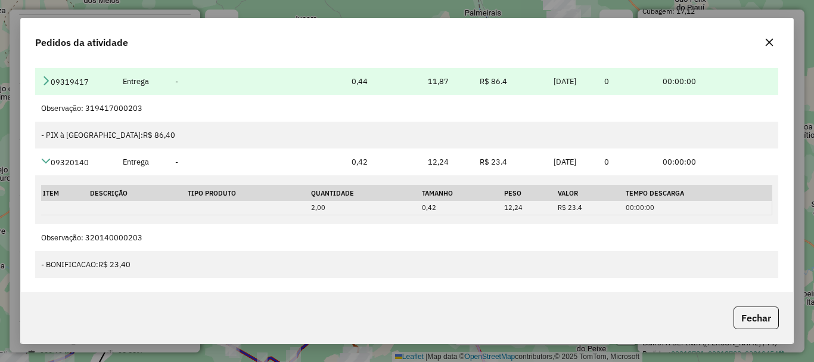
click at [42, 82] on icon at bounding box center [46, 81] width 10 height 10
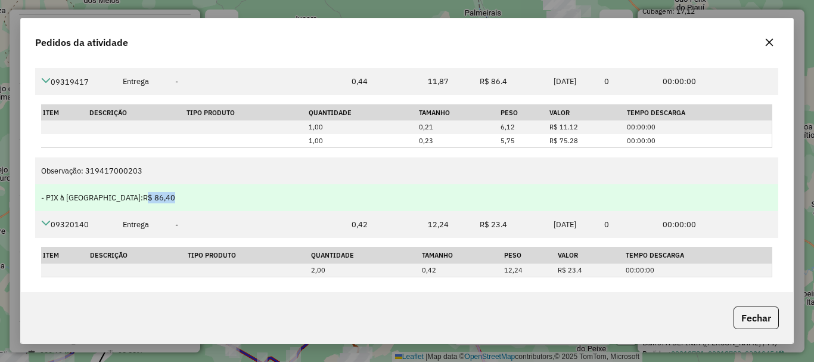
drag, startPoint x: 94, startPoint y: 194, endPoint x: 143, endPoint y: 200, distance: 49.8
click at [143, 200] on div "- PIX à Vista: R$ 86,40" at bounding box center [406, 197] width 731 height 11
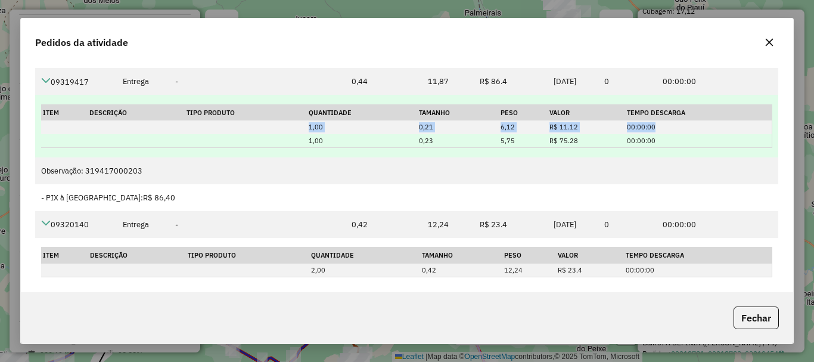
drag, startPoint x: 49, startPoint y: 129, endPoint x: 76, endPoint y: 138, distance: 28.5
click at [76, 138] on tbody "1,00 0,21 6,12 R$ 11.12 00:00:00 1,00 0,23 5,75 R$ 75.28 00:00:00" at bounding box center [406, 133] width 731 height 27
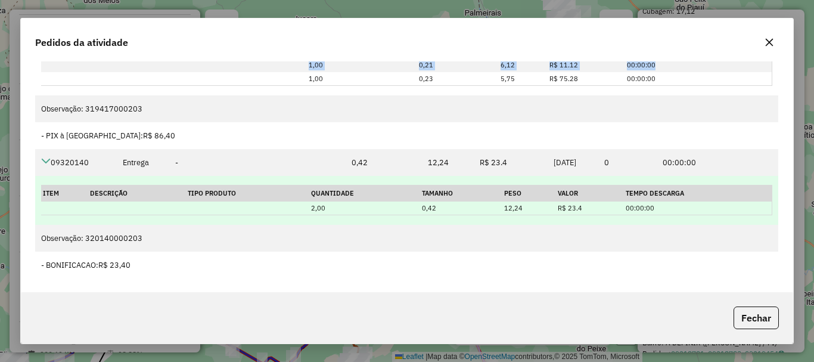
scroll to position [454, 0]
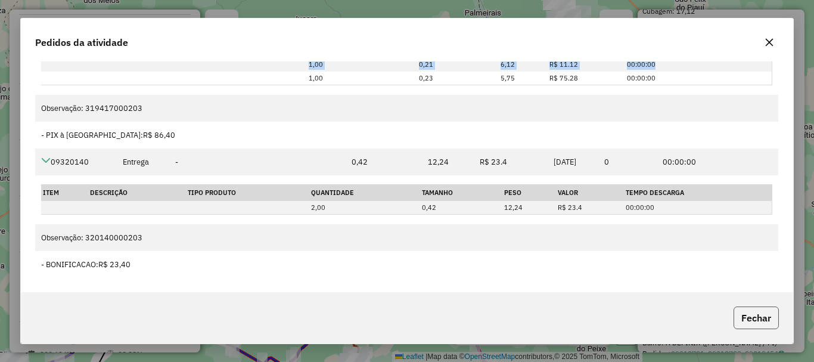
click at [752, 325] on button "Fechar" at bounding box center [756, 317] width 45 height 23
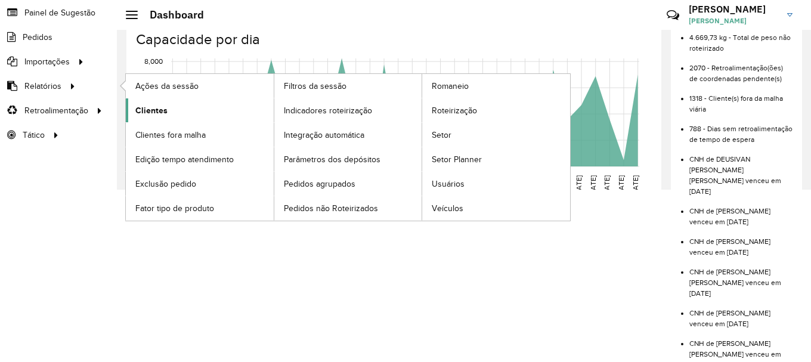
scroll to position [179, 0]
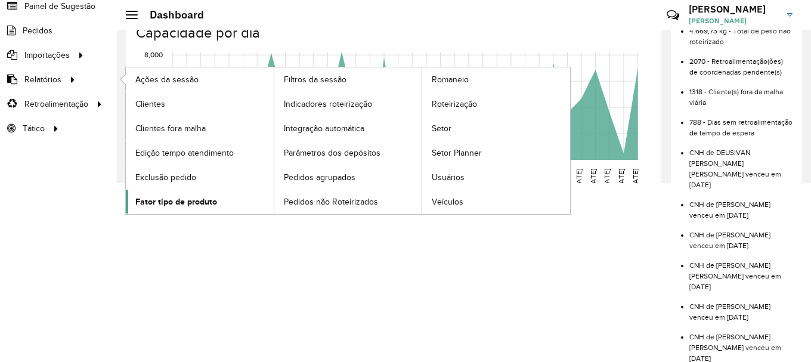
click at [174, 205] on span "Fator tipo de produto" at bounding box center [176, 202] width 82 height 13
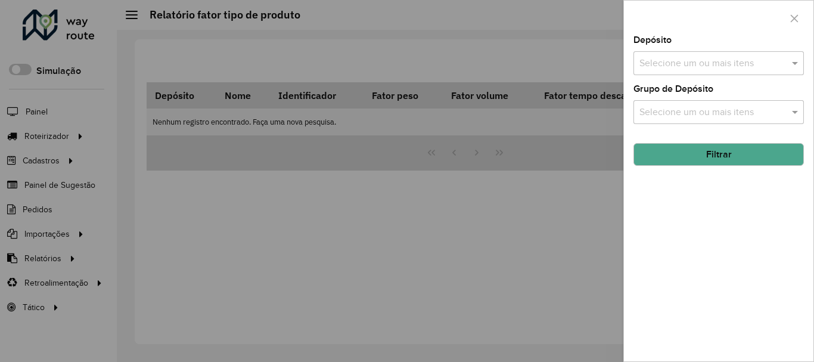
click at [645, 55] on div "Selecione um ou mais itens" at bounding box center [719, 63] width 171 height 24
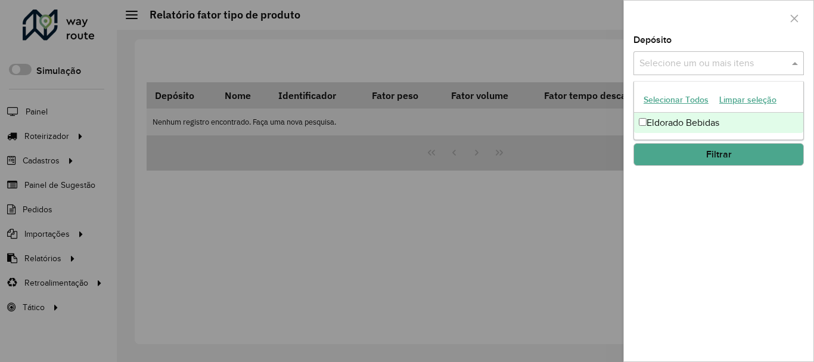
click at [682, 117] on div "Eldorado Bebidas" at bounding box center [718, 123] width 169 height 20
click at [682, 163] on button "Filtrar" at bounding box center [719, 154] width 171 height 23
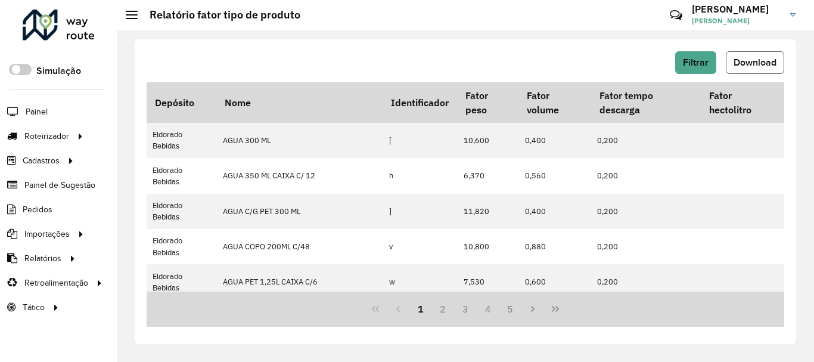
click at [763, 62] on span "Download" at bounding box center [755, 62] width 43 height 10
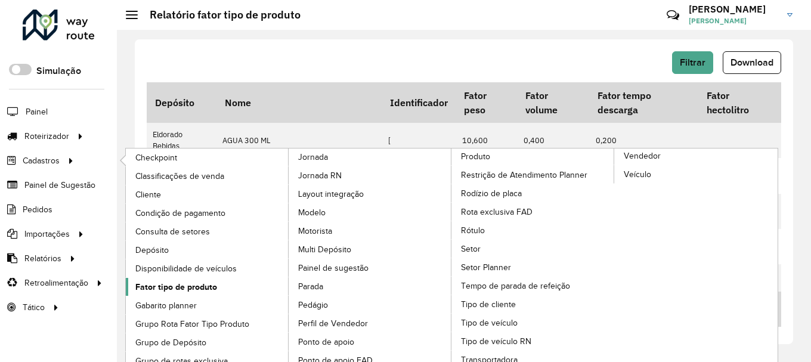
click at [212, 287] on span "Fator tipo de produto" at bounding box center [176, 287] width 82 height 13
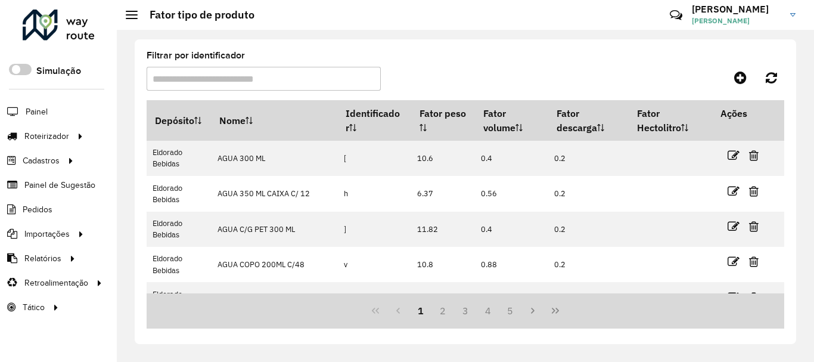
click at [276, 83] on input "Filtrar por identificador" at bounding box center [264, 79] width 234 height 24
paste input "*"
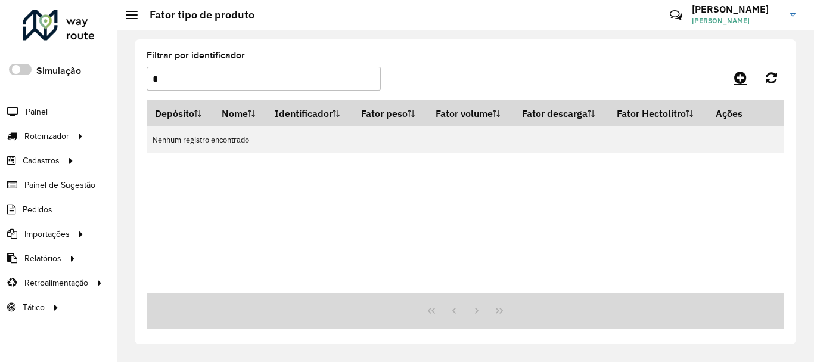
type input "*"
click at [741, 77] on icon at bounding box center [740, 77] width 13 height 14
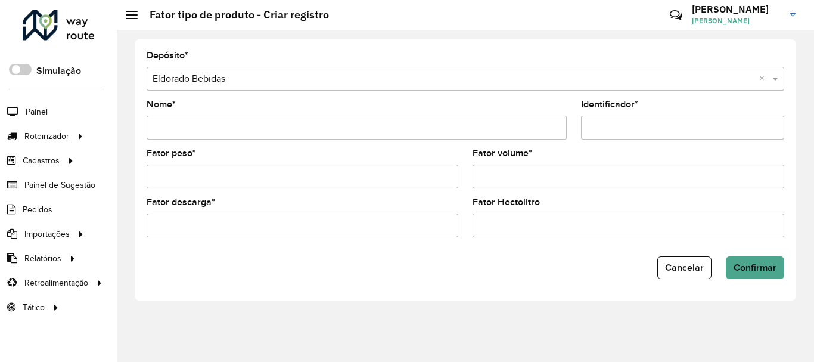
click at [204, 131] on input "Nome *" at bounding box center [357, 128] width 420 height 24
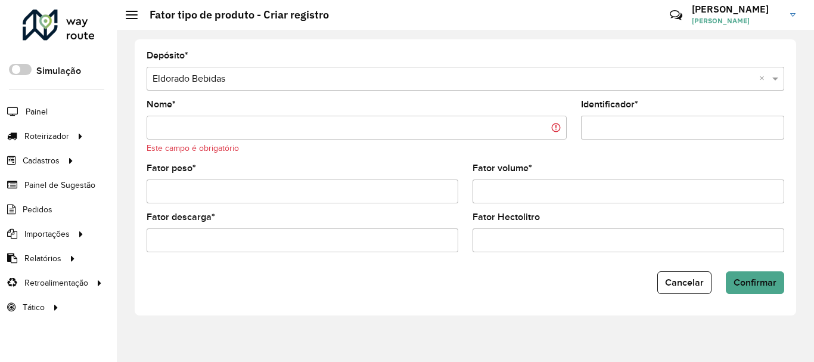
paste input "**********"
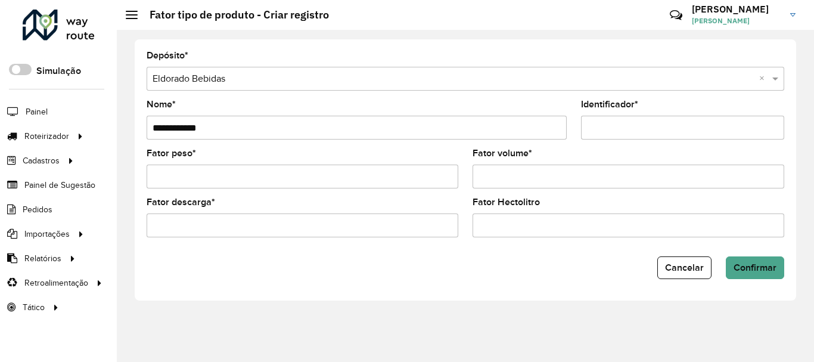
type input "**********"
paste input "**********"
type input "**********"
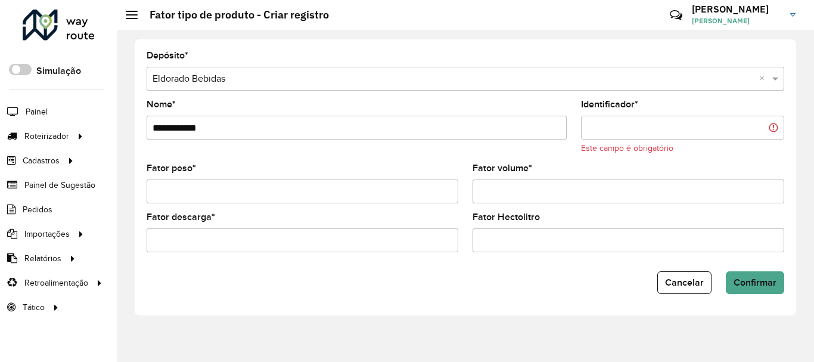
click at [559, 190] on input "Fator volume *" at bounding box center [629, 191] width 312 height 24
click at [593, 141] on div "Identificador * Este campo é obrigatório" at bounding box center [682, 127] width 203 height 54
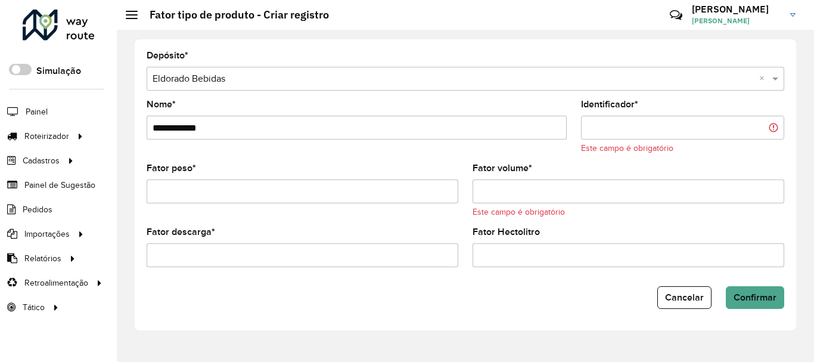
click at [596, 133] on input "Identificador *" at bounding box center [682, 128] width 203 height 24
paste input "*"
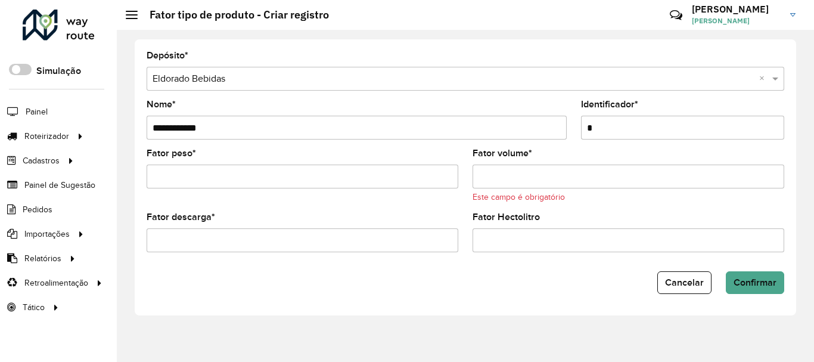
type input "*"
drag, startPoint x: 230, startPoint y: 134, endPoint x: 140, endPoint y: 147, distance: 90.9
click at [140, 147] on formly-field "**********" at bounding box center [357, 124] width 435 height 49
paste input "*****"
type input "**********"
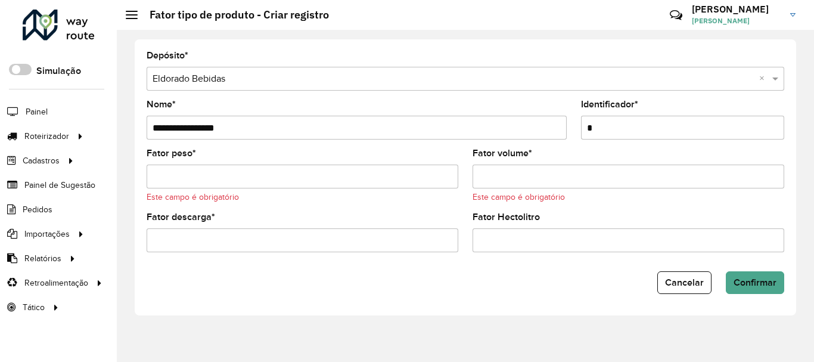
click at [297, 182] on input "Fator peso *" at bounding box center [303, 177] width 312 height 24
paste input "*****"
type input "*****"
type input "*"
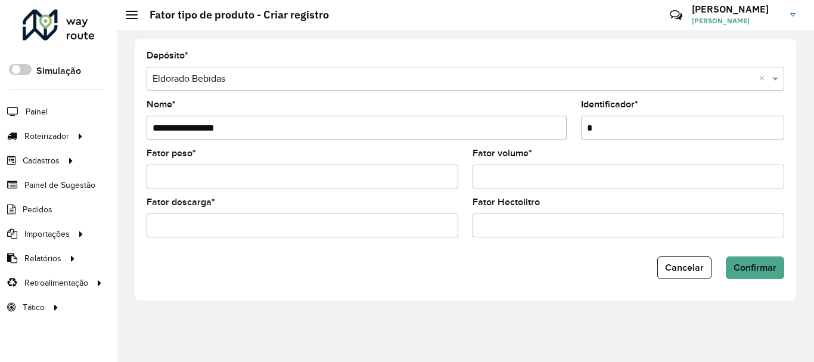
type input "****"
click at [210, 224] on input "Fator descarga *" at bounding box center [303, 225] width 312 height 24
type input "*"
click at [487, 240] on formly-field "Fator Hectolitro" at bounding box center [629, 222] width 326 height 49
click at [599, 237] on formly-field "Fator Hectolitro" at bounding box center [629, 222] width 326 height 49
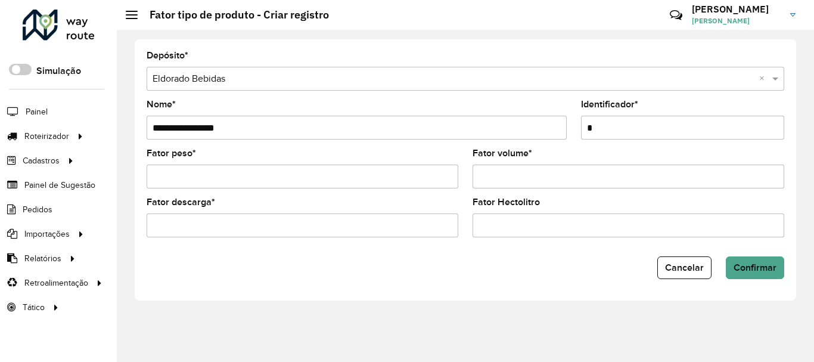
click at [597, 230] on input "Fator Hectolitro" at bounding box center [629, 225] width 312 height 24
paste input "********"
type input "********"
click at [740, 268] on span "Confirmar" at bounding box center [755, 267] width 43 height 10
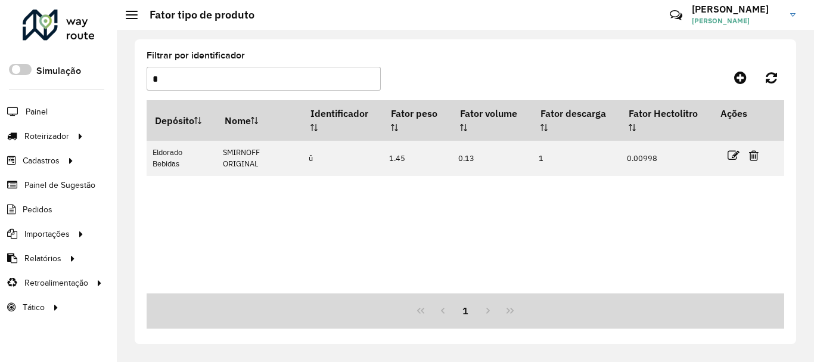
click at [273, 72] on input "*" at bounding box center [264, 79] width 234 height 24
click at [269, 82] on input "*" at bounding box center [264, 79] width 234 height 24
paste input "text"
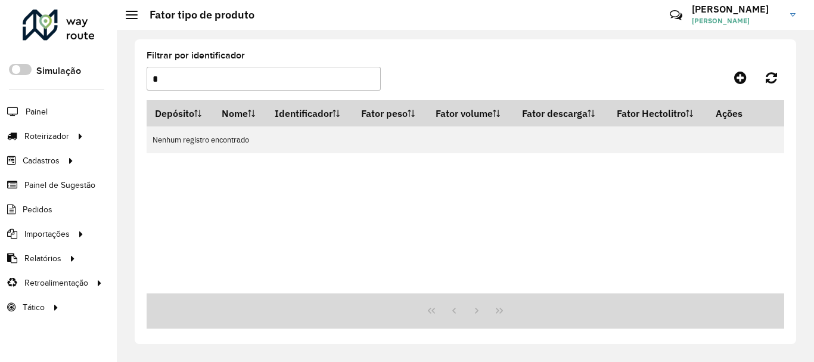
click at [216, 78] on input "*" at bounding box center [264, 79] width 234 height 24
paste input "text"
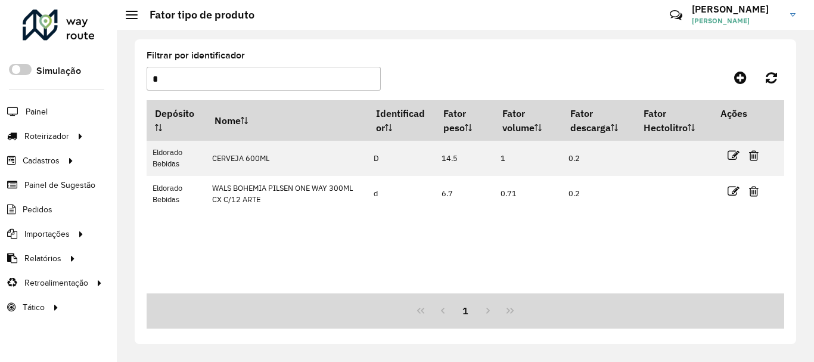
type input "*"
click at [289, 75] on input "*" at bounding box center [264, 79] width 234 height 24
click at [732, 72] on link at bounding box center [740, 77] width 27 height 21
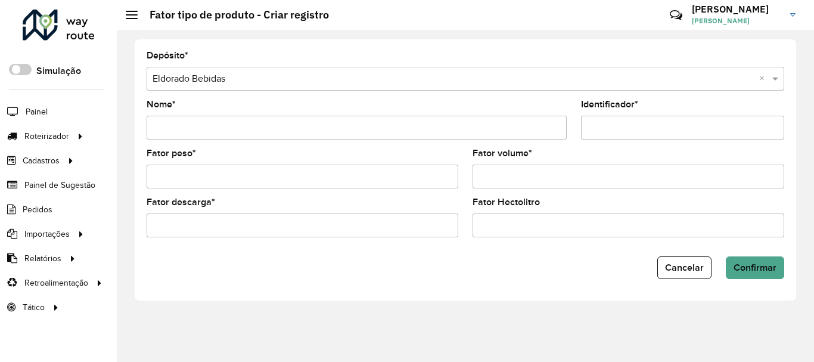
click at [254, 134] on input "Nome *" at bounding box center [357, 128] width 420 height 24
type input "**********"
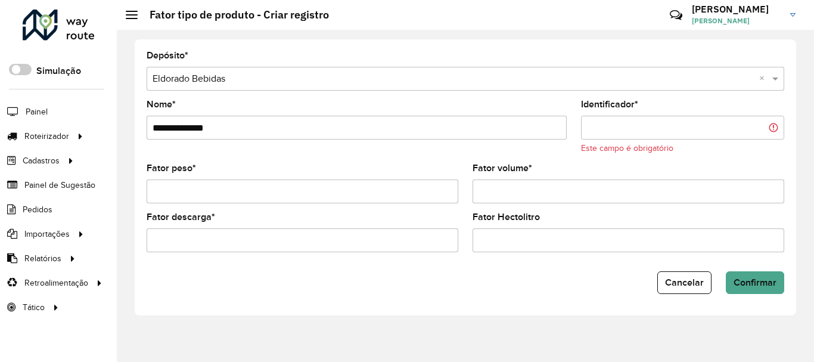
click at [249, 193] on input "Fator peso *" at bounding box center [303, 191] width 312 height 24
click at [620, 131] on input "Identificador *" at bounding box center [682, 128] width 203 height 24
paste input "*"
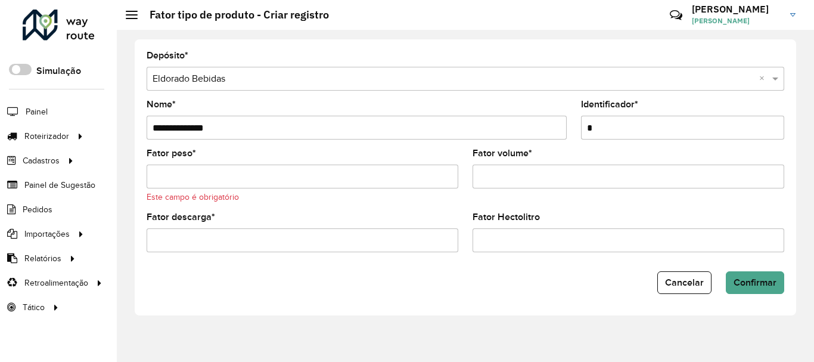
type input "*"
click at [287, 177] on input "Fator peso *" at bounding box center [303, 177] width 312 height 24
paste input "*****"
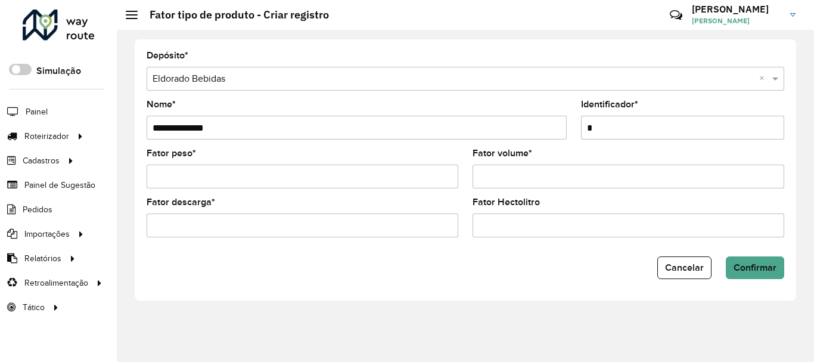
type input "*****"
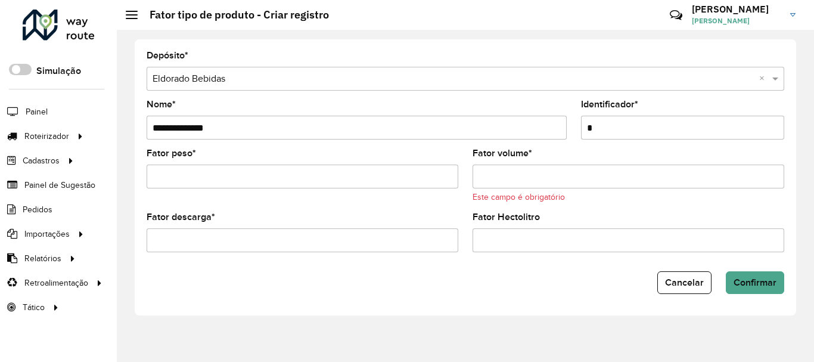
paste input "****"
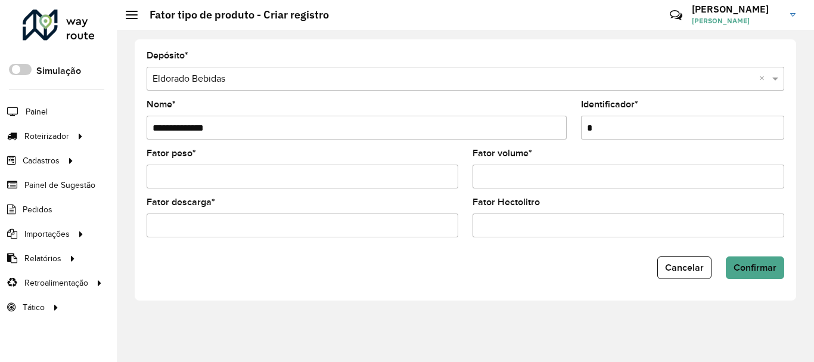
type input "****"
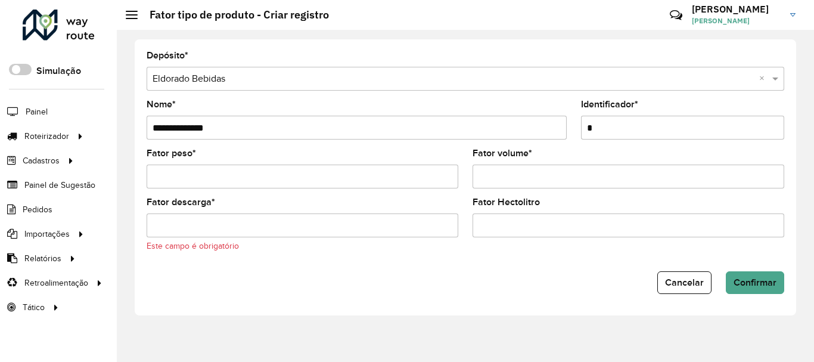
click at [579, 223] on input "Fator Hectolitro" at bounding box center [629, 225] width 312 height 24
paste input "********"
type input "********"
click at [323, 223] on input "Fator descarga *" at bounding box center [303, 225] width 312 height 24
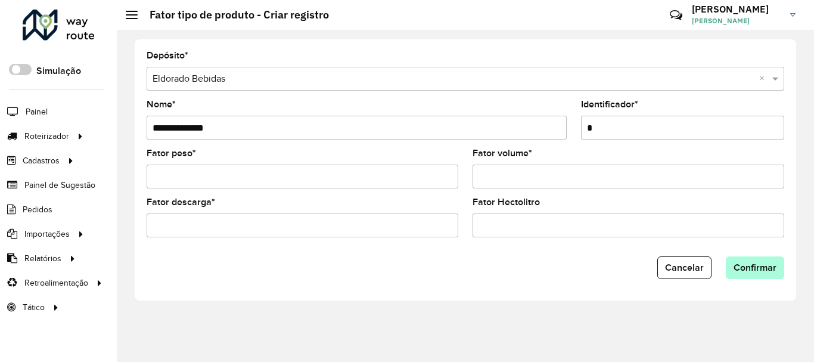
type input "*"
click at [752, 262] on button "Confirmar" at bounding box center [755, 267] width 58 height 23
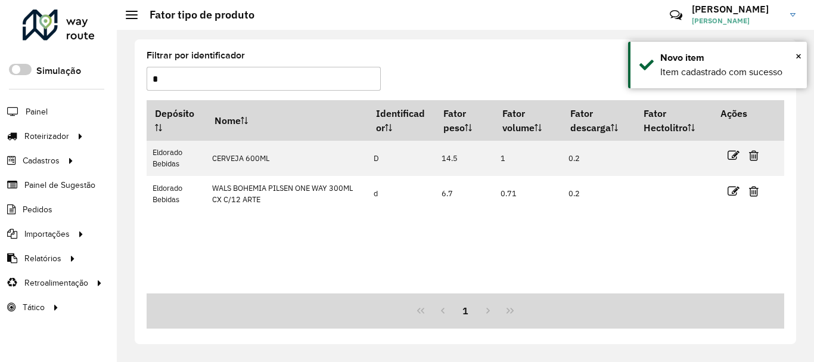
click at [176, 76] on input "*" at bounding box center [264, 79] width 234 height 24
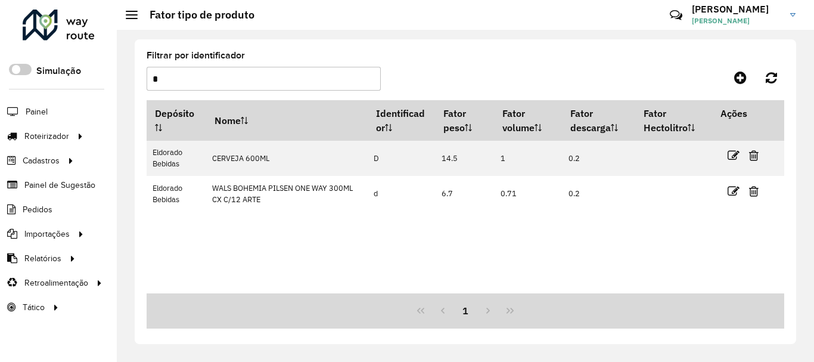
paste input "**"
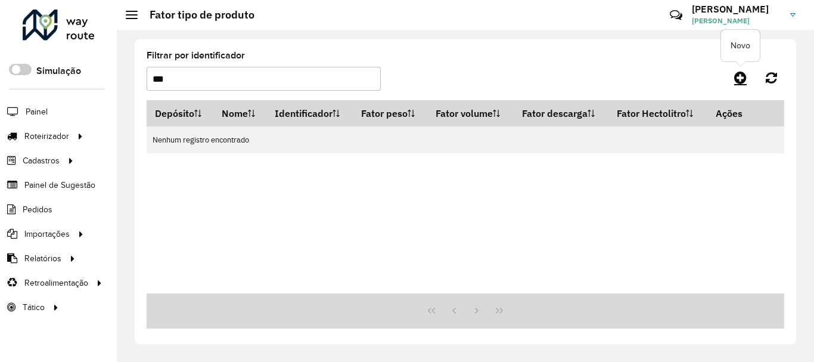
type input "***"
click at [737, 74] on icon at bounding box center [740, 77] width 13 height 14
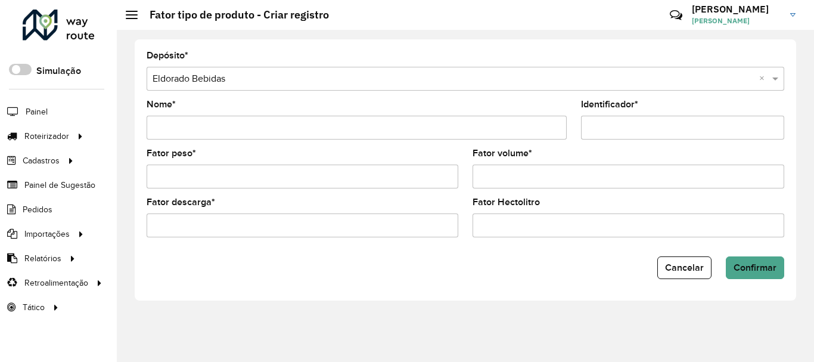
click at [207, 118] on input "Nome *" at bounding box center [357, 128] width 420 height 24
paste input "********"
type input "********"
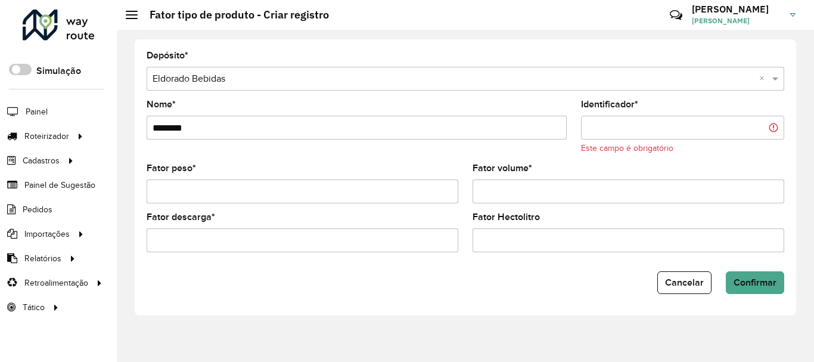
paste input "***"
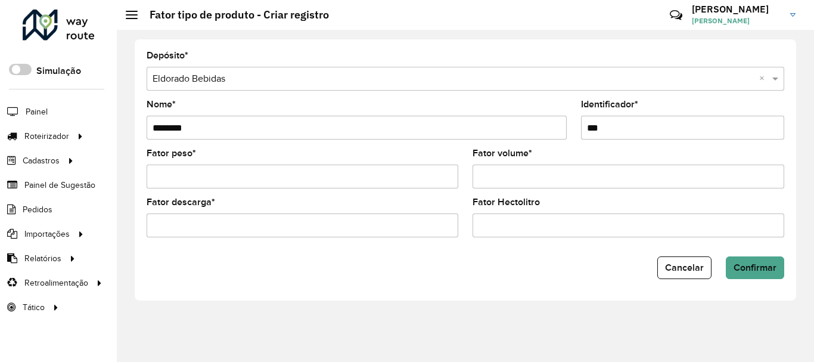
type input "***"
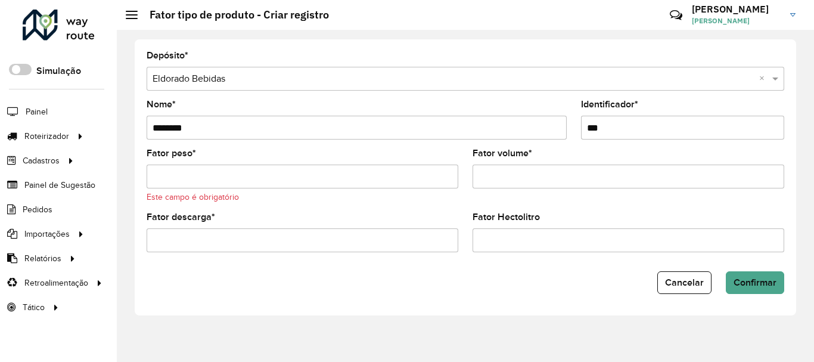
paste input "*****"
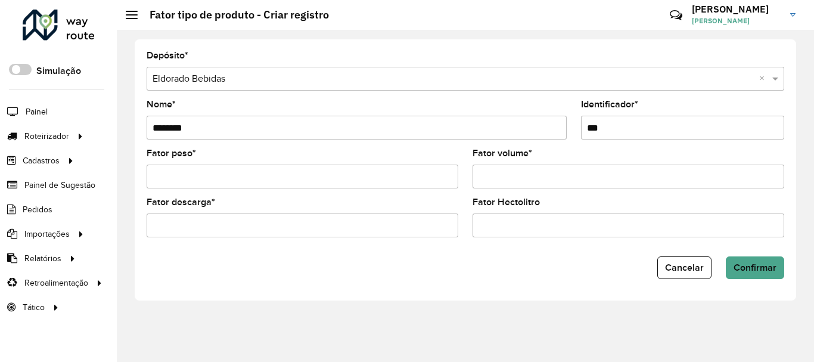
type input "*****"
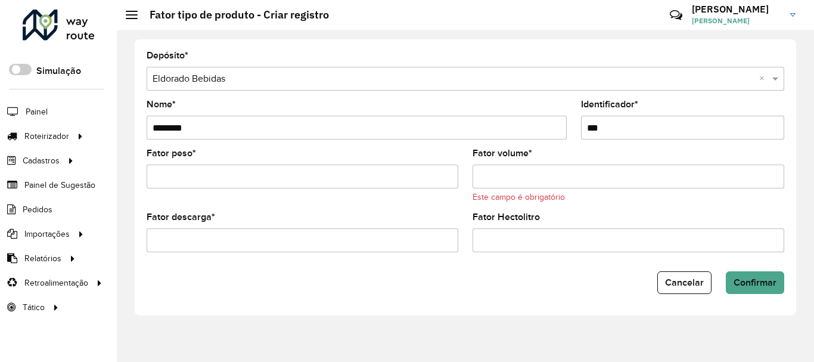
paste input "****"
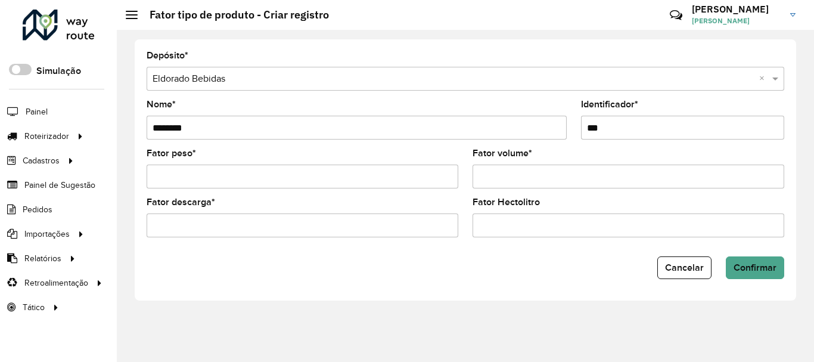
type input "****"
type input "***"
click at [574, 232] on input "Fator Hectolitro" at bounding box center [629, 225] width 312 height 24
paste input "********"
type input "********"
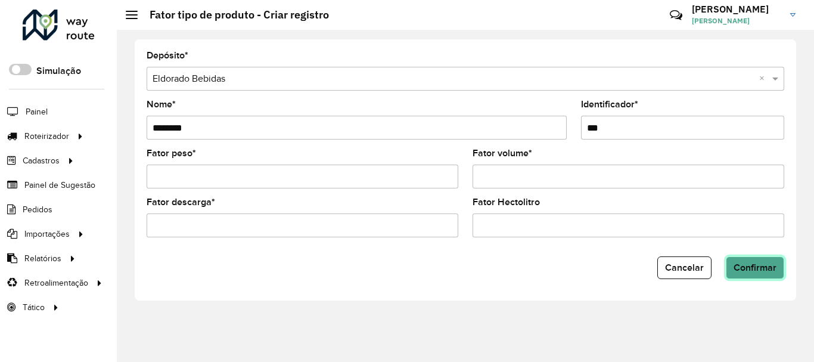
click at [779, 269] on button "Confirmar" at bounding box center [755, 267] width 58 height 23
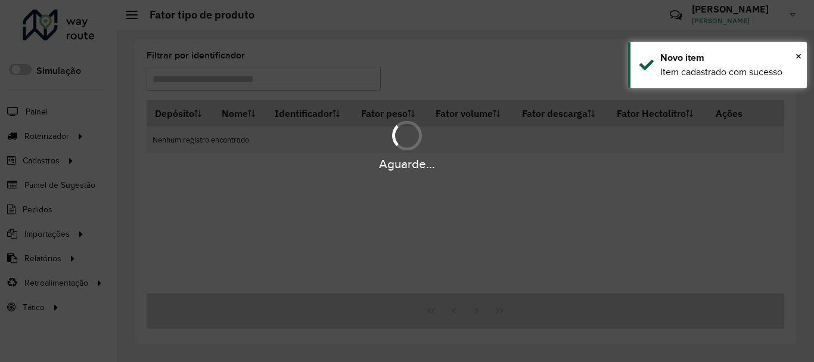
type input "***"
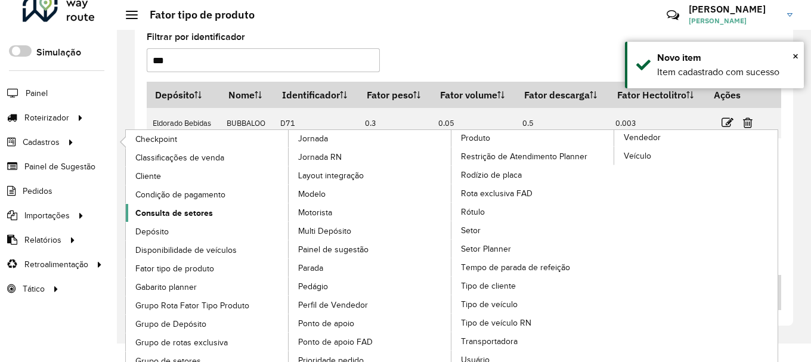
scroll to position [28, 0]
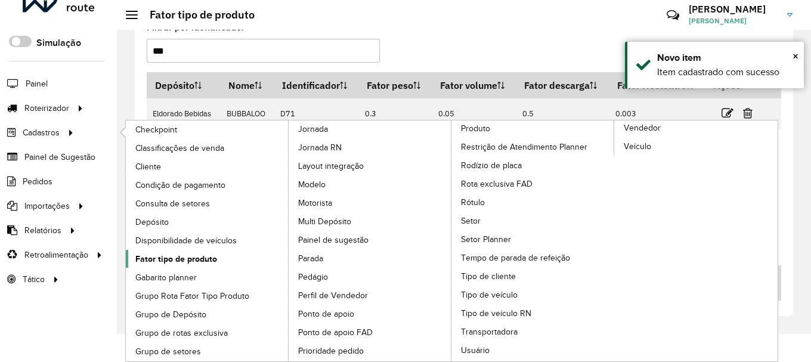
click at [209, 265] on span "Fator tipo de produto" at bounding box center [176, 259] width 82 height 13
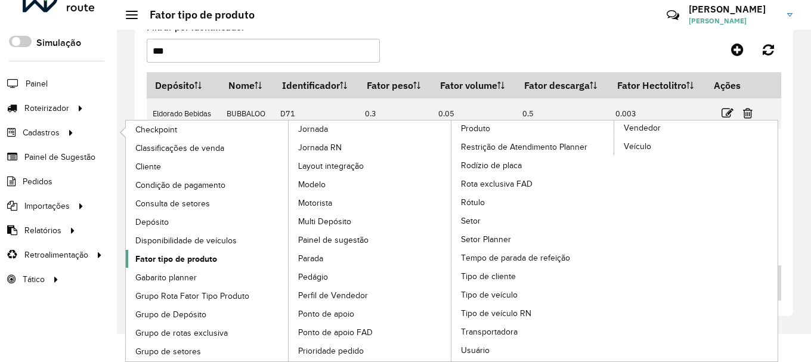
click at [211, 258] on span "Fator tipo de produto" at bounding box center [176, 259] width 82 height 13
click at [162, 256] on span "Fator tipo de produto" at bounding box center [176, 259] width 82 height 13
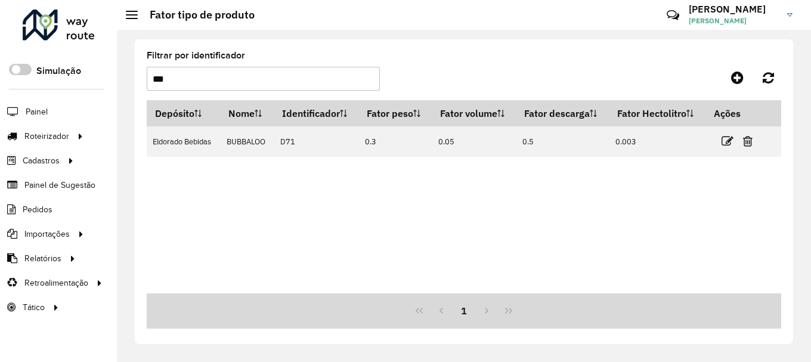
scroll to position [0, 0]
click at [748, 81] on link at bounding box center [740, 77] width 27 height 21
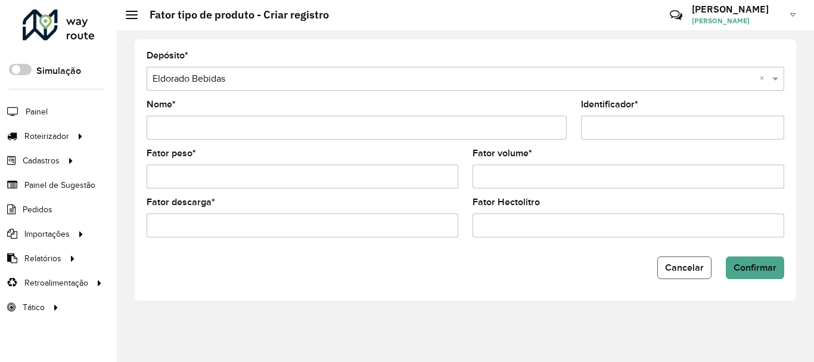
click at [669, 276] on button "Cancelar" at bounding box center [685, 267] width 54 height 23
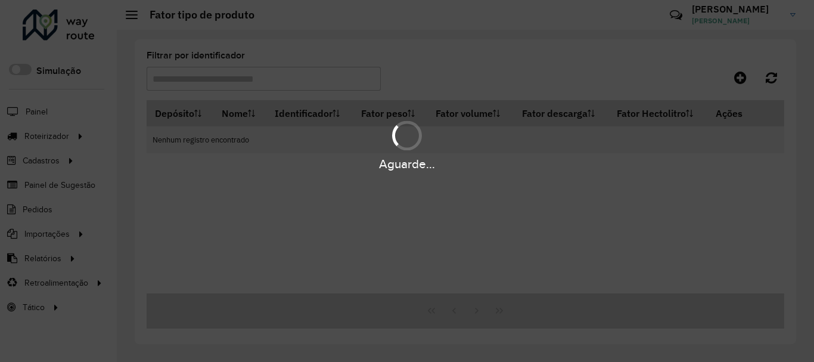
type input "***"
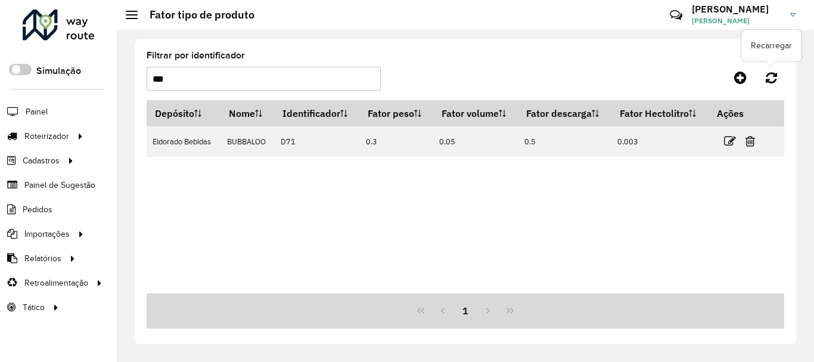
click at [773, 79] on icon at bounding box center [771, 77] width 11 height 13
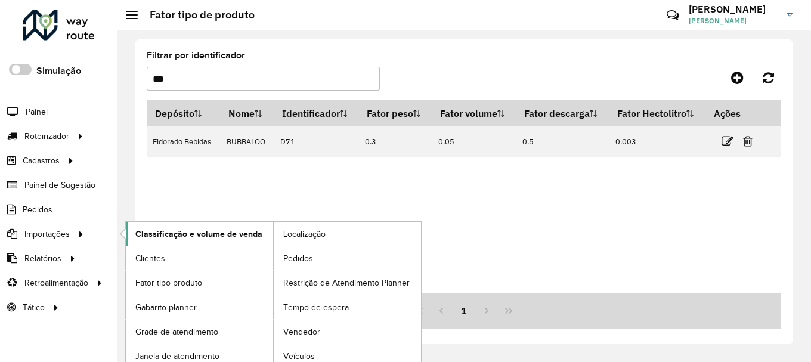
scroll to position [7, 0]
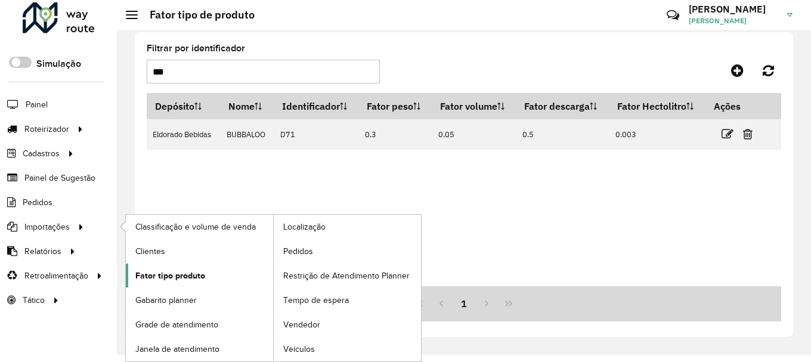
click at [185, 271] on span "Fator tipo produto" at bounding box center [170, 275] width 70 height 13
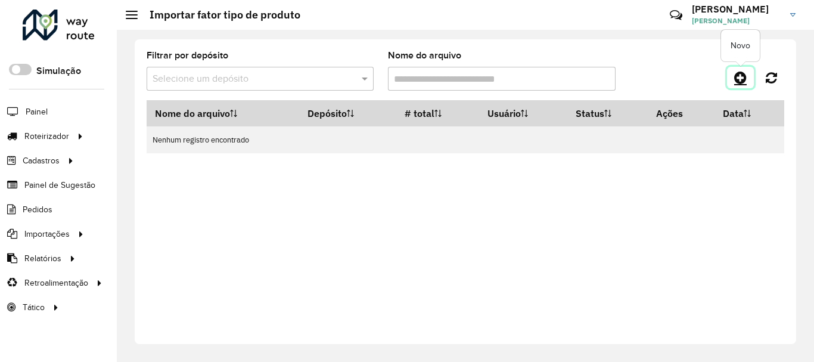
click at [742, 72] on icon at bounding box center [740, 77] width 13 height 14
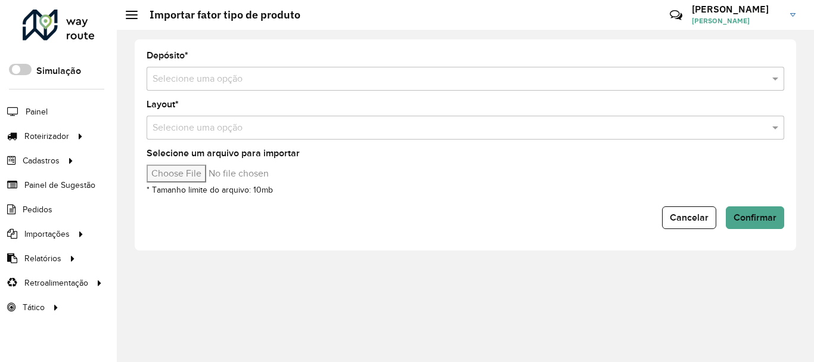
click at [274, 73] on input "text" at bounding box center [454, 79] width 602 height 14
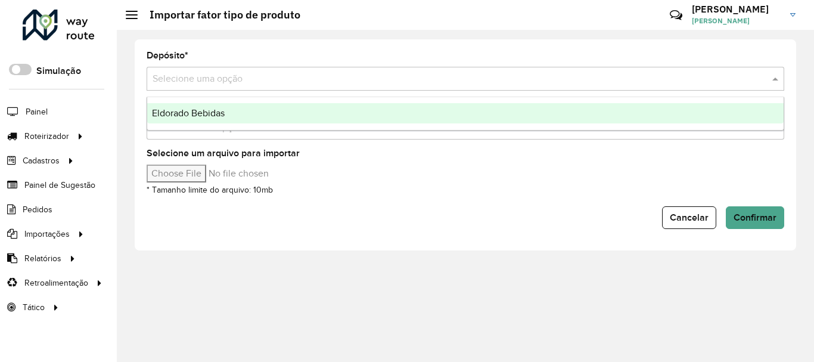
click at [227, 108] on div "Eldorado Bebidas" at bounding box center [465, 113] width 637 height 20
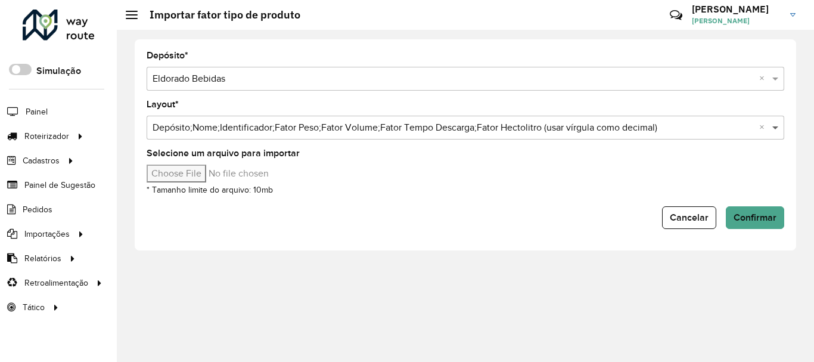
click at [777, 123] on span at bounding box center [777, 127] width 15 height 14
click at [777, 129] on span at bounding box center [777, 127] width 15 height 14
click at [61, 30] on div at bounding box center [59, 25] width 72 height 31
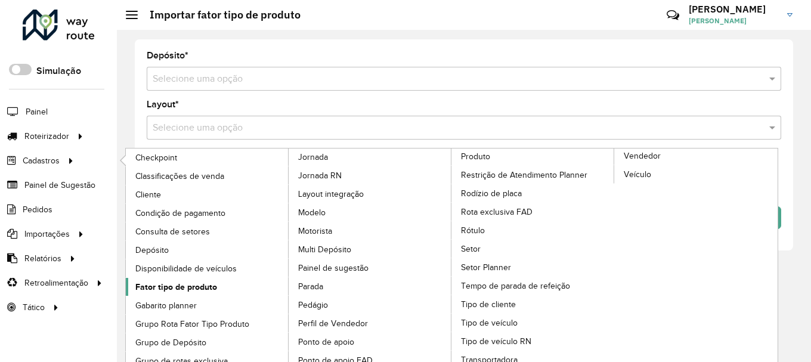
click at [215, 286] on span "Fator tipo de produto" at bounding box center [176, 287] width 82 height 13
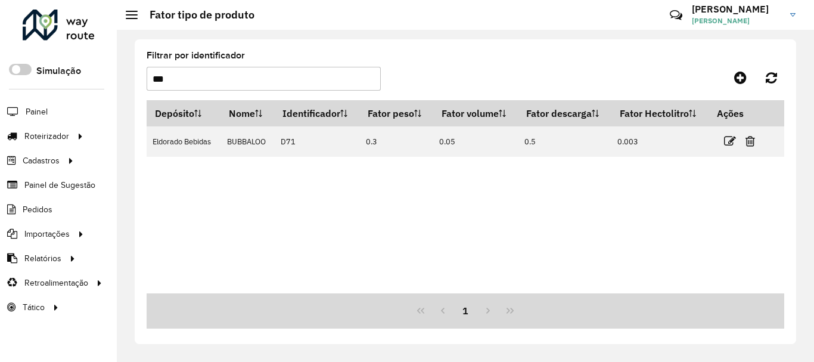
click at [226, 88] on input "***" at bounding box center [264, 79] width 234 height 24
type input "*"
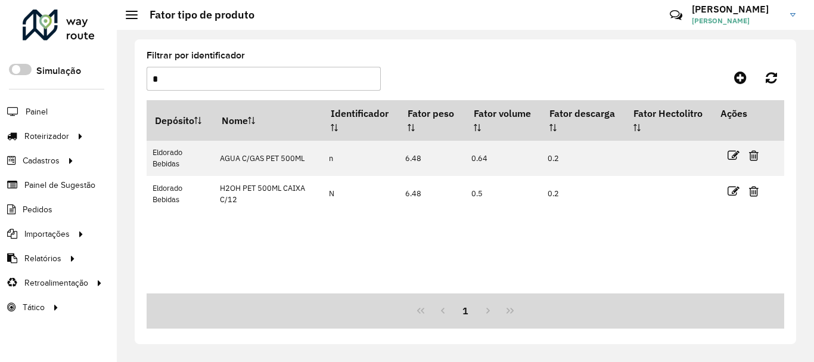
drag, startPoint x: 183, startPoint y: 78, endPoint x: 138, endPoint y: 88, distance: 46.6
click at [138, 88] on div "Filtrar por identificador * Depósito Nome Identificador Fator peso Fator volume…" at bounding box center [466, 191] width 662 height 305
paste input "text"
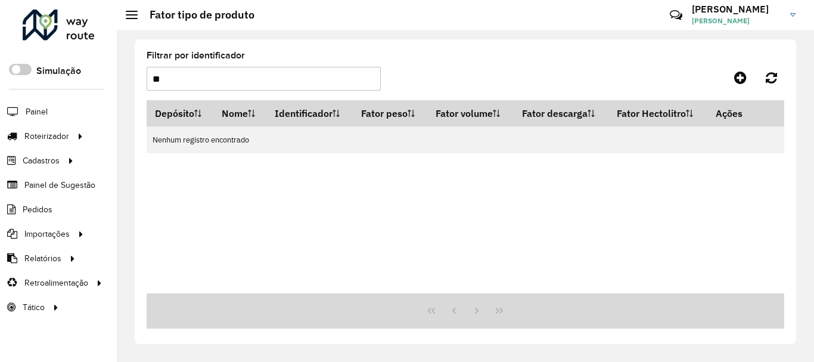
type input "*"
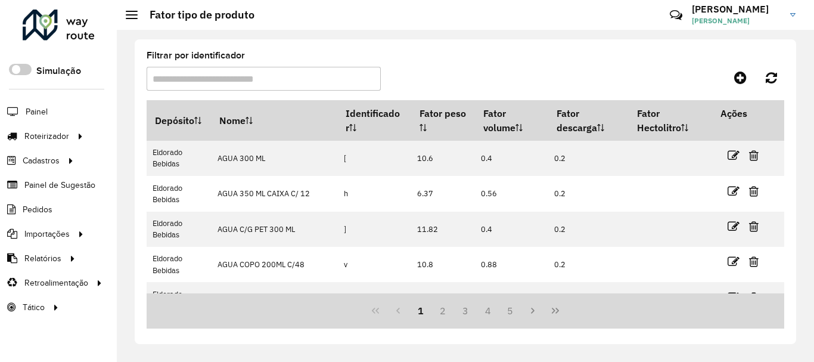
paste input "***"
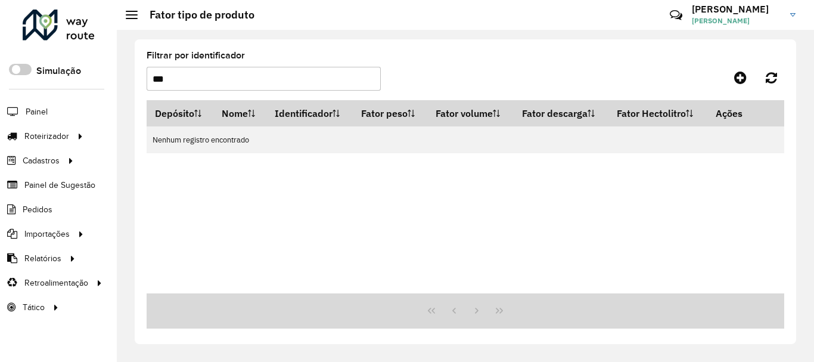
click at [244, 86] on input "***" at bounding box center [264, 79] width 234 height 24
type input "***"
click at [733, 73] on link at bounding box center [740, 77] width 27 height 21
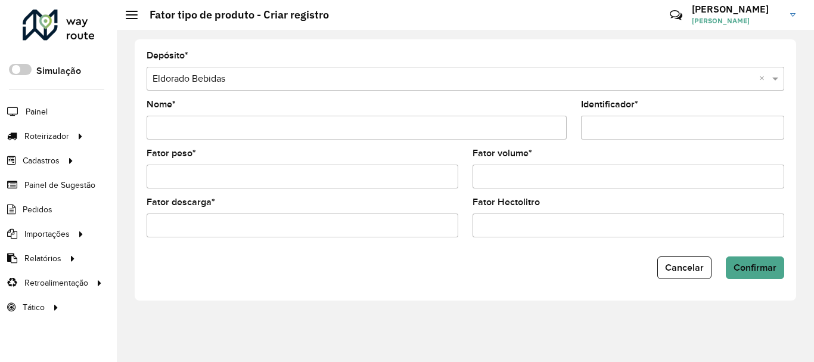
click at [304, 145] on formly-field "Nome *" at bounding box center [357, 124] width 435 height 49
click at [302, 120] on input "Nome *" at bounding box center [357, 128] width 420 height 24
paste input "******"
type input "******"
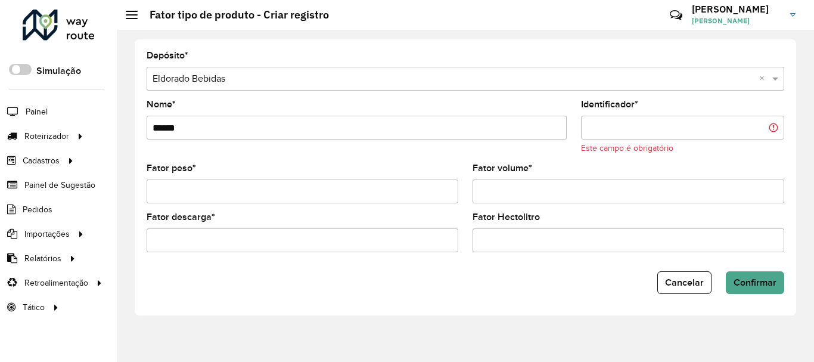
paste input "***"
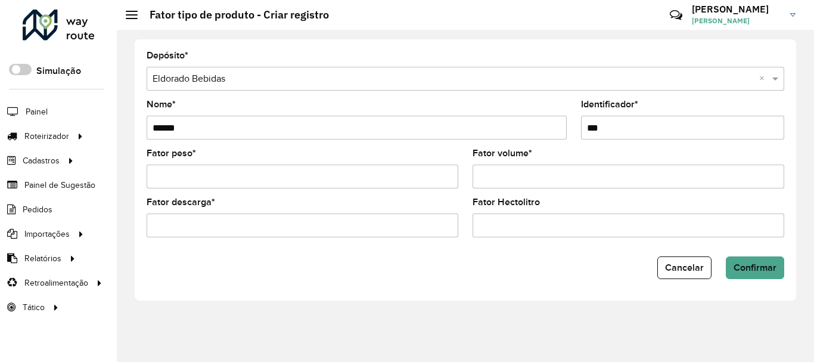
type input "***"
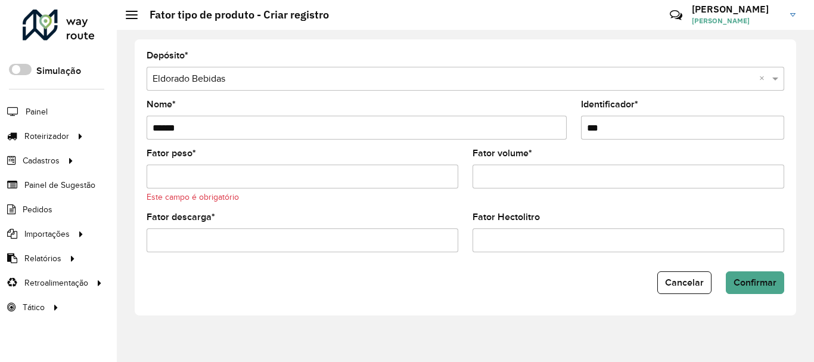
paste input "*****"
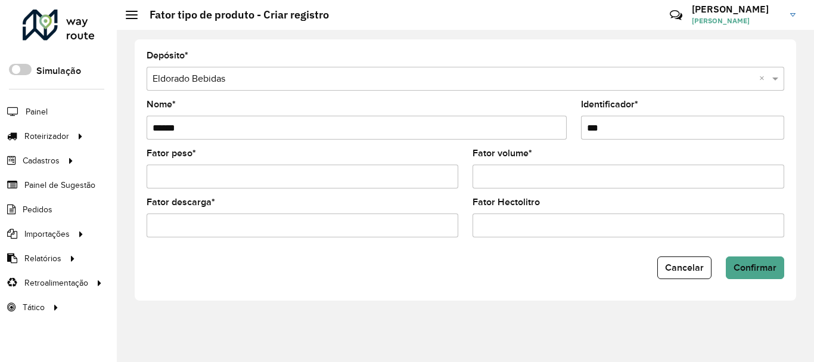
type input "*****"
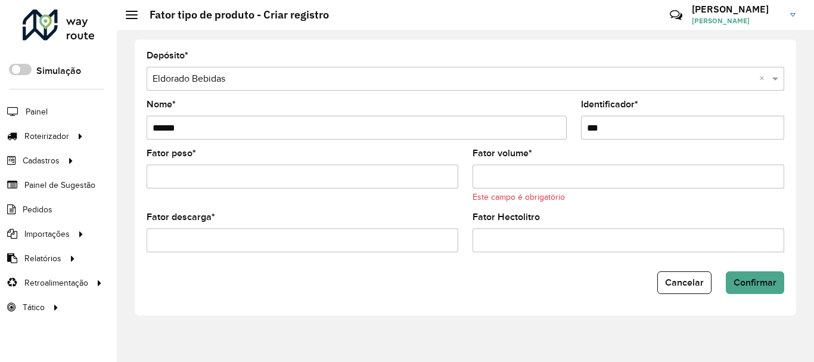
paste input "****"
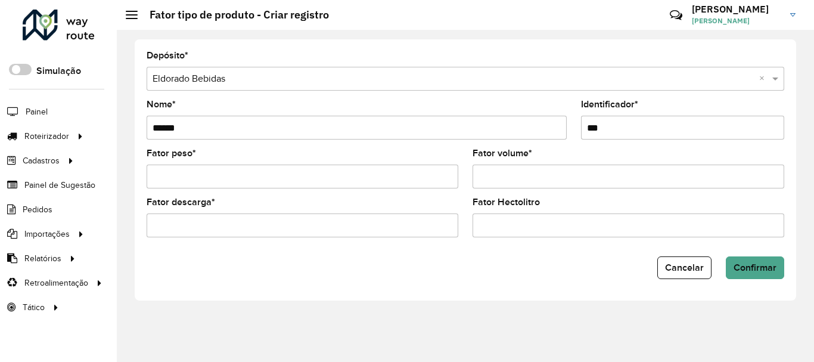
type input "****"
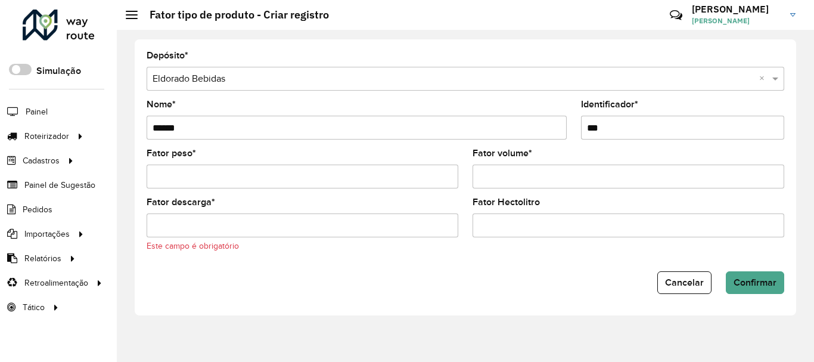
paste input "********"
type input "********"
click at [453, 225] on input "Fator descarga *" at bounding box center [303, 225] width 312 height 24
click at [490, 215] on input "Fator Hectolitro" at bounding box center [629, 225] width 312 height 24
paste input "********"
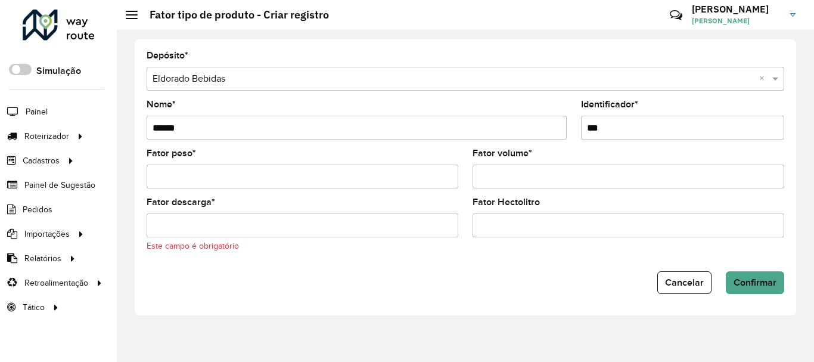
type input "********"
click at [274, 224] on input "Fator descarga *" at bounding box center [303, 225] width 312 height 24
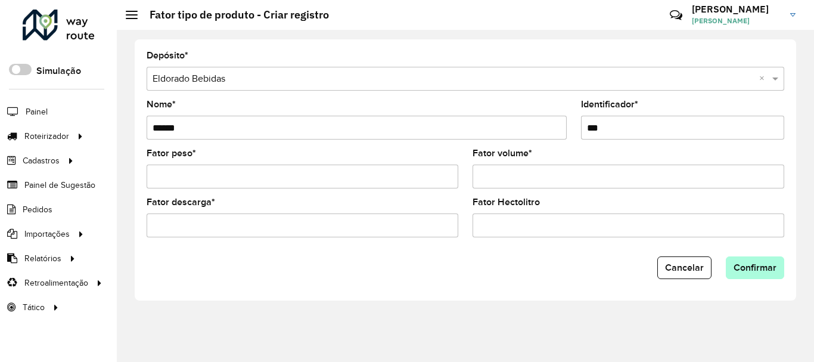
type input "*"
click at [760, 275] on button "Confirmar" at bounding box center [755, 267] width 58 height 23
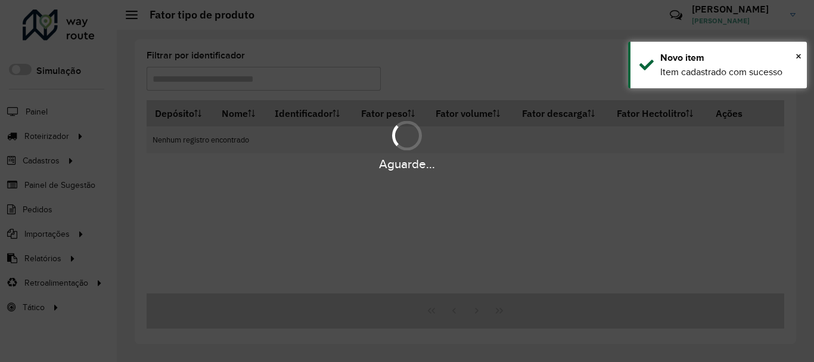
type input "***"
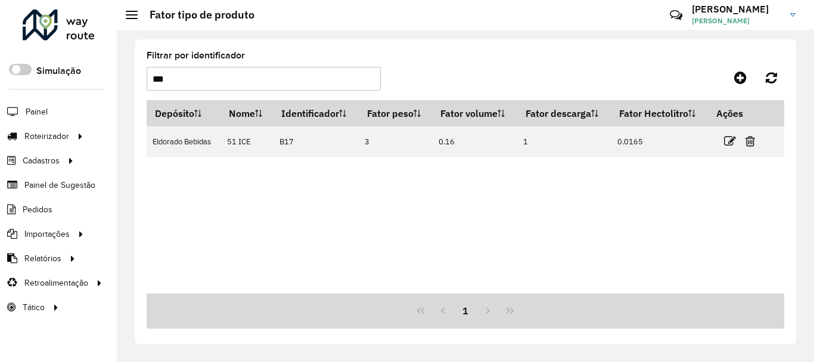
click at [281, 80] on input "***" at bounding box center [264, 79] width 234 height 24
click at [736, 82] on icon at bounding box center [740, 77] width 13 height 14
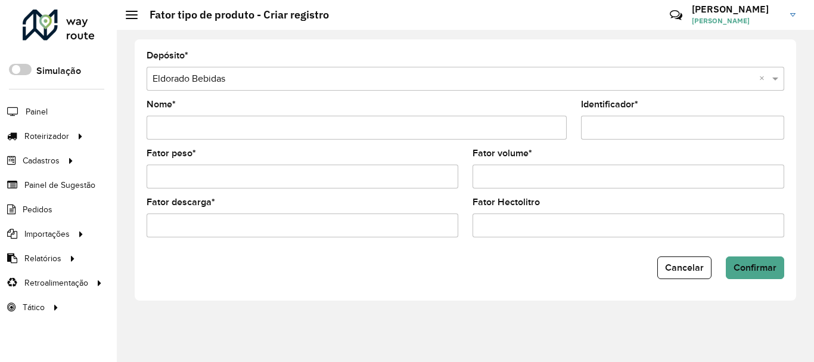
click at [619, 128] on input "Identificador *" at bounding box center [682, 128] width 203 height 24
paste input "***"
type input "***"
click at [234, 117] on input "Nome *" at bounding box center [357, 128] width 420 height 24
paste input "**********"
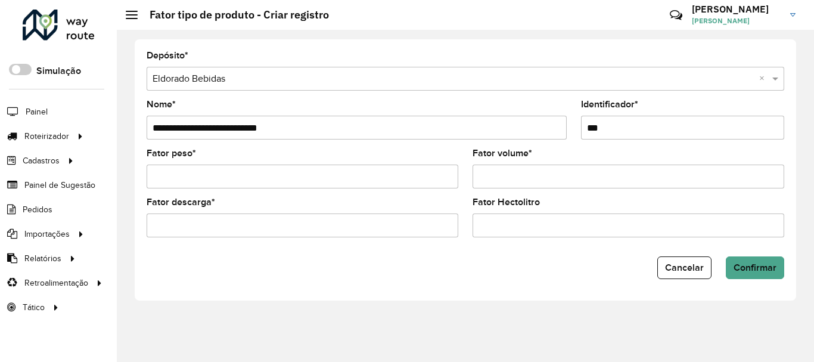
drag, startPoint x: 347, startPoint y: 131, endPoint x: 144, endPoint y: 146, distance: 203.9
click at [144, 146] on formly-field "**********" at bounding box center [357, 124] width 435 height 49
paste input "******"
type input "**********"
click at [331, 177] on input "Fator peso *" at bounding box center [303, 177] width 312 height 24
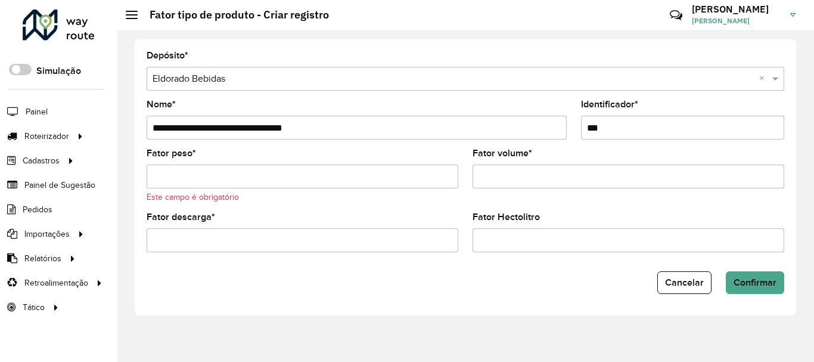
paste input "*****"
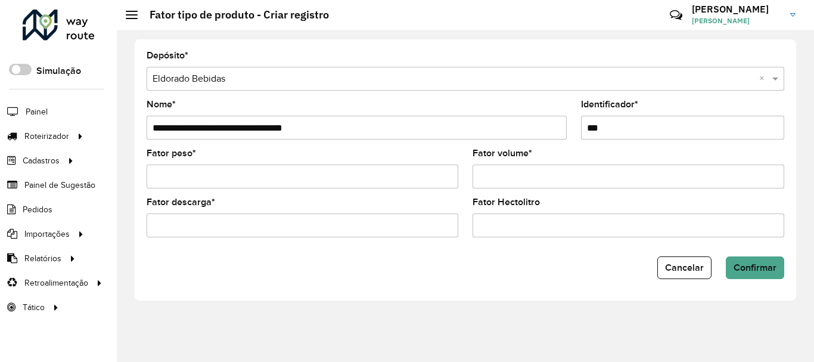
type input "*****"
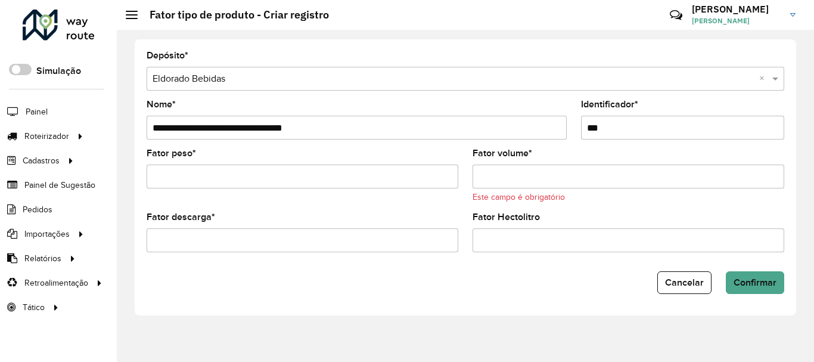
click at [530, 179] on input "Fator volume *" at bounding box center [629, 177] width 312 height 24
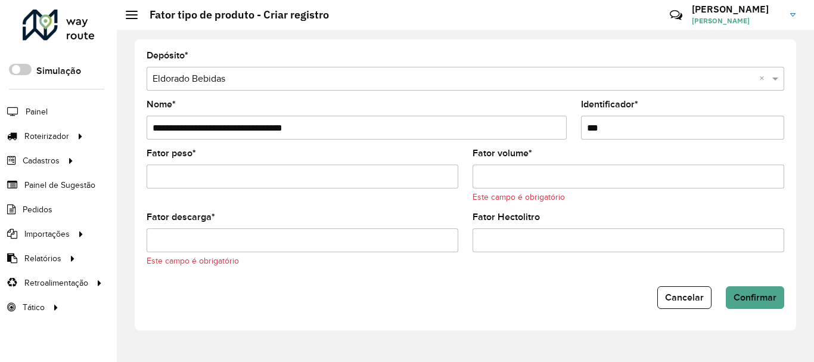
paste input "****"
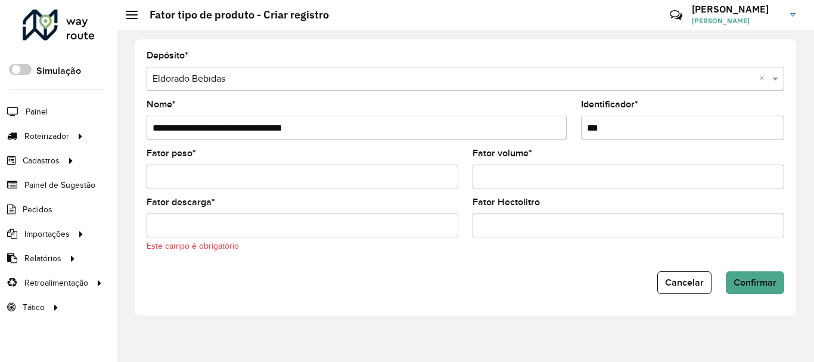
type input "****"
click at [540, 226] on input "Fator Hectolitro" at bounding box center [629, 225] width 312 height 24
paste input "********"
type input "********"
click at [230, 224] on input "Fator descarga *" at bounding box center [303, 225] width 312 height 24
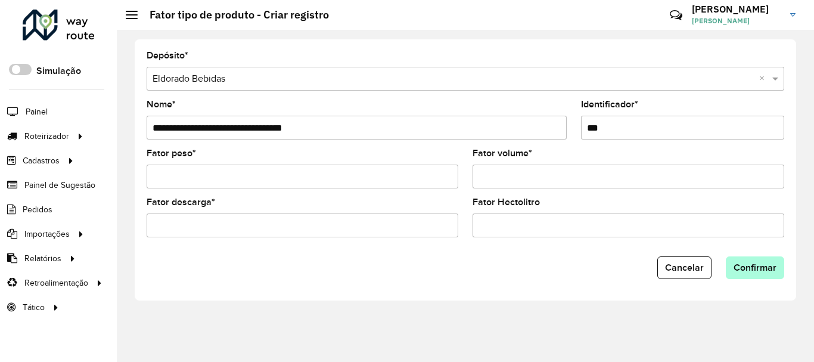
type input "****"
click at [751, 261] on button "Confirmar" at bounding box center [755, 267] width 58 height 23
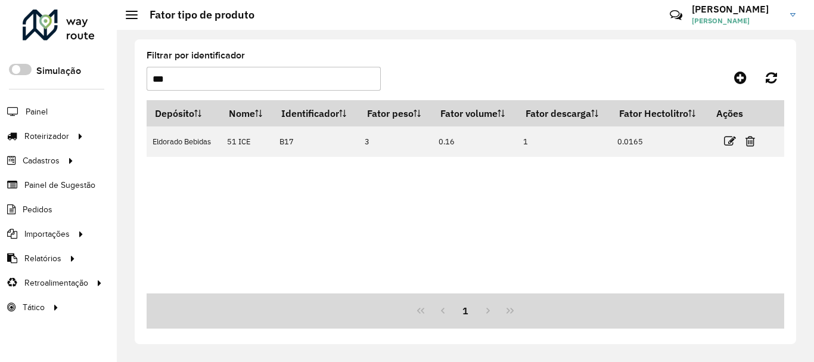
click at [207, 63] on div "Filtrar por identificador ***" at bounding box center [264, 70] width 234 height 39
click at [216, 72] on input "***" at bounding box center [264, 79] width 234 height 24
paste input "text"
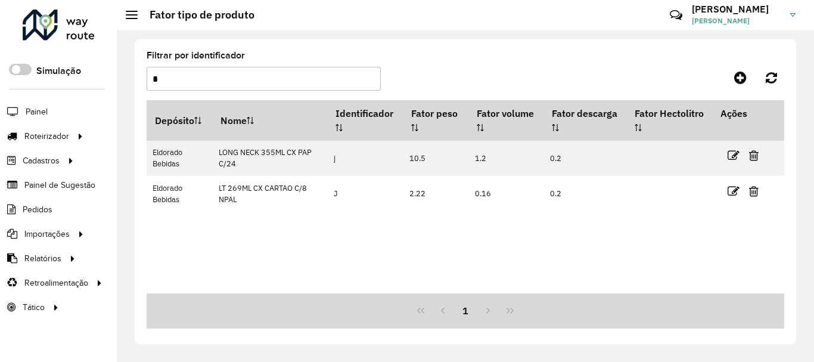
click at [209, 80] on input "*" at bounding box center [264, 79] width 234 height 24
paste input "text"
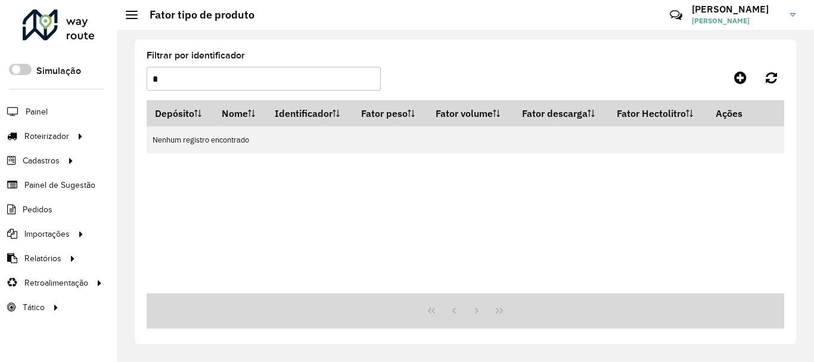
type input "*"
click at [744, 70] on icon at bounding box center [740, 77] width 13 height 14
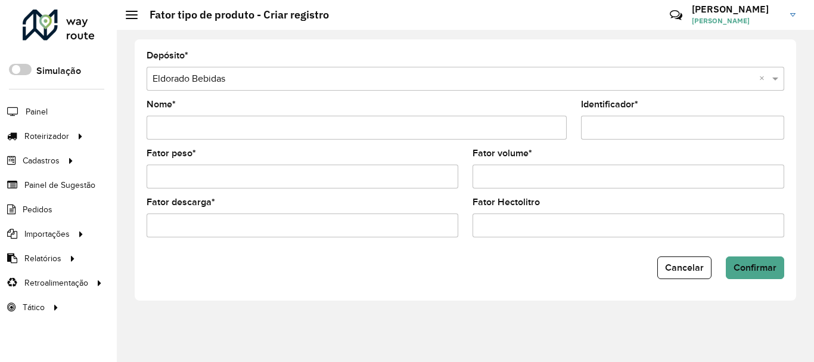
click at [643, 129] on input "Identificador *" at bounding box center [682, 128] width 203 height 24
paste input "*"
type input "*"
click at [169, 124] on input "Nome *" at bounding box center [357, 128] width 420 height 24
paste input "**********"
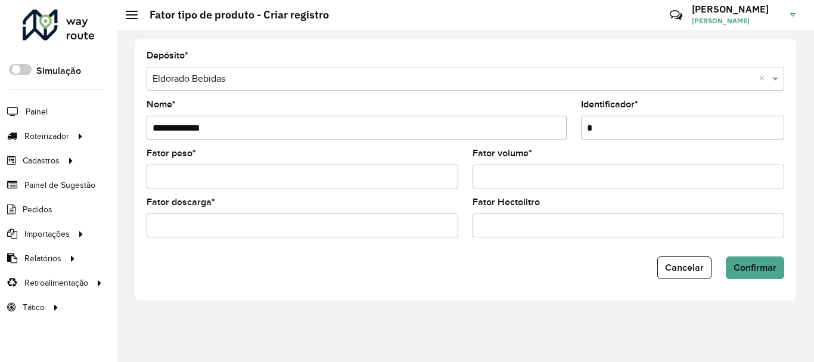
type input "**********"
click at [191, 183] on input "Fator peso *" at bounding box center [303, 177] width 312 height 24
paste input "*****"
type input "*****"
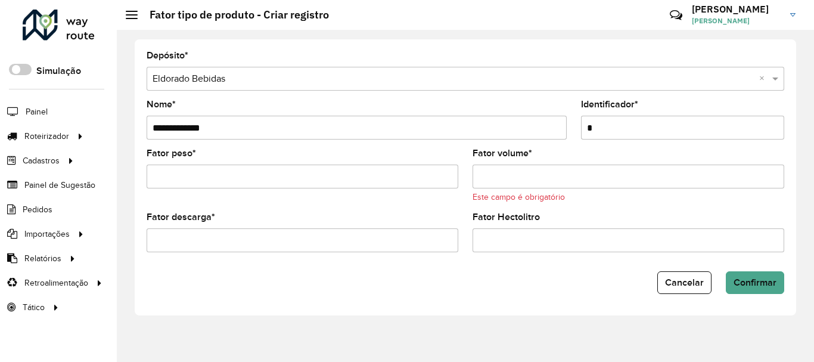
paste input "****"
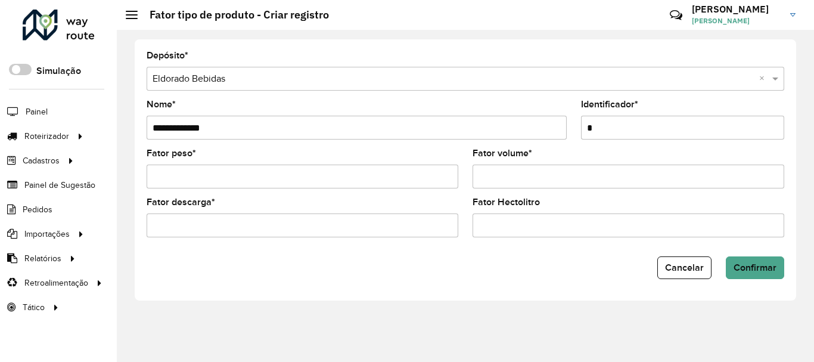
type input "****"
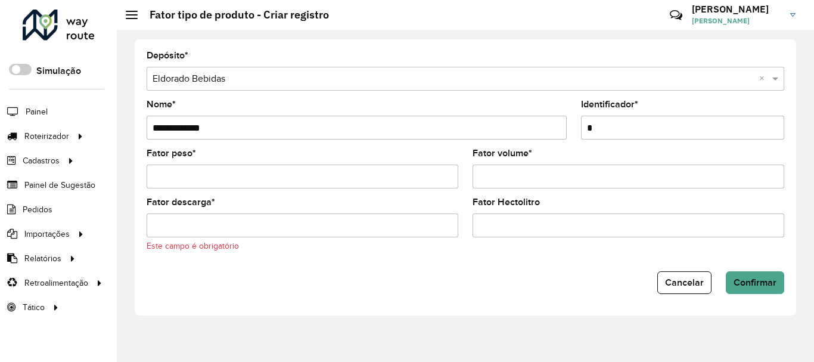
click at [351, 216] on input "Fator descarga *" at bounding box center [303, 225] width 312 height 24
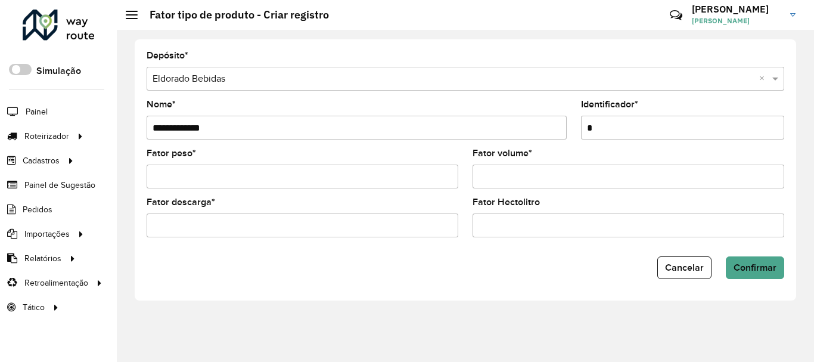
type input "****"
click at [551, 222] on input "Fator Hectolitro" at bounding box center [629, 225] width 312 height 24
paste input "********"
type input "********"
click at [767, 273] on button "Confirmar" at bounding box center [755, 267] width 58 height 23
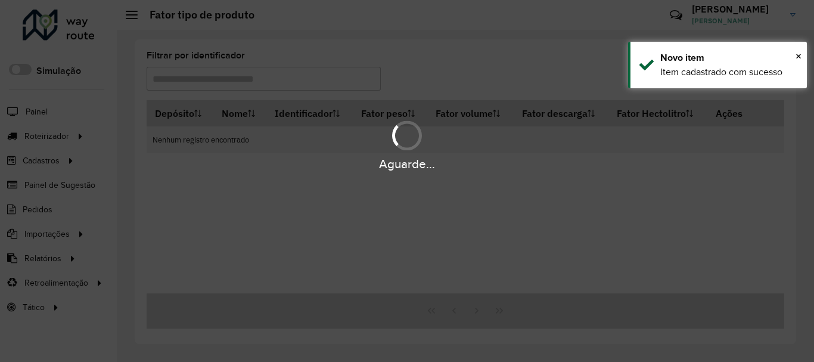
type input "*"
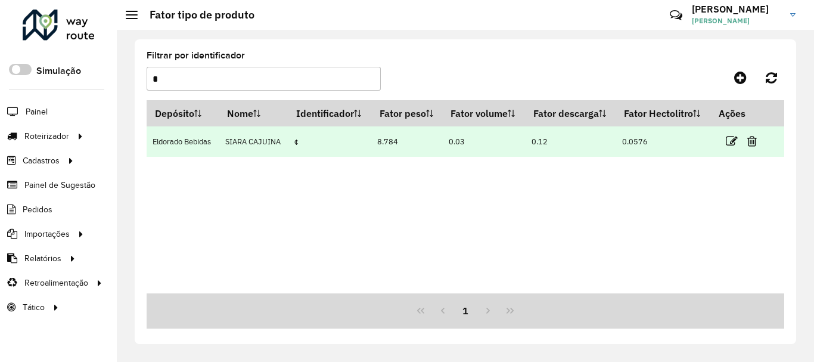
drag, startPoint x: 259, startPoint y: 163, endPoint x: 207, endPoint y: 149, distance: 53.2
click at [208, 150] on tr "Eldorado Bebidas SIARA CAJUINA ¢ 8.784 0.03 0.12 0.0576" at bounding box center [466, 141] width 638 height 30
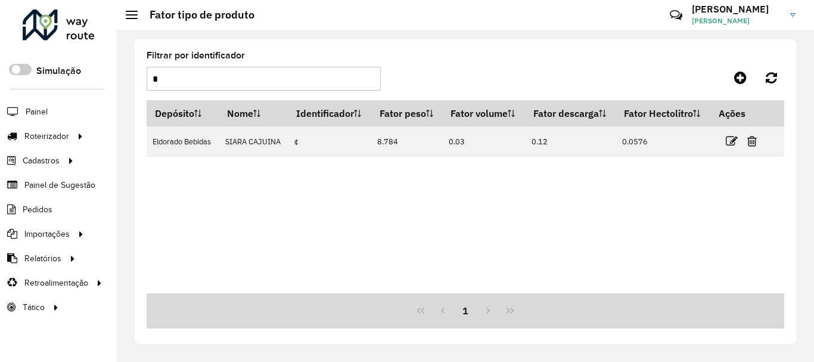
click at [405, 244] on div "Depósito Nome Identificador Fator peso Fator volume Fator descarga Fator Hectol…" at bounding box center [466, 196] width 638 height 193
click at [253, 75] on input "*" at bounding box center [264, 79] width 234 height 24
